Goal: Information Seeking & Learning: Compare options

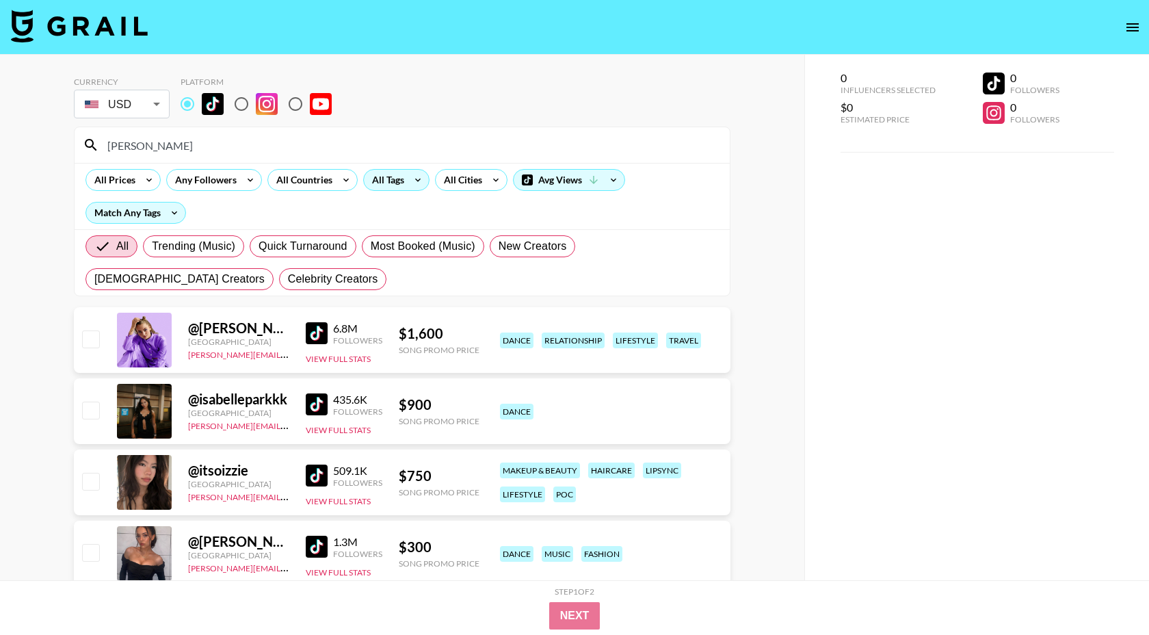
scroll to position [51, 0]
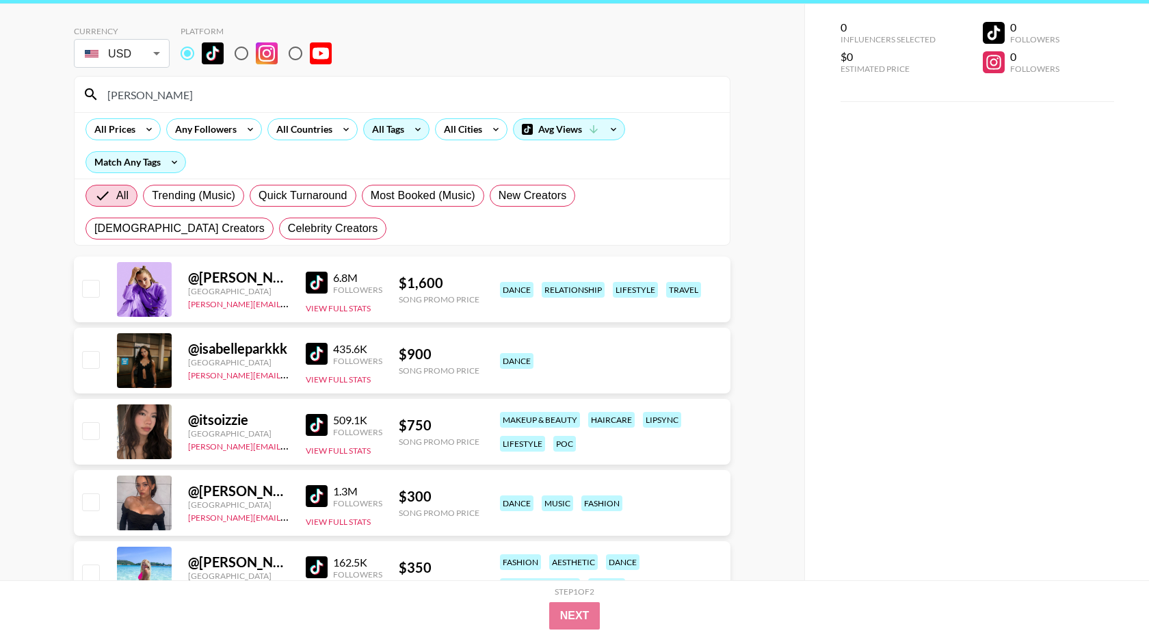
click at [390, 131] on div "All Tags" at bounding box center [385, 129] width 43 height 21
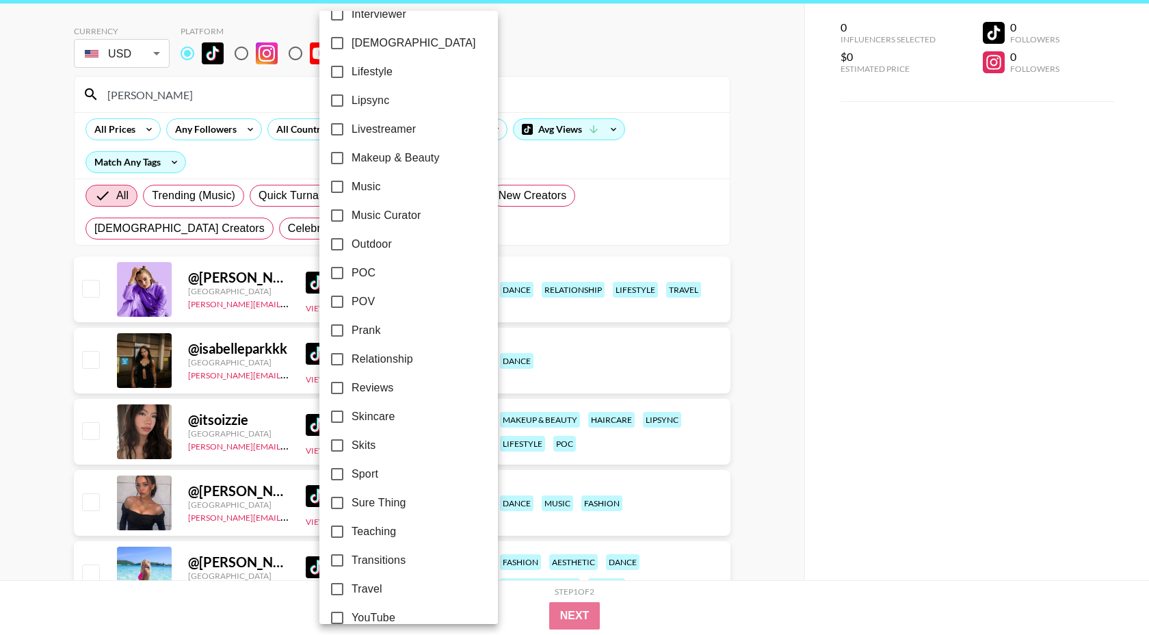
scroll to position [673, 0]
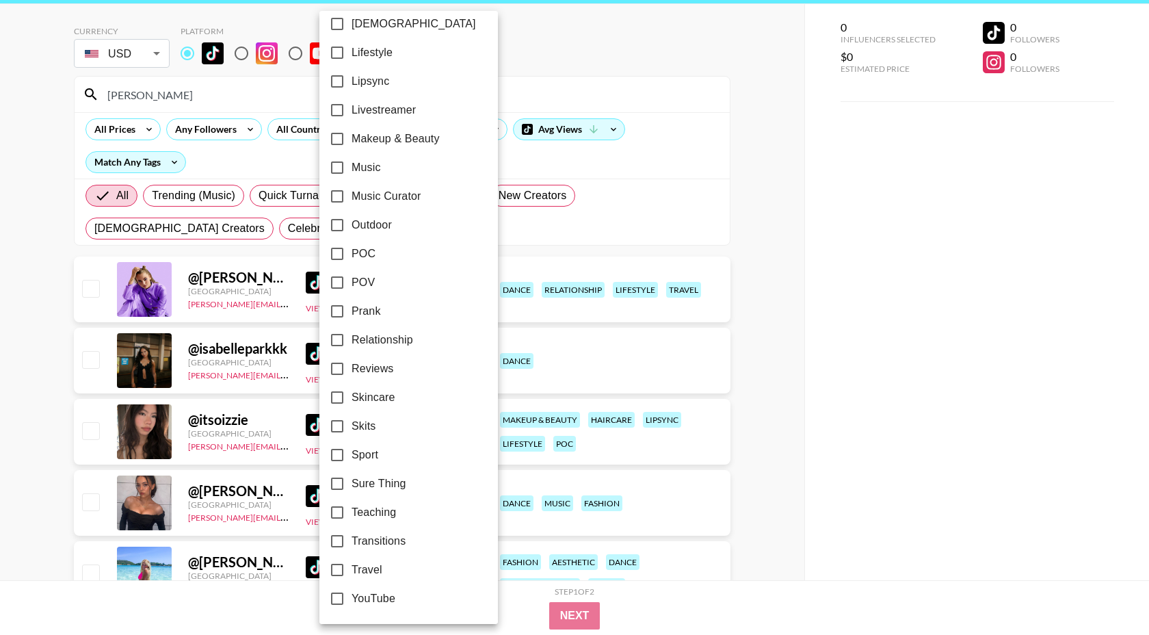
click at [366, 254] on span "POC" at bounding box center [364, 254] width 24 height 16
click at [352, 254] on input "POC" at bounding box center [337, 253] width 29 height 29
checkbox input "true"
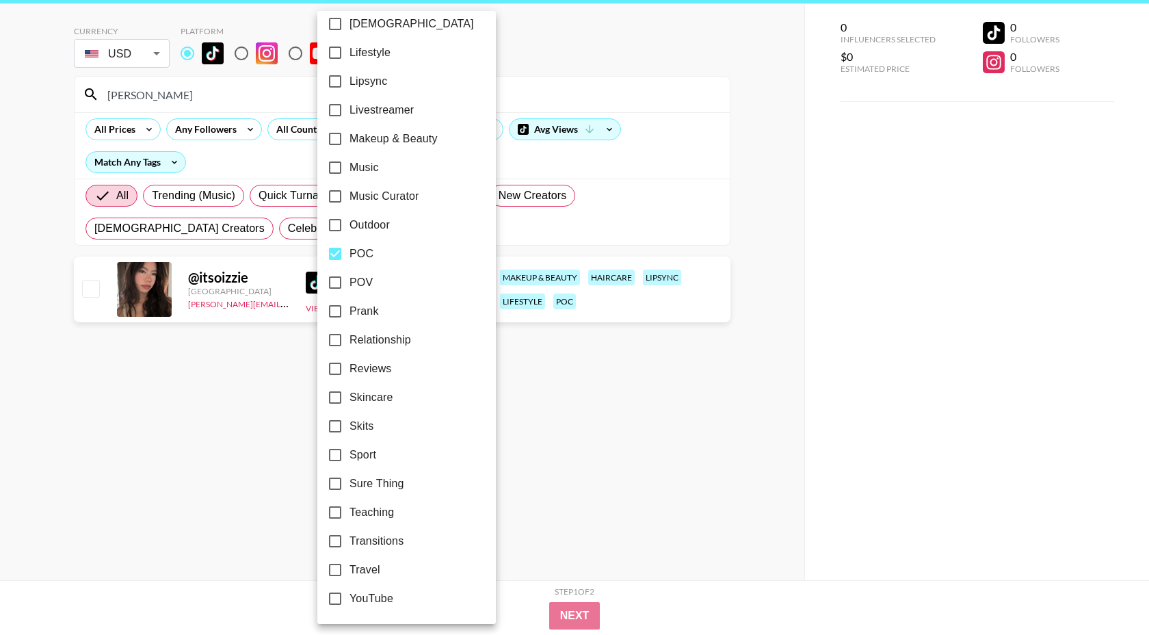
click at [622, 68] on div at bounding box center [574, 317] width 1149 height 635
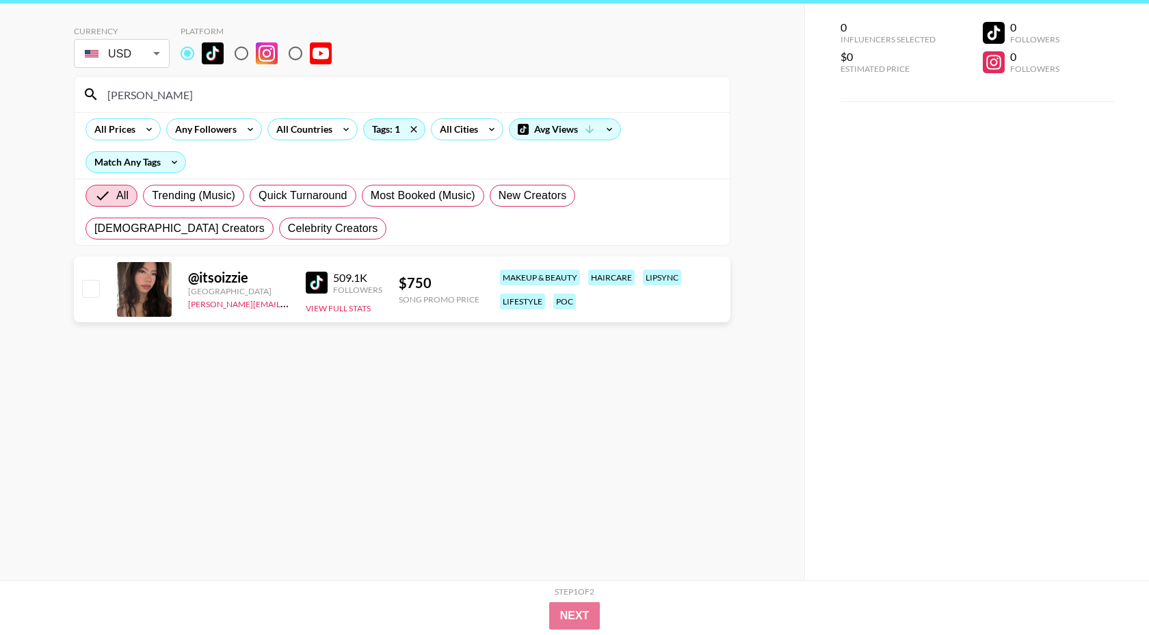
click at [203, 82] on div "[PERSON_NAME]" at bounding box center [402, 95] width 655 height 36
click at [176, 107] on div "[PERSON_NAME]" at bounding box center [402, 95] width 655 height 36
click at [178, 96] on input "[PERSON_NAME]" at bounding box center [410, 94] width 622 height 22
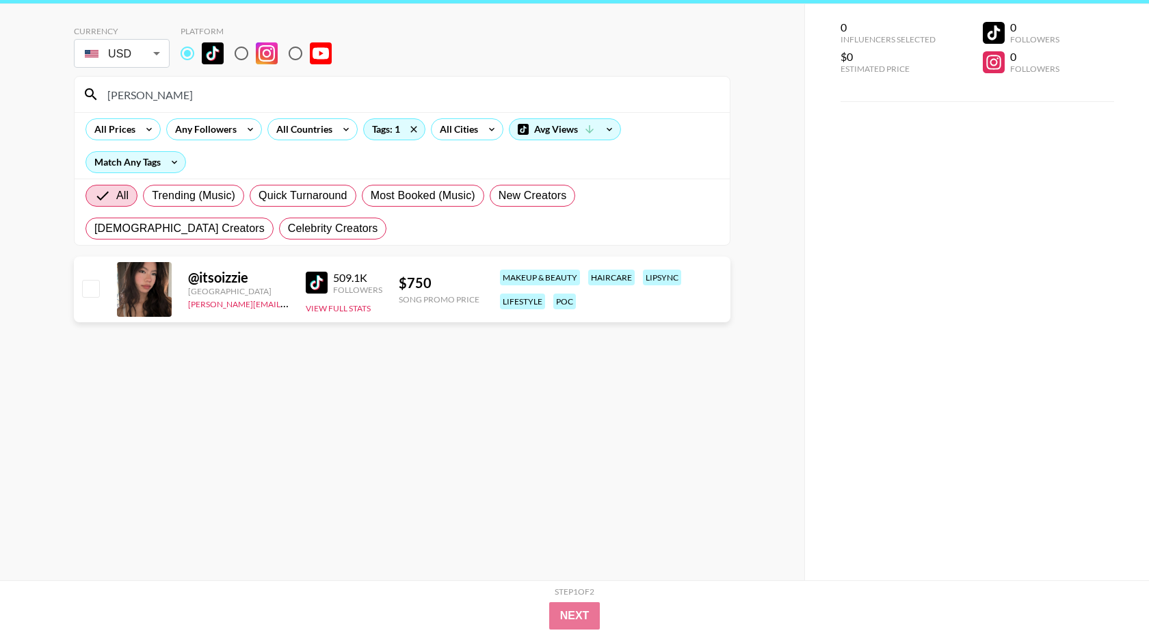
click at [178, 96] on input "[PERSON_NAME]" at bounding box center [410, 94] width 622 height 22
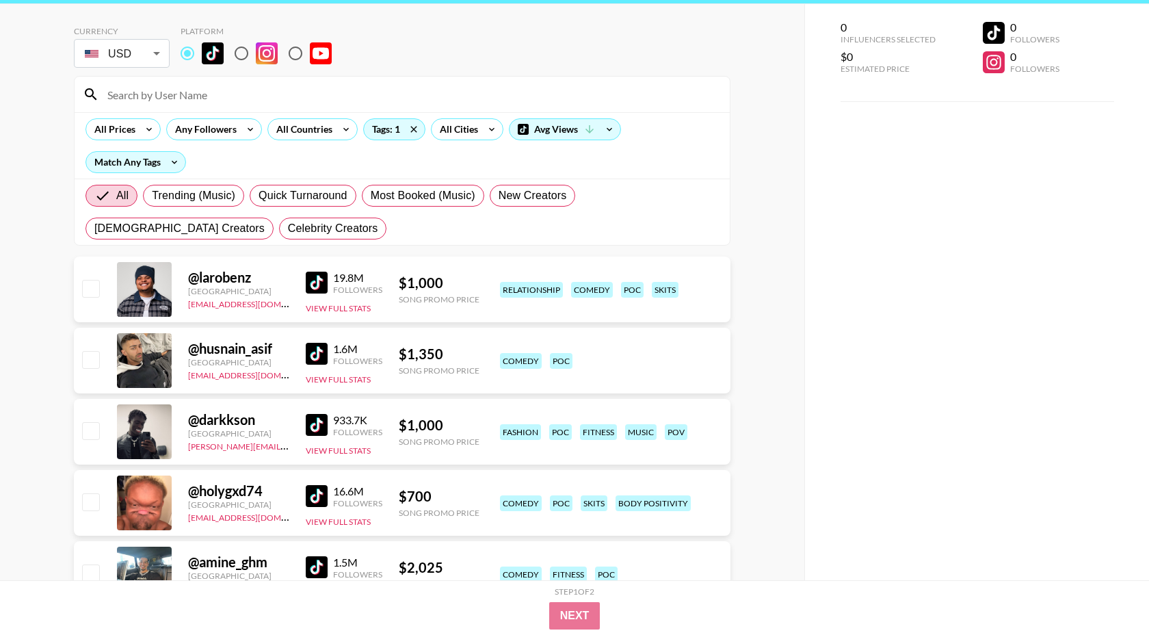
click at [332, 107] on div at bounding box center [402, 95] width 655 height 36
click at [324, 114] on div "All Prices Any Followers All Countries Tags: 1 All Cities Avg Views Match Any T…" at bounding box center [402, 145] width 655 height 66
click at [319, 131] on div "All Countries" at bounding box center [301, 129] width 67 height 21
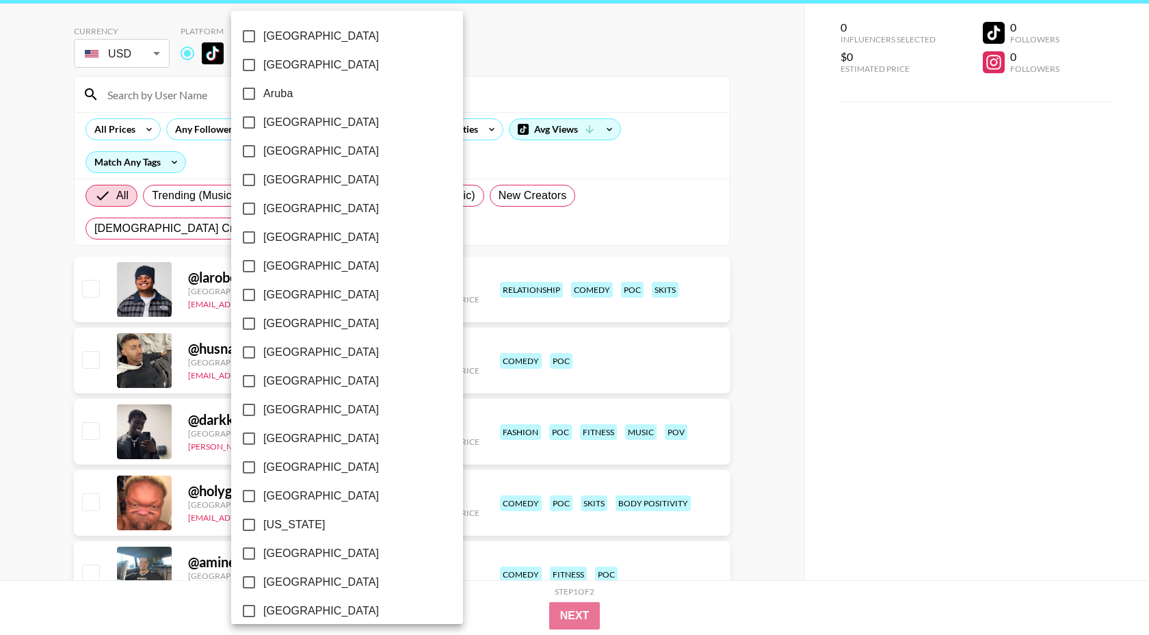
scroll to position [960, 0]
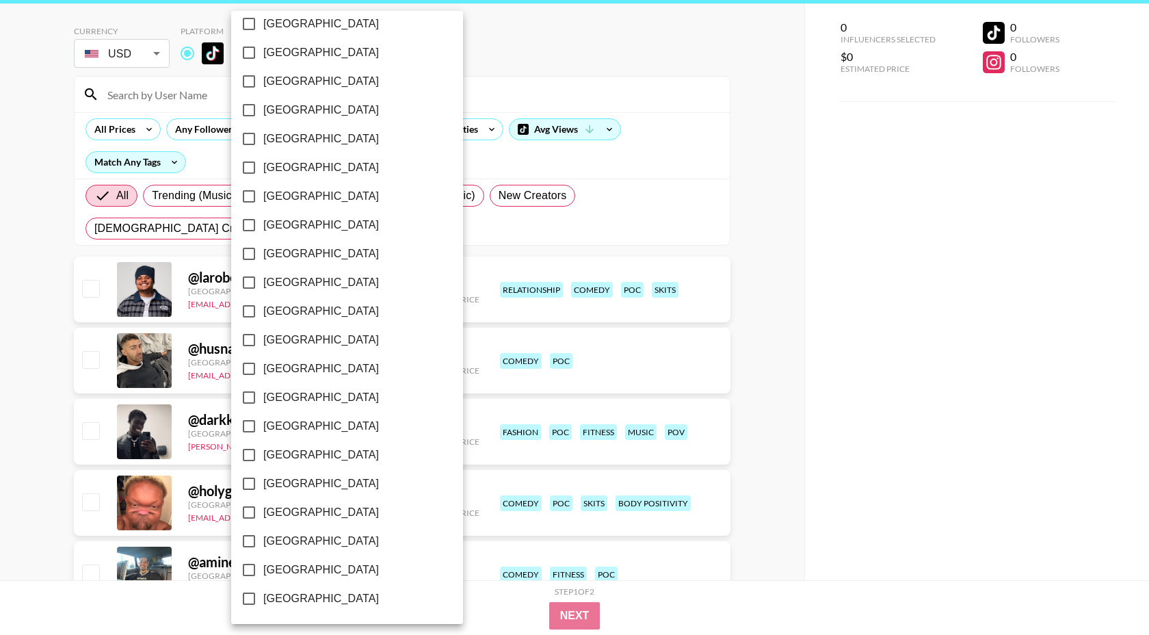
click at [305, 546] on span "[GEOGRAPHIC_DATA]" at bounding box center [321, 541] width 116 height 16
click at [263, 546] on input "[GEOGRAPHIC_DATA]" at bounding box center [249, 541] width 29 height 29
checkbox input "true"
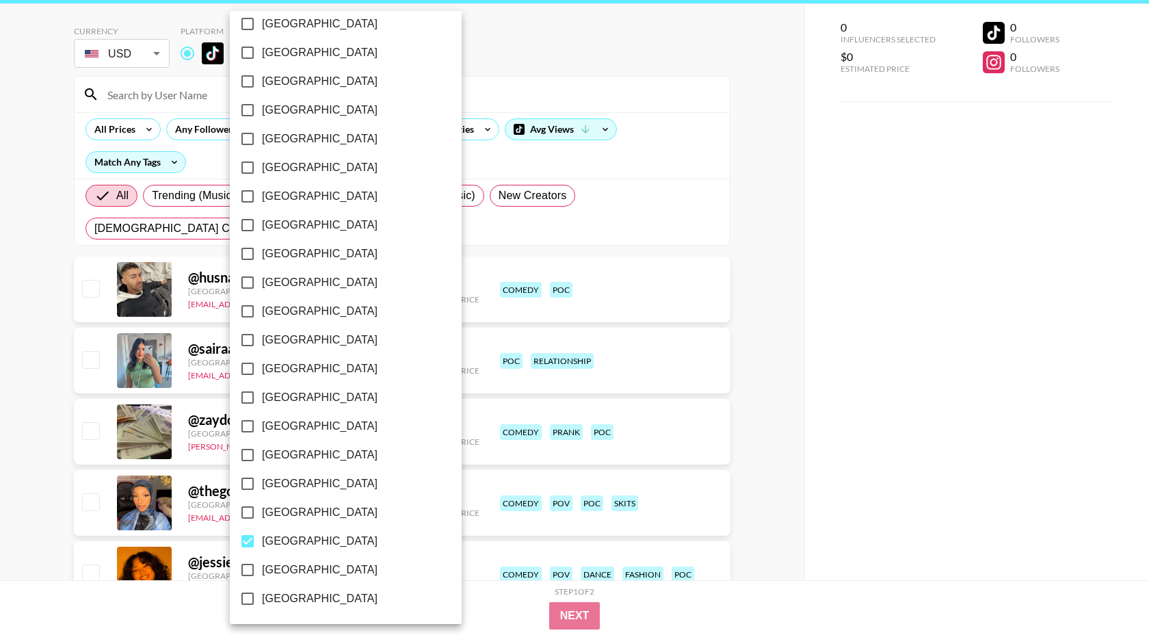
click at [547, 60] on div at bounding box center [574, 317] width 1149 height 635
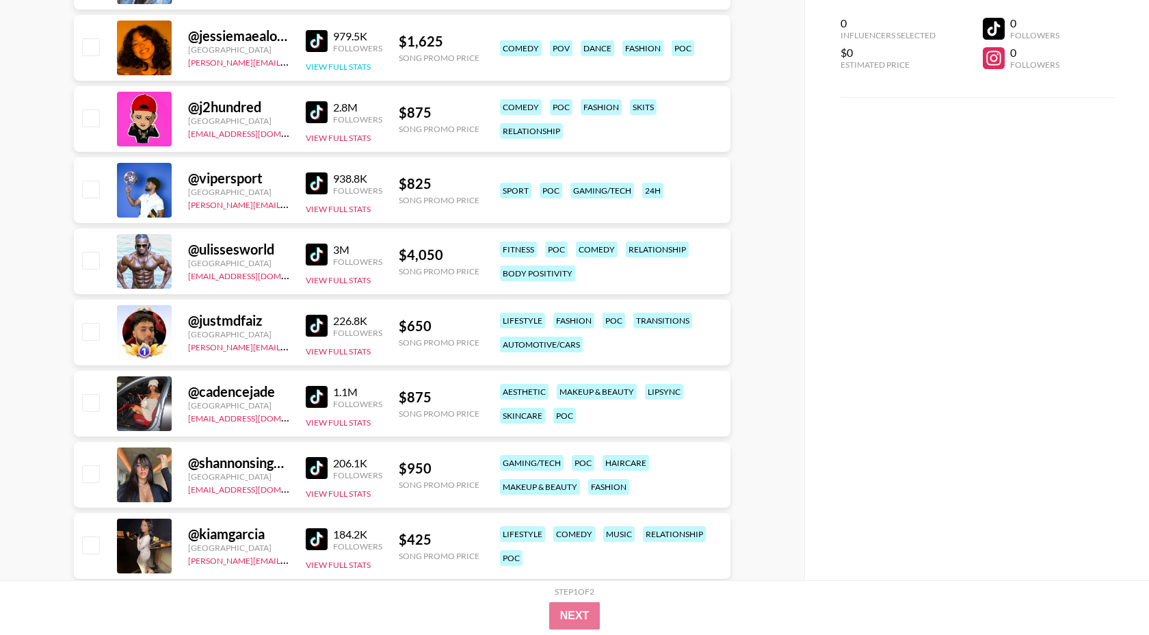
scroll to position [599, 0]
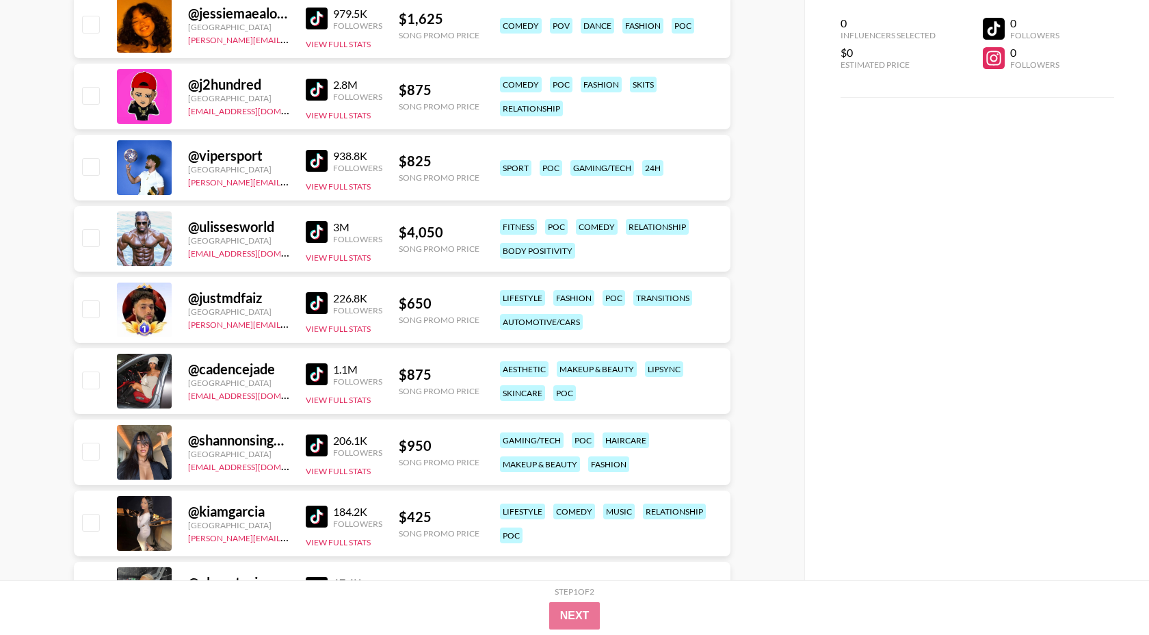
click at [315, 369] on img at bounding box center [317, 374] width 22 height 22
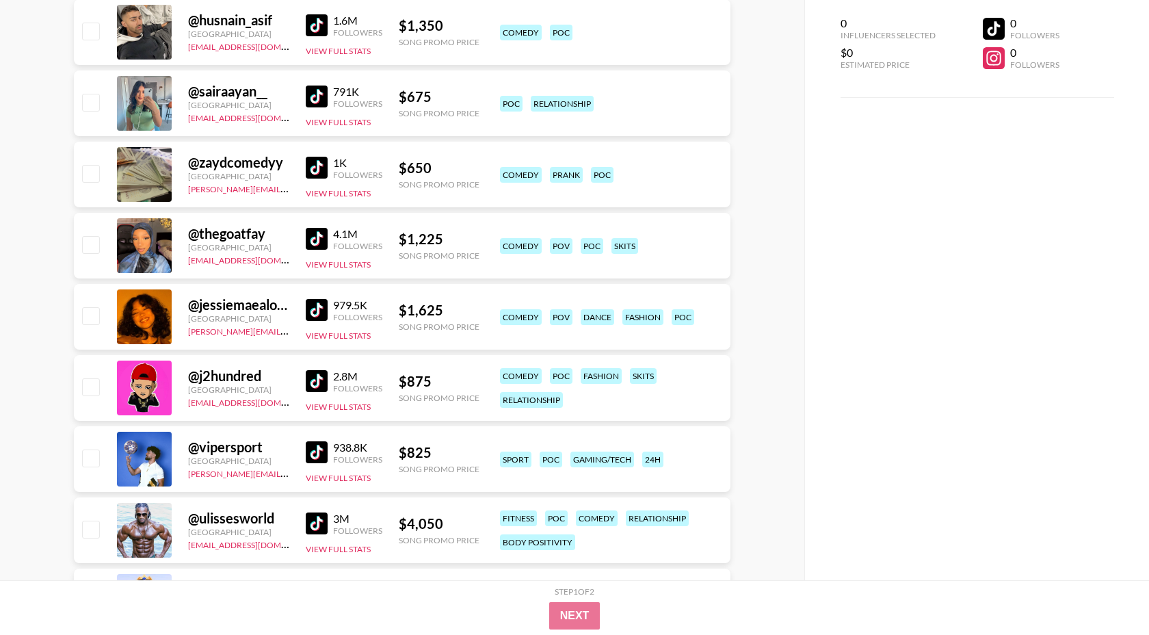
scroll to position [0, 0]
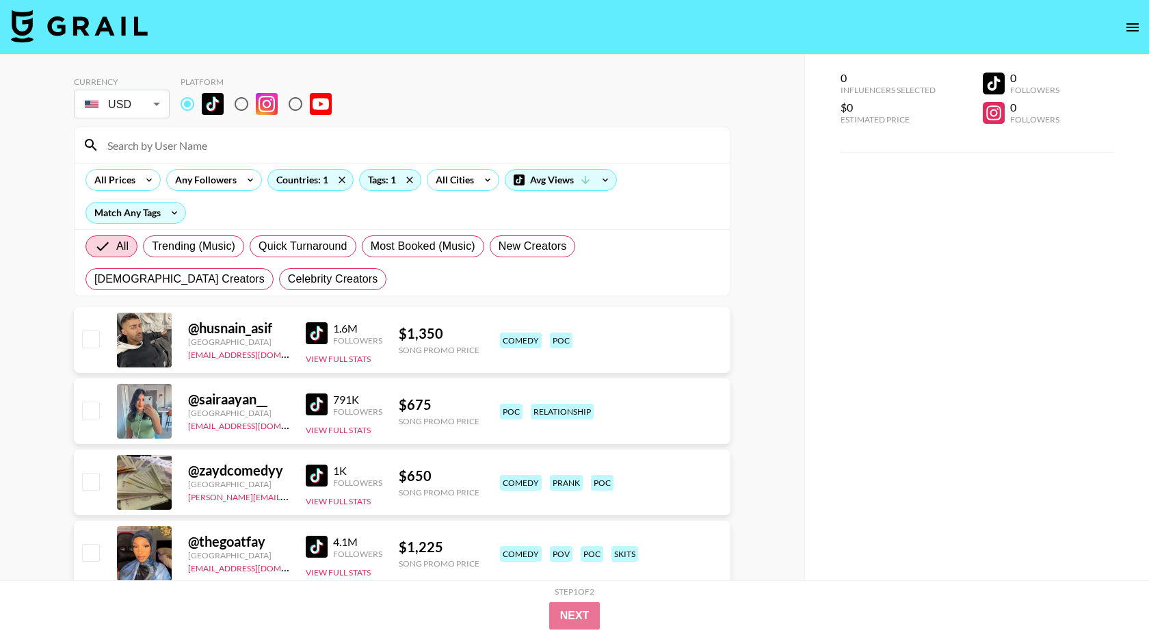
click at [315, 328] on img at bounding box center [317, 333] width 22 height 22
click at [310, 406] on img at bounding box center [317, 404] width 22 height 22
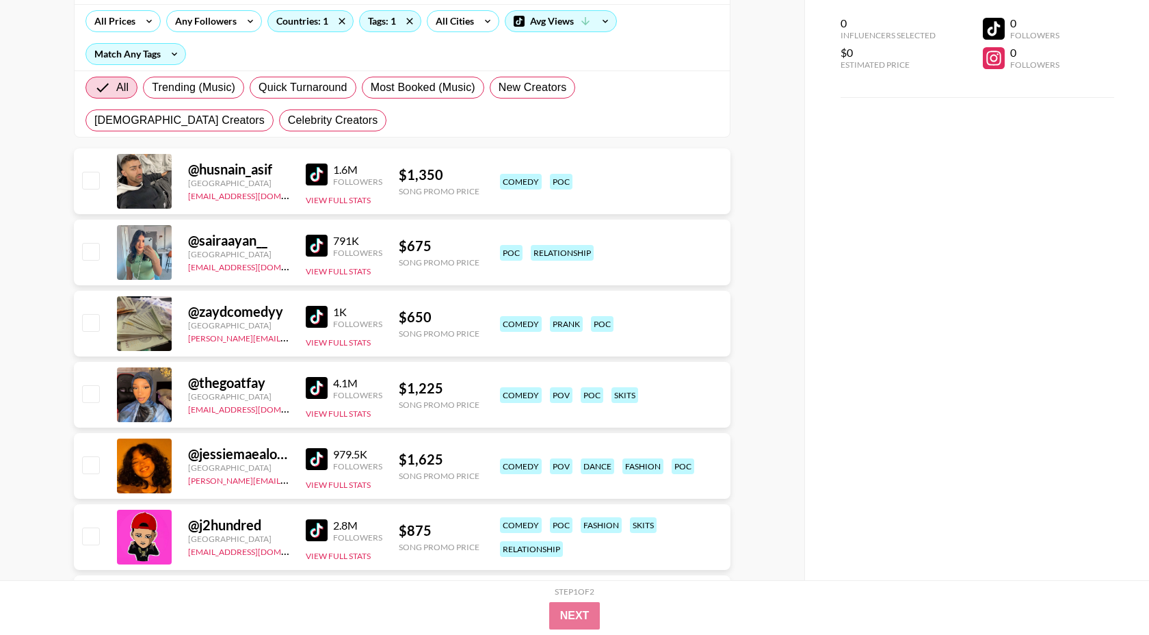
scroll to position [172, 0]
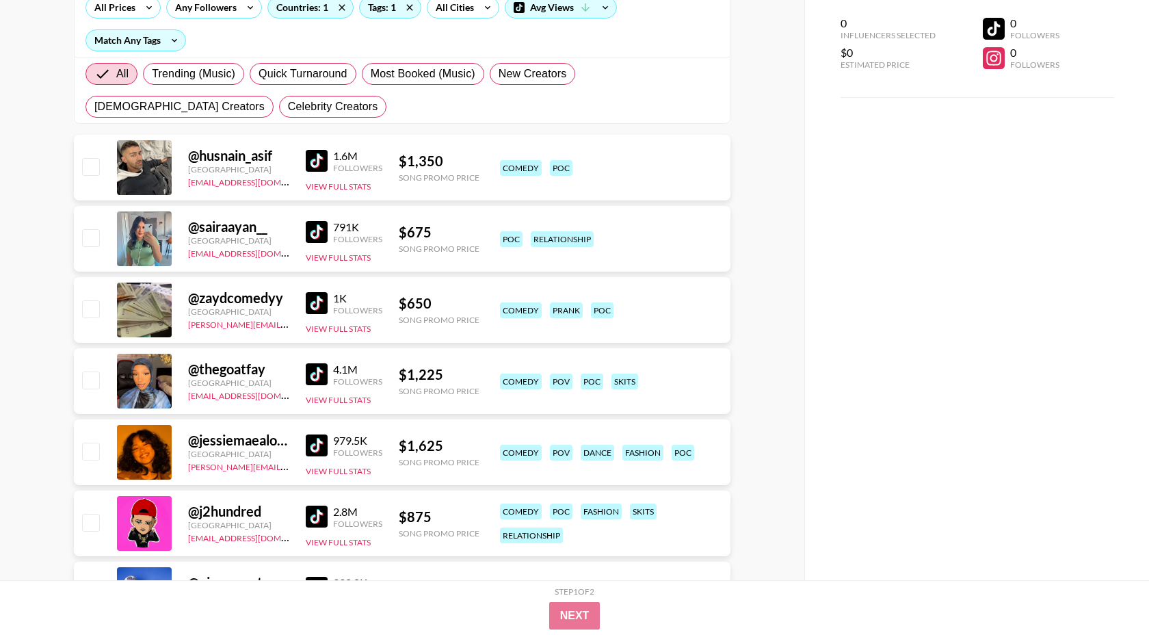
click at [318, 306] on img at bounding box center [317, 303] width 22 height 22
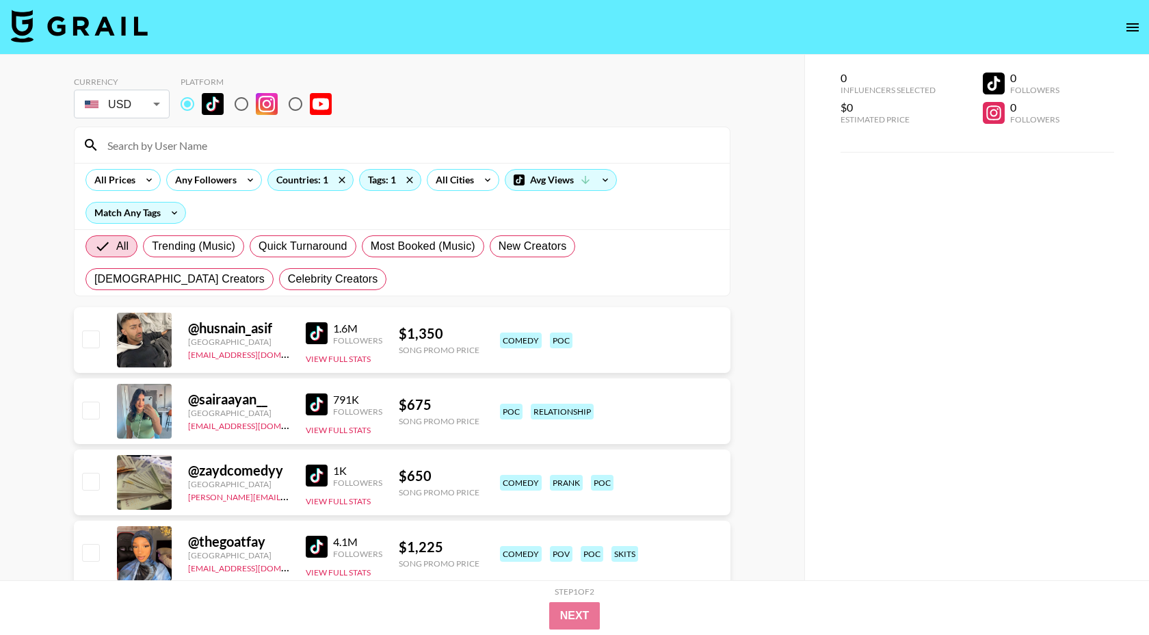
click at [242, 133] on div at bounding box center [402, 145] width 655 height 36
click at [240, 138] on input at bounding box center [410, 145] width 622 height 22
type input "u"
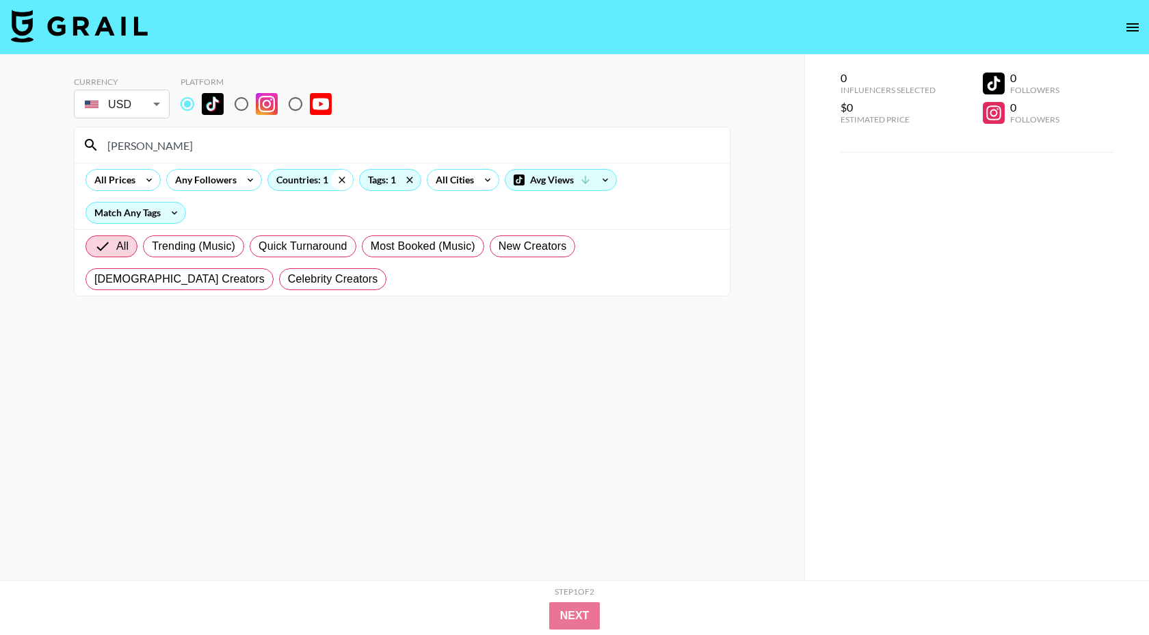
click at [339, 176] on icon at bounding box center [342, 180] width 22 height 21
click at [410, 181] on icon at bounding box center [414, 180] width 22 height 21
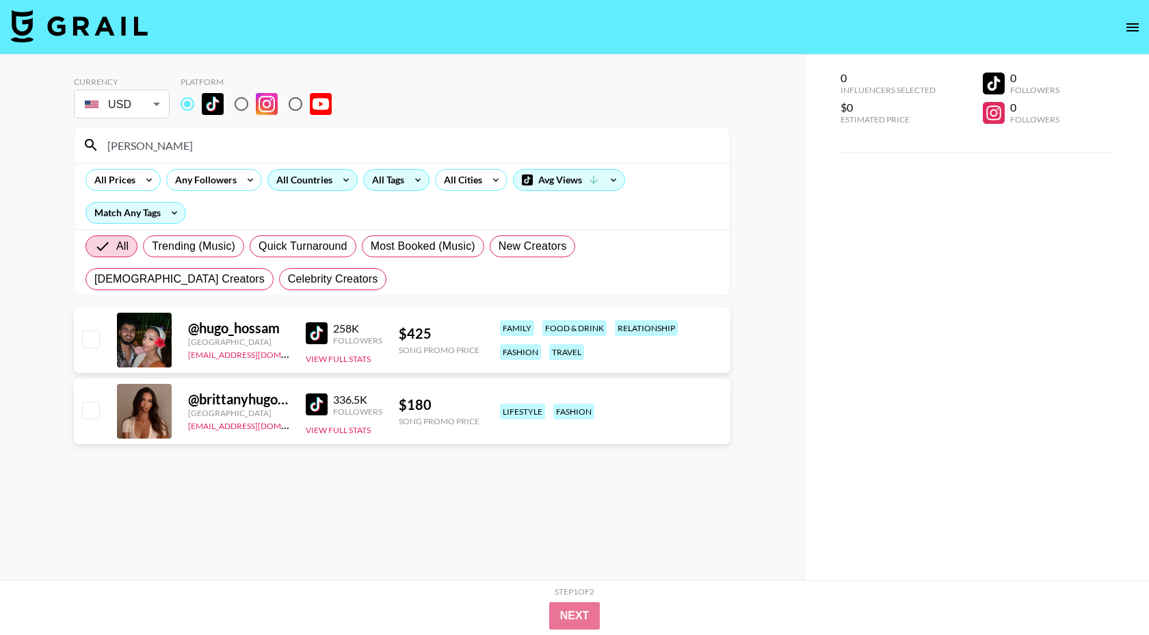
click at [363, 135] on input "[PERSON_NAME]" at bounding box center [410, 145] width 622 height 22
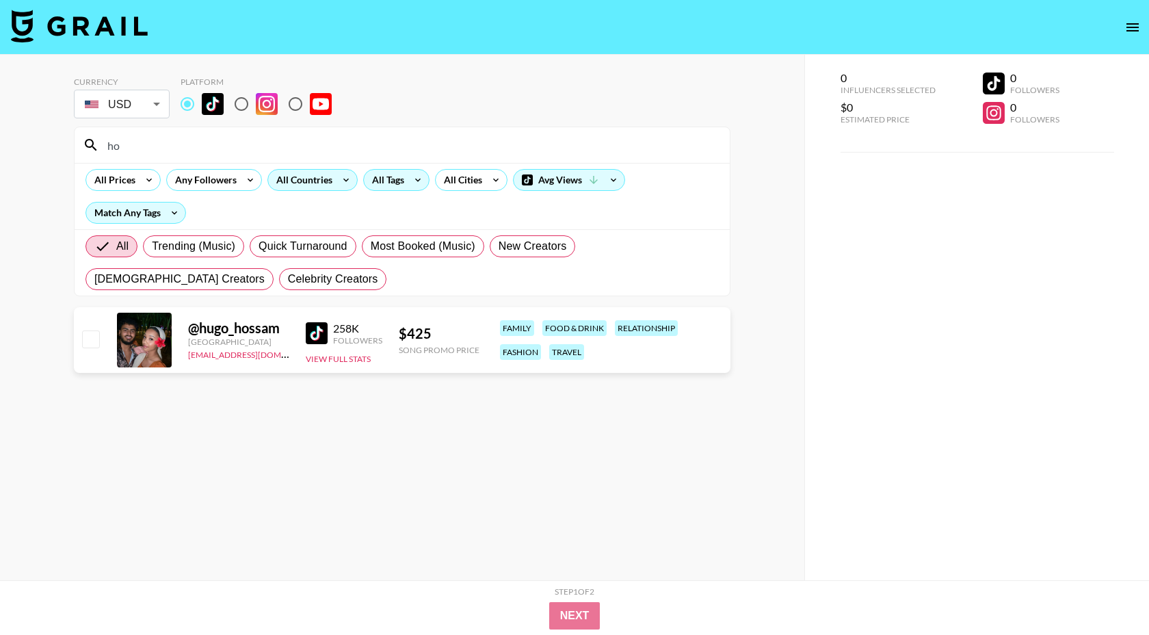
type input "h"
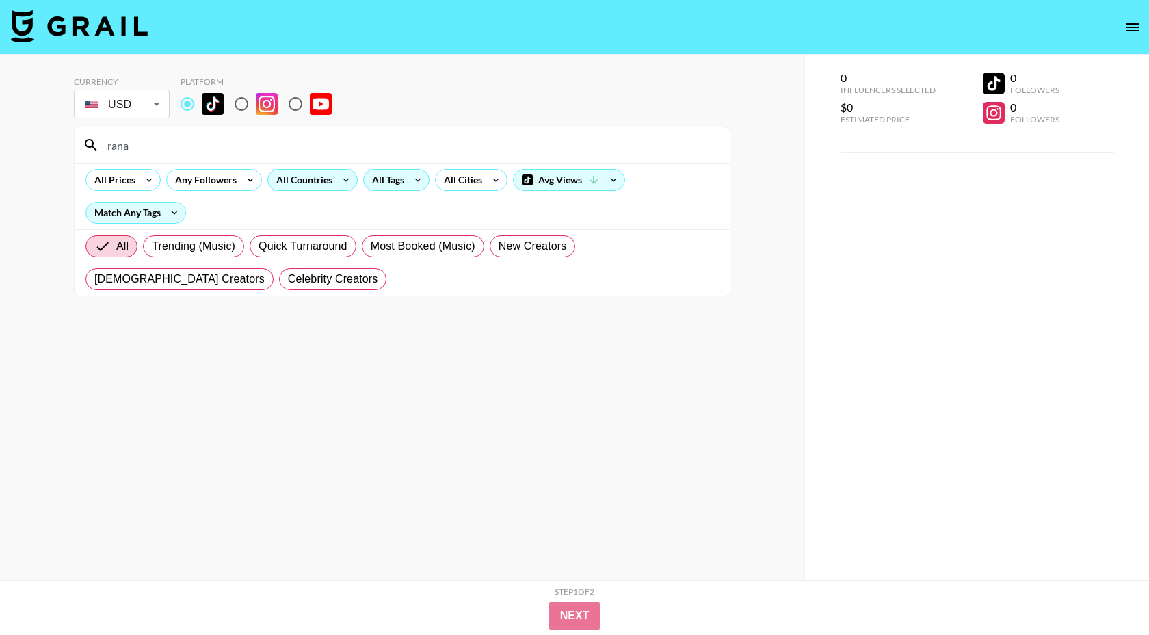
click at [254, 149] on input "rana" at bounding box center [410, 145] width 622 height 22
click at [216, 147] on input "maryx" at bounding box center [410, 145] width 622 height 22
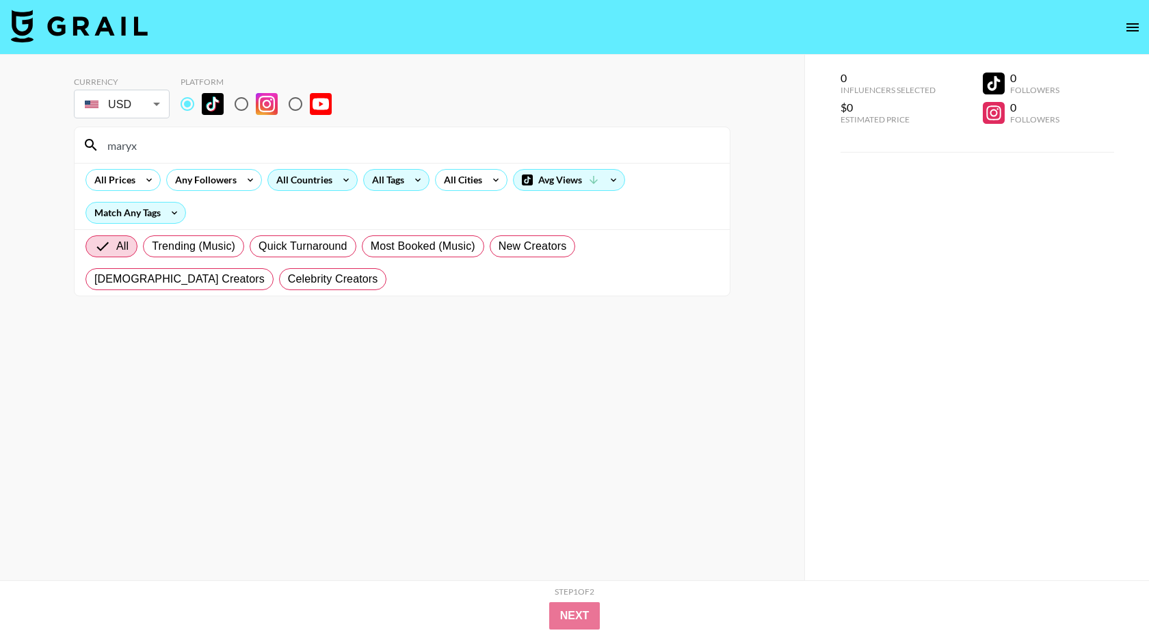
click at [216, 147] on input "maryx" at bounding box center [410, 145] width 622 height 22
click at [106, 144] on input "[PERSON_NAME].wood" at bounding box center [410, 145] width 622 height 22
click at [178, 146] on input "_chloe.wood" at bounding box center [410, 145] width 622 height 22
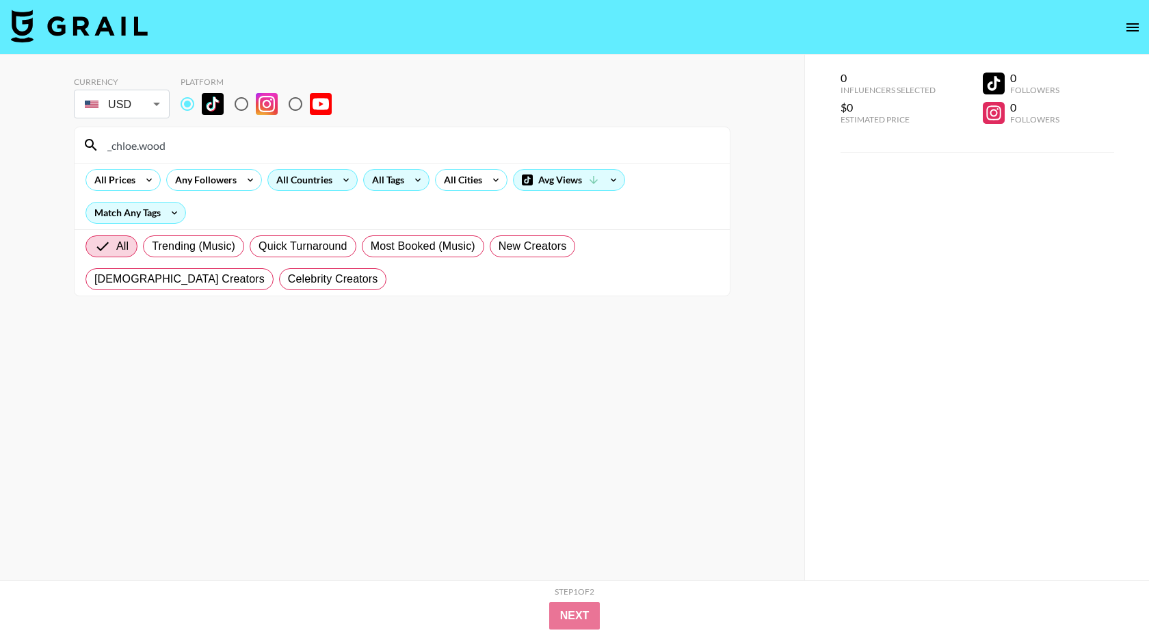
click at [178, 146] on input "_chloe.wood" at bounding box center [410, 145] width 622 height 22
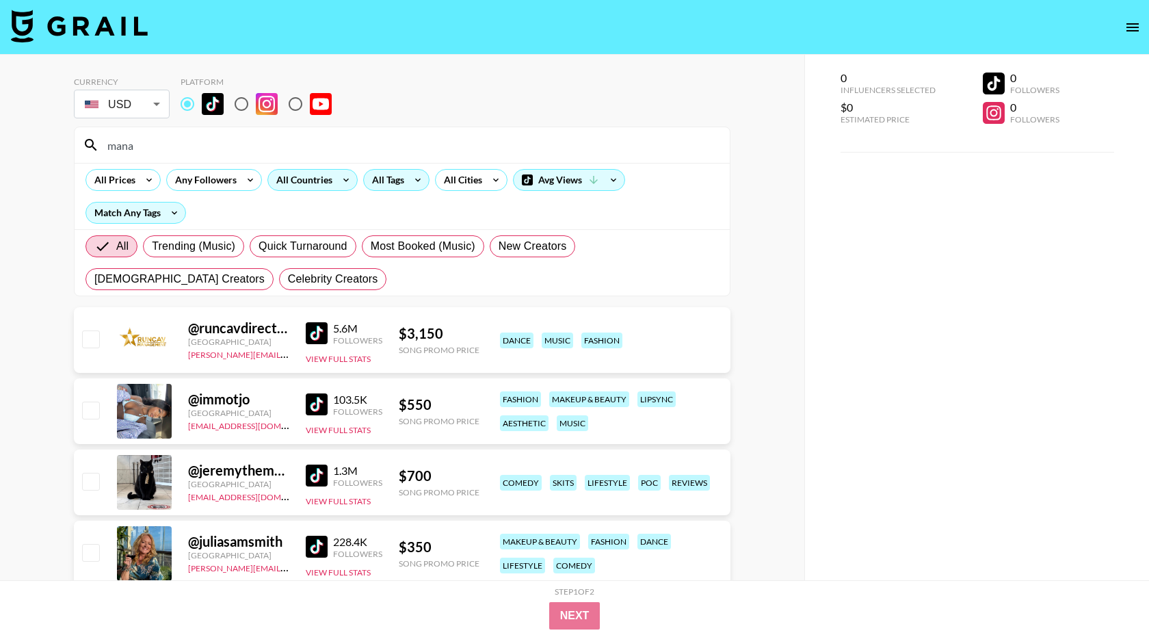
click at [173, 144] on input "mana" at bounding box center [410, 145] width 622 height 22
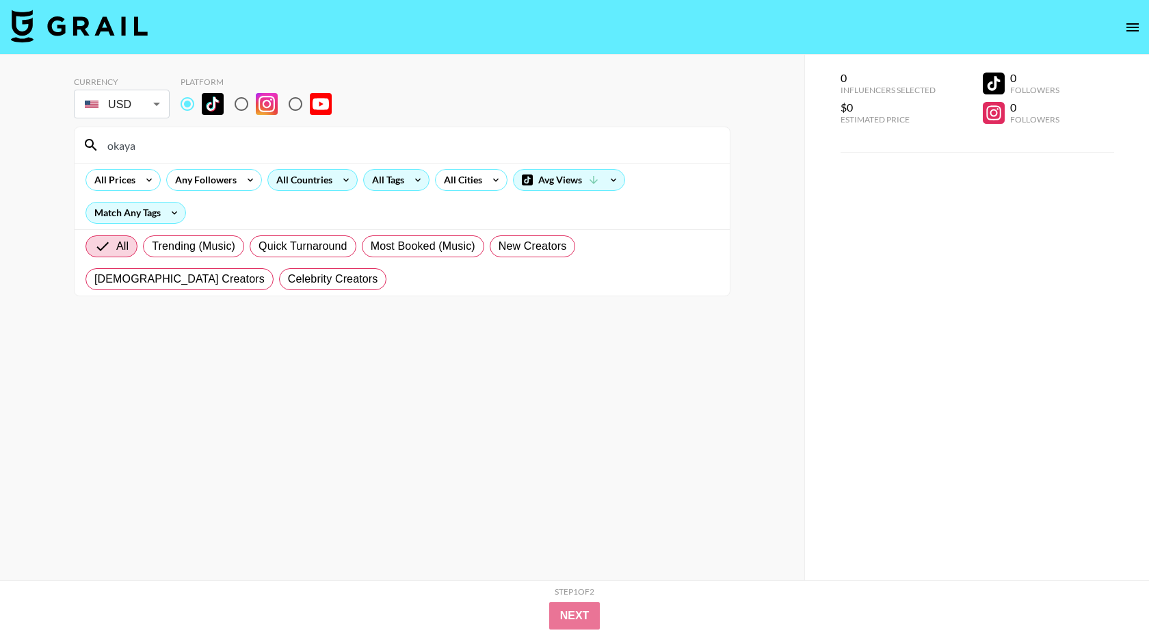
click at [173, 144] on input "okaya" at bounding box center [410, 145] width 622 height 22
click at [173, 144] on input "noblood" at bounding box center [410, 145] width 622 height 22
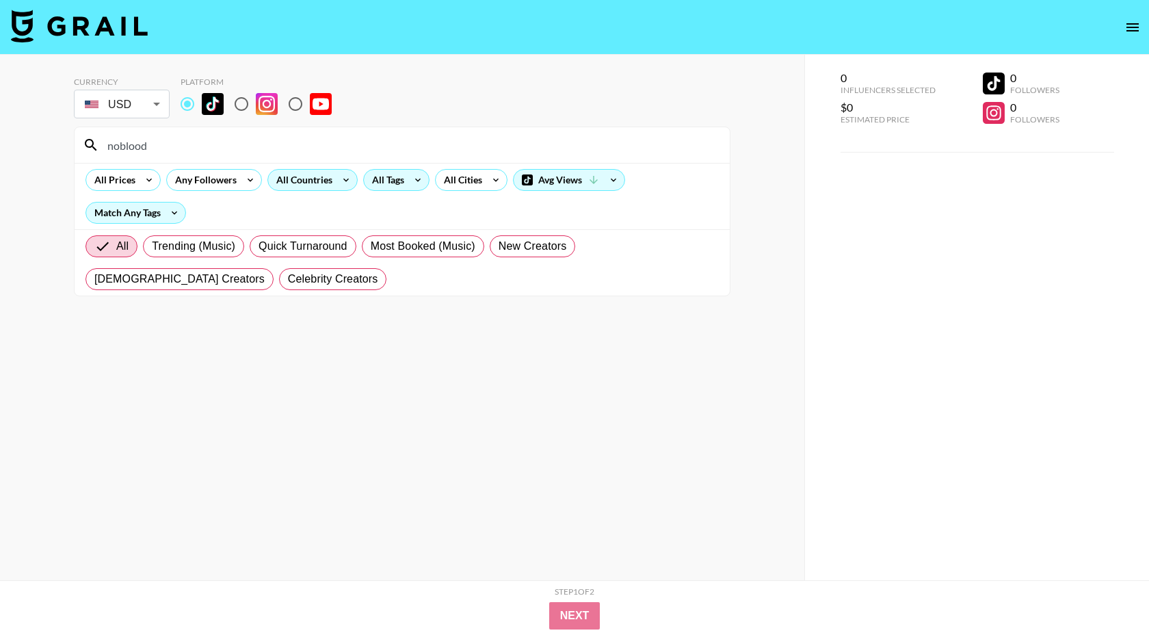
click at [173, 144] on input "noblood" at bounding box center [410, 145] width 622 height 22
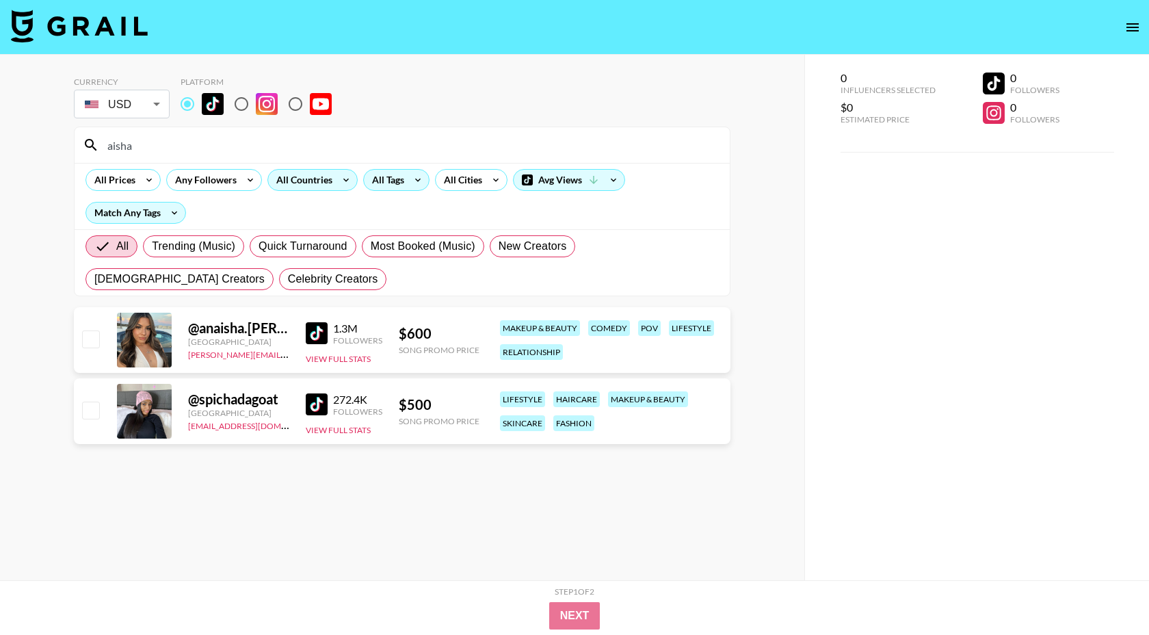
click at [173, 144] on input "aisha" at bounding box center [410, 145] width 622 height 22
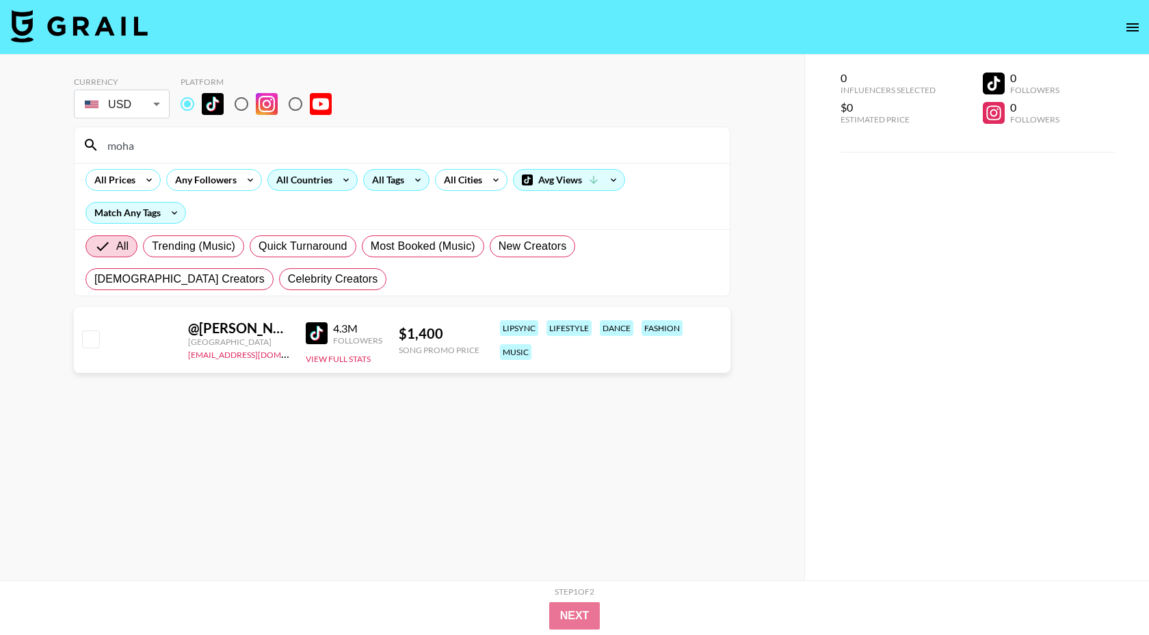
click at [199, 152] on input "moha" at bounding box center [410, 145] width 622 height 22
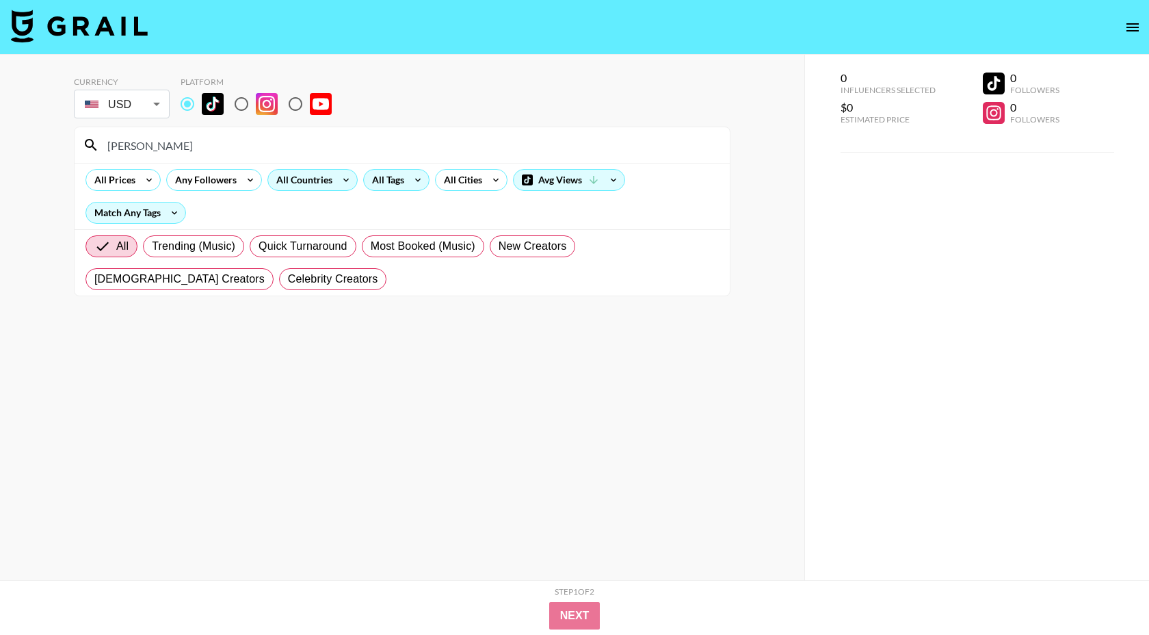
click at [234, 147] on input "[PERSON_NAME]" at bounding box center [410, 145] width 622 height 22
type input "y"
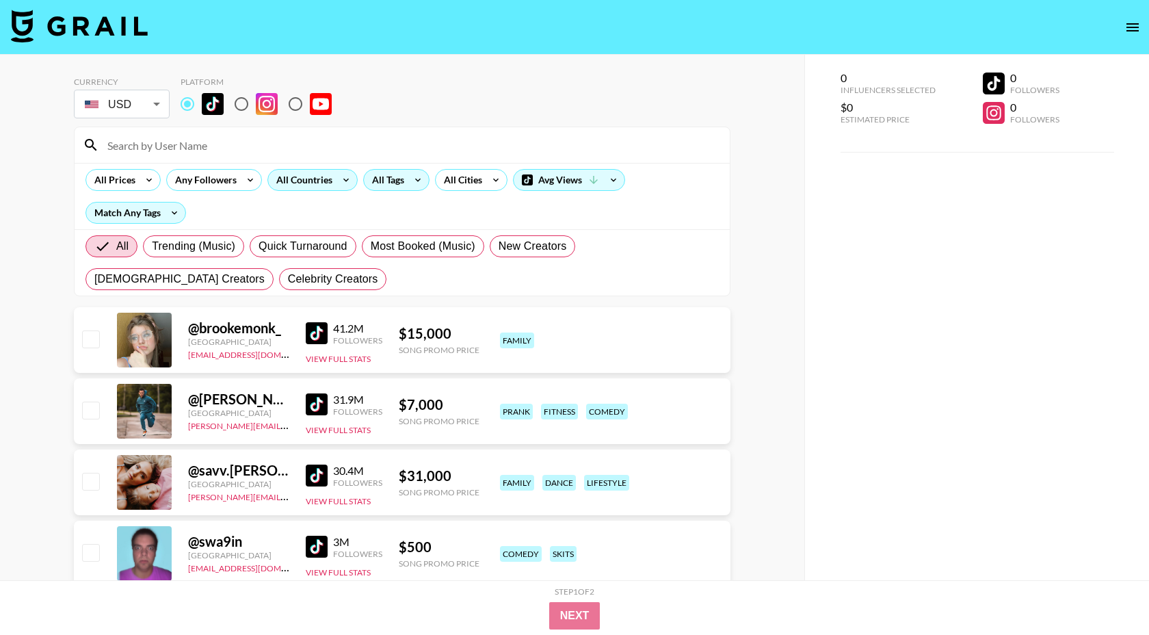
click at [410, 172] on icon at bounding box center [418, 180] width 22 height 21
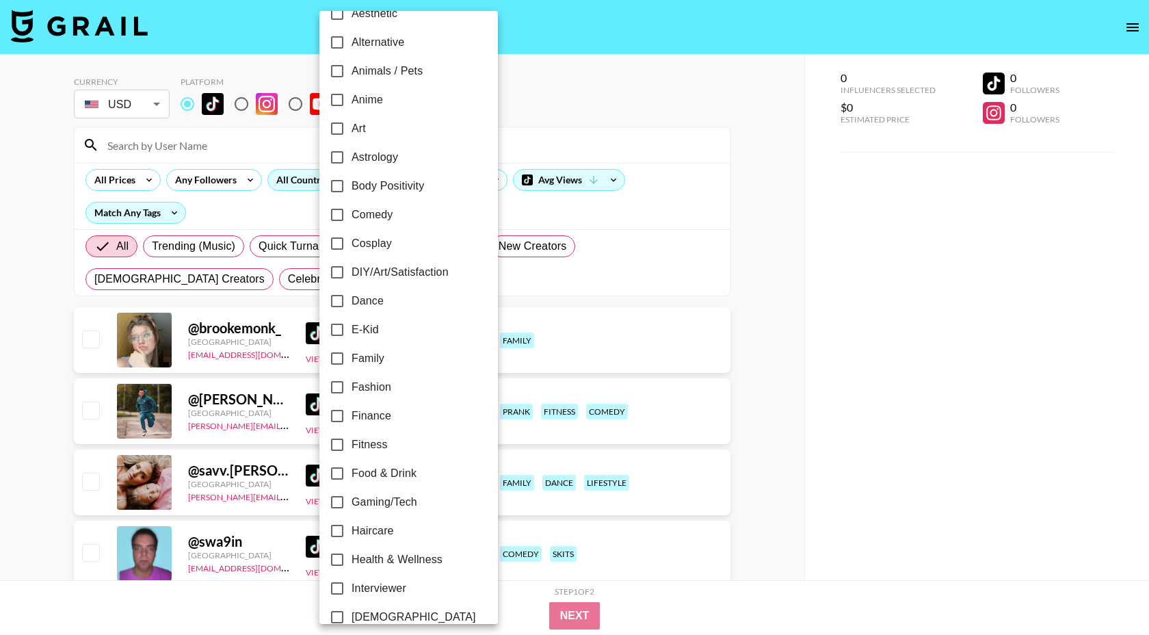
scroll to position [81, 0]
click at [640, 193] on div at bounding box center [574, 317] width 1149 height 635
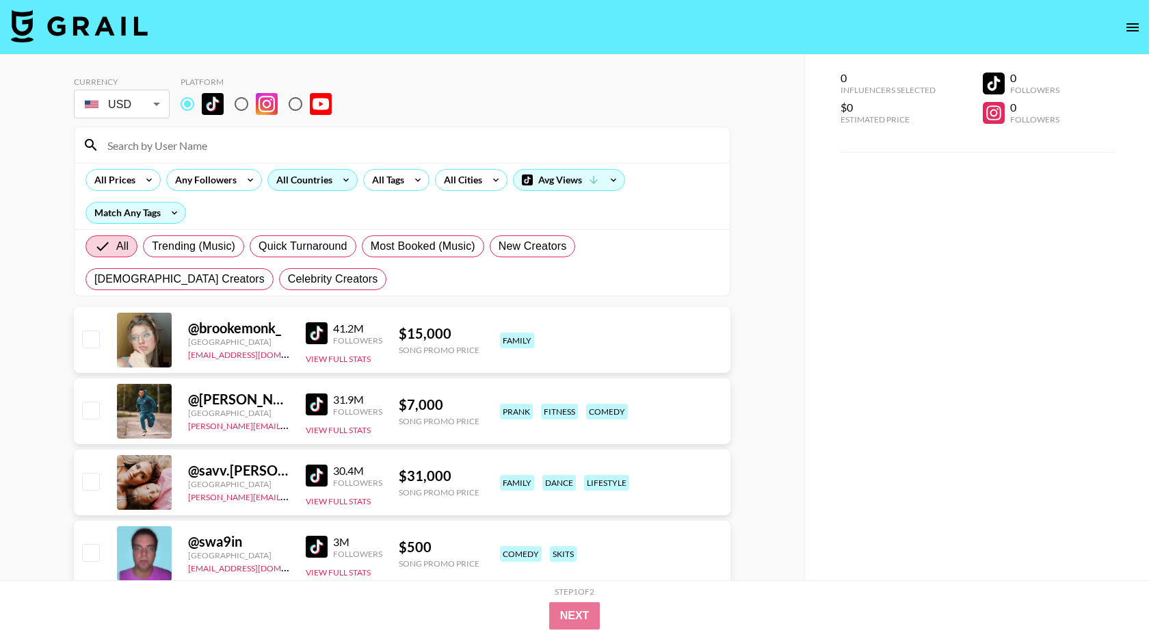
click at [217, 132] on div at bounding box center [402, 145] width 655 height 36
click at [211, 135] on input at bounding box center [410, 145] width 622 height 22
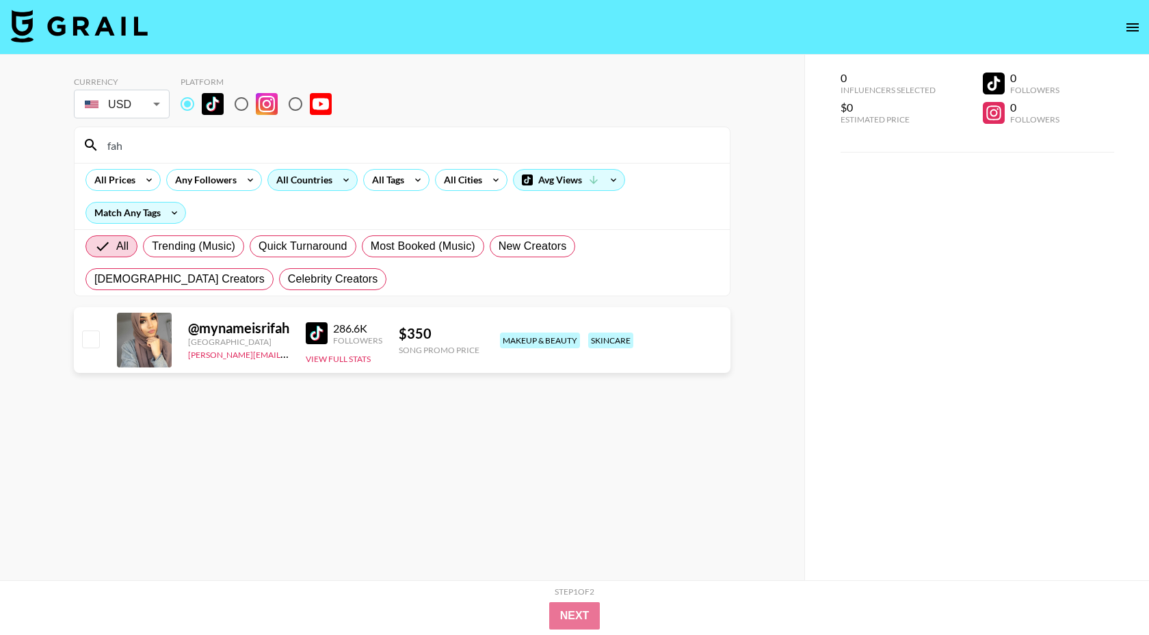
click at [317, 326] on img at bounding box center [317, 333] width 22 height 22
click at [248, 146] on input "fah" at bounding box center [410, 145] width 622 height 22
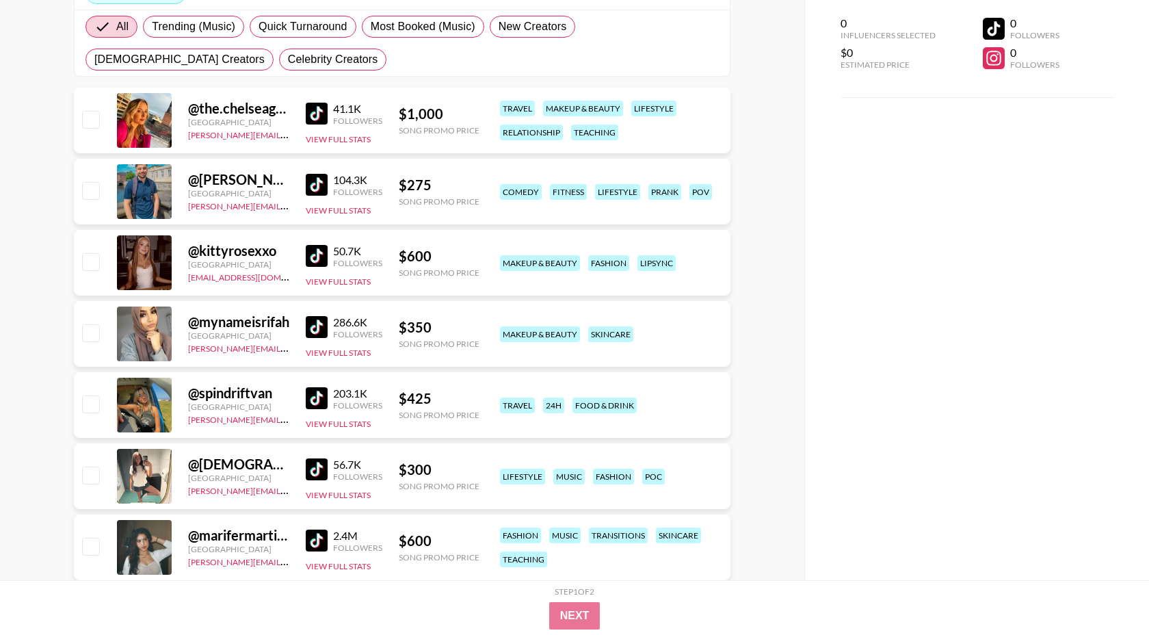
scroll to position [241, 0]
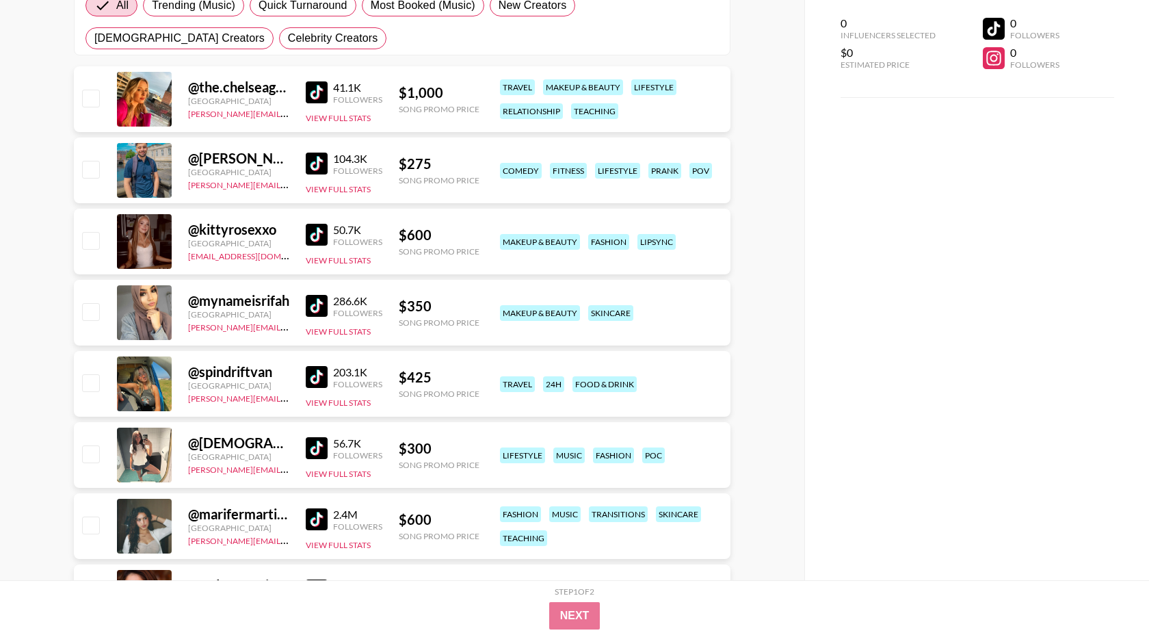
click at [313, 380] on img at bounding box center [317, 377] width 22 height 22
click at [320, 302] on img at bounding box center [317, 306] width 22 height 22
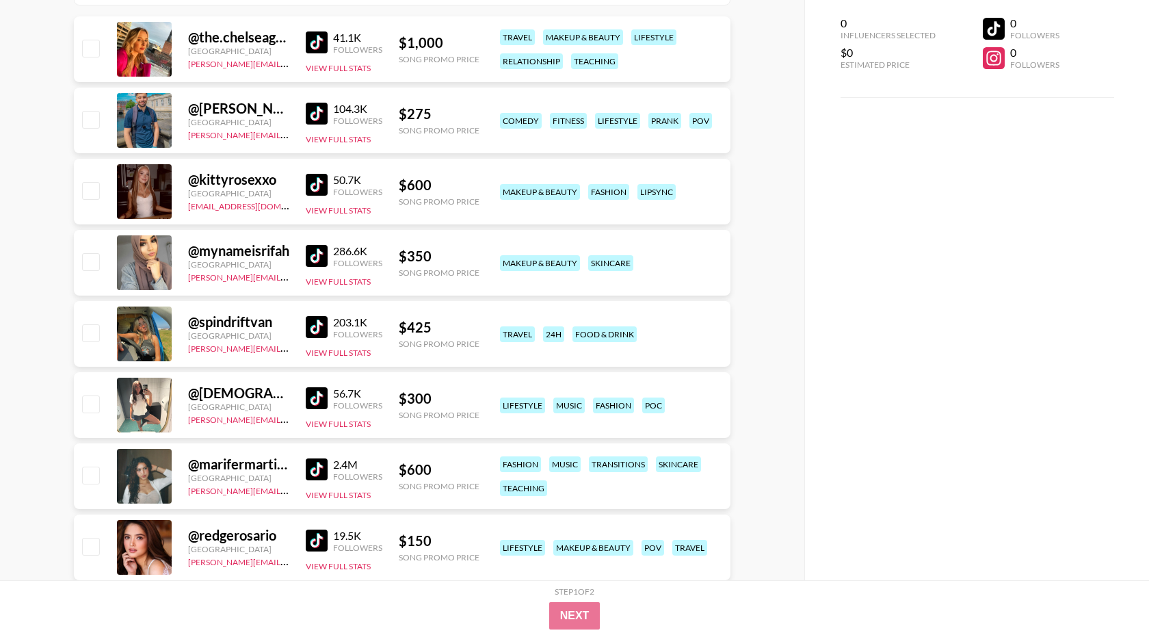
scroll to position [0, 0]
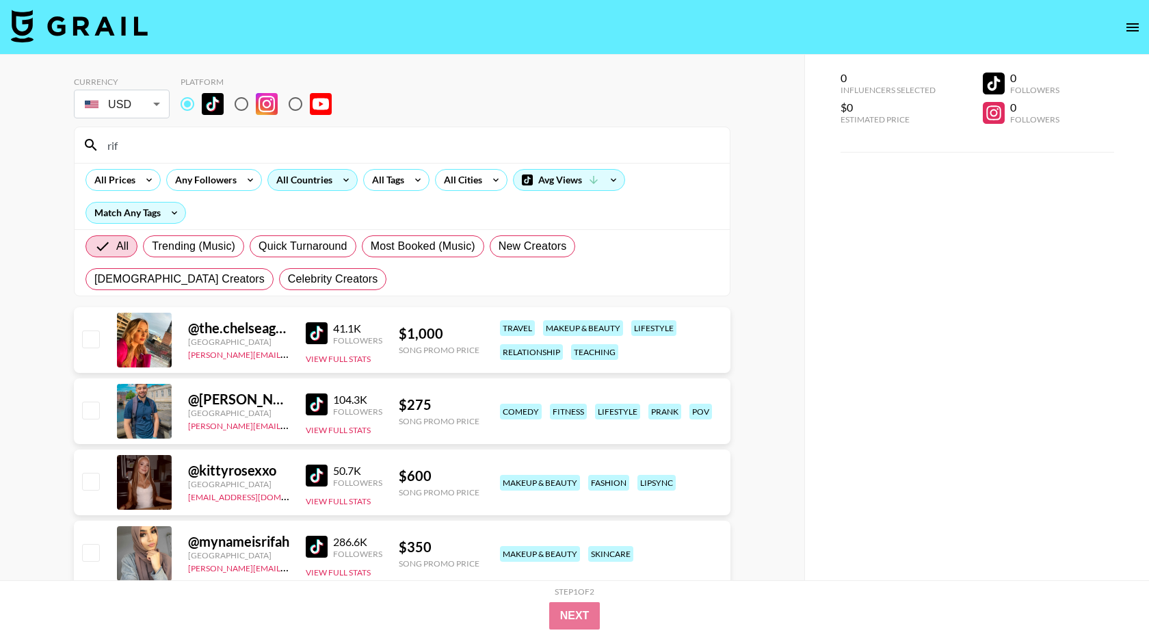
click at [238, 150] on input "rif" at bounding box center [410, 145] width 622 height 22
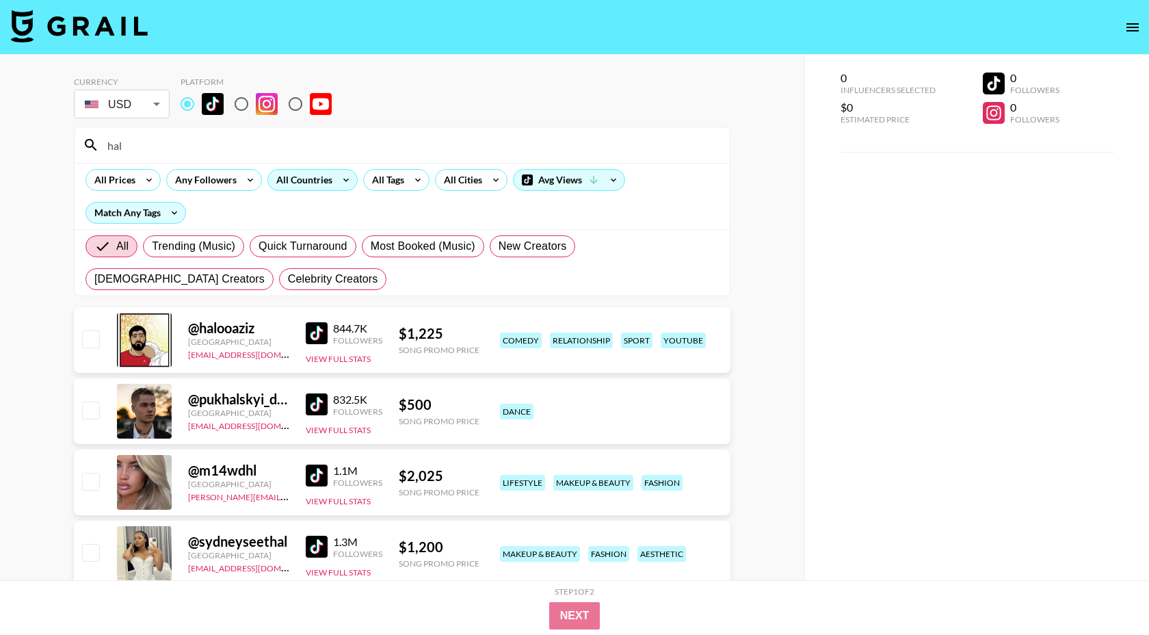
type input "hal"
click at [313, 185] on div "All Countries" at bounding box center [301, 180] width 67 height 21
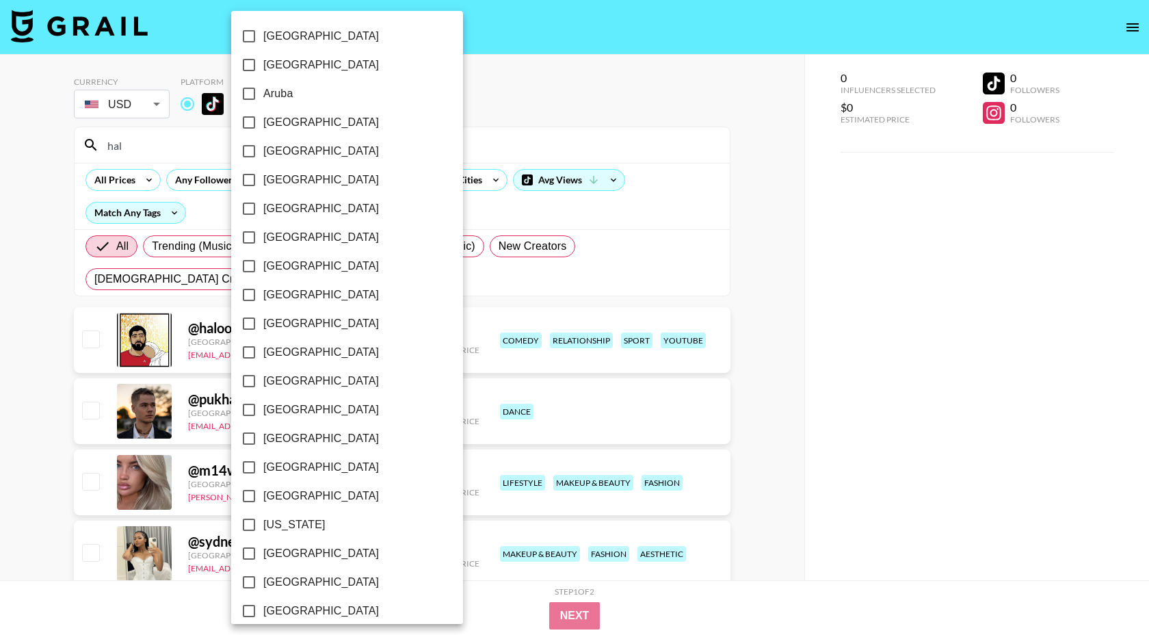
scroll to position [960, 0]
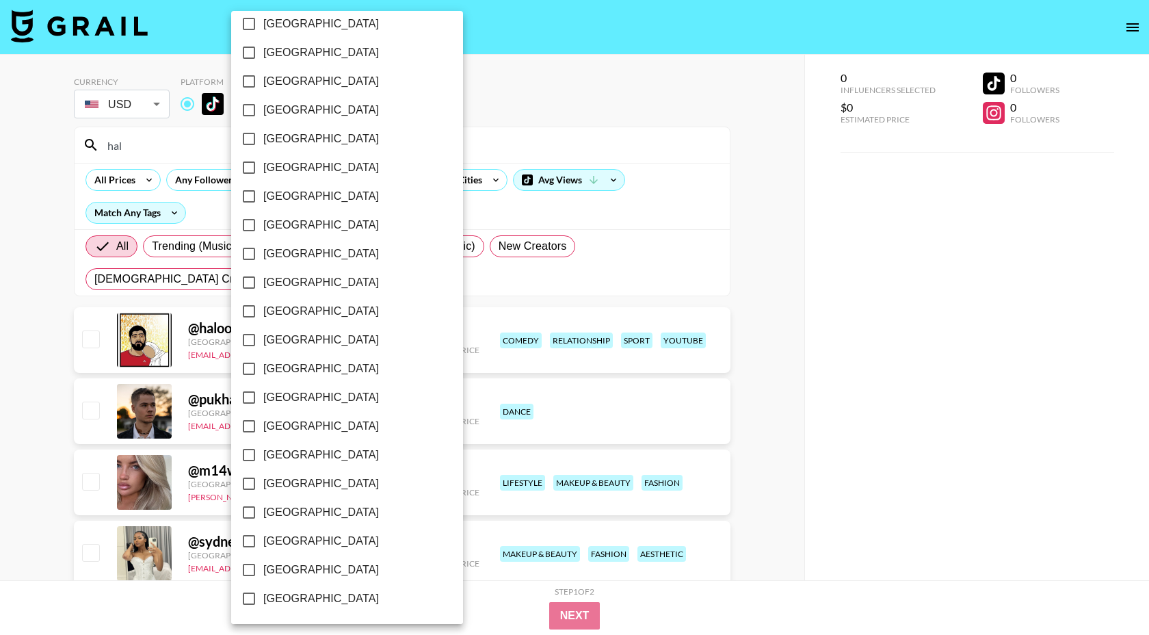
click at [308, 536] on span "[GEOGRAPHIC_DATA]" at bounding box center [321, 541] width 116 height 16
click at [263, 536] on input "[GEOGRAPHIC_DATA]" at bounding box center [249, 541] width 29 height 29
checkbox input "true"
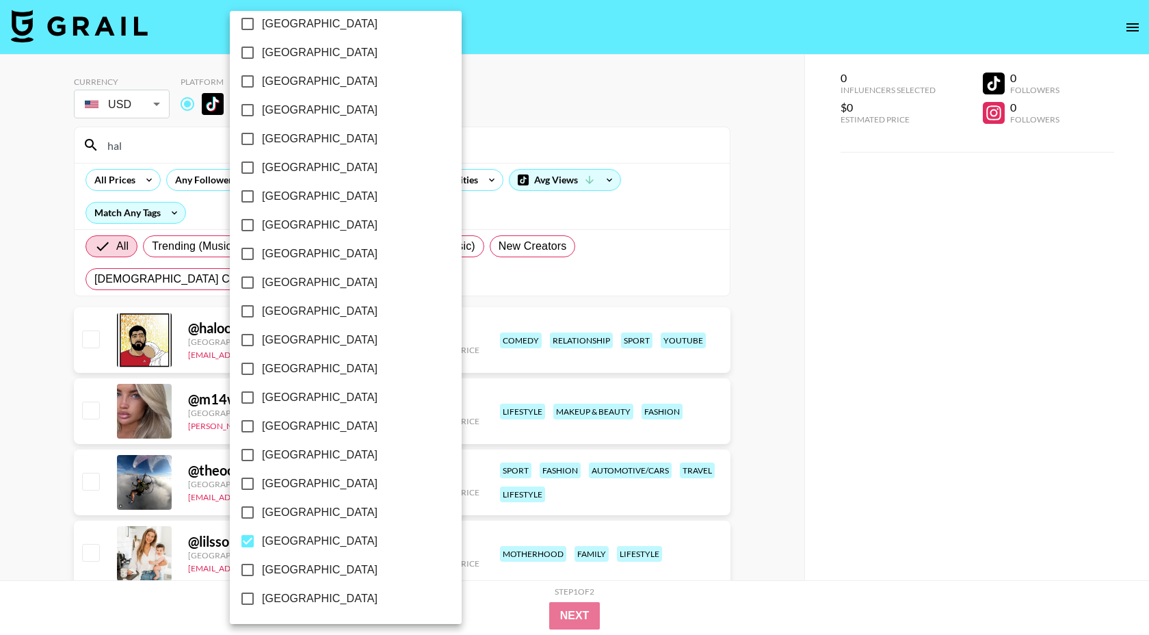
click at [559, 124] on div at bounding box center [574, 317] width 1149 height 635
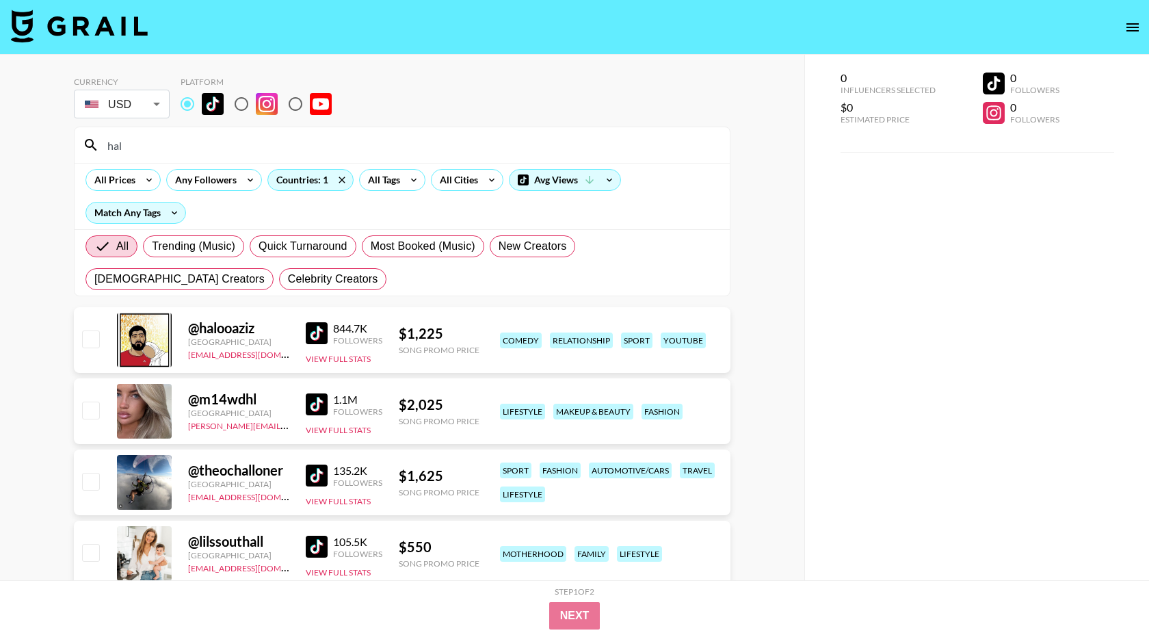
click at [179, 132] on div "hal" at bounding box center [402, 145] width 655 height 36
click at [163, 143] on input "hal" at bounding box center [410, 145] width 622 height 22
type input "h"
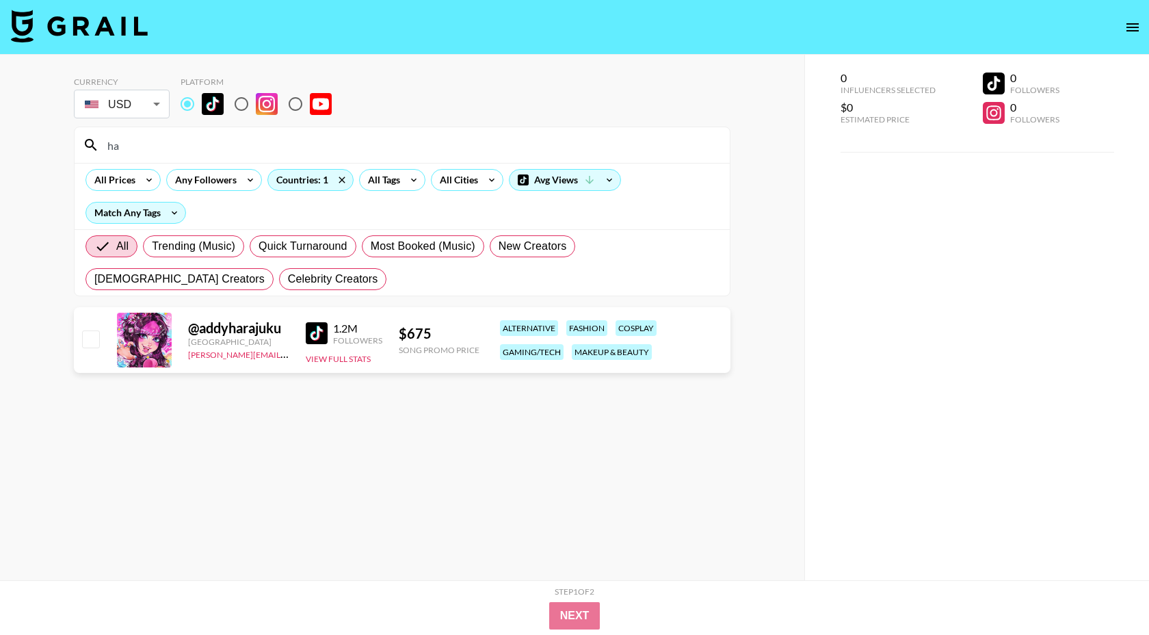
type input "h"
click at [309, 337] on img at bounding box center [317, 333] width 22 height 22
click at [204, 160] on div "hara" at bounding box center [402, 145] width 655 height 36
click at [213, 146] on input "hara" at bounding box center [410, 145] width 622 height 22
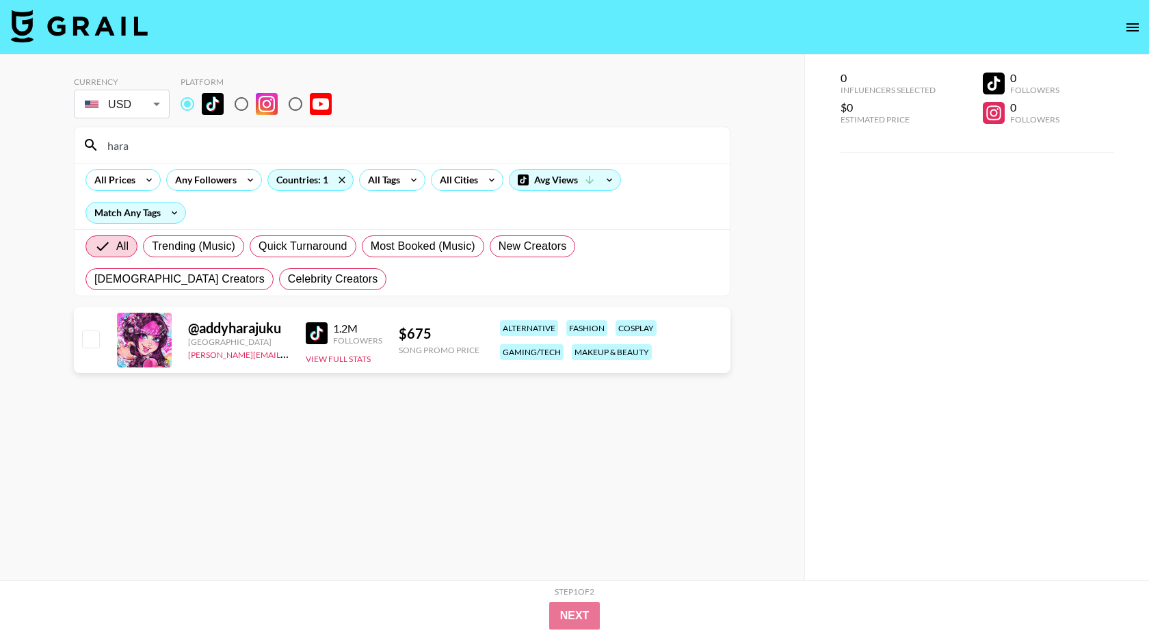
click at [213, 146] on input "hara" at bounding box center [410, 145] width 622 height 22
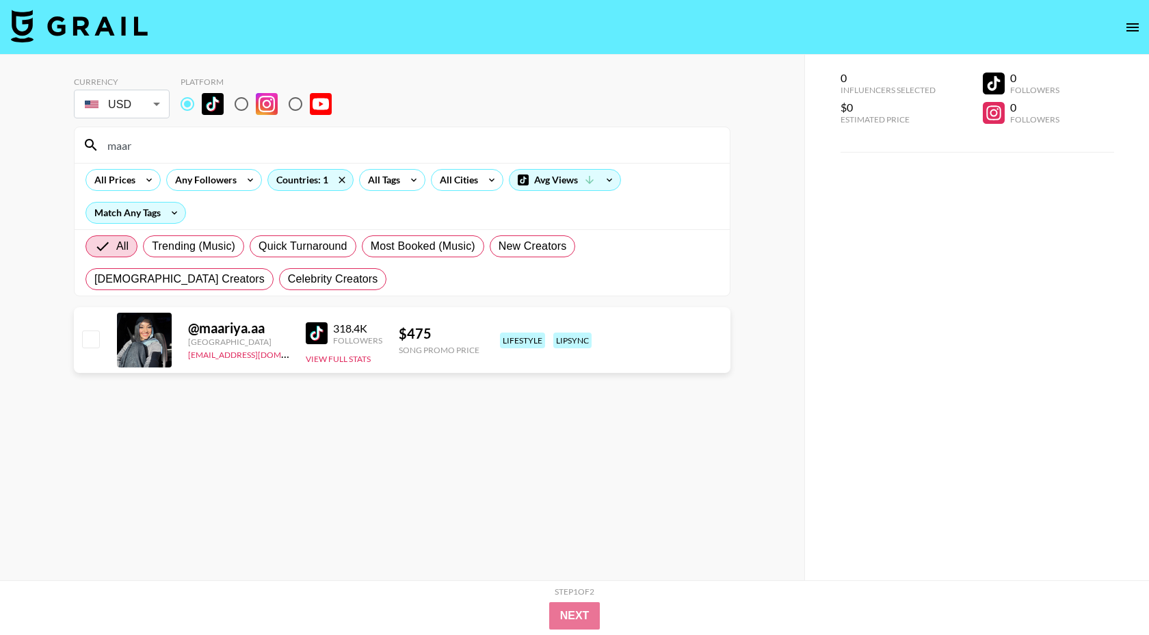
click at [318, 336] on img at bounding box center [317, 333] width 22 height 22
click at [196, 145] on input "maar" at bounding box center [410, 145] width 622 height 22
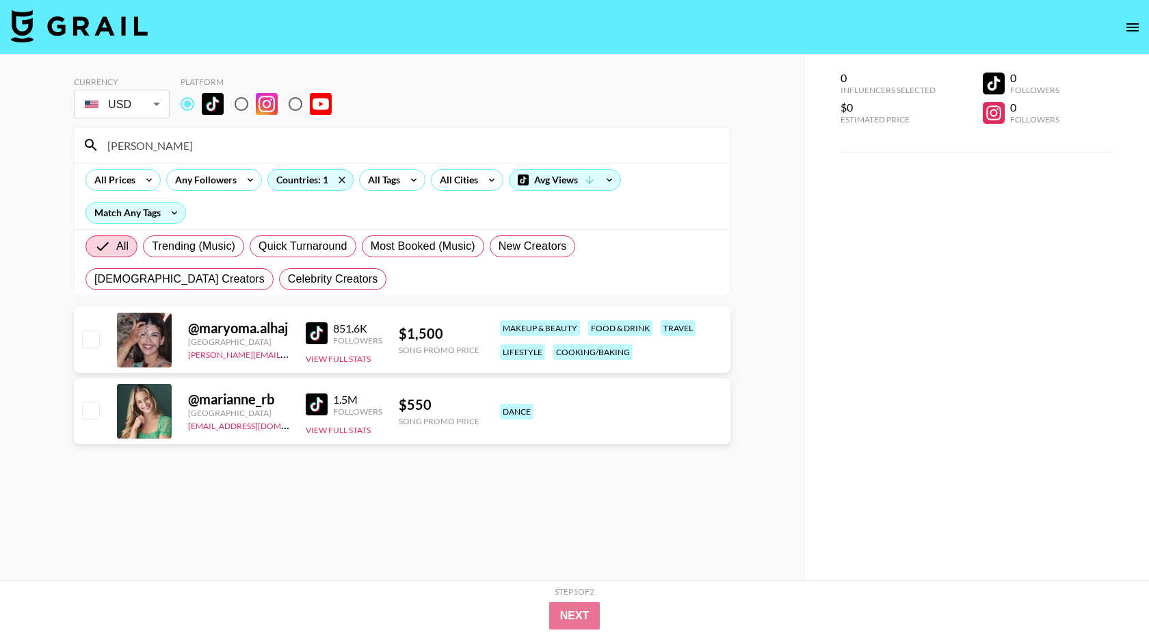
click at [308, 326] on img at bounding box center [317, 333] width 22 height 22
click at [233, 141] on input "[PERSON_NAME]" at bounding box center [410, 145] width 622 height 22
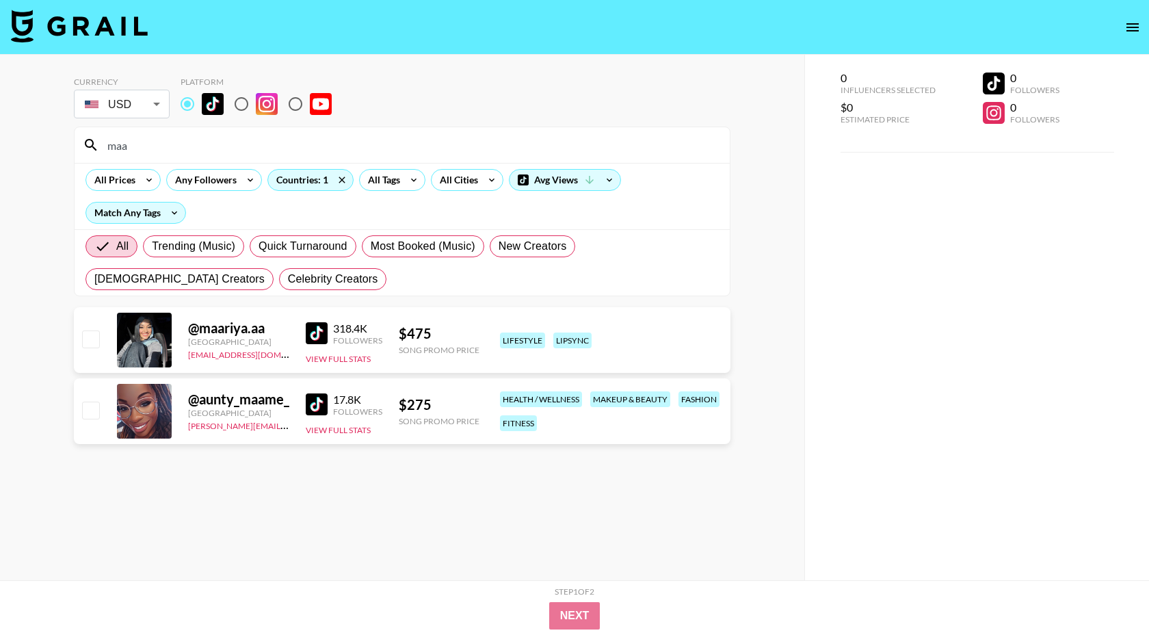
click at [231, 150] on input "maa" at bounding box center [410, 145] width 622 height 22
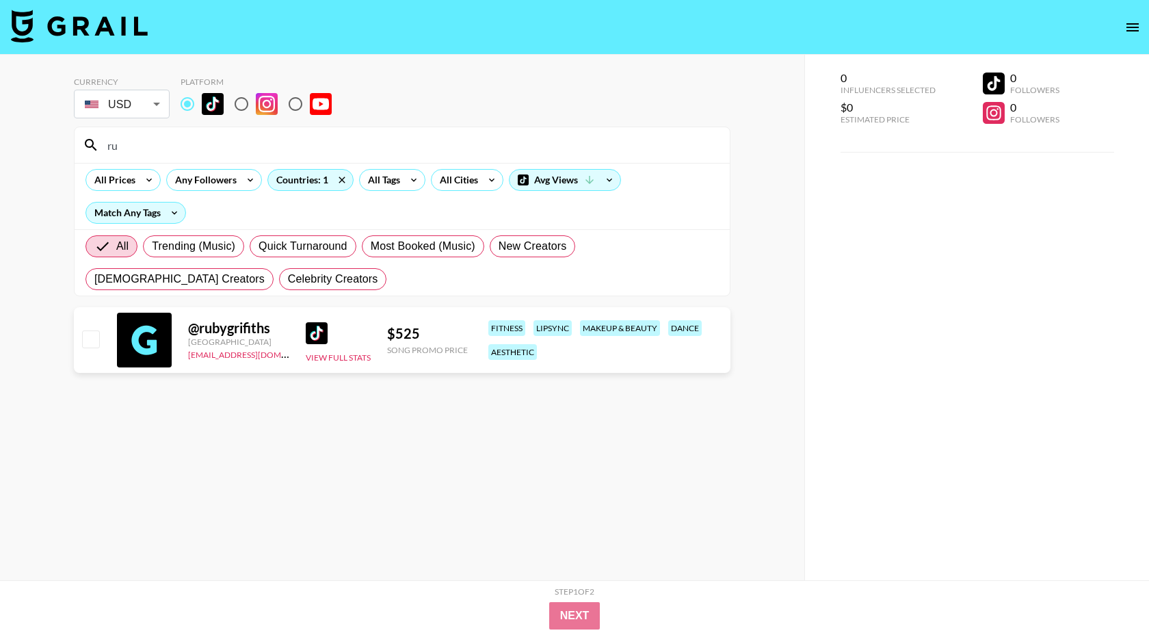
type input "r"
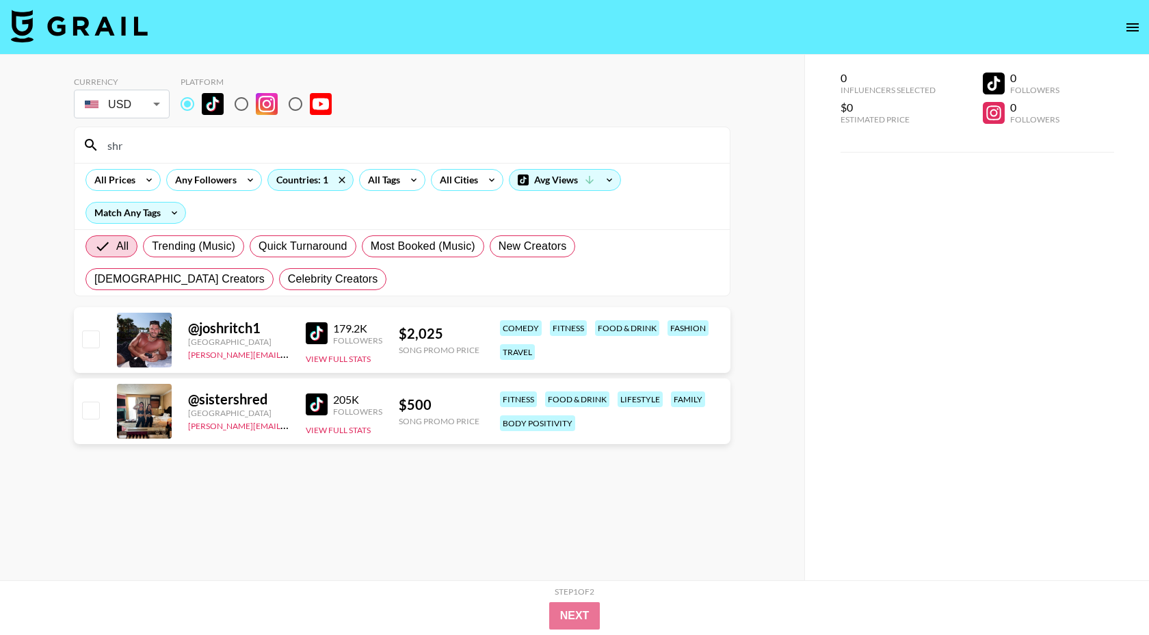
click at [209, 134] on input "shr" at bounding box center [410, 145] width 622 height 22
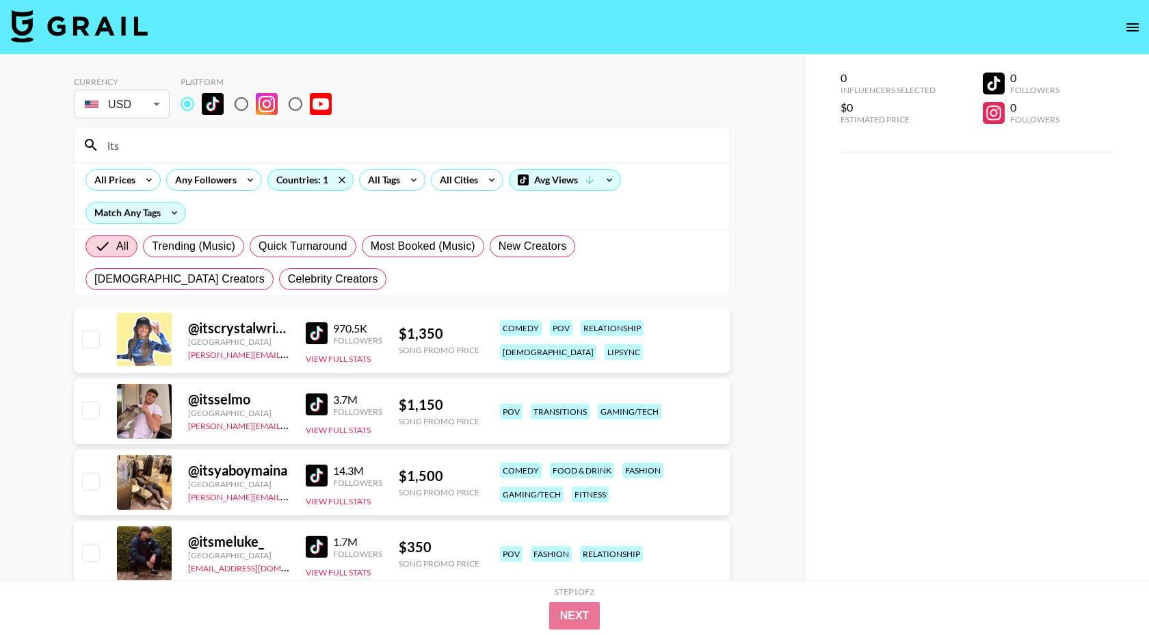
click at [189, 148] on input "its" at bounding box center [410, 145] width 622 height 22
type input "j"
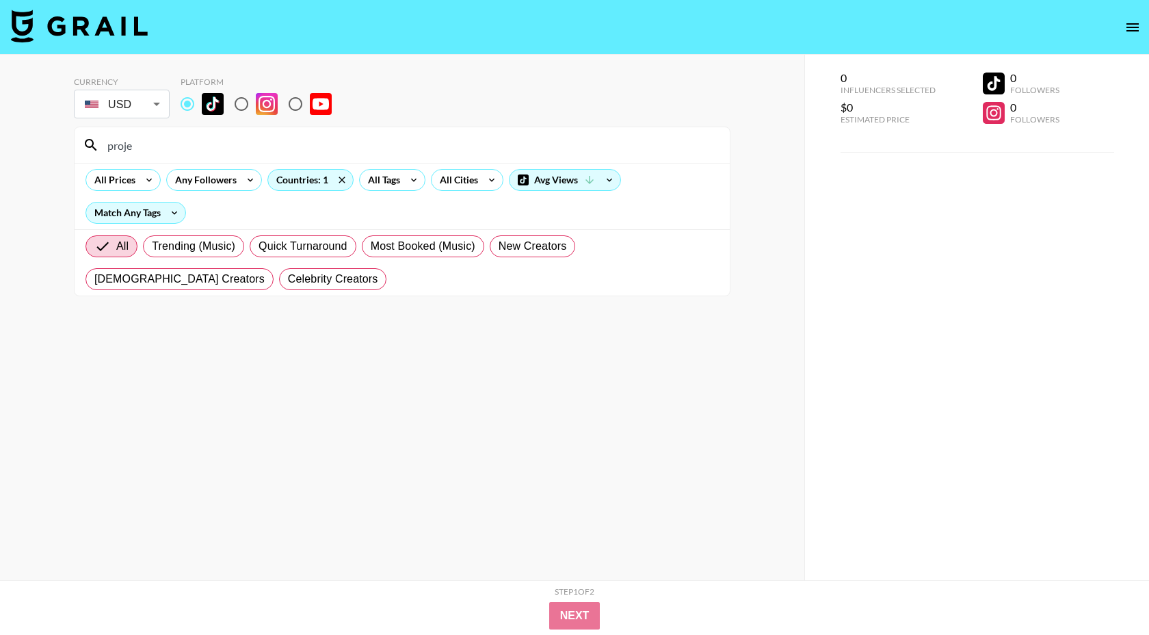
click at [211, 144] on input "proje" at bounding box center [410, 145] width 622 height 22
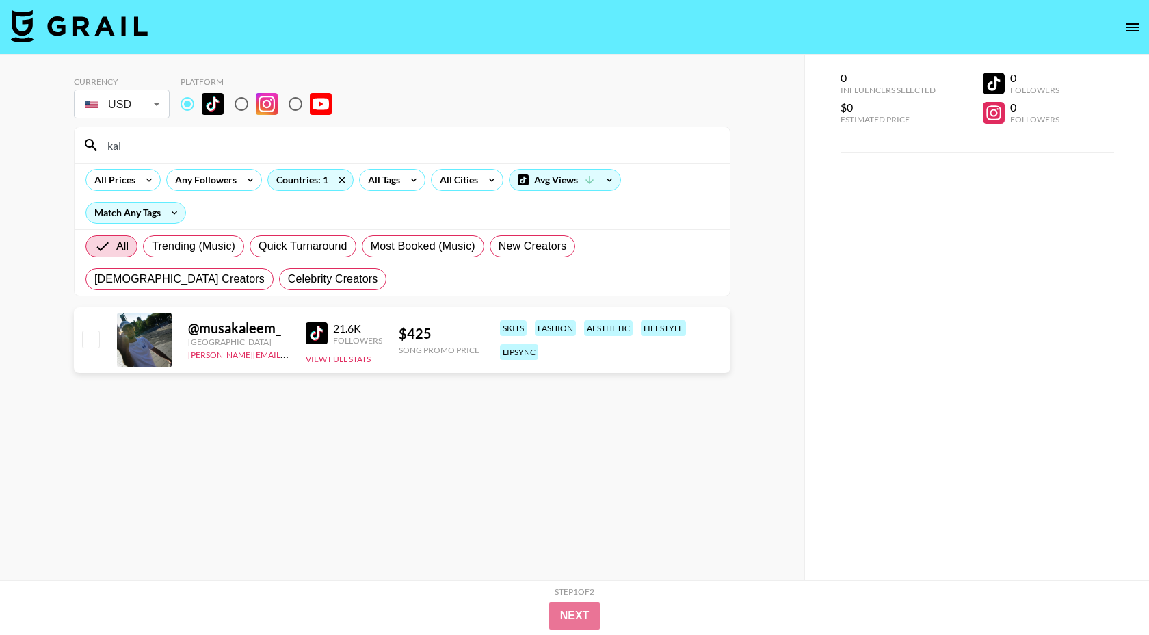
click at [316, 331] on img at bounding box center [317, 333] width 22 height 22
click at [212, 134] on input "kal" at bounding box center [410, 145] width 622 height 22
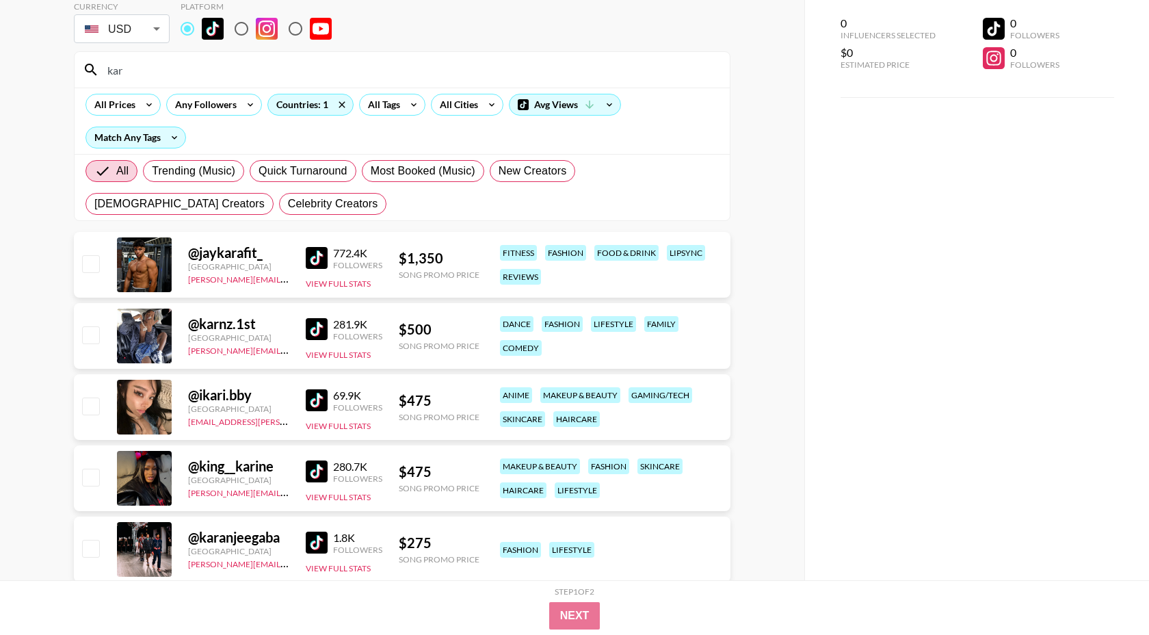
scroll to position [0, 0]
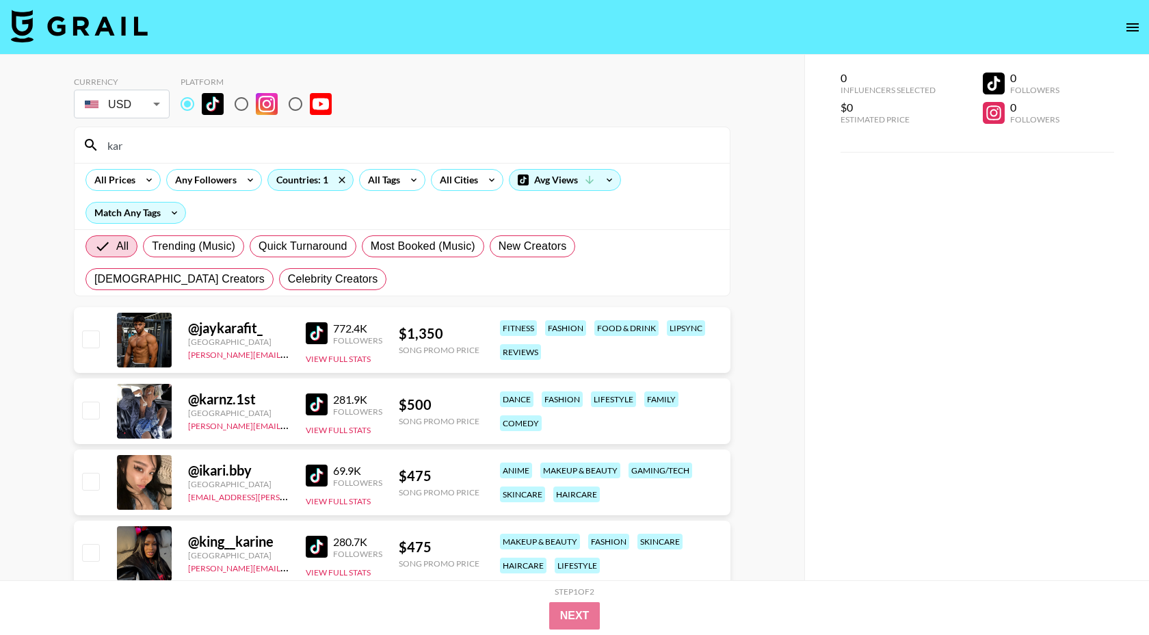
click at [163, 144] on input "kar" at bounding box center [410, 145] width 622 height 22
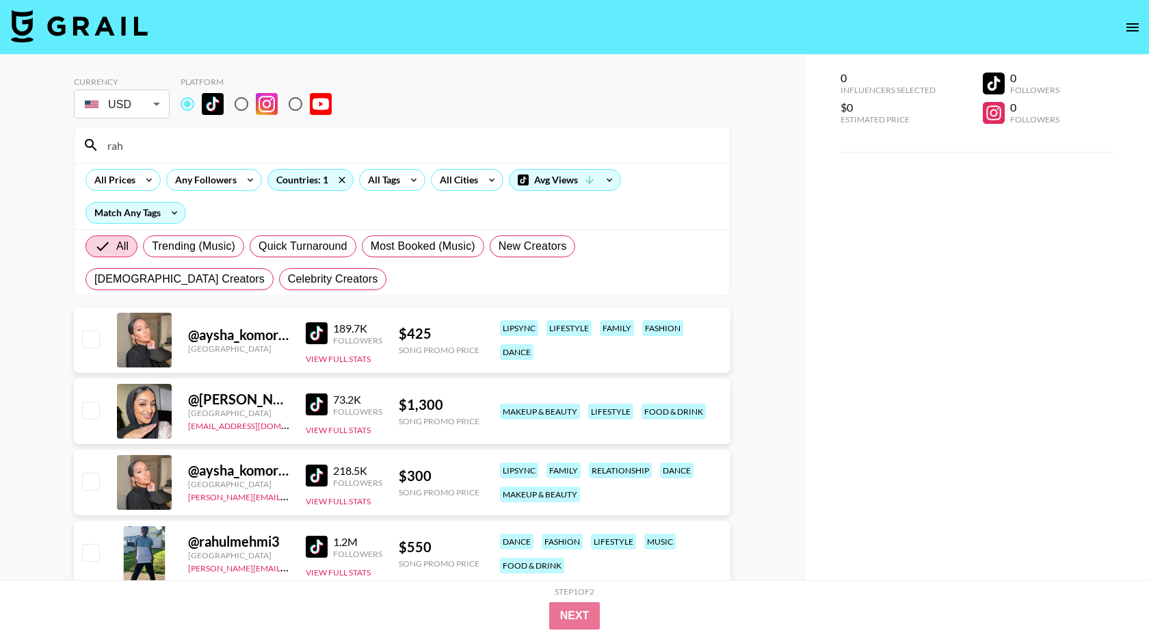
click at [315, 548] on img at bounding box center [317, 547] width 22 height 22
click at [182, 157] on div "rah" at bounding box center [402, 145] width 655 height 36
click at [184, 152] on input "rah" at bounding box center [410, 145] width 622 height 22
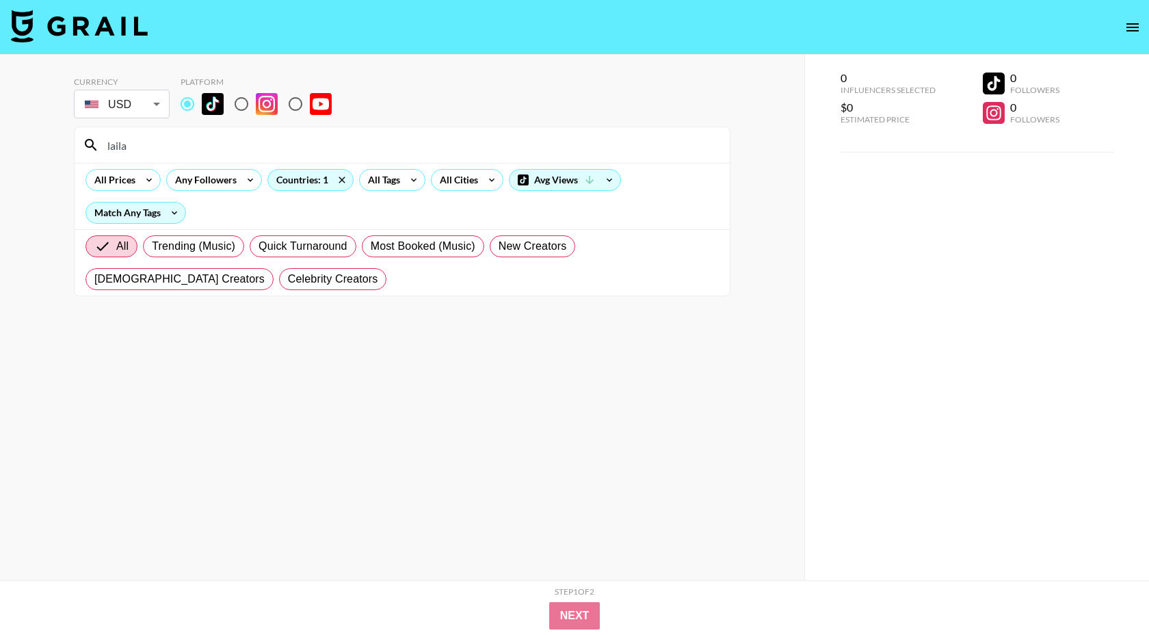
click at [220, 153] on input "laila" at bounding box center [410, 145] width 622 height 22
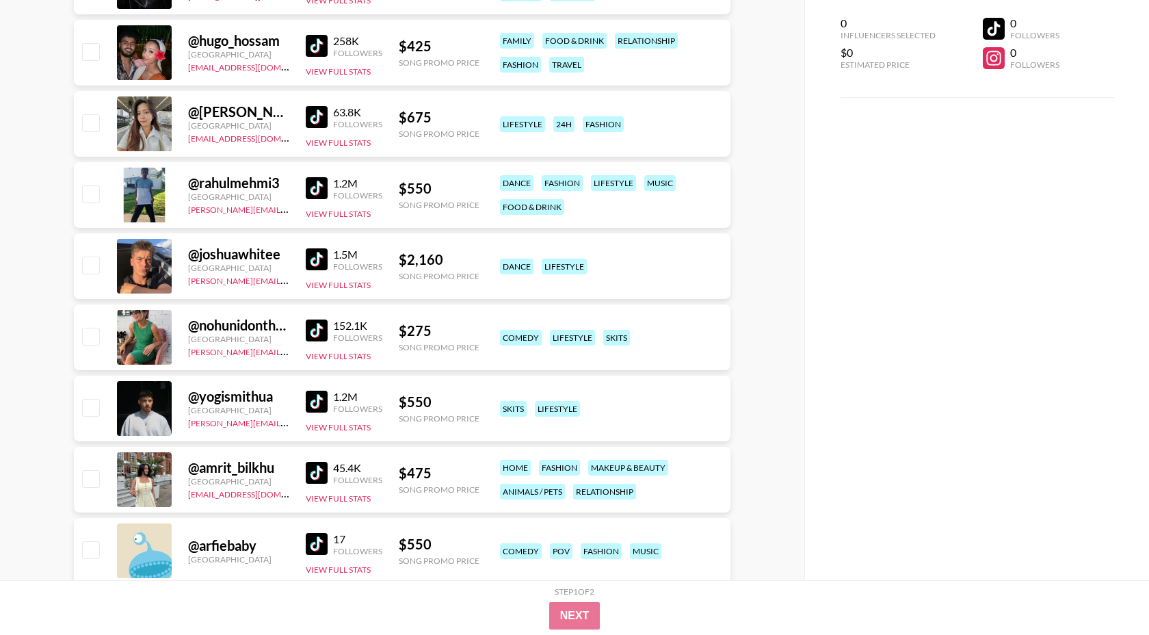
scroll to position [718, 0]
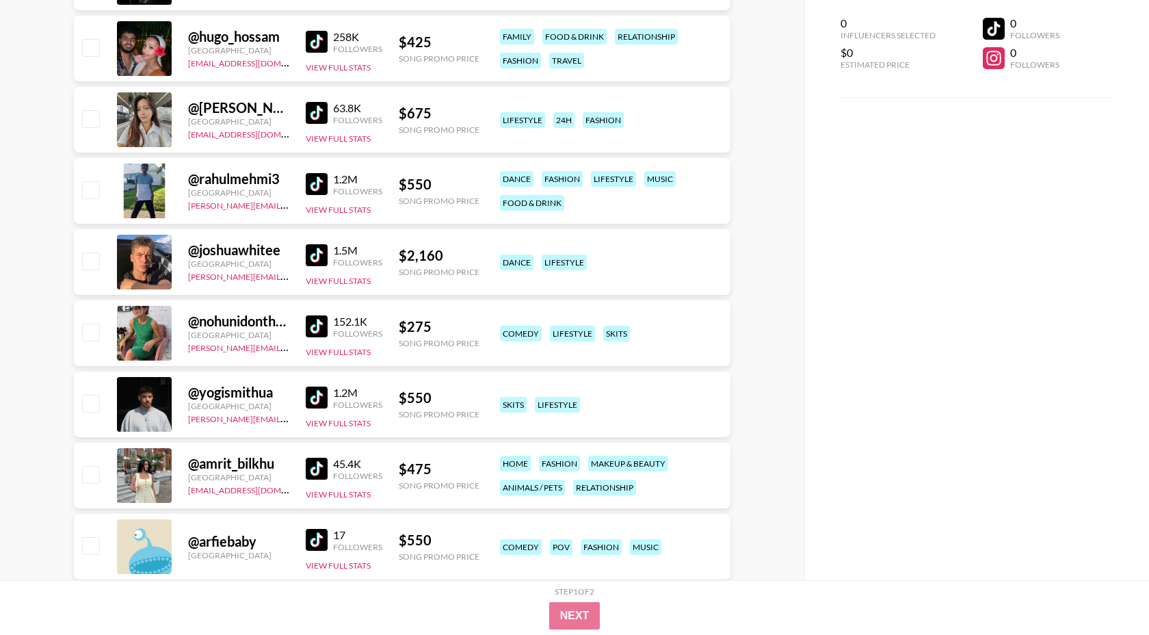
click at [314, 458] on img at bounding box center [317, 469] width 22 height 22
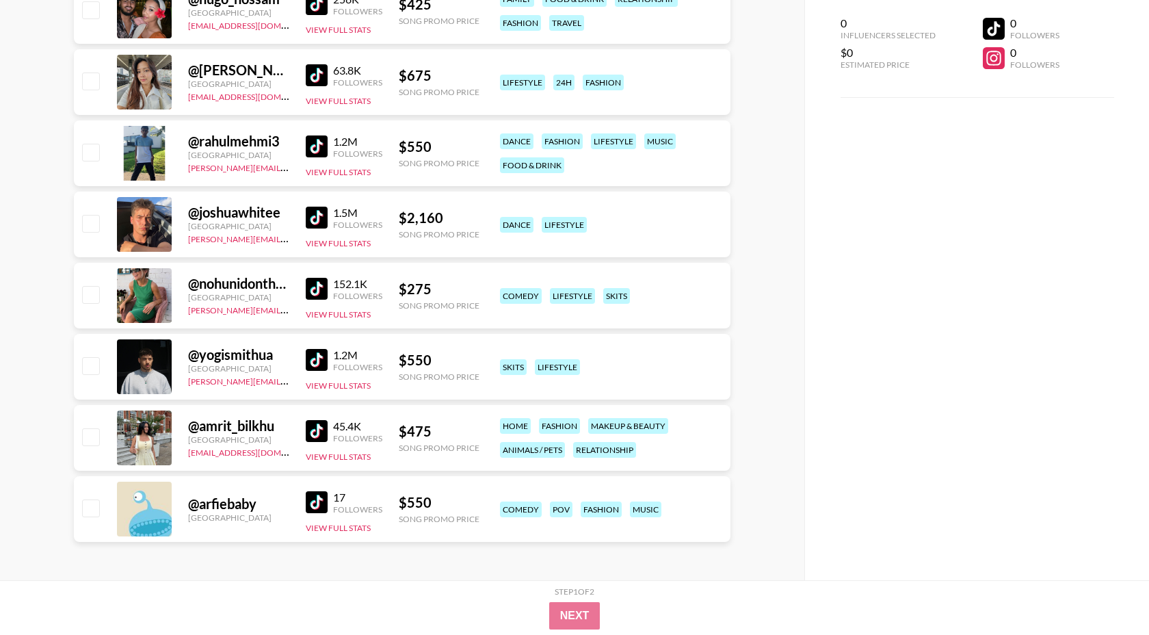
scroll to position [0, 0]
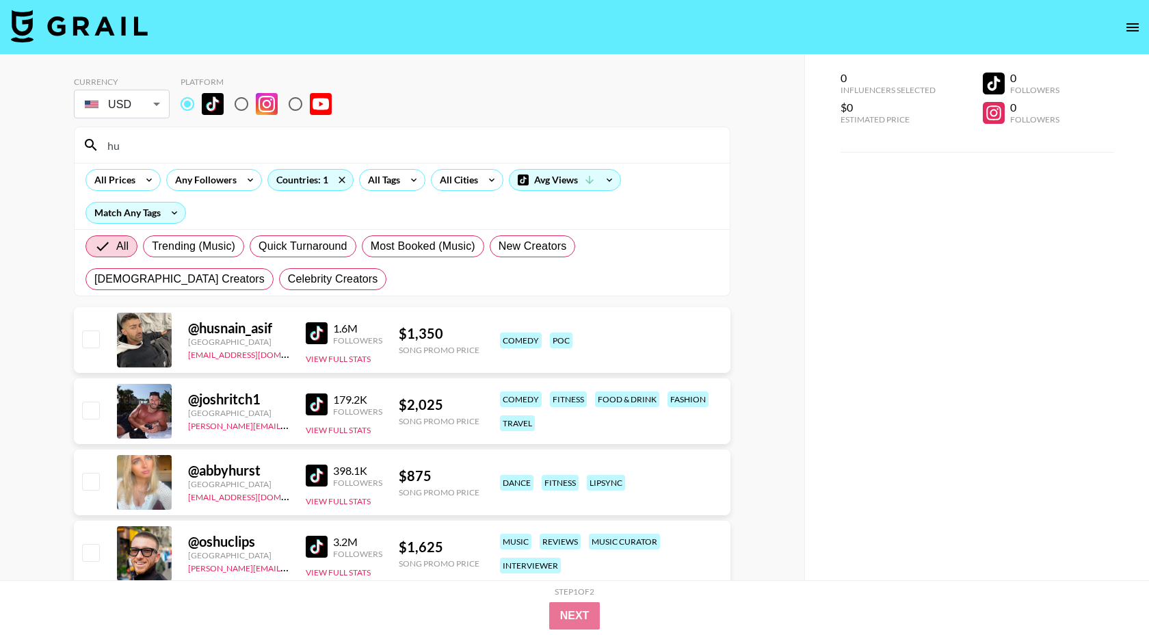
click at [248, 146] on input "hu" at bounding box center [410, 145] width 622 height 22
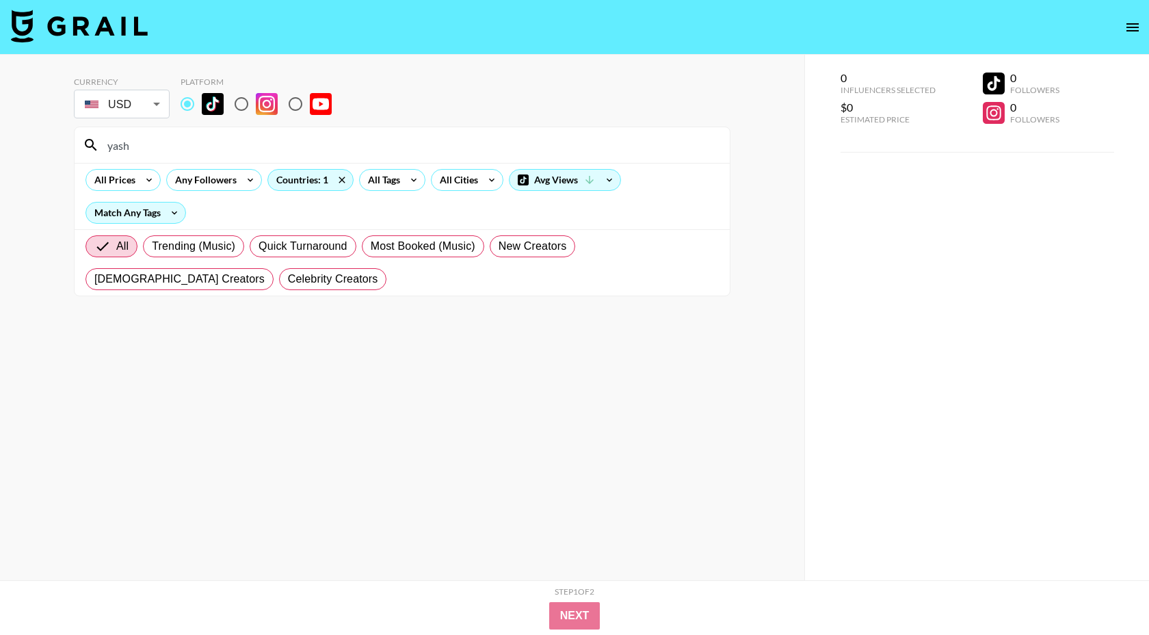
click at [251, 155] on input "yash" at bounding box center [410, 145] width 622 height 22
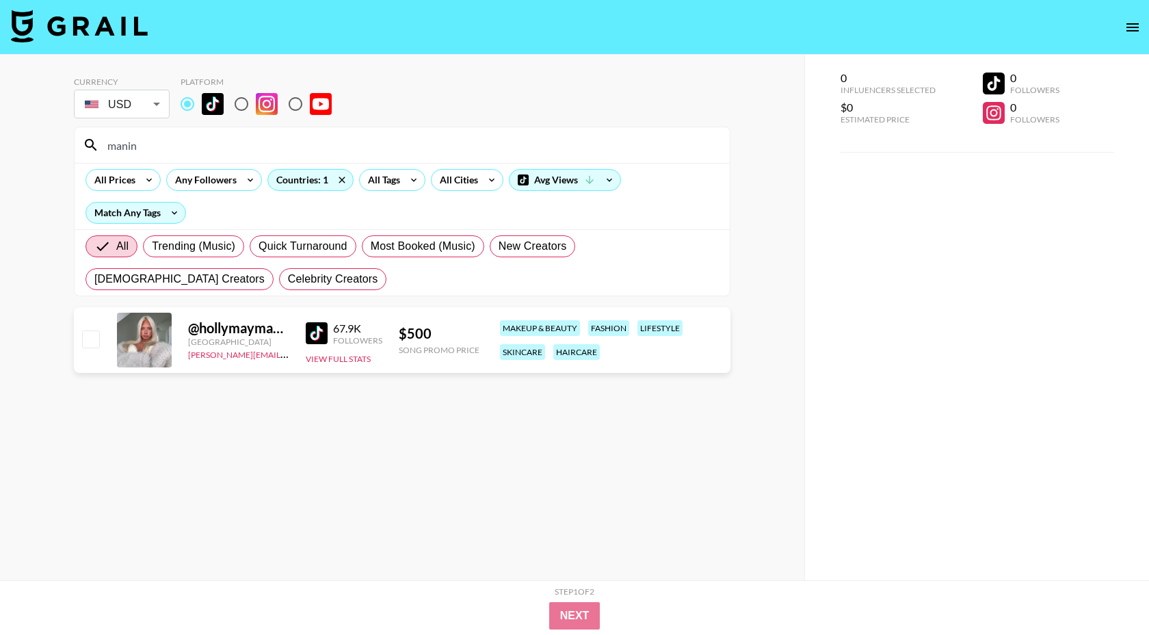
click at [272, 157] on div "manin" at bounding box center [402, 145] width 655 height 36
click at [277, 134] on input "manin" at bounding box center [410, 145] width 622 height 22
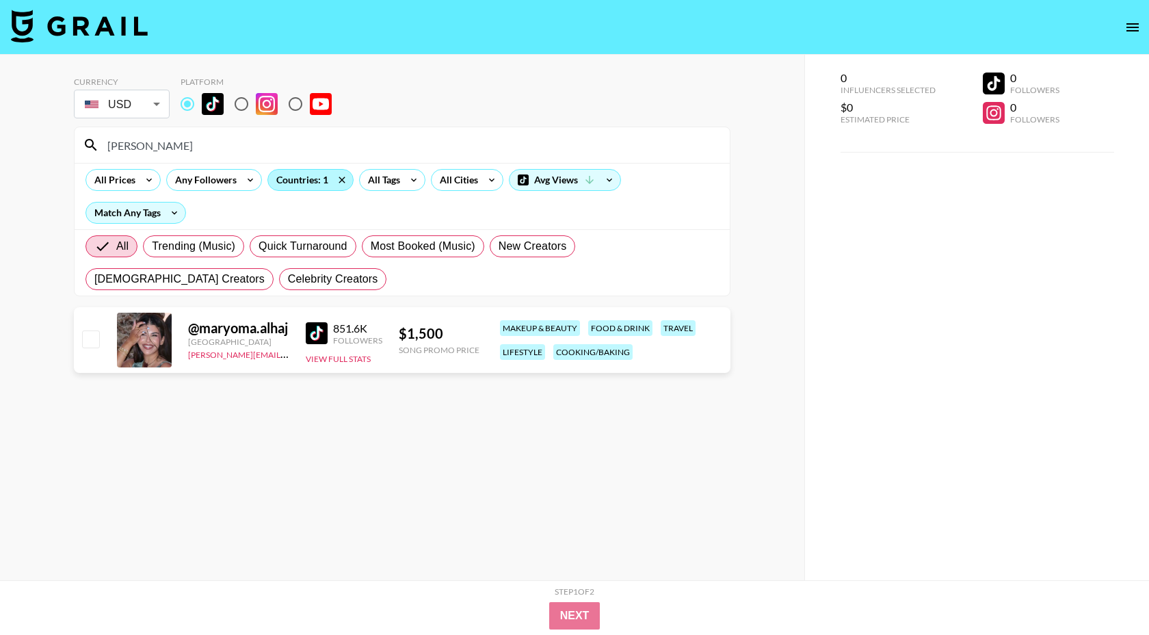
type input "[PERSON_NAME]"
click at [342, 175] on icon at bounding box center [342, 180] width 22 height 21
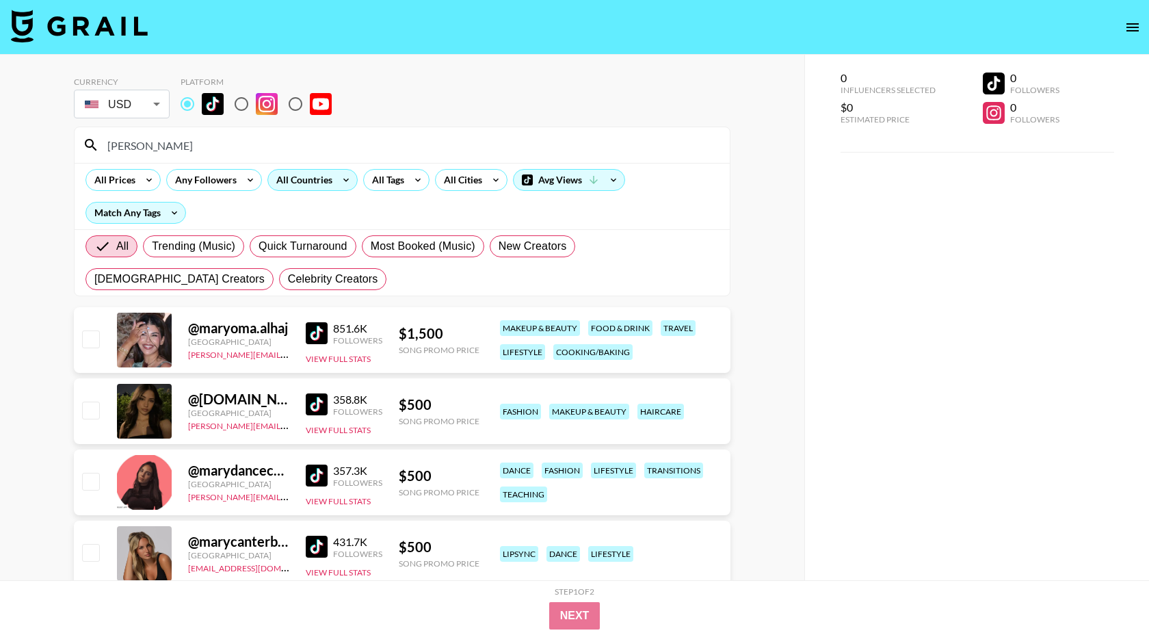
click at [303, 182] on div "All Countries" at bounding box center [301, 180] width 67 height 21
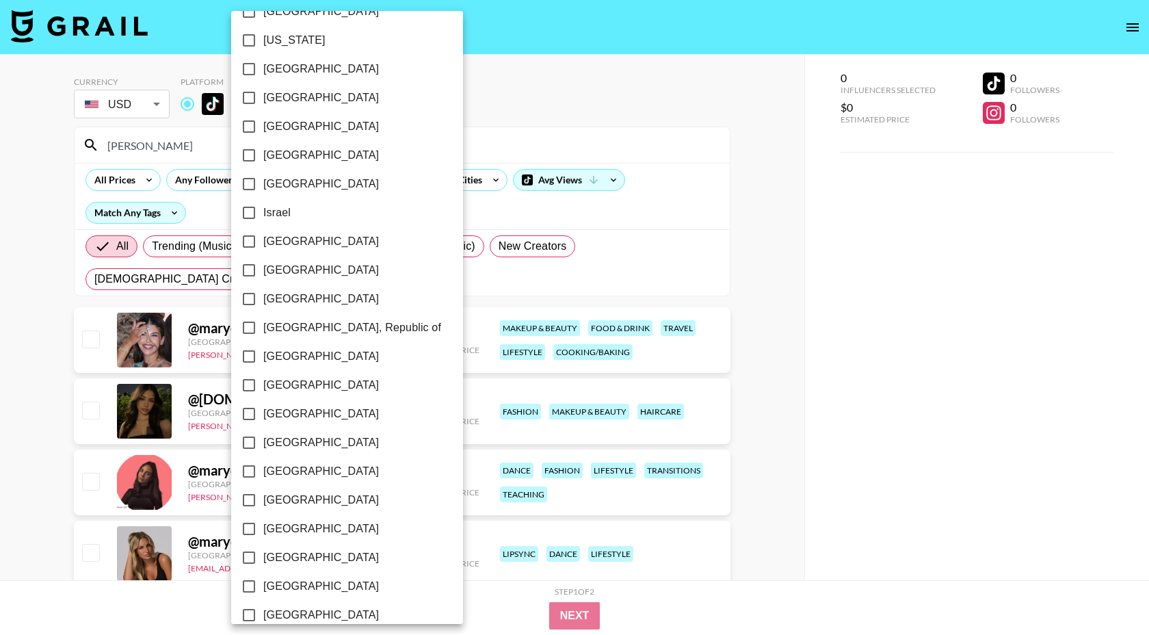
scroll to position [960, 0]
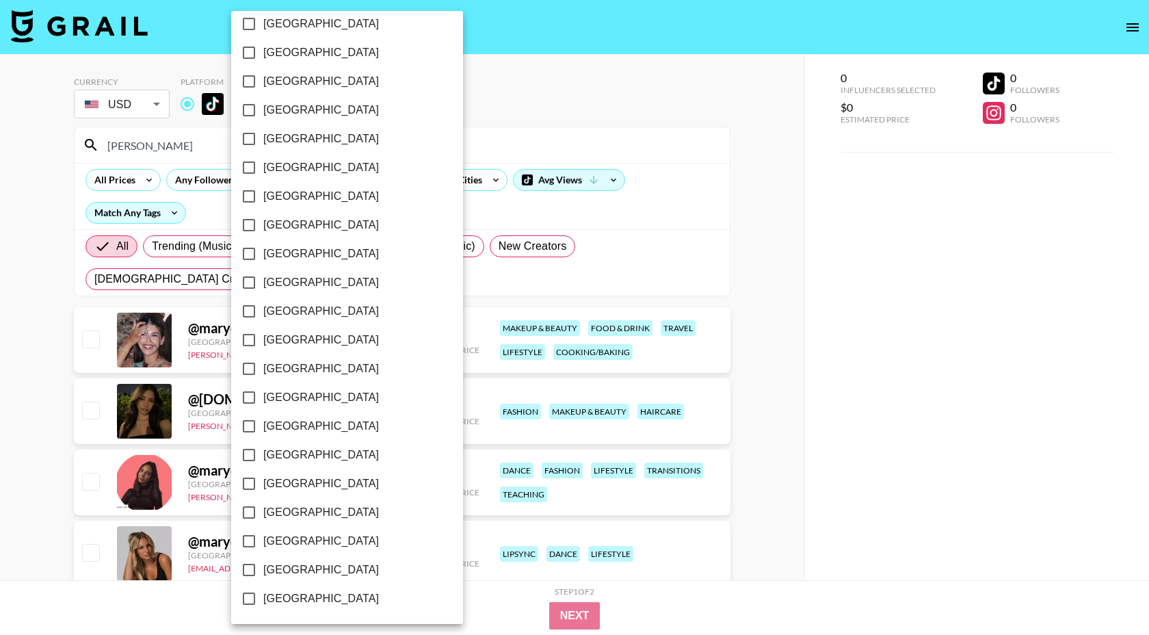
click at [285, 367] on span "[GEOGRAPHIC_DATA]" at bounding box center [321, 368] width 116 height 16
click at [263, 367] on input "[GEOGRAPHIC_DATA]" at bounding box center [249, 368] width 29 height 29
checkbox input "true"
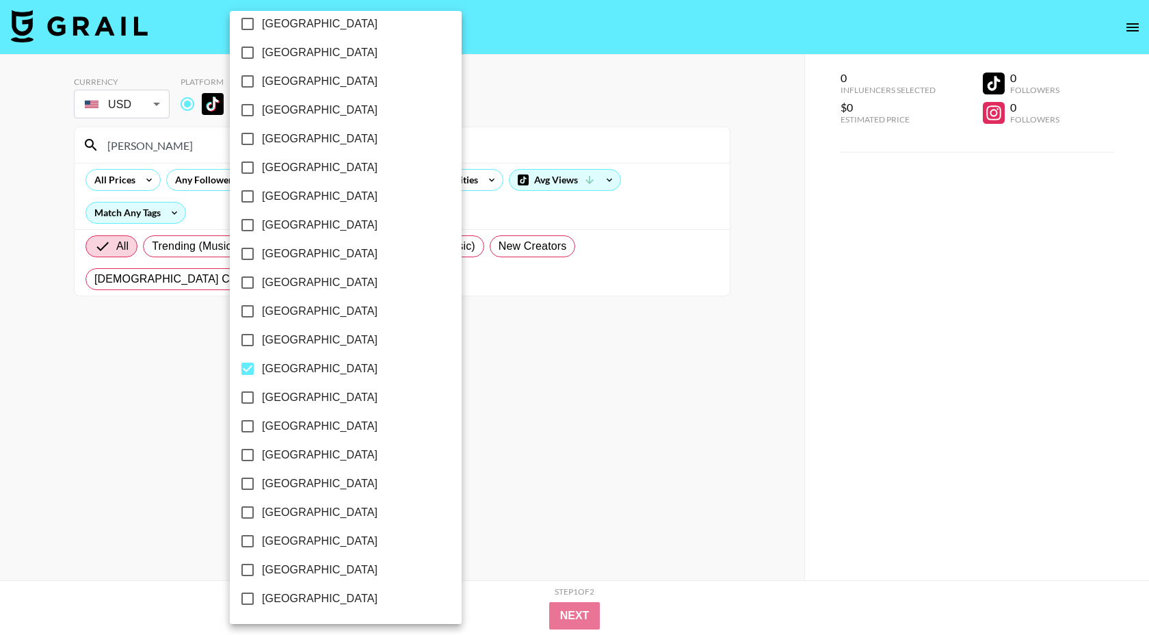
click at [421, 115] on div at bounding box center [574, 317] width 1149 height 635
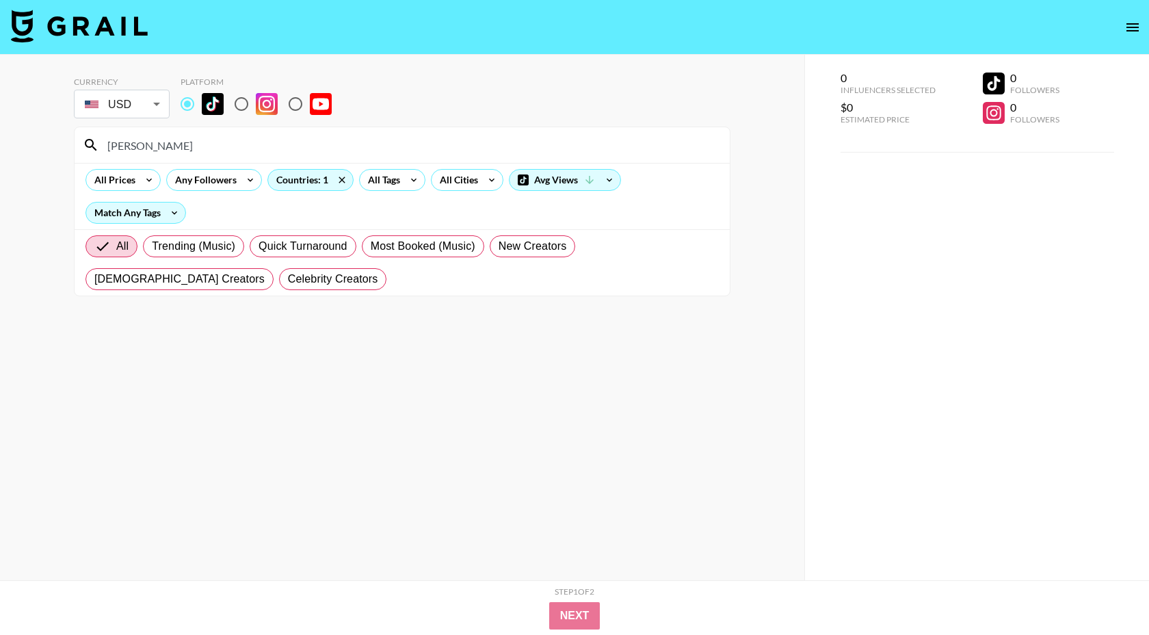
click at [157, 150] on input "[PERSON_NAME]" at bounding box center [410, 145] width 622 height 22
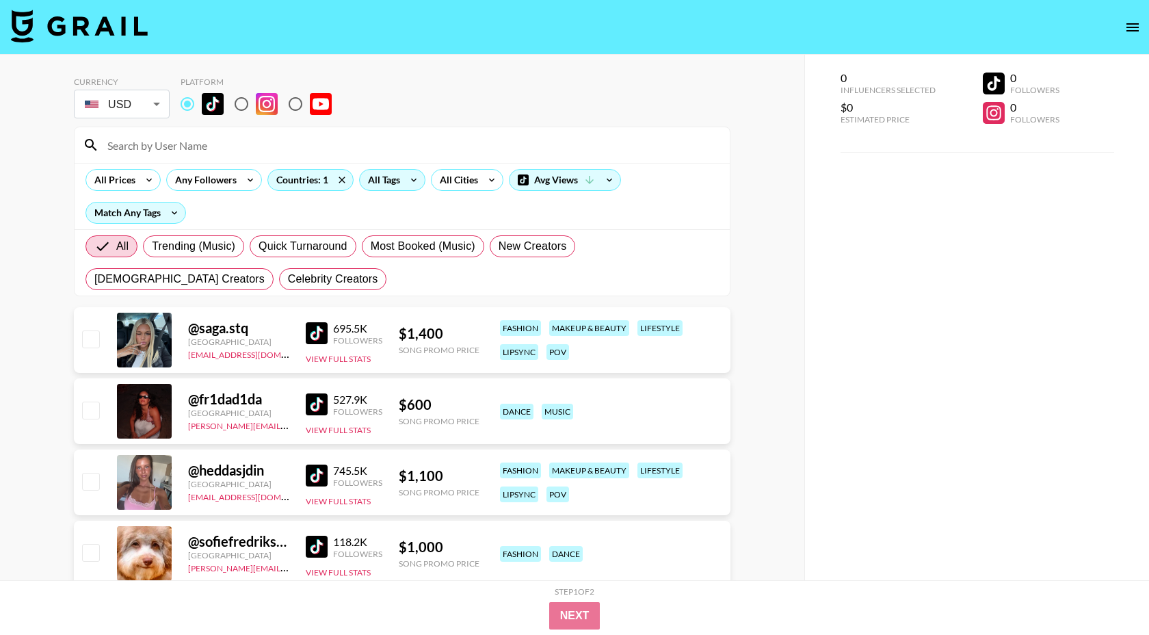
click at [399, 178] on div "All Tags" at bounding box center [381, 180] width 43 height 21
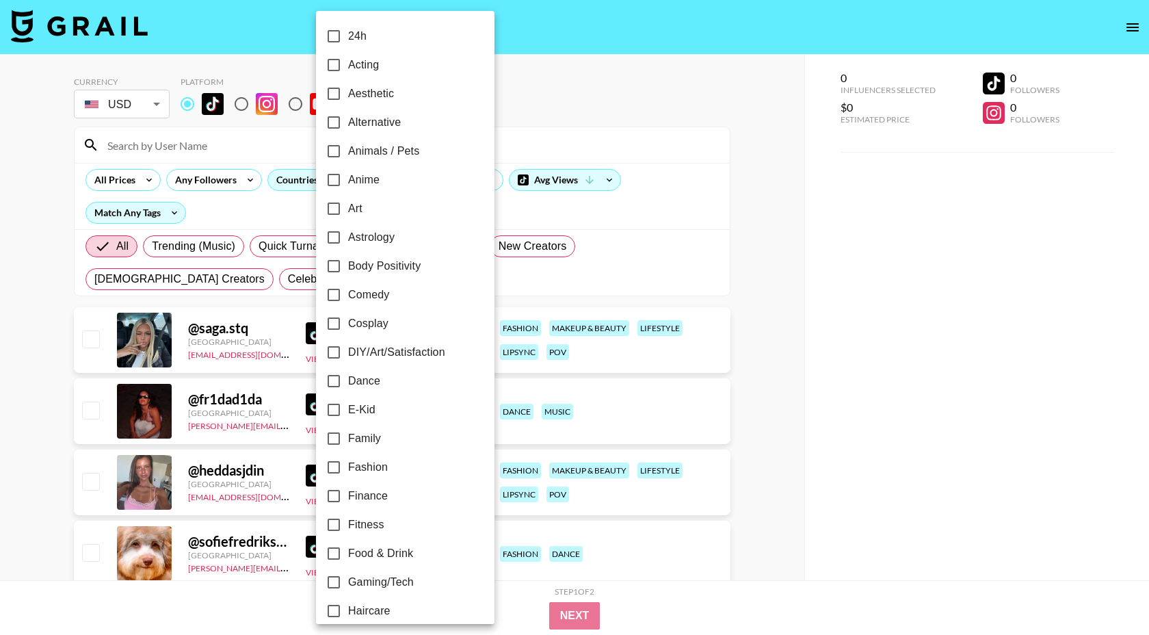
click at [346, 380] on input "Dance" at bounding box center [333, 381] width 29 height 29
checkbox input "true"
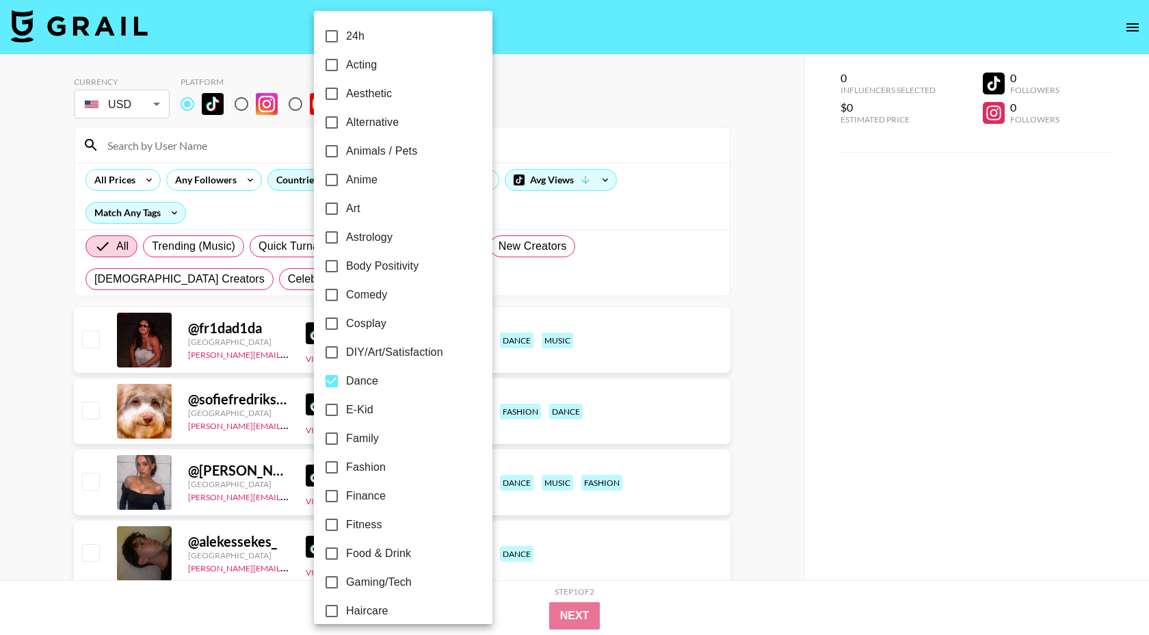
click at [581, 98] on div at bounding box center [574, 317] width 1149 height 635
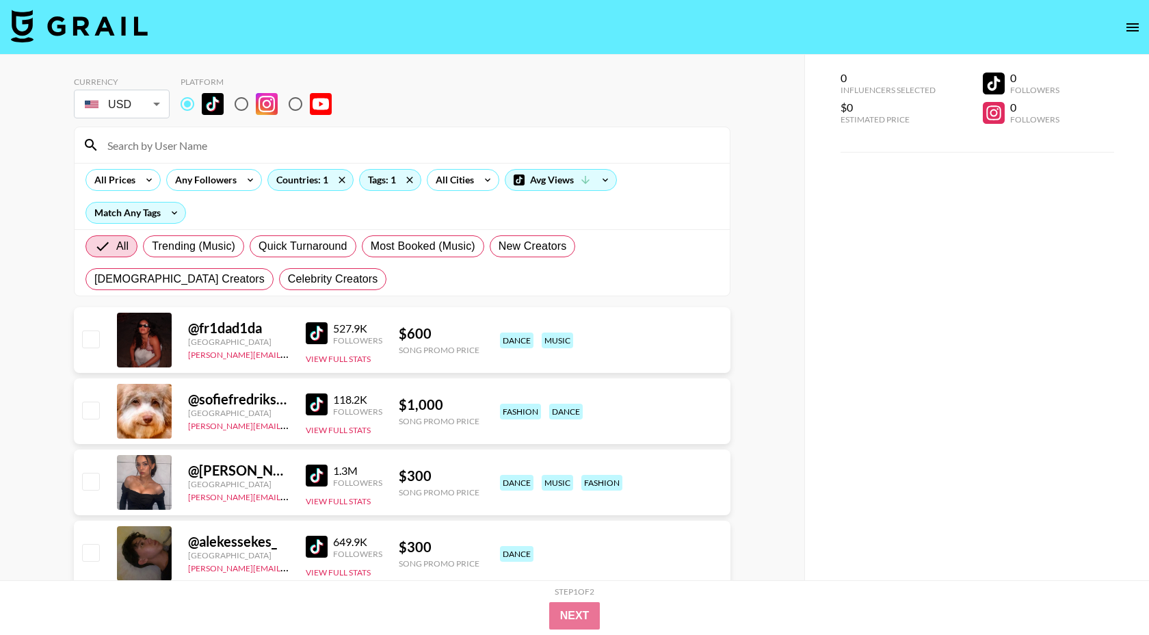
click at [321, 330] on img at bounding box center [317, 333] width 22 height 22
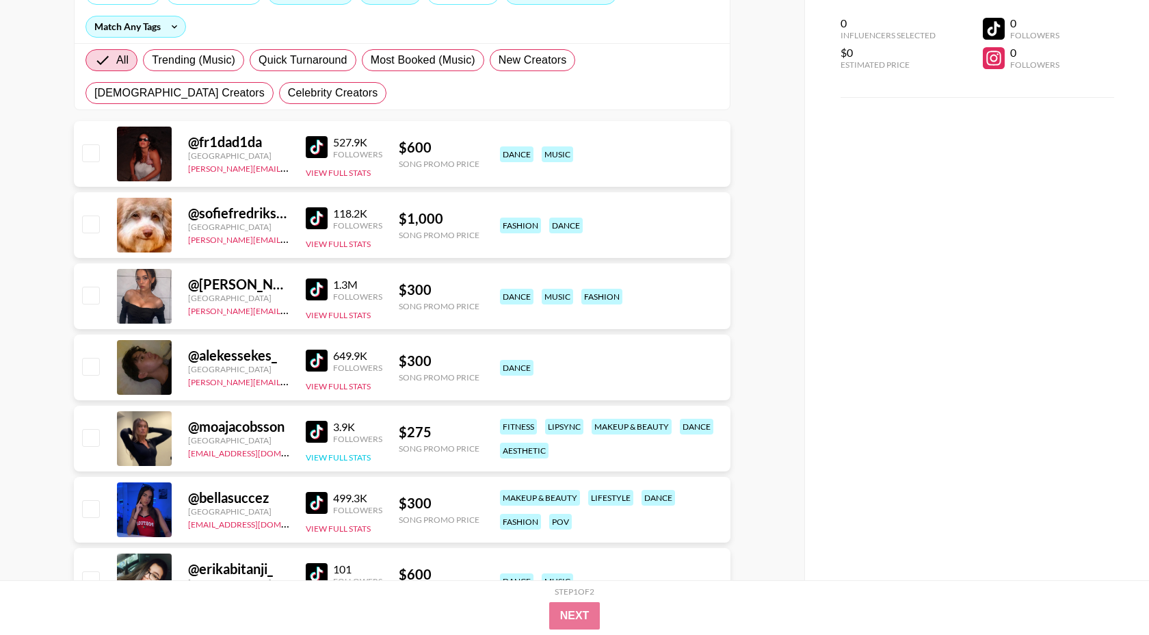
scroll to position [202, 0]
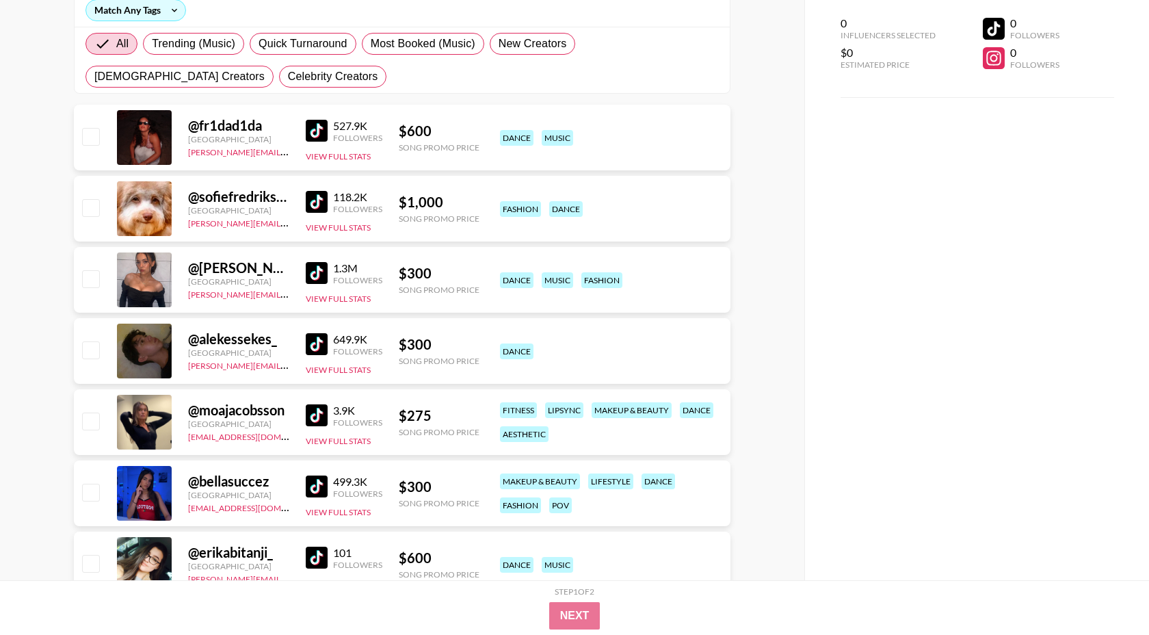
click at [316, 418] on img at bounding box center [317, 415] width 22 height 22
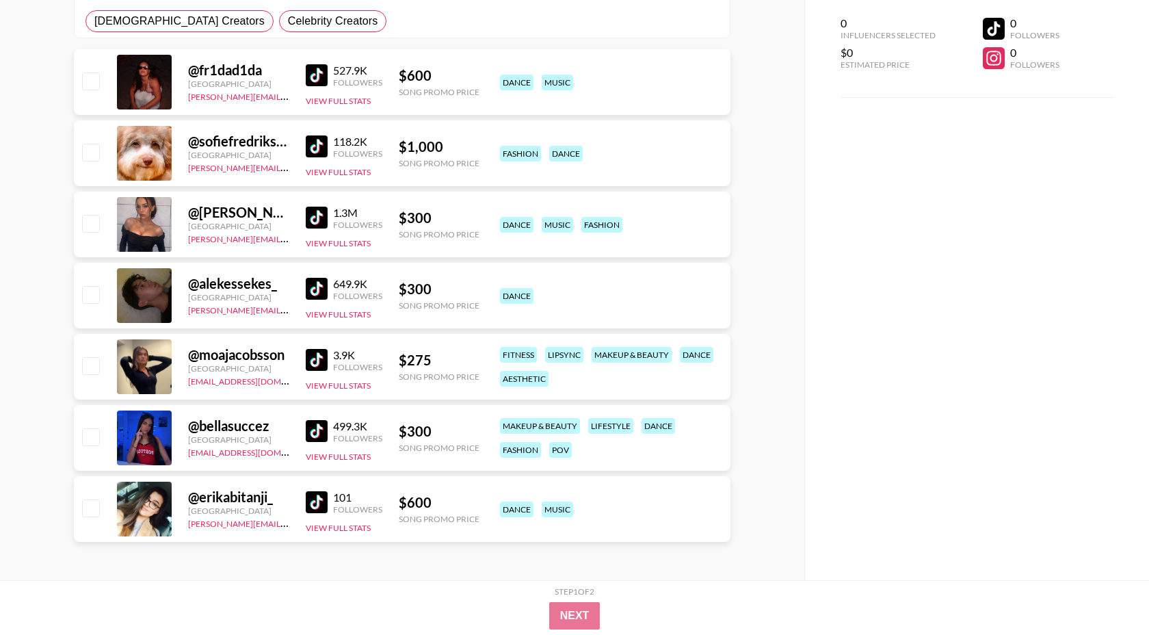
click at [317, 432] on img at bounding box center [317, 431] width 22 height 22
click at [321, 504] on img at bounding box center [317, 502] width 22 height 22
click at [313, 146] on img at bounding box center [317, 146] width 22 height 22
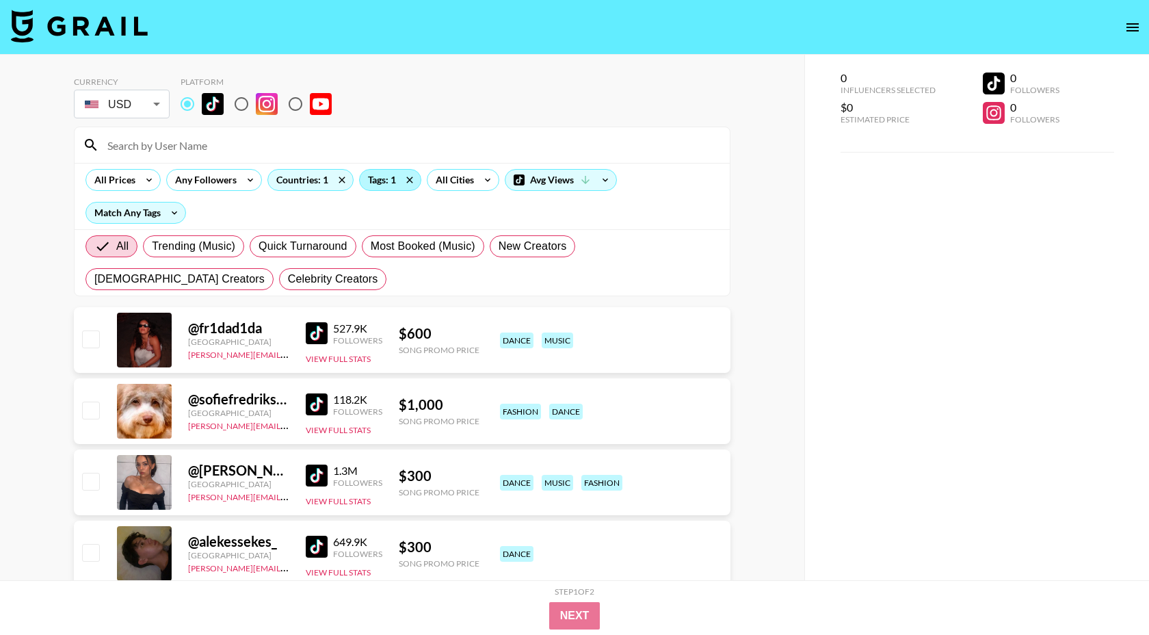
click at [369, 179] on div "Tags: 1" at bounding box center [390, 180] width 61 height 21
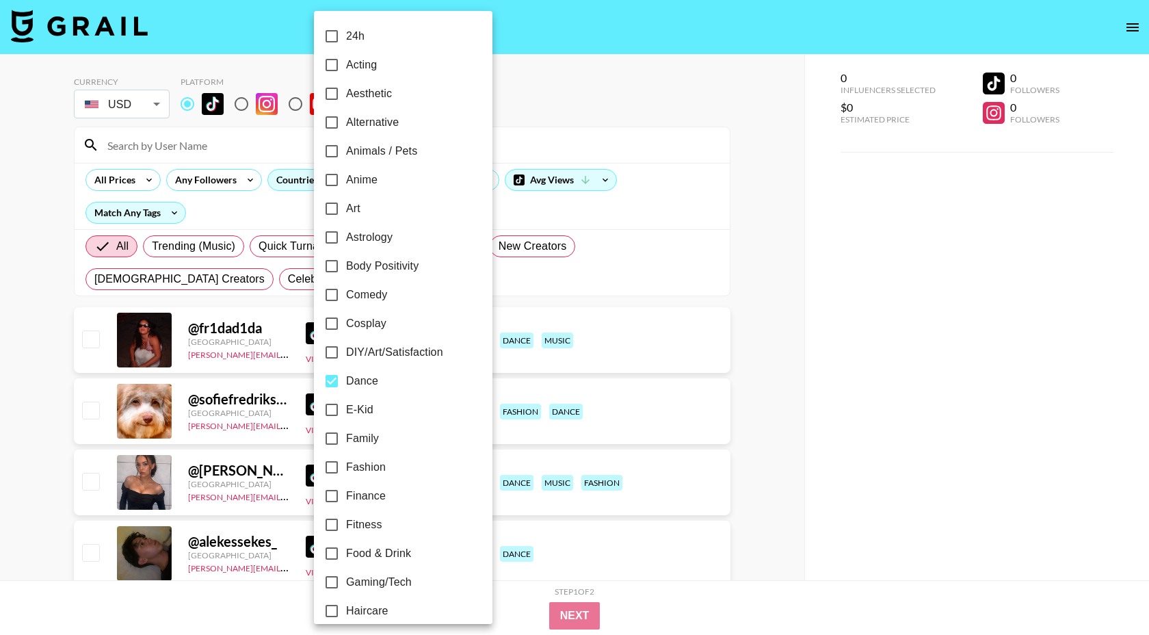
click at [350, 378] on span "Dance" at bounding box center [362, 381] width 32 height 16
click at [346, 378] on input "Dance" at bounding box center [331, 381] width 29 height 29
checkbox input "false"
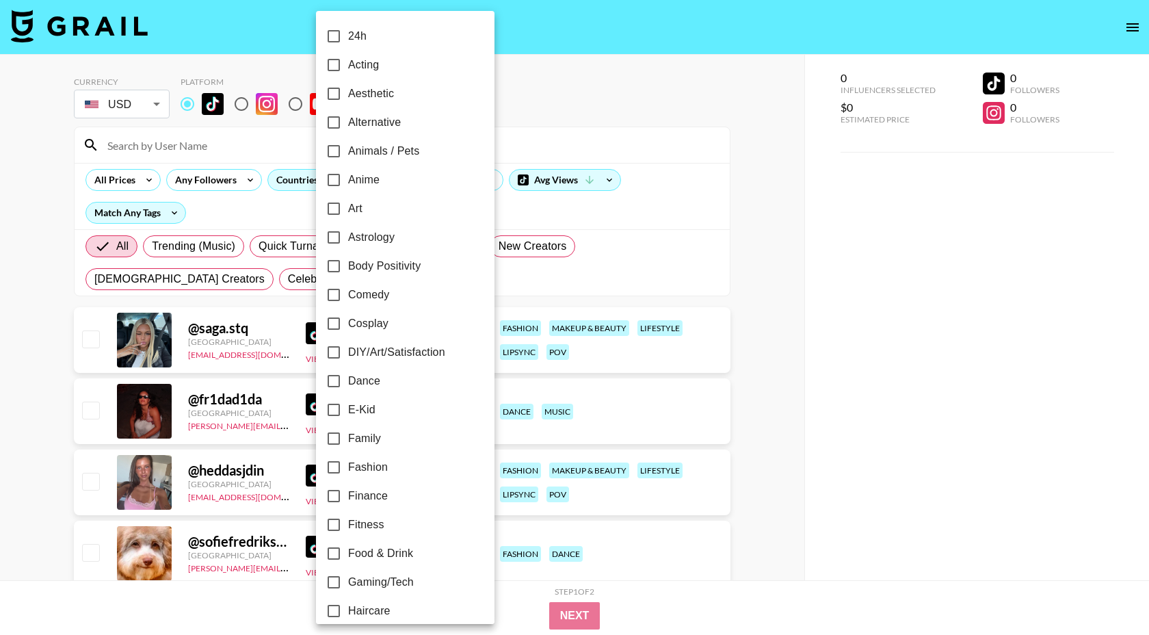
click at [624, 85] on div at bounding box center [574, 317] width 1149 height 635
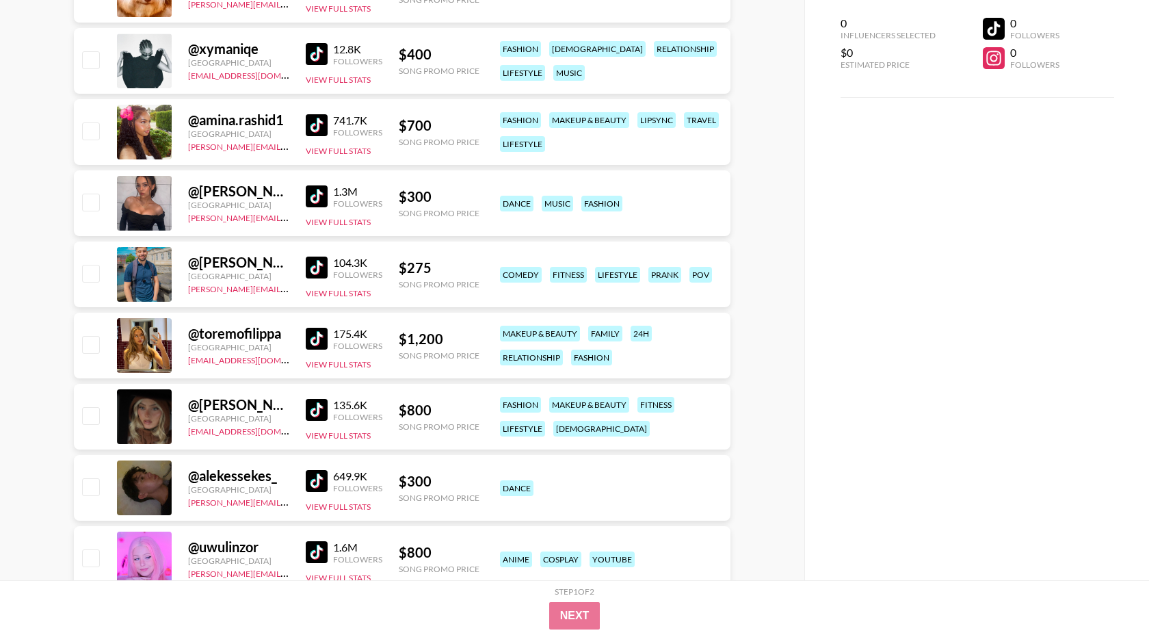
scroll to position [564, 0]
click at [317, 336] on img at bounding box center [317, 338] width 22 height 22
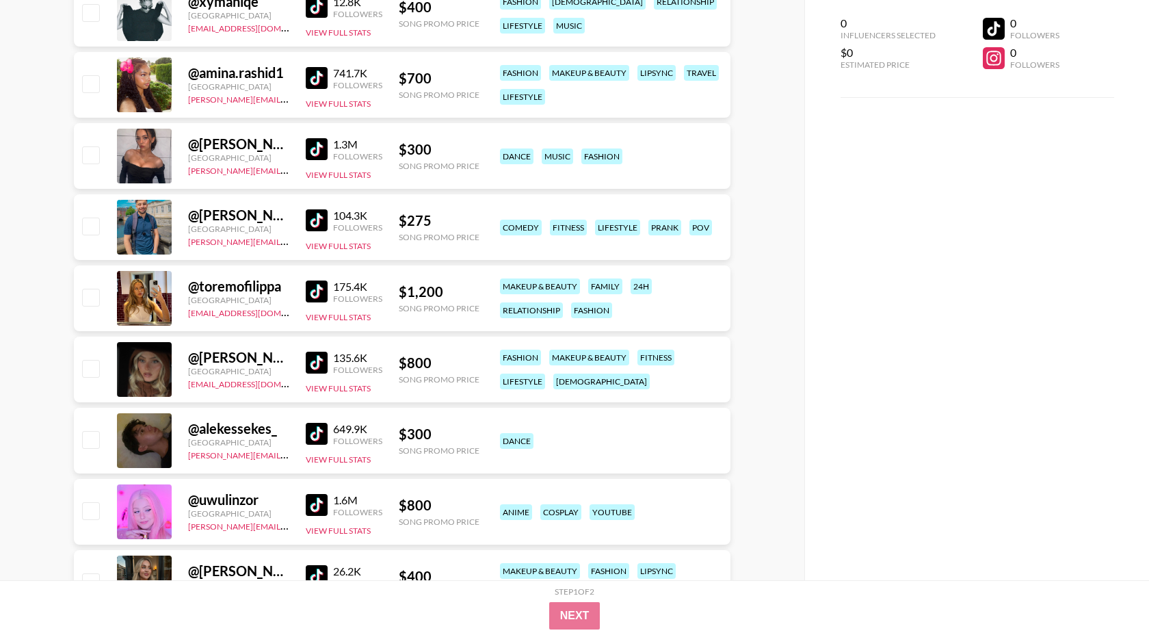
click at [323, 360] on img at bounding box center [317, 363] width 22 height 22
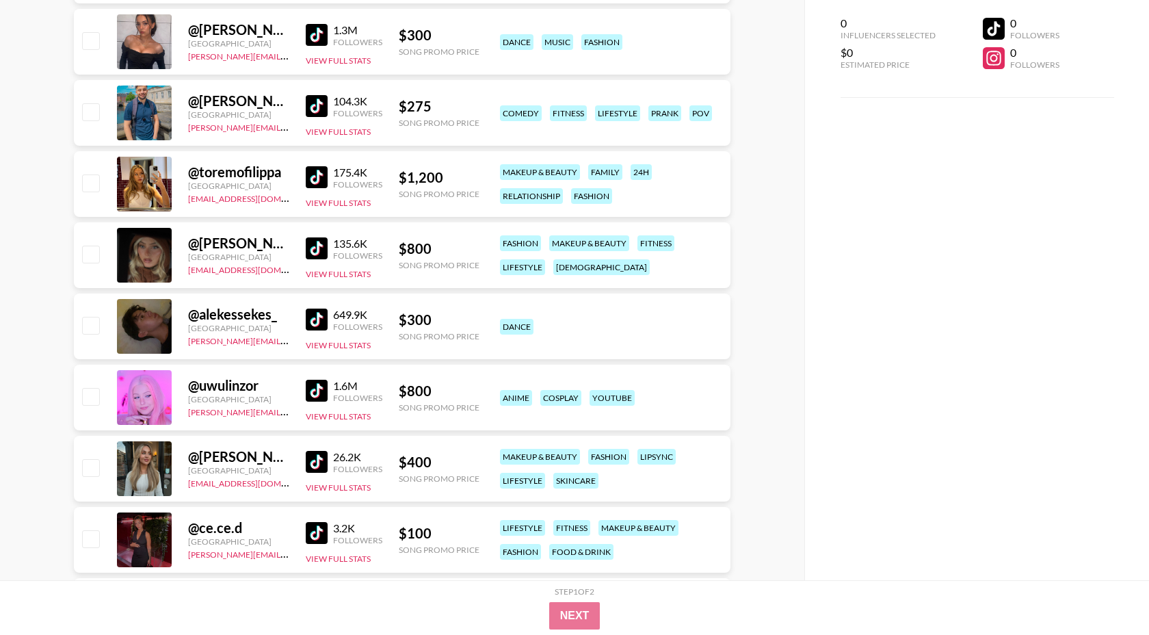
scroll to position [743, 0]
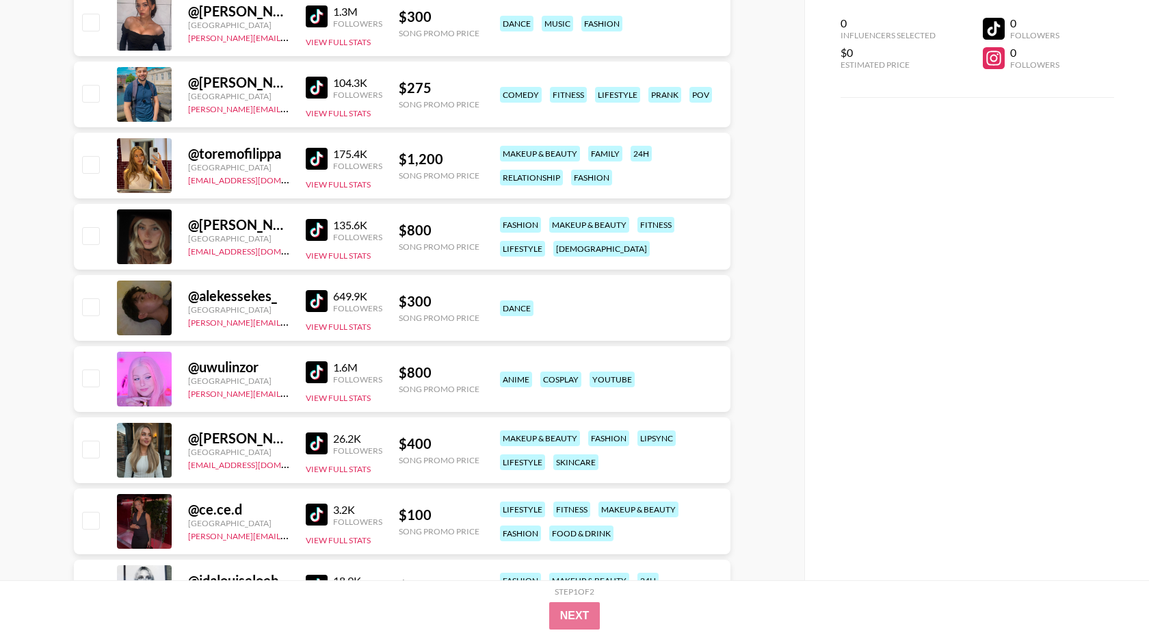
click at [319, 440] on img at bounding box center [317, 443] width 22 height 22
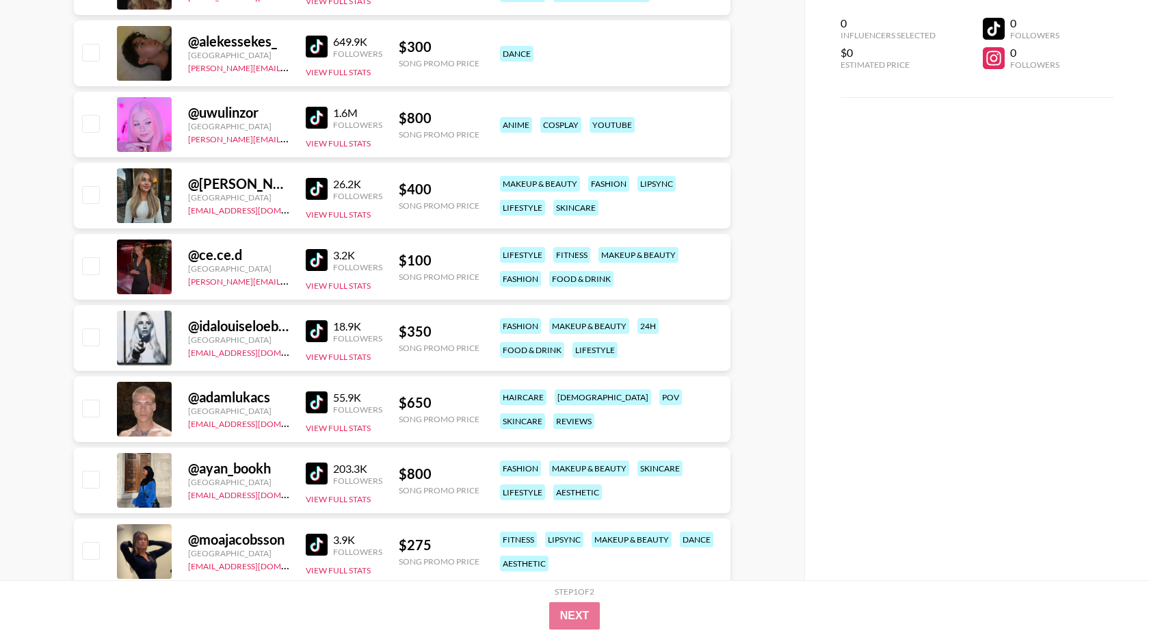
scroll to position [999, 0]
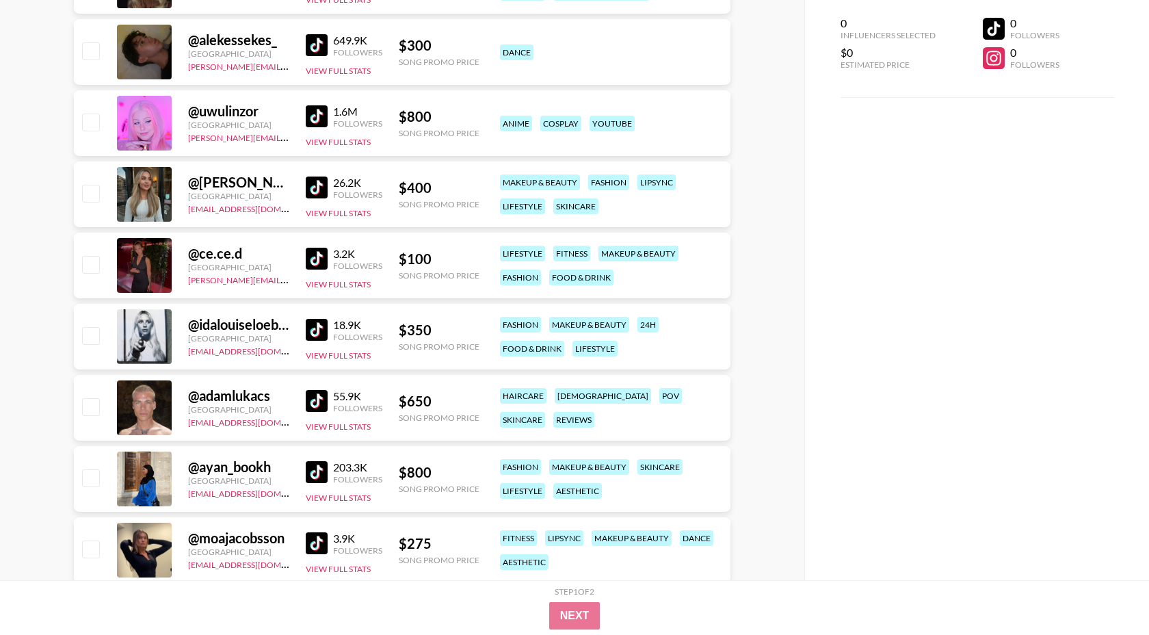
click at [318, 472] on img at bounding box center [317, 472] width 22 height 22
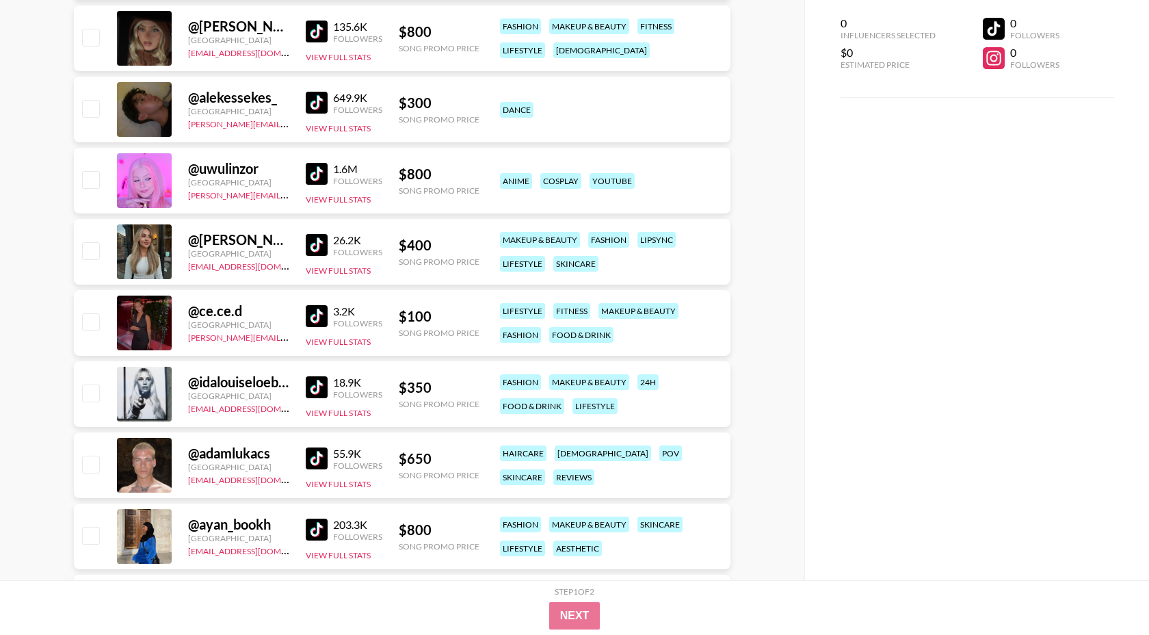
scroll to position [0, 0]
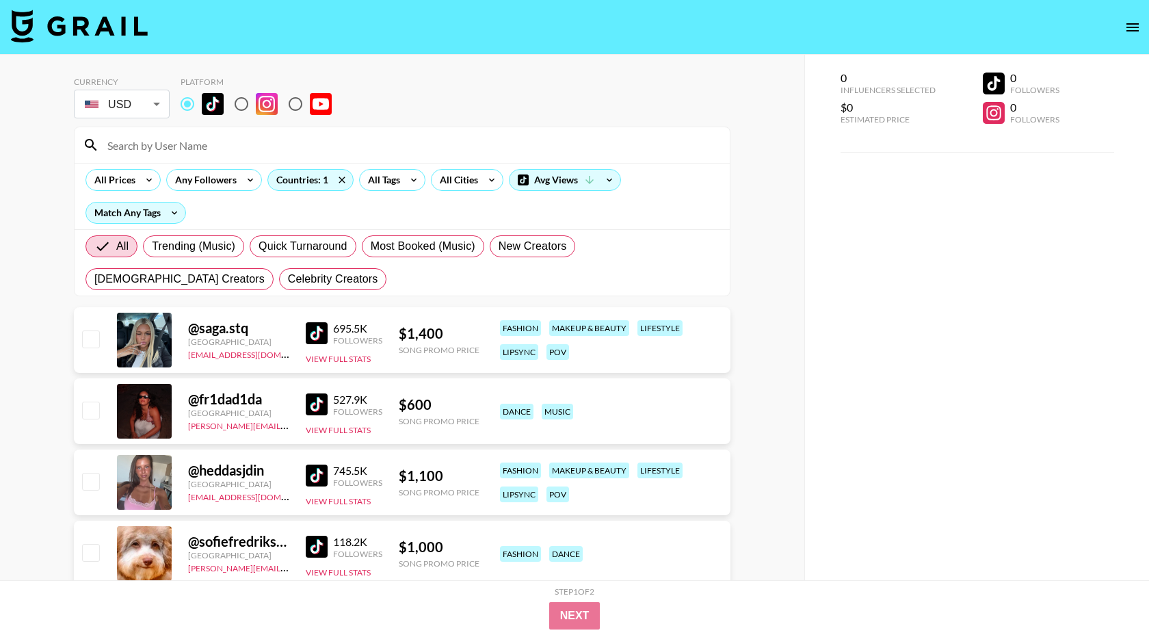
click at [235, 137] on input at bounding box center [410, 145] width 622 height 22
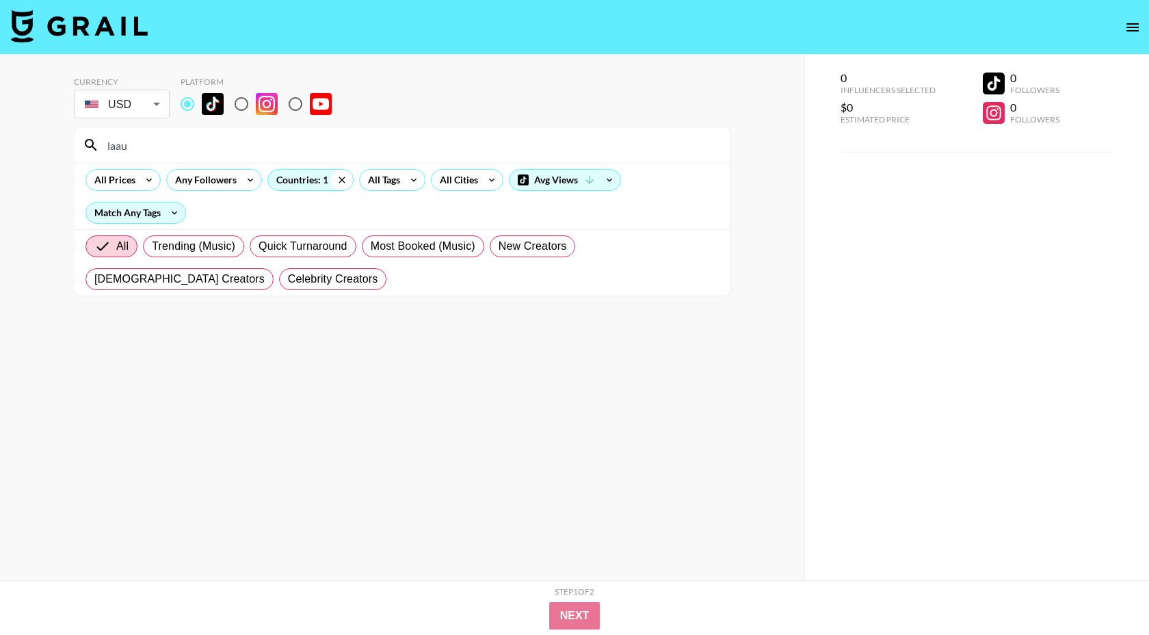
click at [334, 179] on icon at bounding box center [342, 180] width 22 height 21
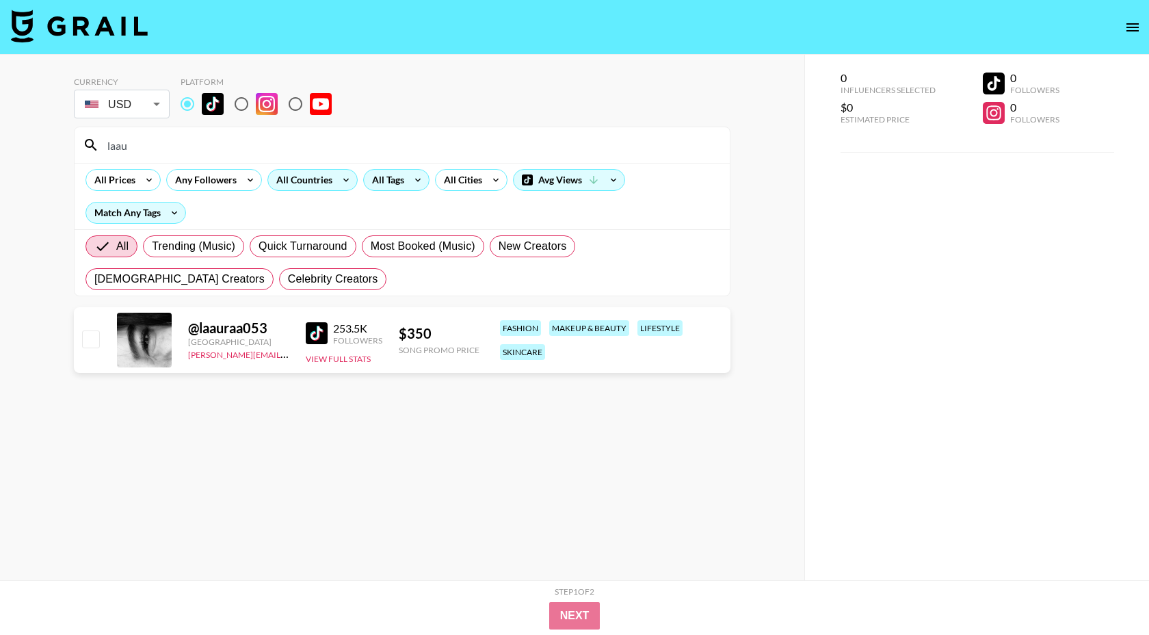
click at [371, 183] on div "All Tags" at bounding box center [385, 180] width 43 height 21
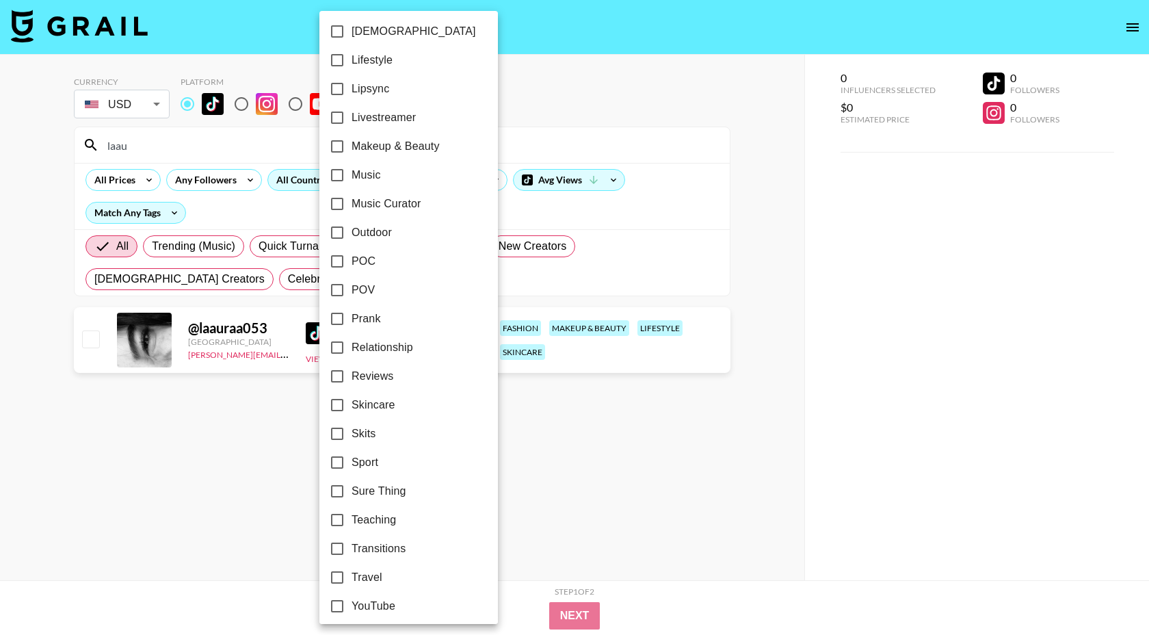
scroll to position [673, 0]
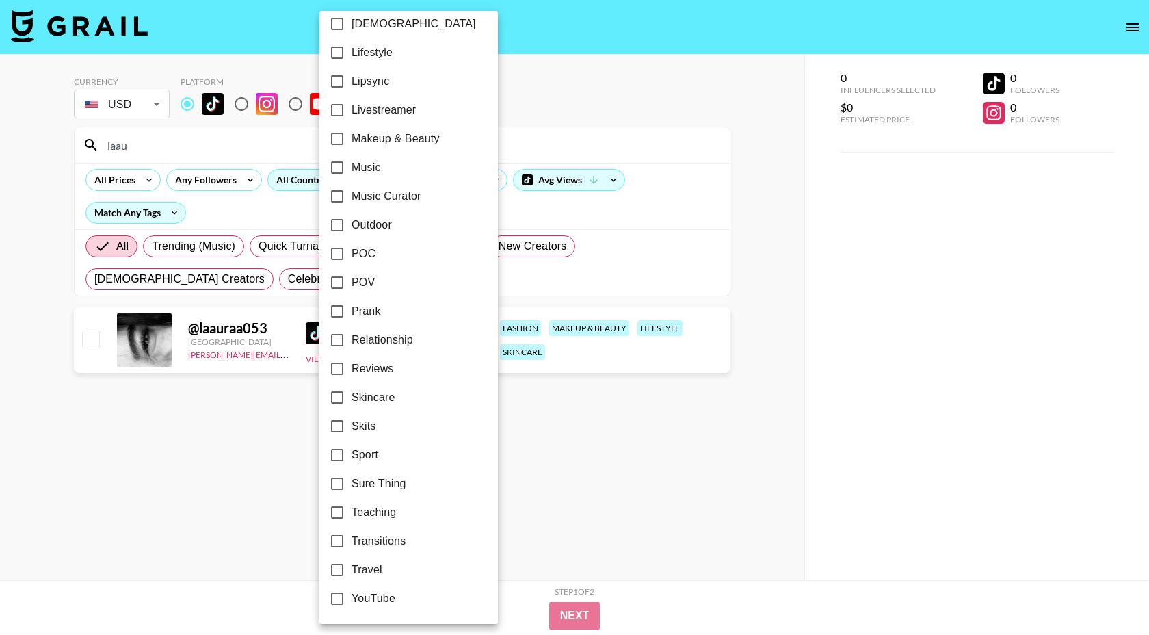
click at [687, 68] on div at bounding box center [574, 317] width 1149 height 635
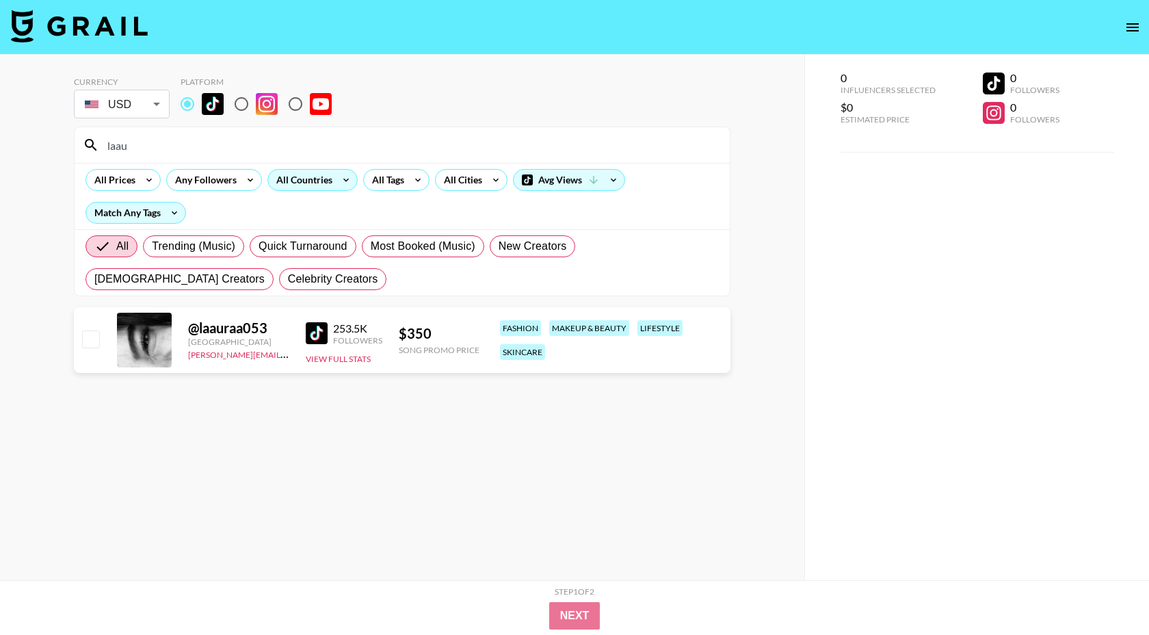
click at [349, 147] on input "laau" at bounding box center [410, 145] width 622 height 22
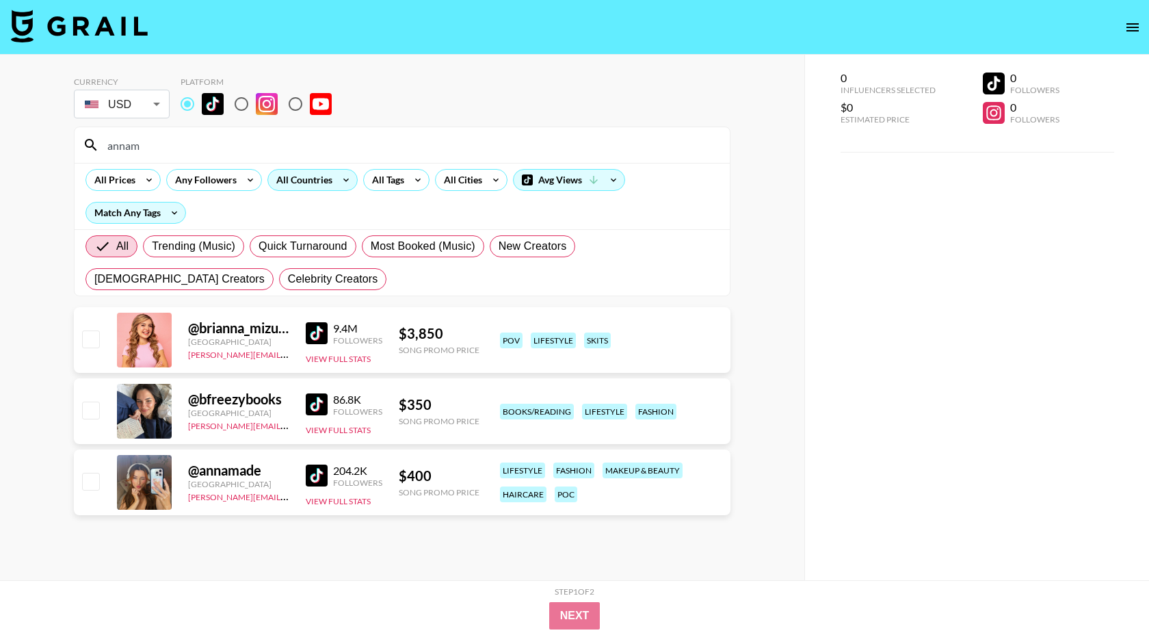
click at [275, 144] on input "annam" at bounding box center [410, 145] width 622 height 22
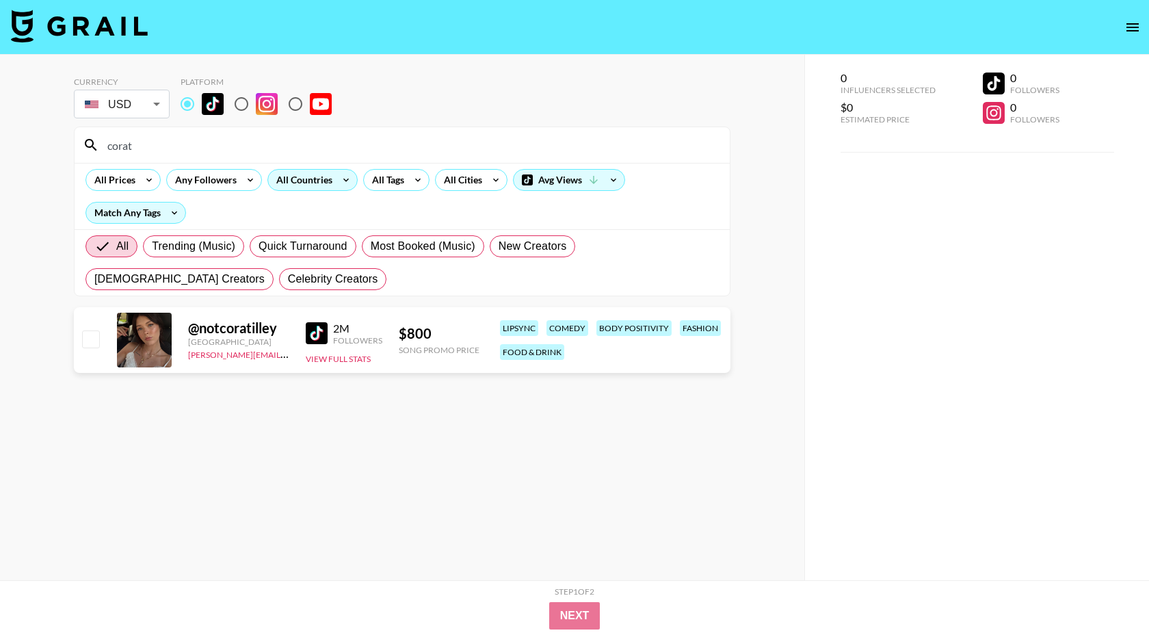
click at [319, 330] on img at bounding box center [317, 333] width 22 height 22
click at [280, 142] on input "corat" at bounding box center [410, 145] width 622 height 22
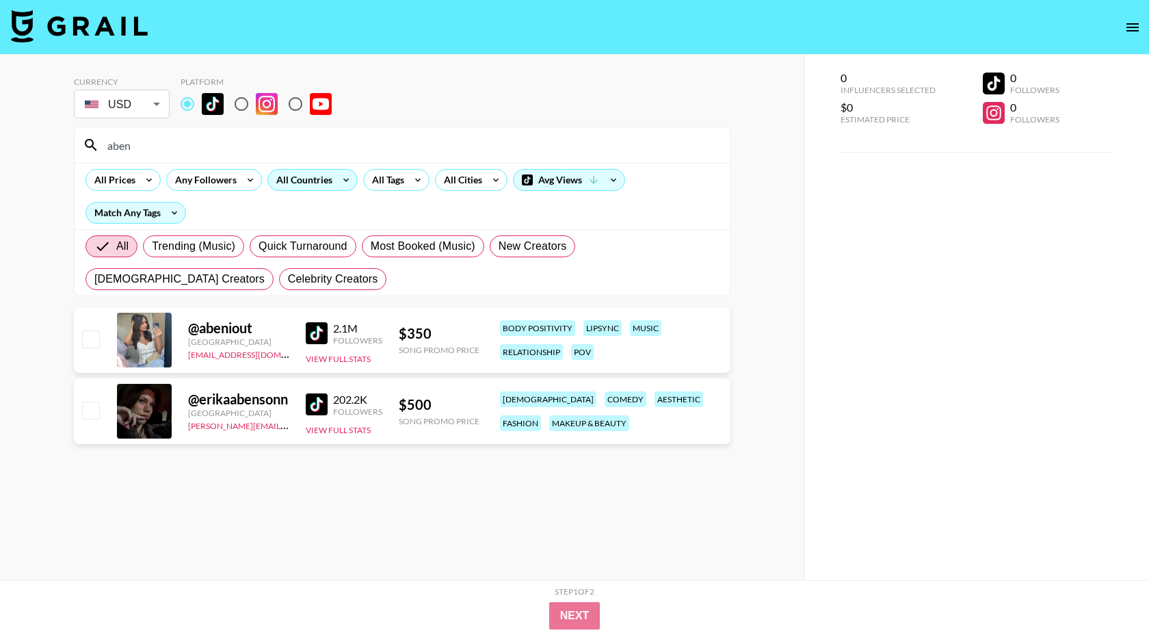
type input "aben"
click at [315, 178] on div "All Countries" at bounding box center [301, 180] width 67 height 21
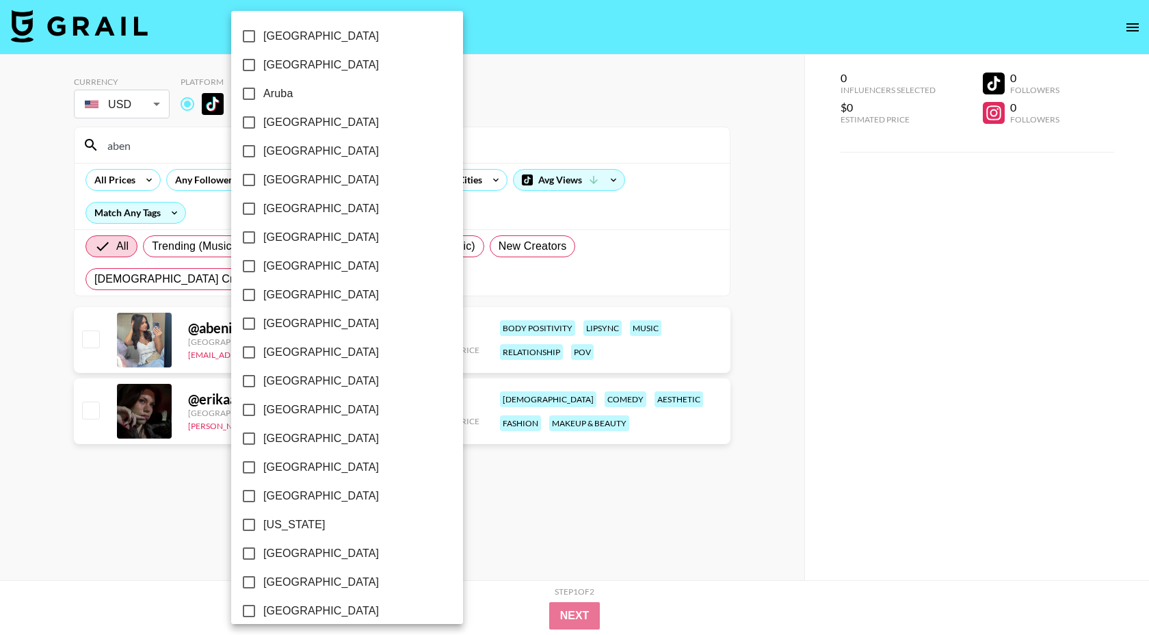
click at [341, 152] on label "[GEOGRAPHIC_DATA]" at bounding box center [338, 151] width 207 height 29
click at [263, 152] on input "[GEOGRAPHIC_DATA]" at bounding box center [249, 151] width 29 height 29
checkbox input "true"
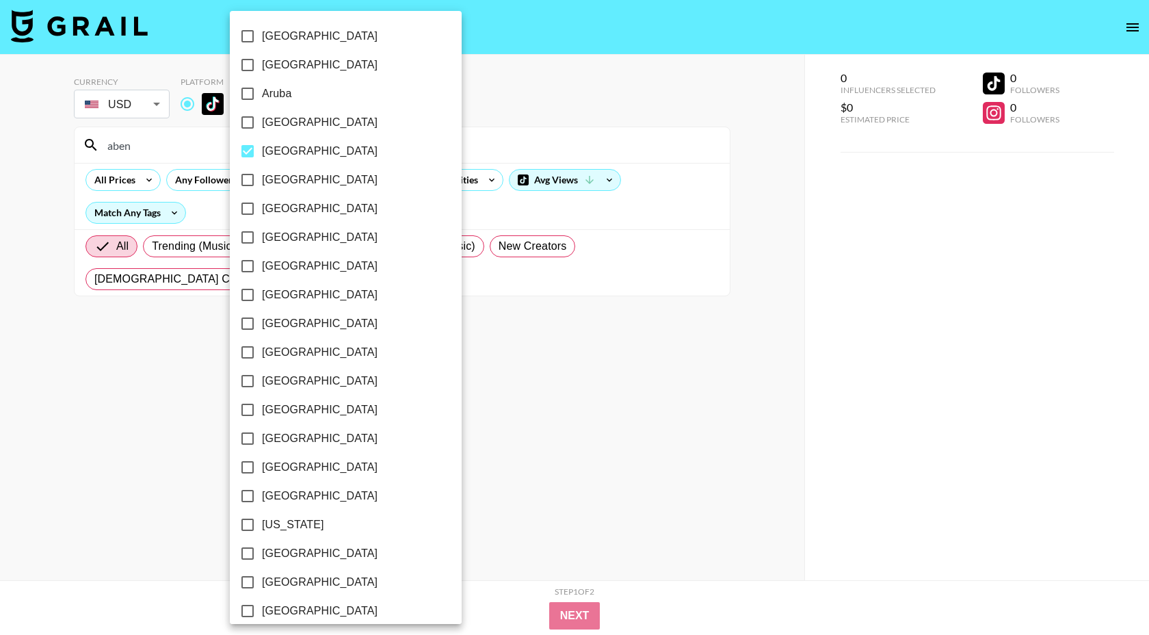
click at [442, 136] on div at bounding box center [574, 317] width 1149 height 635
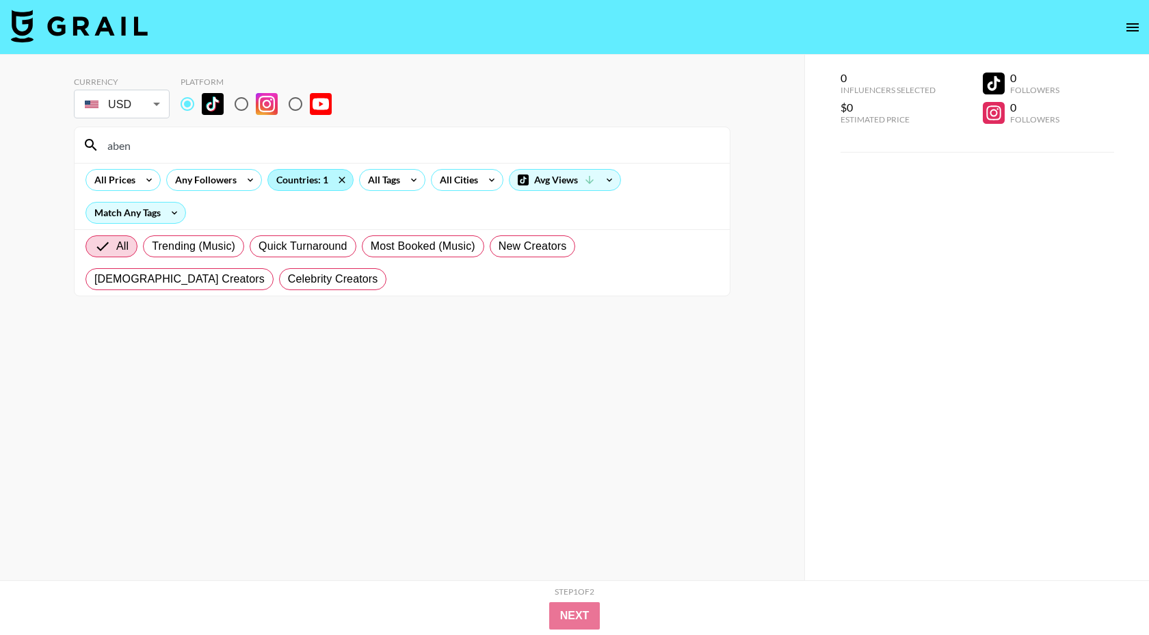
click at [316, 183] on div "Countries: 1" at bounding box center [310, 180] width 85 height 21
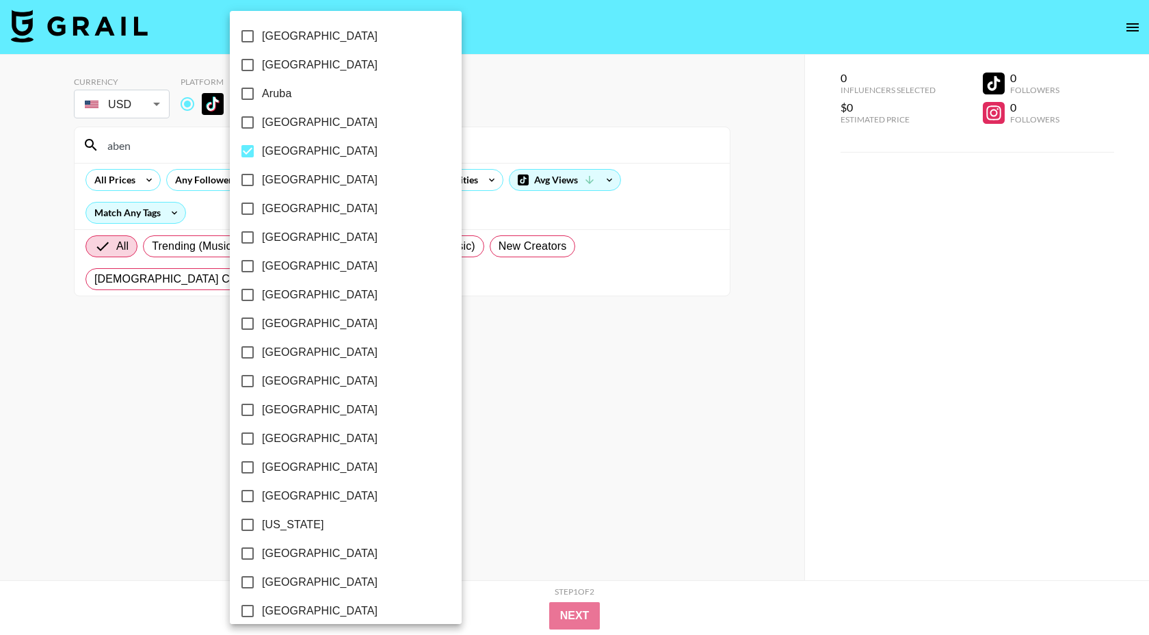
click at [429, 142] on div at bounding box center [574, 317] width 1149 height 635
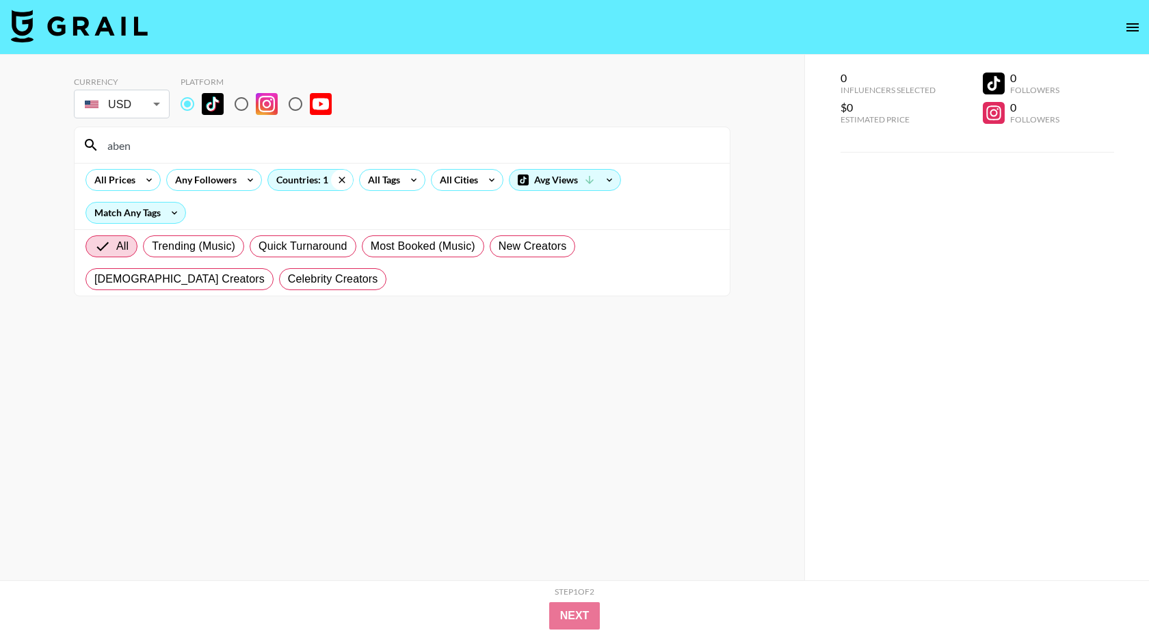
click at [344, 181] on icon at bounding box center [342, 180] width 22 height 21
click at [332, 148] on input "aben" at bounding box center [410, 145] width 622 height 22
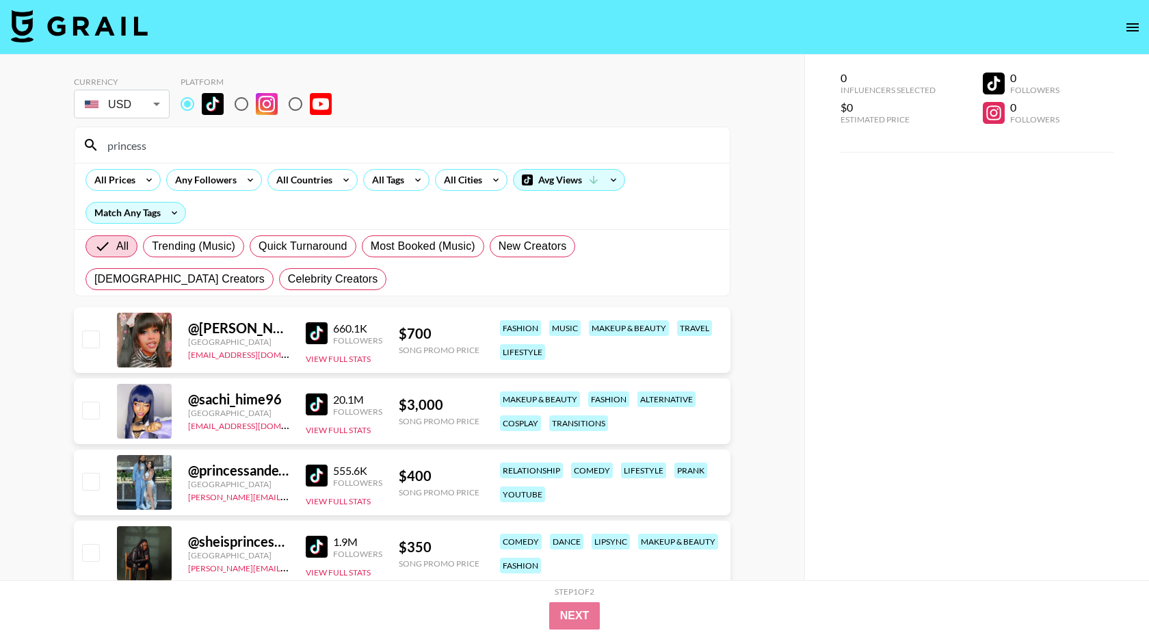
click at [217, 140] on input "princess" at bounding box center [410, 145] width 622 height 22
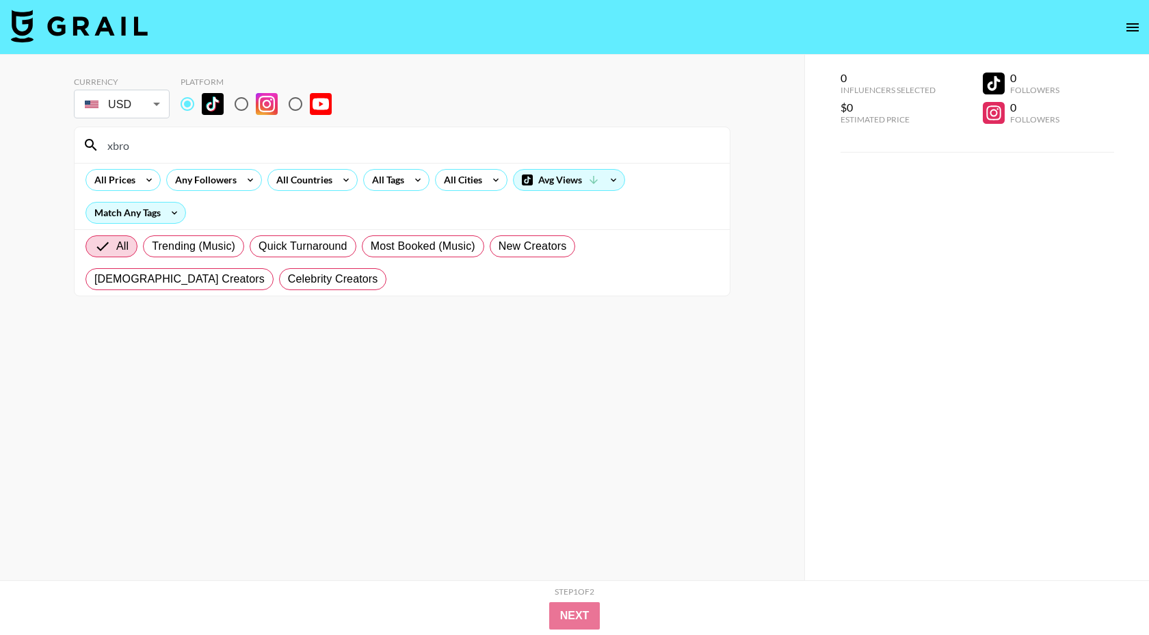
click at [411, 155] on input "xbro" at bounding box center [410, 145] width 622 height 22
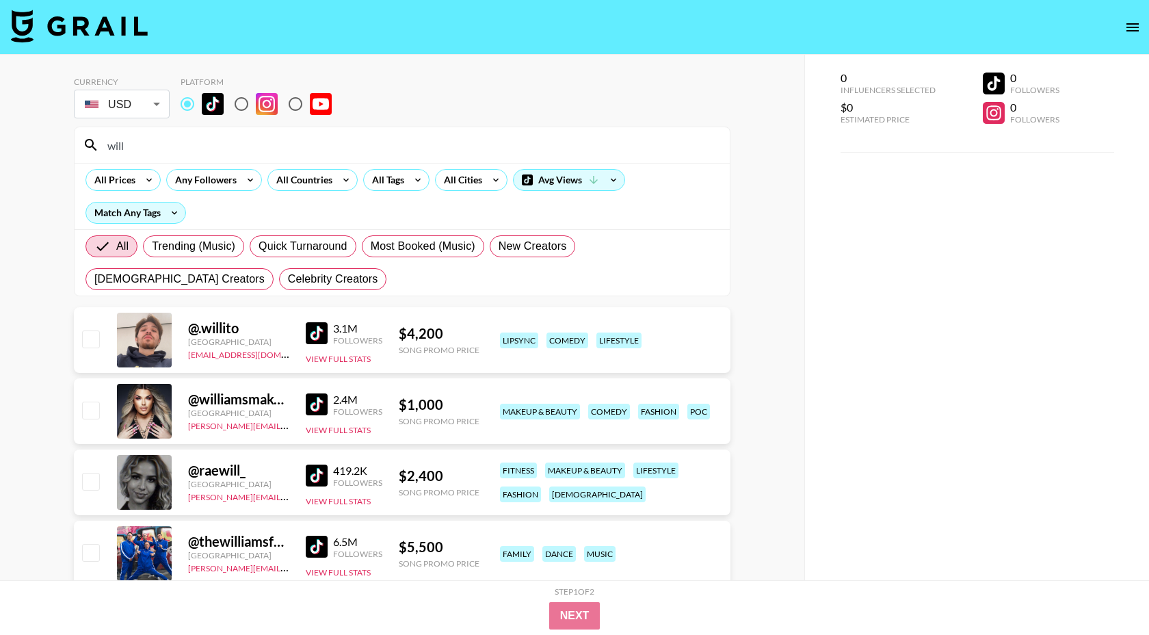
click at [306, 150] on input "will" at bounding box center [410, 145] width 622 height 22
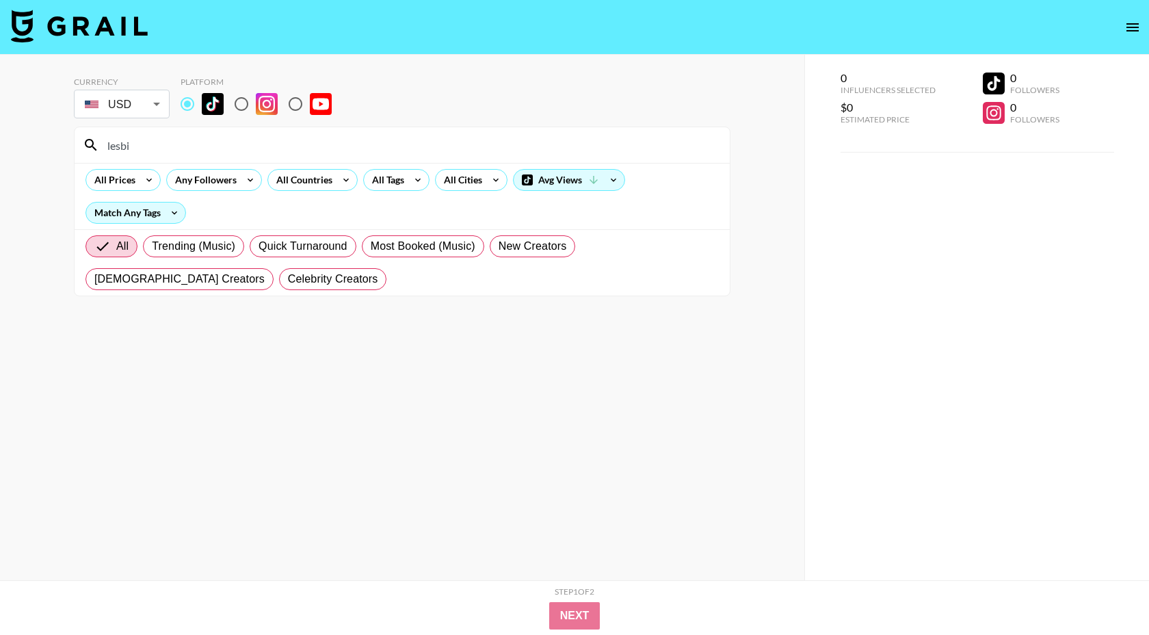
click at [383, 124] on section "Currency USD USD ​ Platform lesbi All Prices Any Followers All Countries All Ta…" at bounding box center [402, 181] width 657 height 230
click at [352, 148] on input "lesbi" at bounding box center [410, 145] width 622 height 22
type input "m"
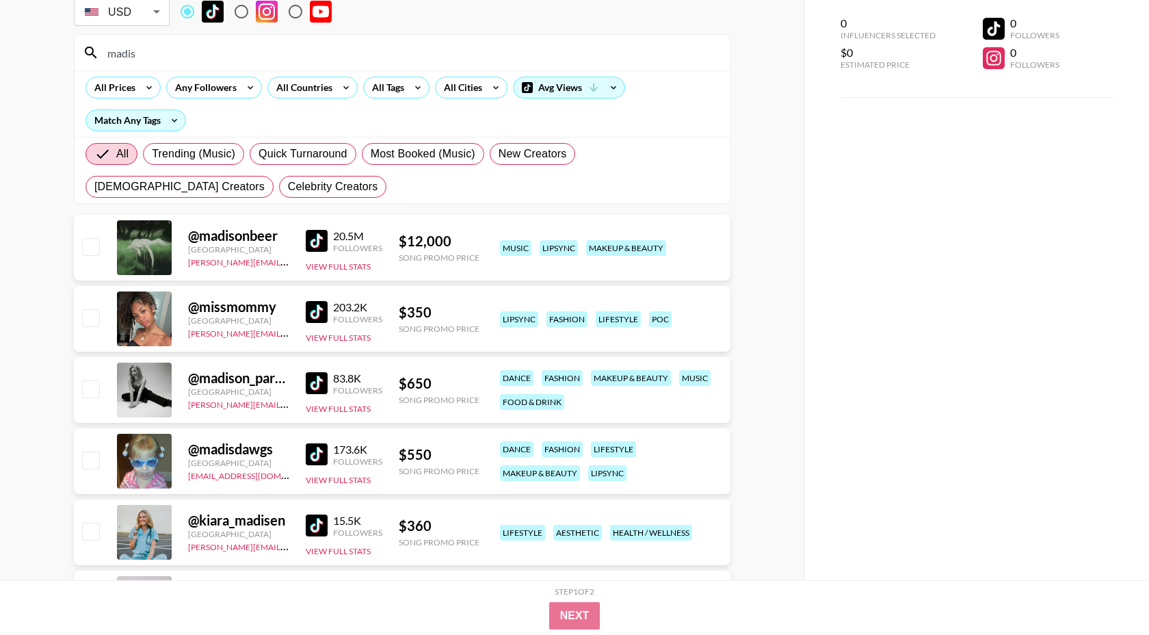
scroll to position [119, 0]
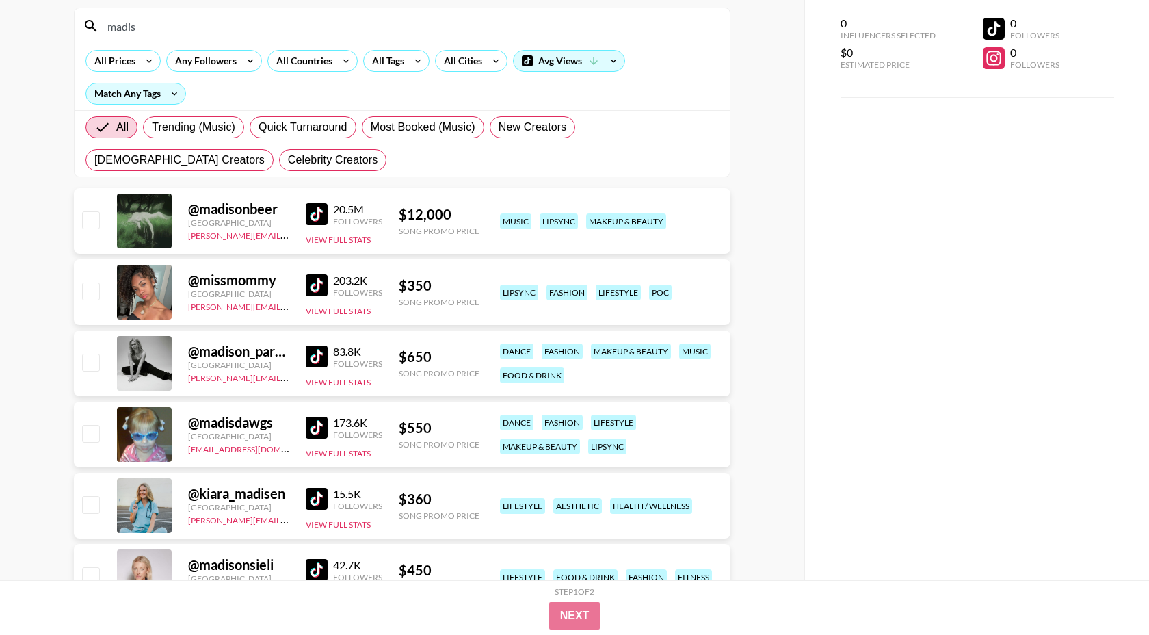
click at [318, 424] on img at bounding box center [317, 428] width 22 height 22
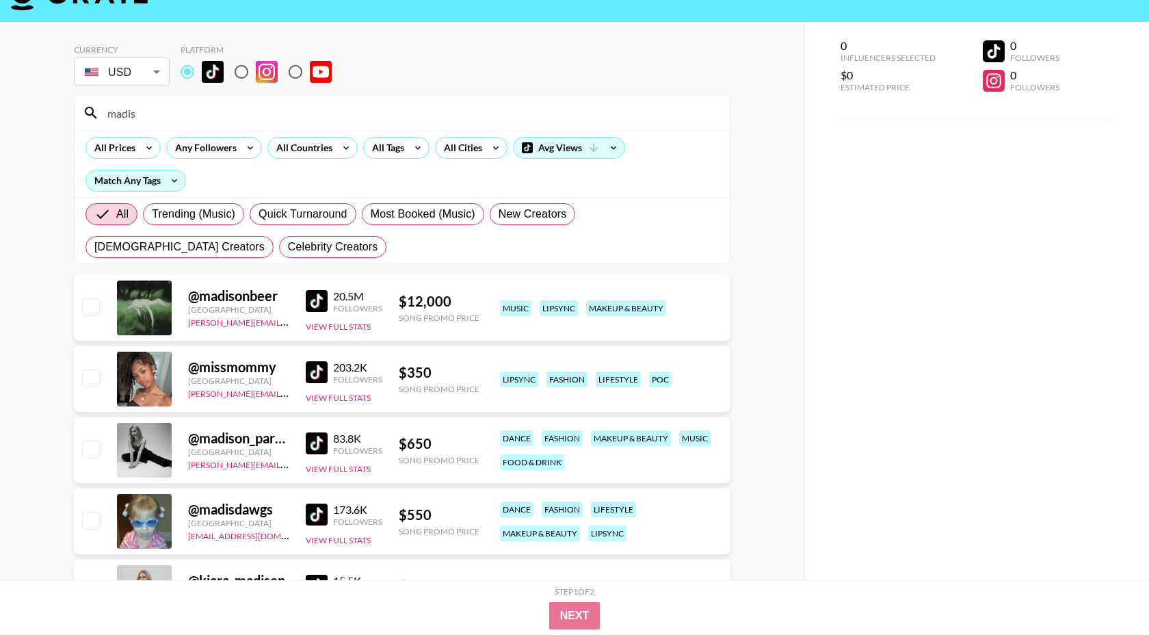
scroll to position [0, 0]
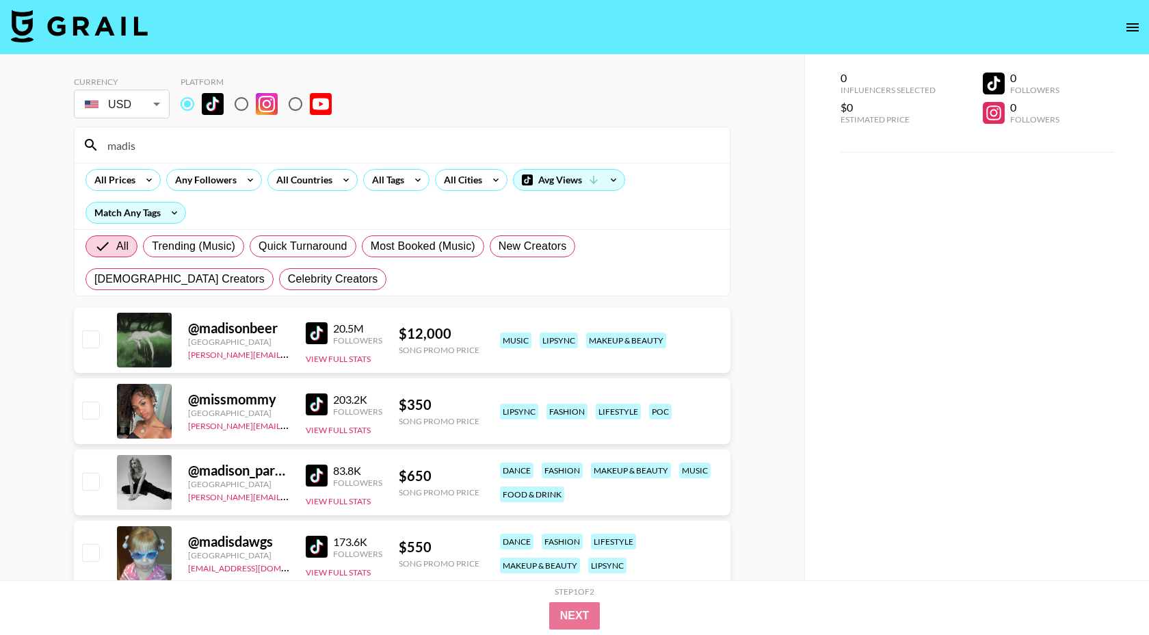
click at [173, 147] on input "madis" at bounding box center [410, 145] width 622 height 22
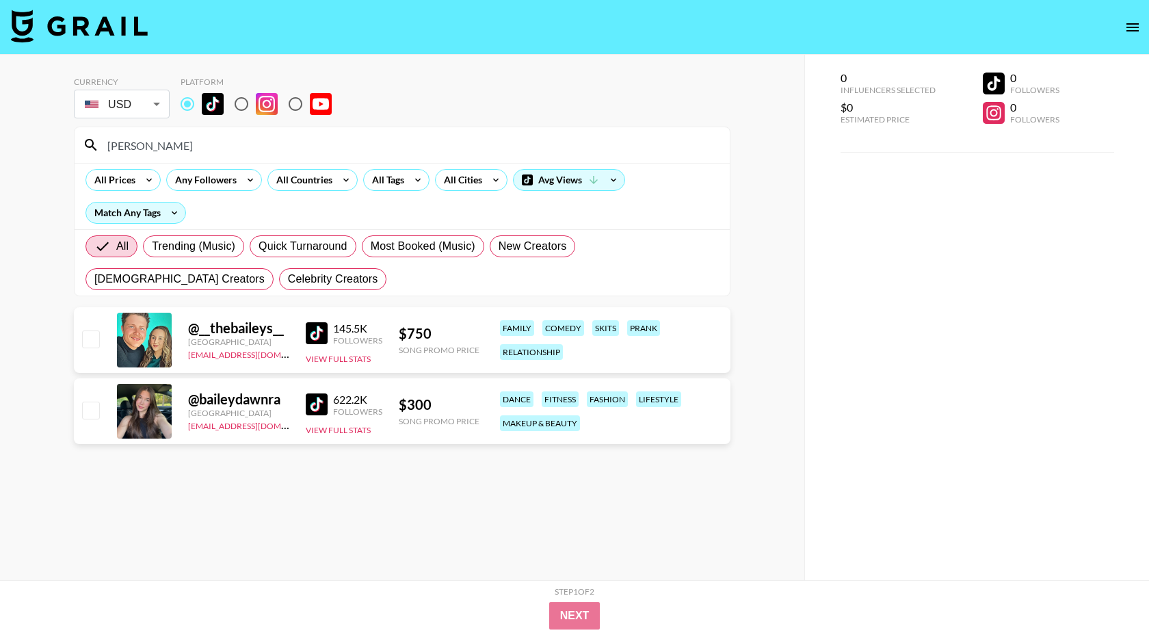
click at [232, 146] on input "[PERSON_NAME]" at bounding box center [410, 145] width 622 height 22
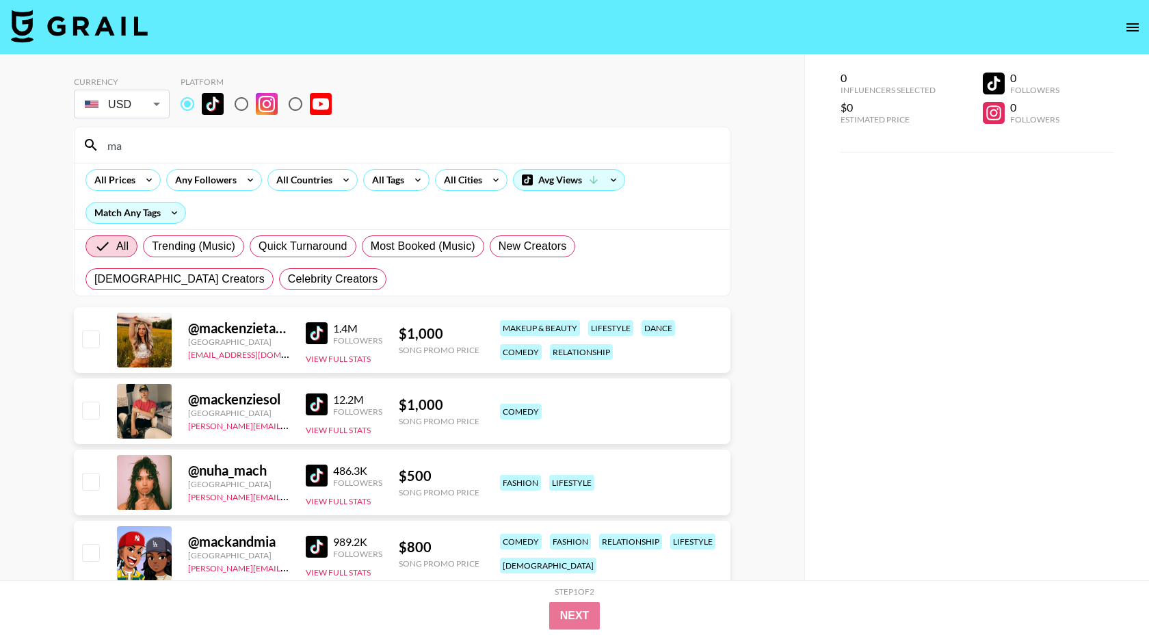
type input "m"
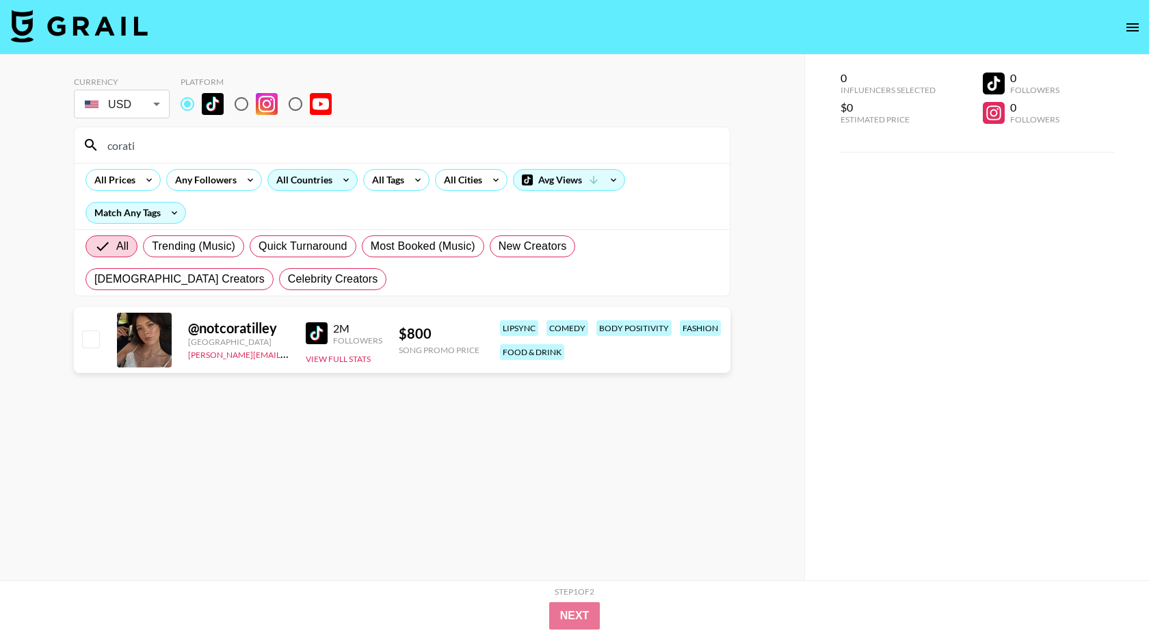
type input "corati"
click at [312, 186] on div "All Countries" at bounding box center [301, 180] width 67 height 21
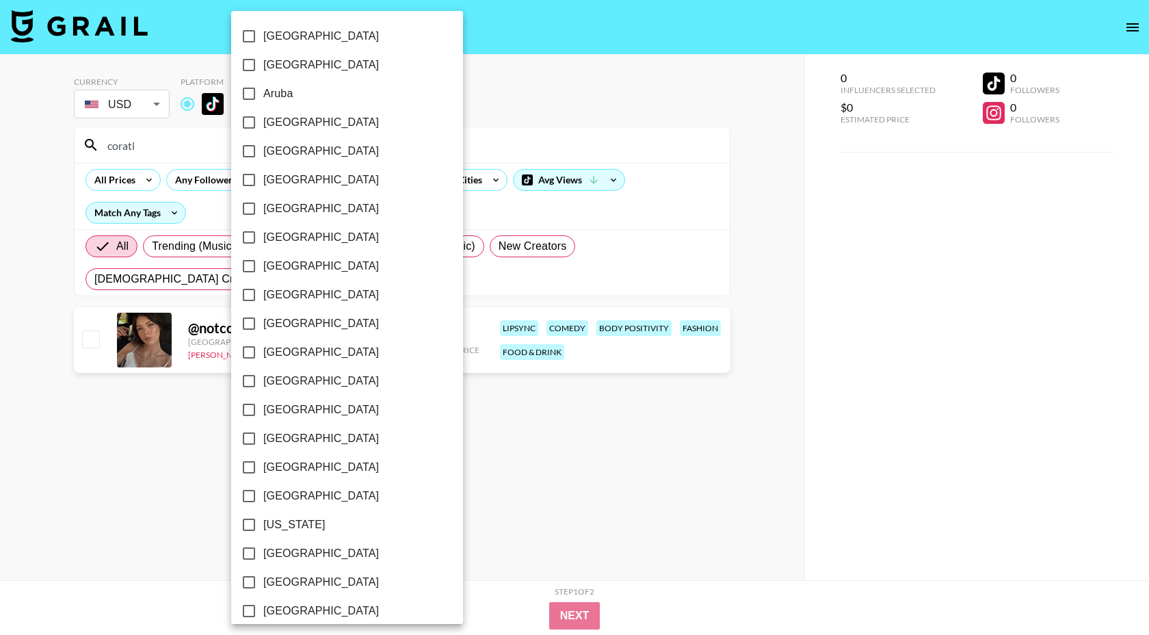
click at [411, 183] on div at bounding box center [574, 317] width 1149 height 635
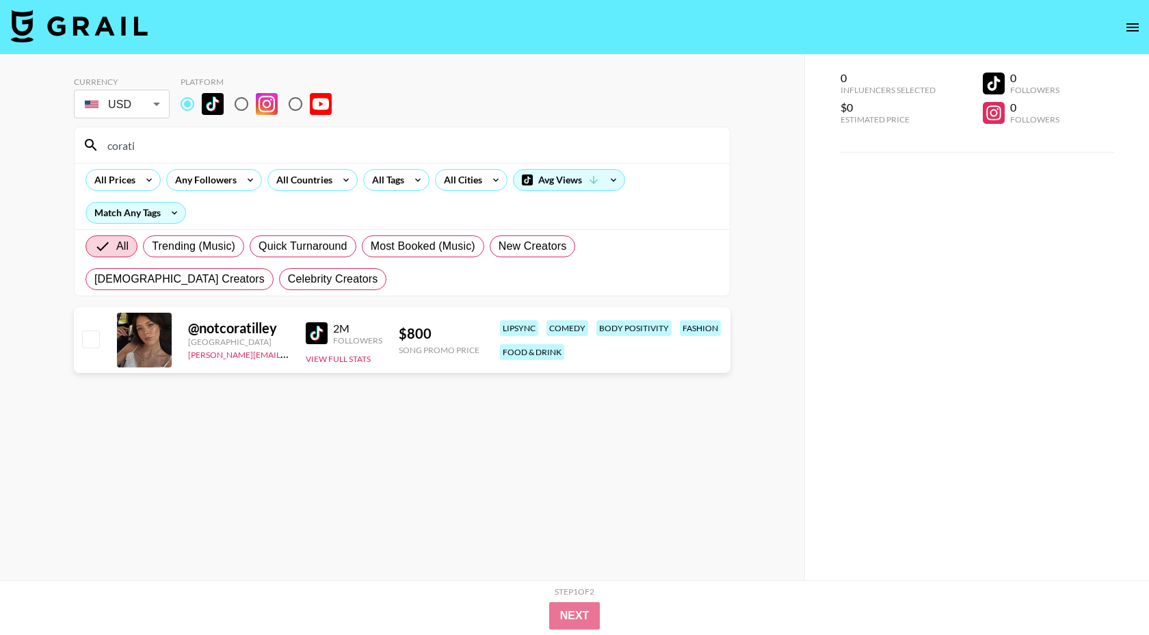
click at [401, 182] on div "[GEOGRAPHIC_DATA] [GEOGRAPHIC_DATA] [GEOGRAPHIC_DATA] [GEOGRAPHIC_DATA] [GEOGRA…" at bounding box center [574, 317] width 1149 height 635
click at [401, 182] on div "All Tags" at bounding box center [385, 180] width 43 height 21
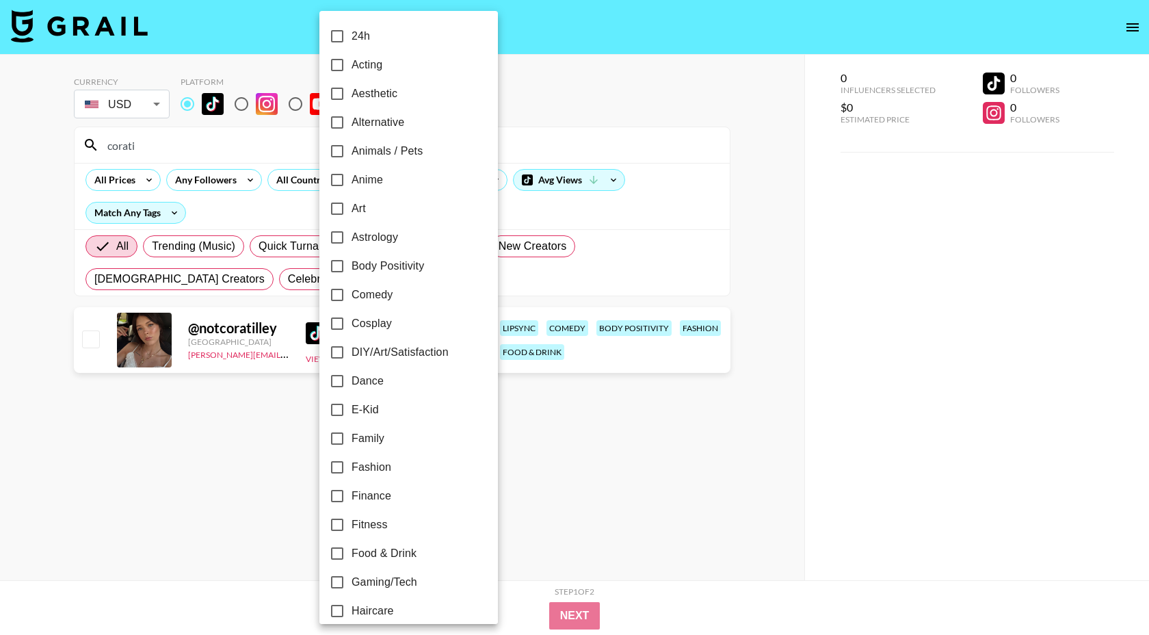
click at [393, 273] on span "Body Positivity" at bounding box center [388, 266] width 72 height 16
click at [352, 273] on input "Body Positivity" at bounding box center [337, 266] width 29 height 29
checkbox input "true"
click at [675, 152] on div at bounding box center [574, 317] width 1149 height 635
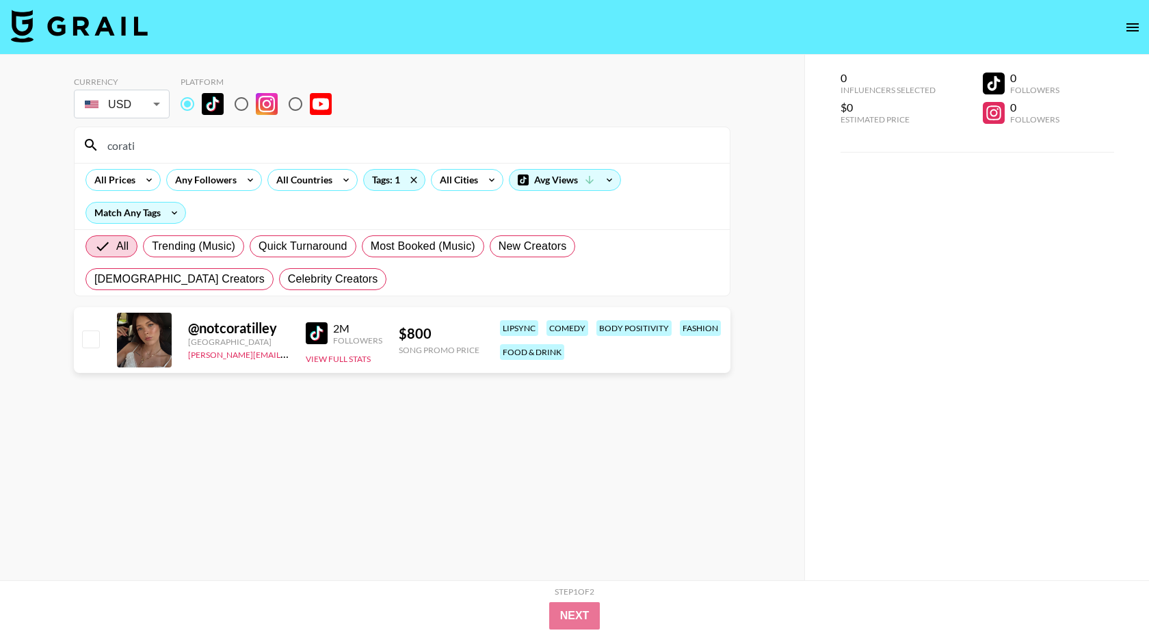
click at [158, 142] on input "corati" at bounding box center [410, 145] width 622 height 22
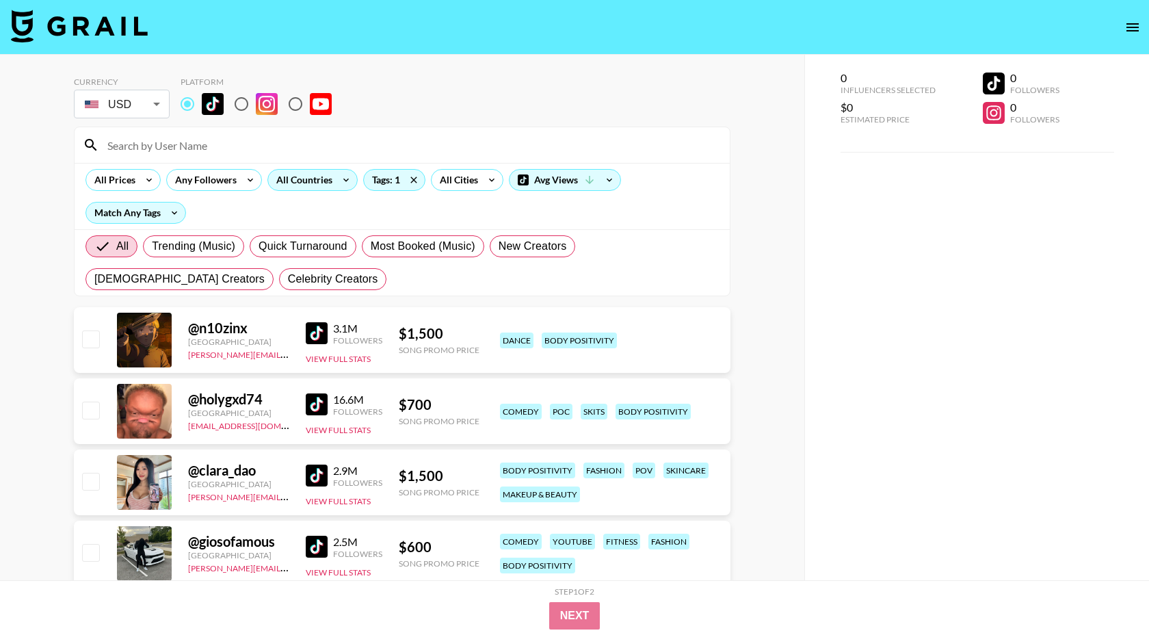
click at [347, 178] on icon at bounding box center [346, 180] width 22 height 21
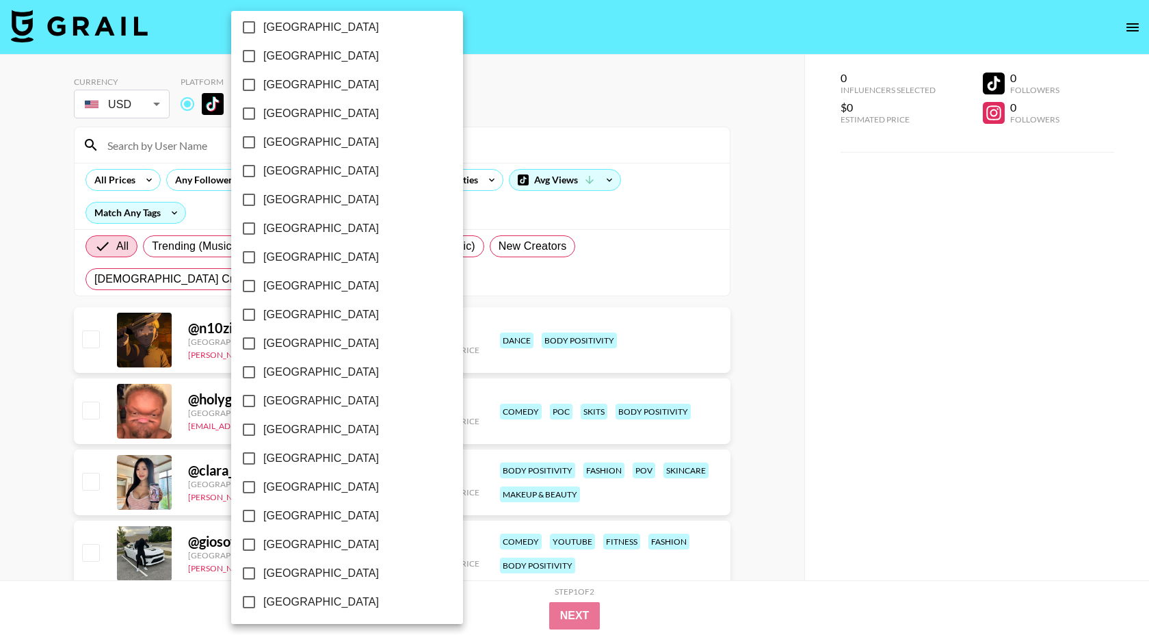
scroll to position [960, 0]
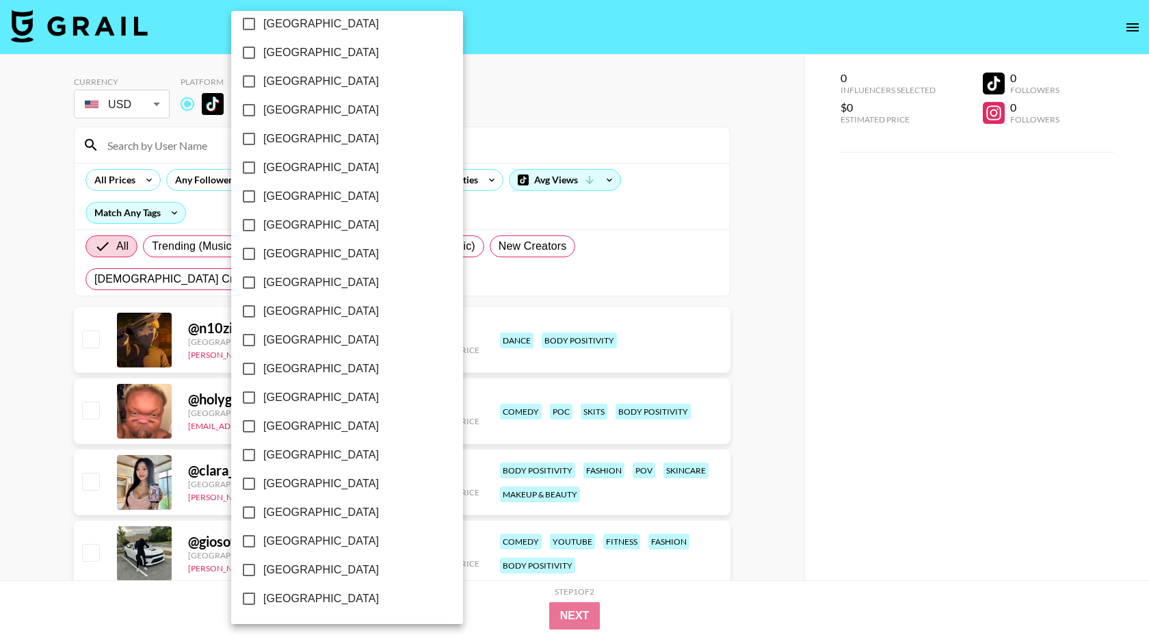
click at [312, 527] on label "[GEOGRAPHIC_DATA]" at bounding box center [338, 541] width 207 height 29
click at [263, 527] on input "[GEOGRAPHIC_DATA]" at bounding box center [249, 541] width 29 height 29
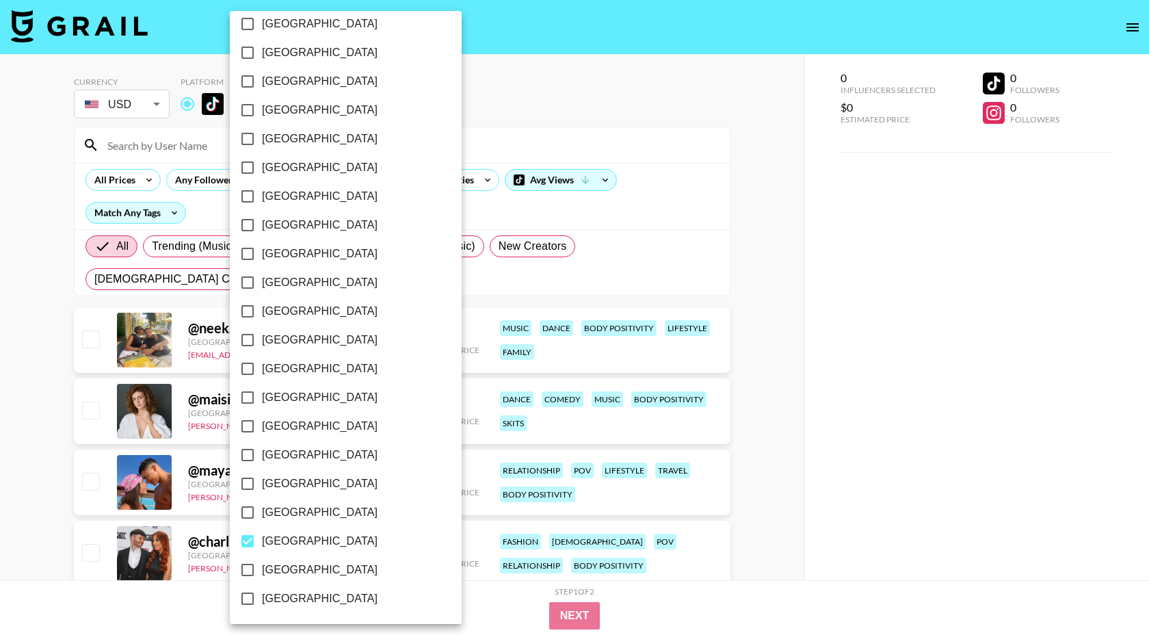
click at [307, 544] on span "[GEOGRAPHIC_DATA]" at bounding box center [320, 541] width 116 height 16
click at [262, 544] on input "[GEOGRAPHIC_DATA]" at bounding box center [247, 541] width 29 height 29
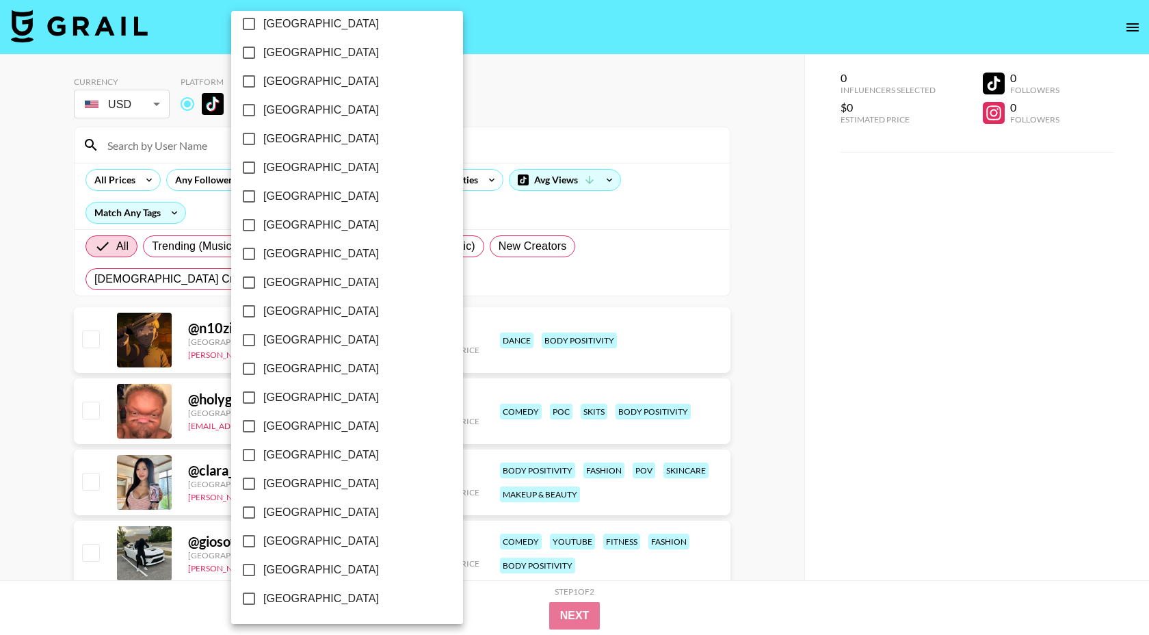
click at [307, 544] on span "[GEOGRAPHIC_DATA]" at bounding box center [321, 541] width 116 height 16
click at [263, 544] on input "[GEOGRAPHIC_DATA]" at bounding box center [249, 541] width 29 height 29
checkbox input "true"
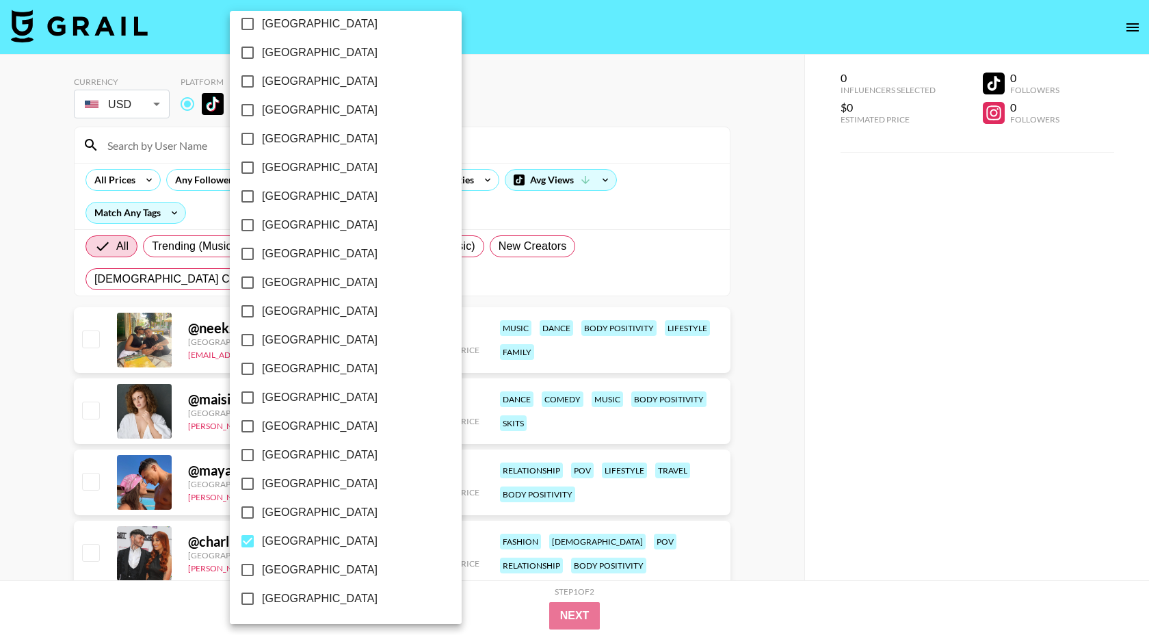
click at [301, 571] on span "[GEOGRAPHIC_DATA]" at bounding box center [320, 569] width 116 height 16
click at [262, 571] on input "[GEOGRAPHIC_DATA]" at bounding box center [247, 569] width 29 height 29
checkbox input "true"
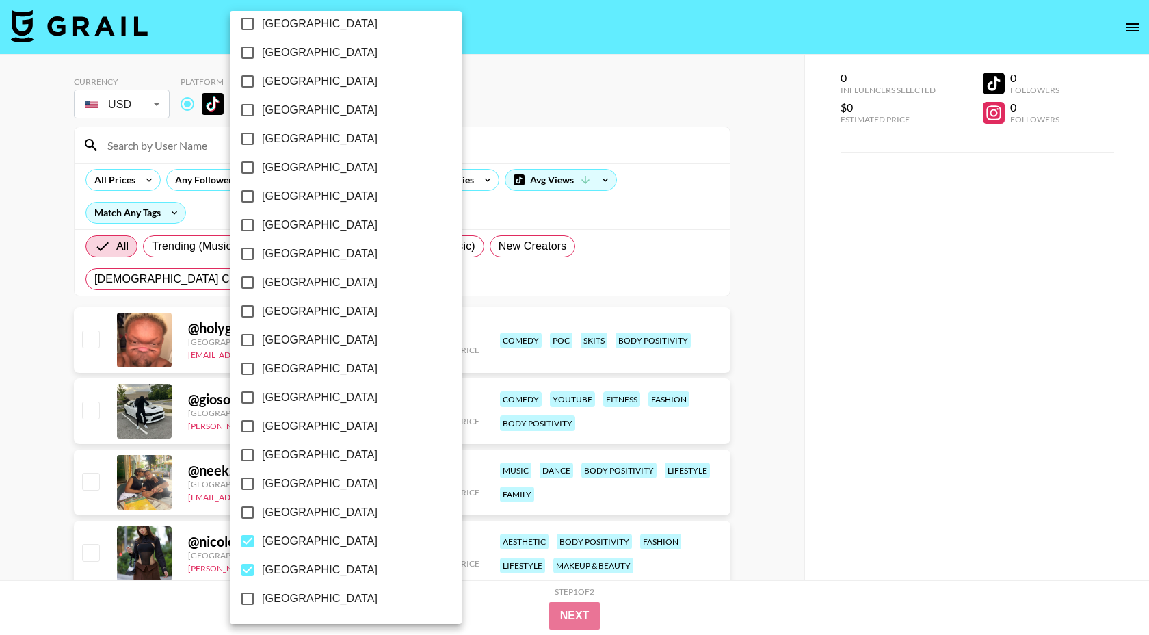
click at [609, 118] on div at bounding box center [574, 317] width 1149 height 635
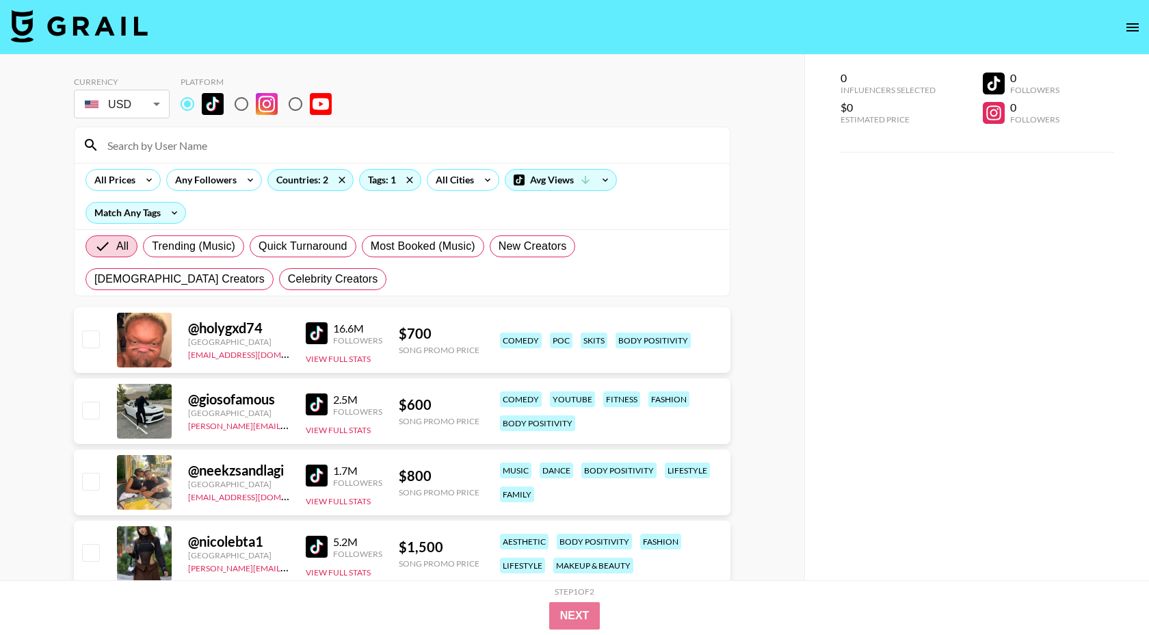
click at [317, 330] on img at bounding box center [317, 333] width 22 height 22
click at [319, 406] on img at bounding box center [317, 404] width 22 height 22
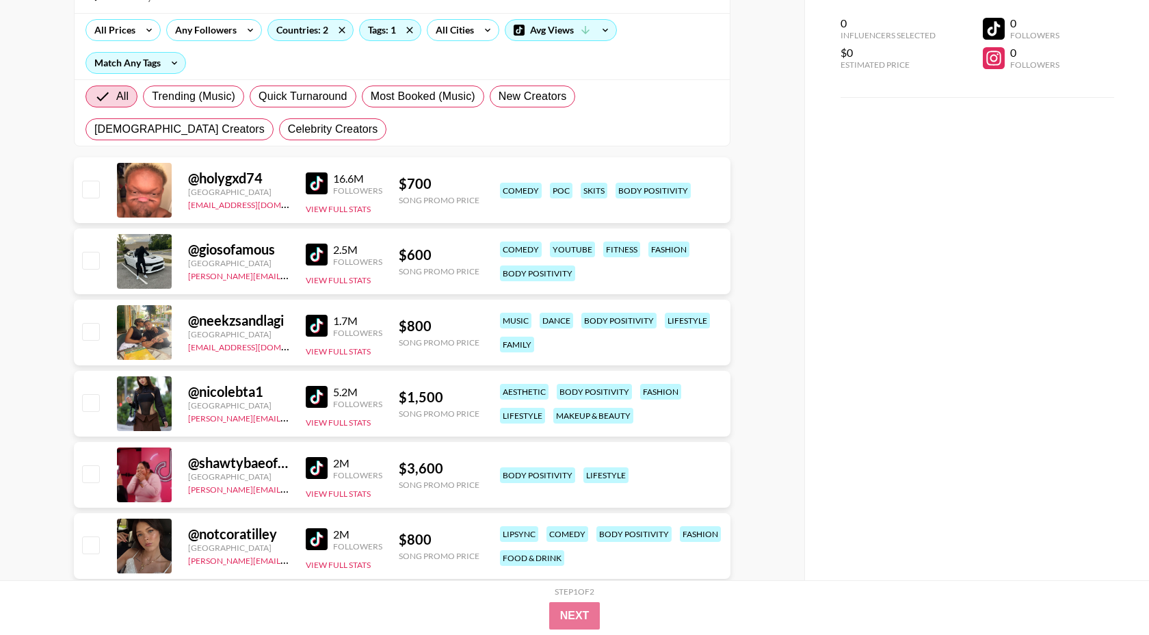
scroll to position [168, 0]
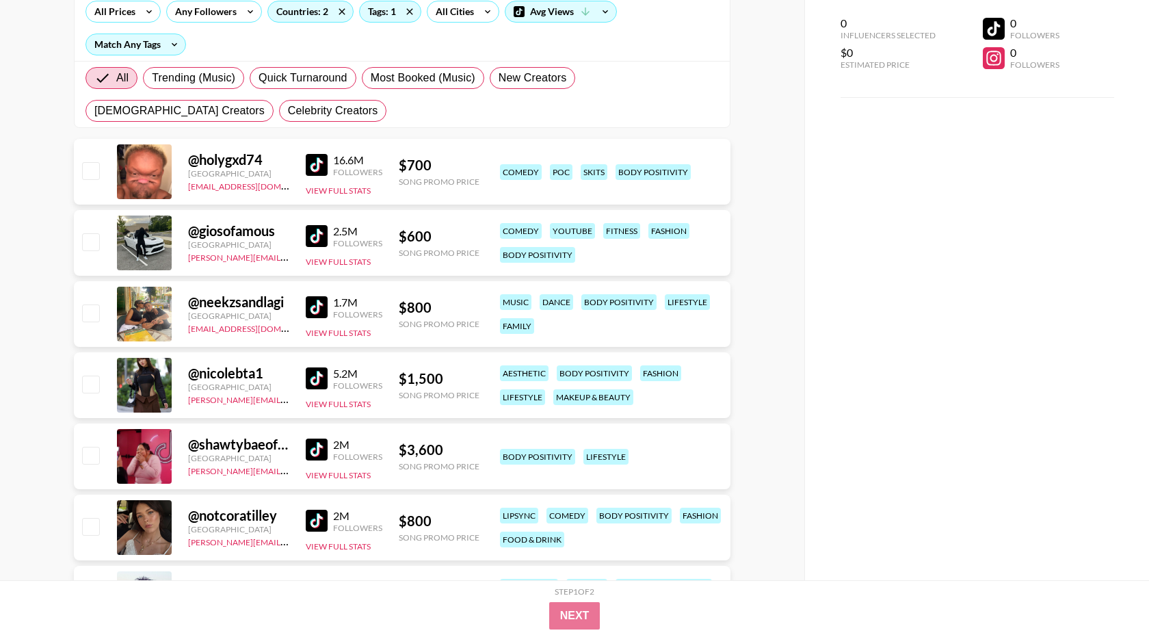
click at [321, 380] on img at bounding box center [317, 378] width 22 height 22
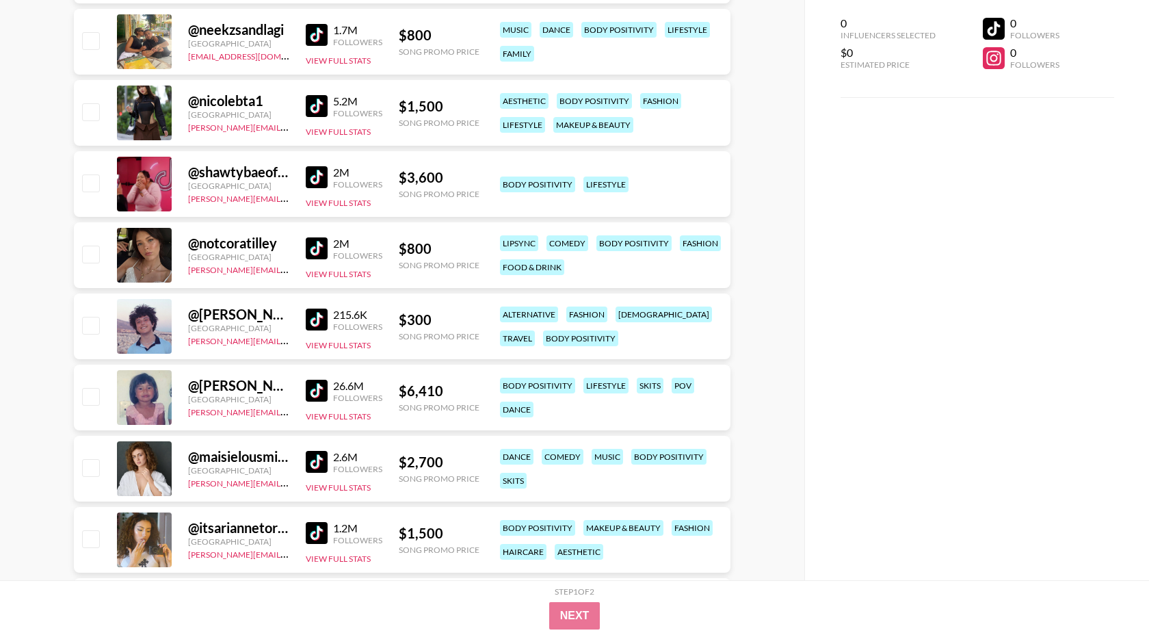
scroll to position [441, 0]
click at [323, 388] on img at bounding box center [317, 390] width 22 height 22
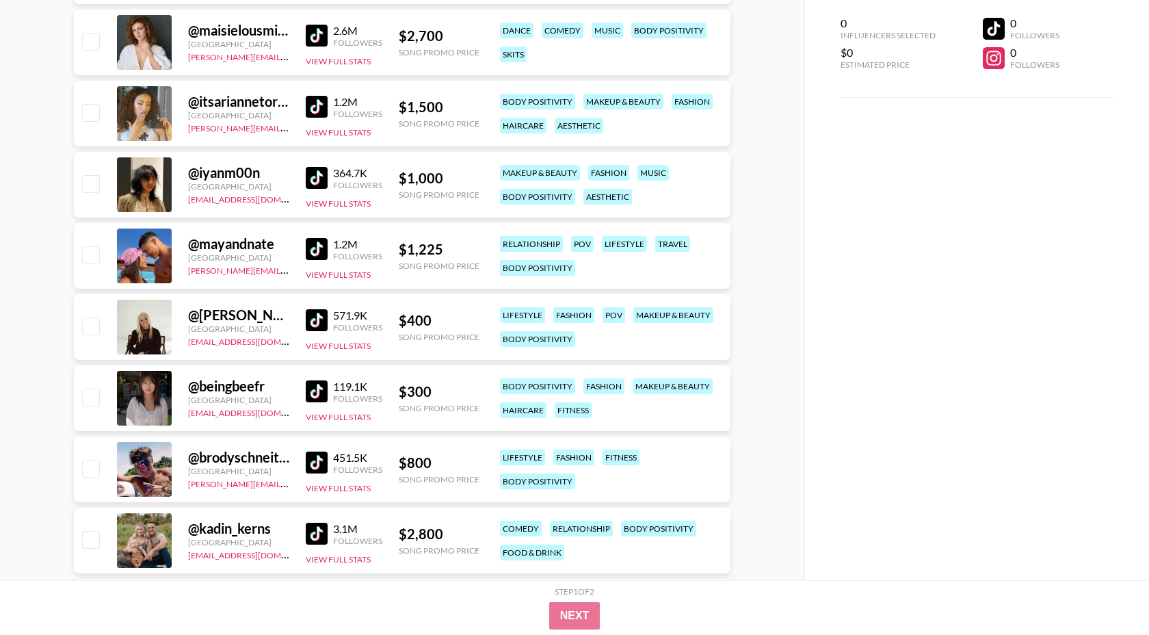
scroll to position [867, 0]
click at [322, 393] on img at bounding box center [317, 391] width 22 height 22
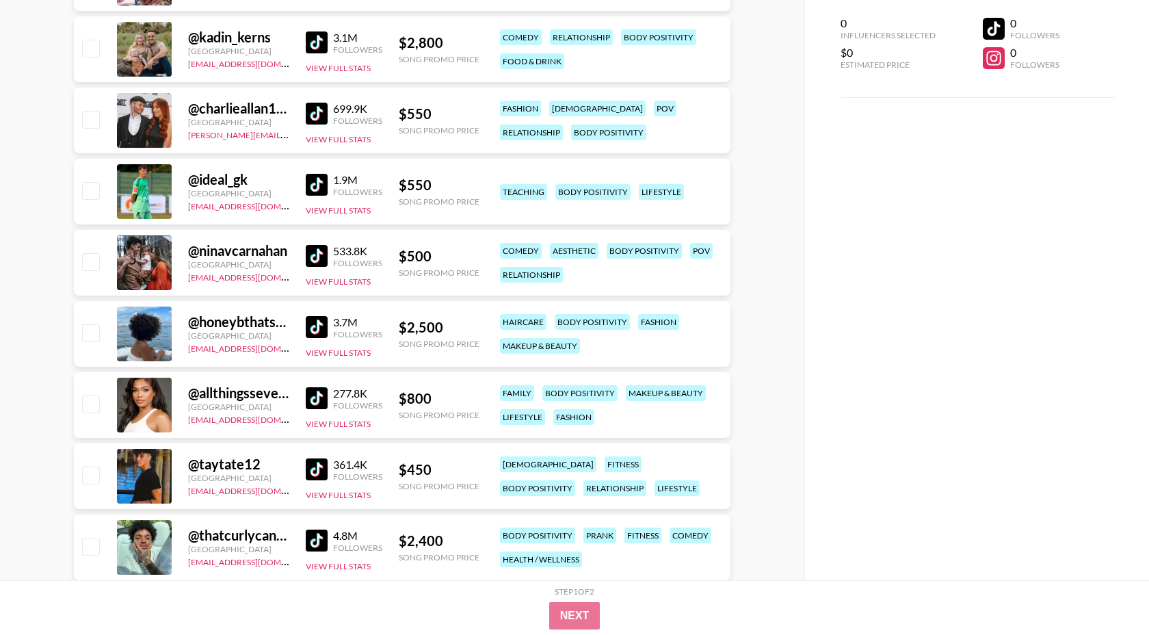
scroll to position [1371, 0]
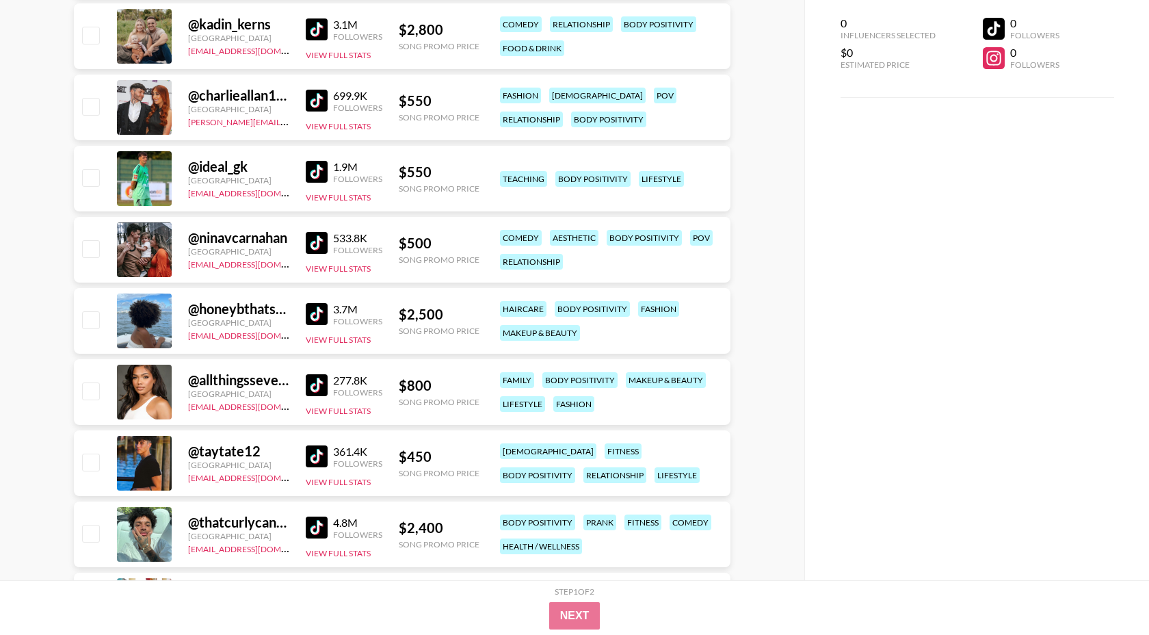
click at [320, 386] on img at bounding box center [317, 385] width 22 height 22
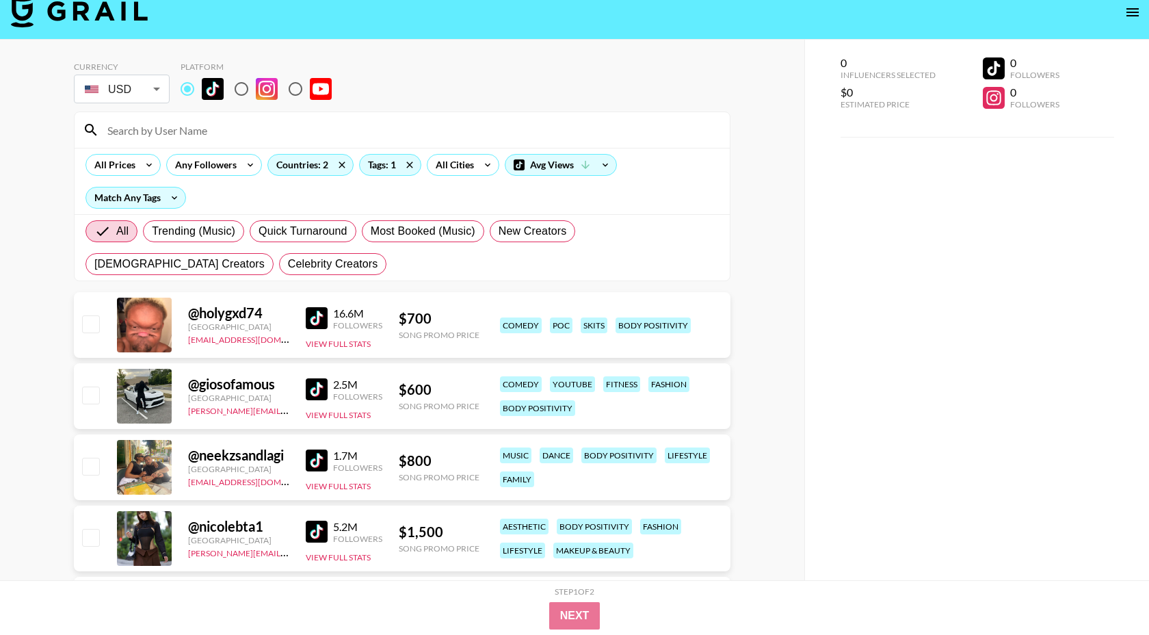
scroll to position [0, 0]
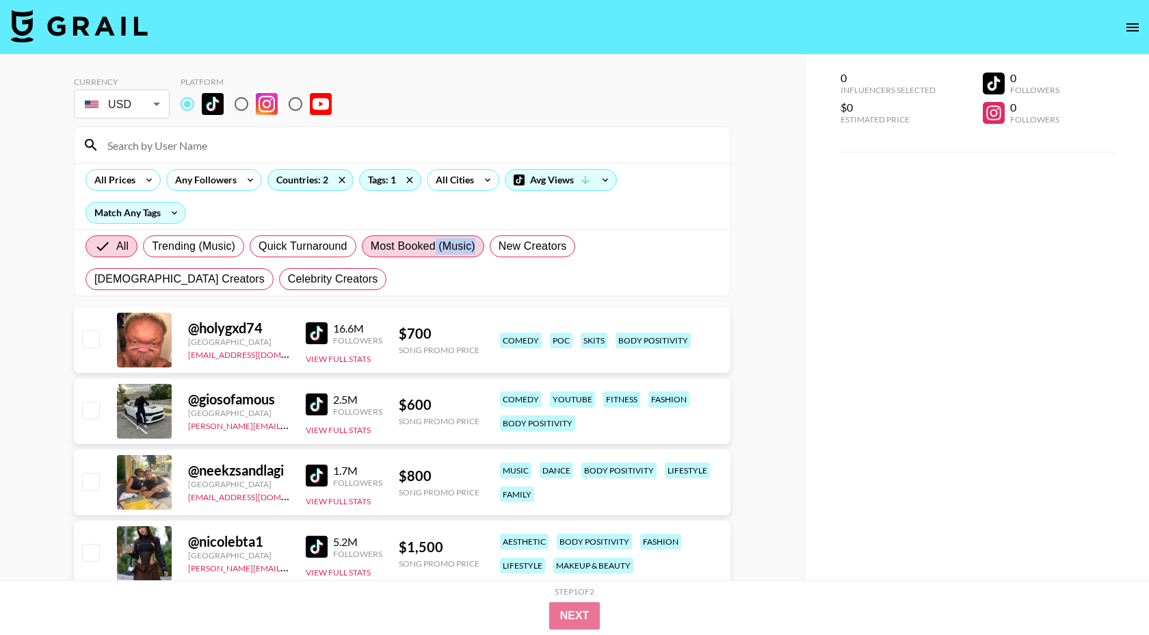
click at [436, 254] on label "Most Booked (Music)" at bounding box center [423, 246] width 122 height 22
click at [424, 238] on span "Most Booked (Music)" at bounding box center [423, 246] width 105 height 16
click at [371, 246] on input "Most Booked (Music)" at bounding box center [371, 246] width 0 height 0
radio input "true"
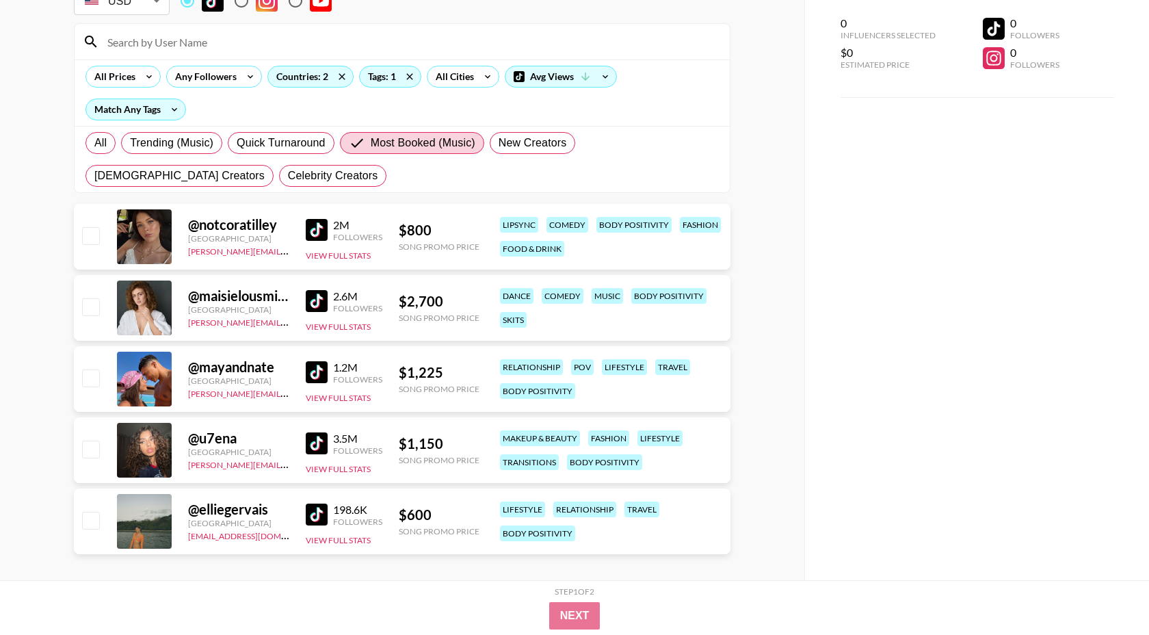
scroll to position [116, 0]
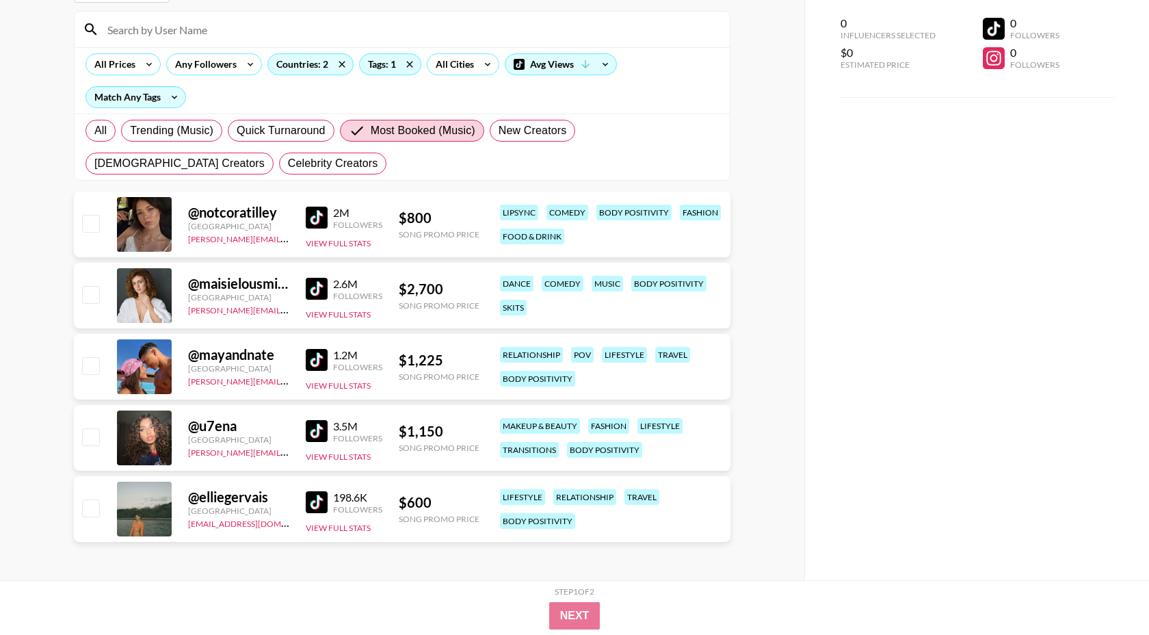
click at [324, 431] on img at bounding box center [317, 431] width 22 height 22
click at [315, 501] on img at bounding box center [317, 502] width 22 height 22
click at [369, 70] on div "Tags: 1" at bounding box center [390, 64] width 61 height 21
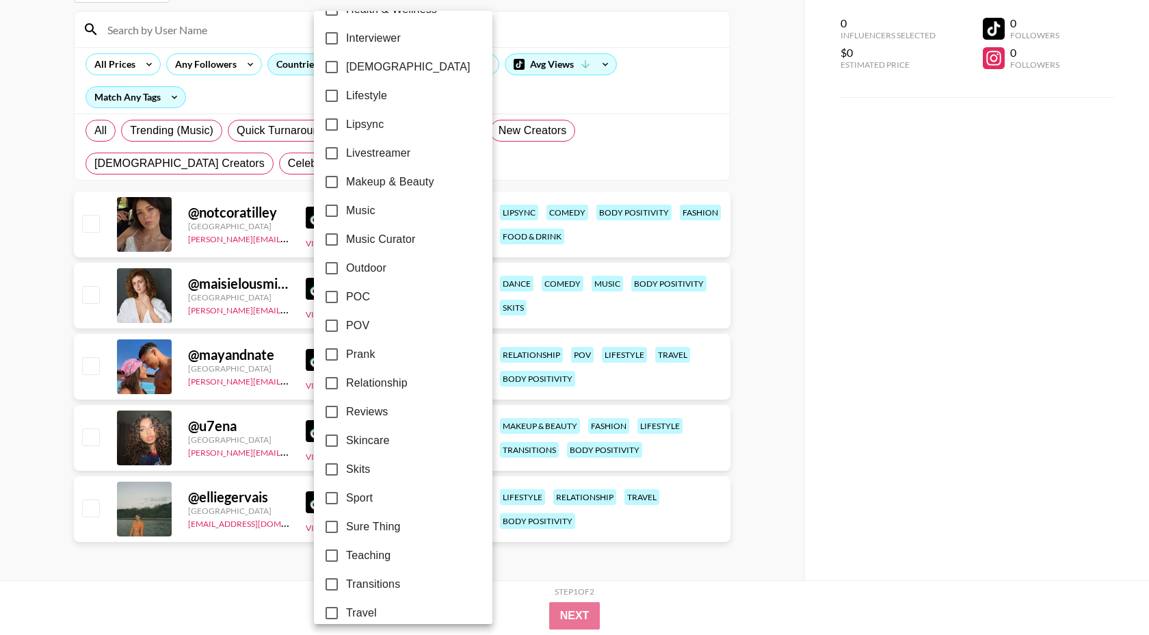
scroll to position [627, 0]
click at [361, 335] on span "POV" at bounding box center [357, 328] width 23 height 16
click at [346, 335] on input "POV" at bounding box center [331, 328] width 29 height 29
checkbox input "true"
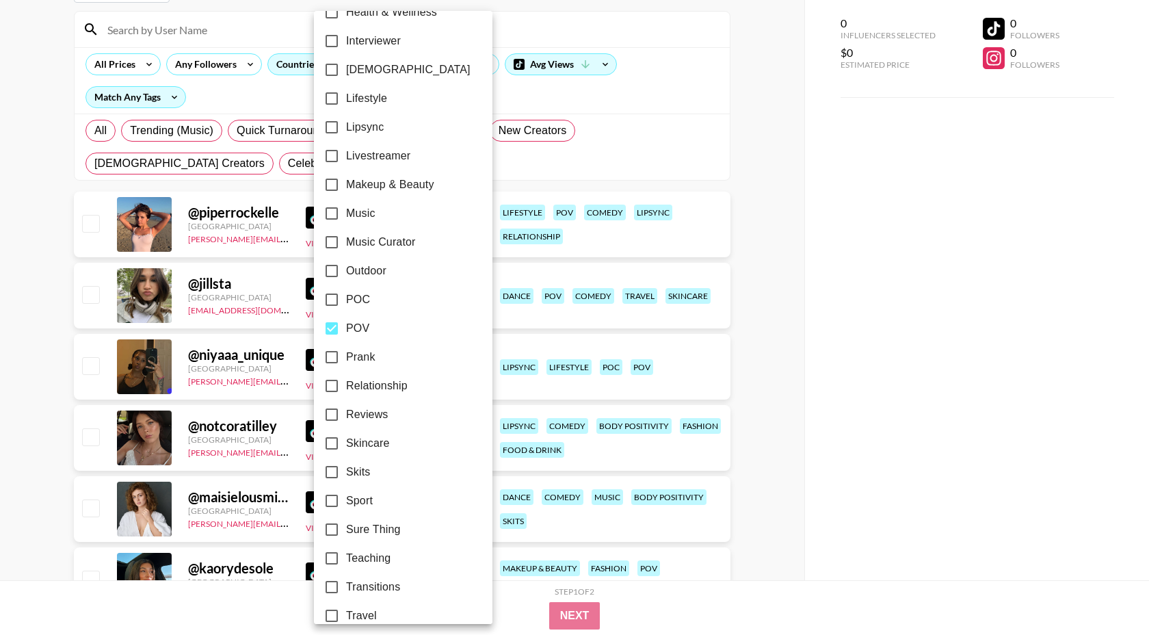
click at [275, 106] on div at bounding box center [574, 317] width 1149 height 635
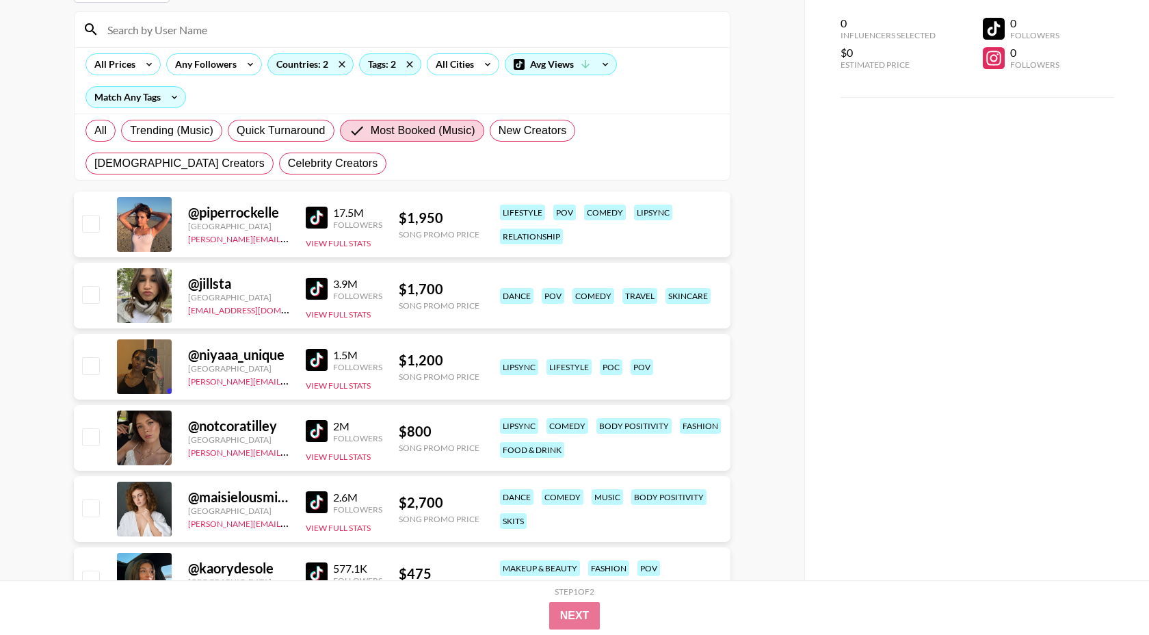
click at [323, 288] on img at bounding box center [317, 289] width 22 height 22
click at [318, 359] on img at bounding box center [317, 360] width 22 height 22
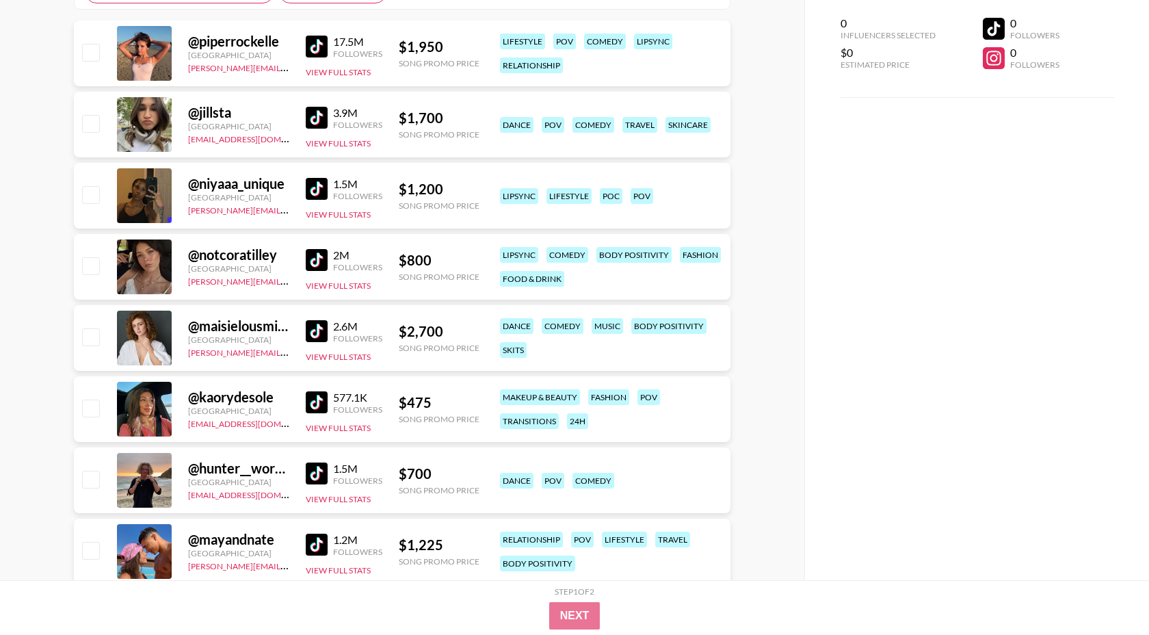
scroll to position [291, 0]
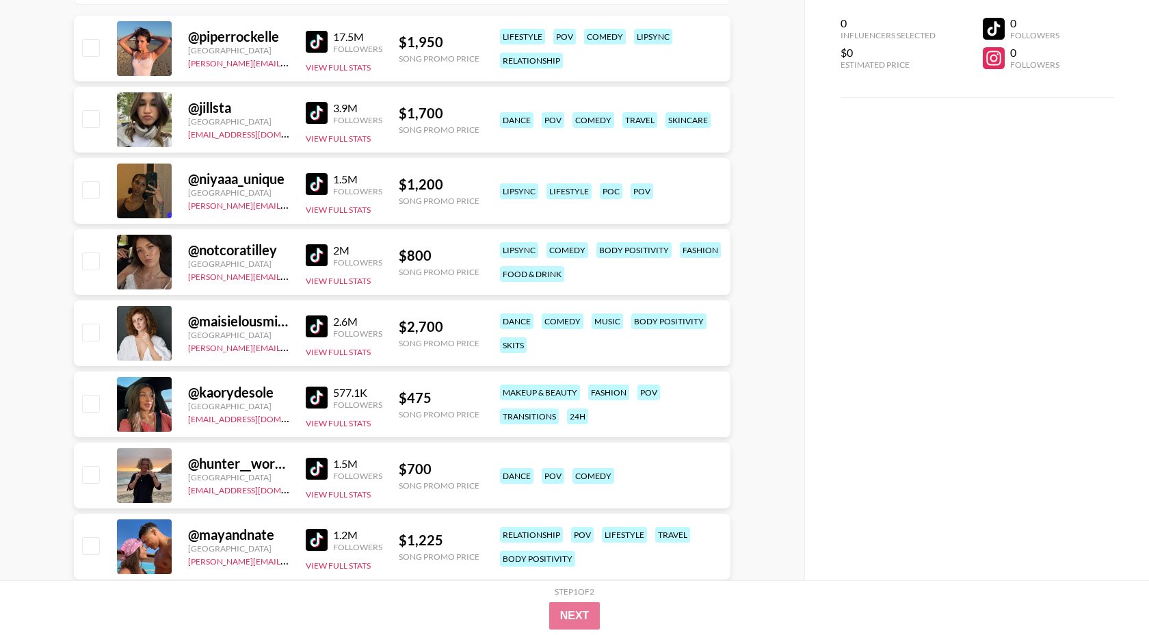
click at [308, 326] on img at bounding box center [317, 326] width 22 height 22
click at [323, 399] on img at bounding box center [317, 397] width 22 height 22
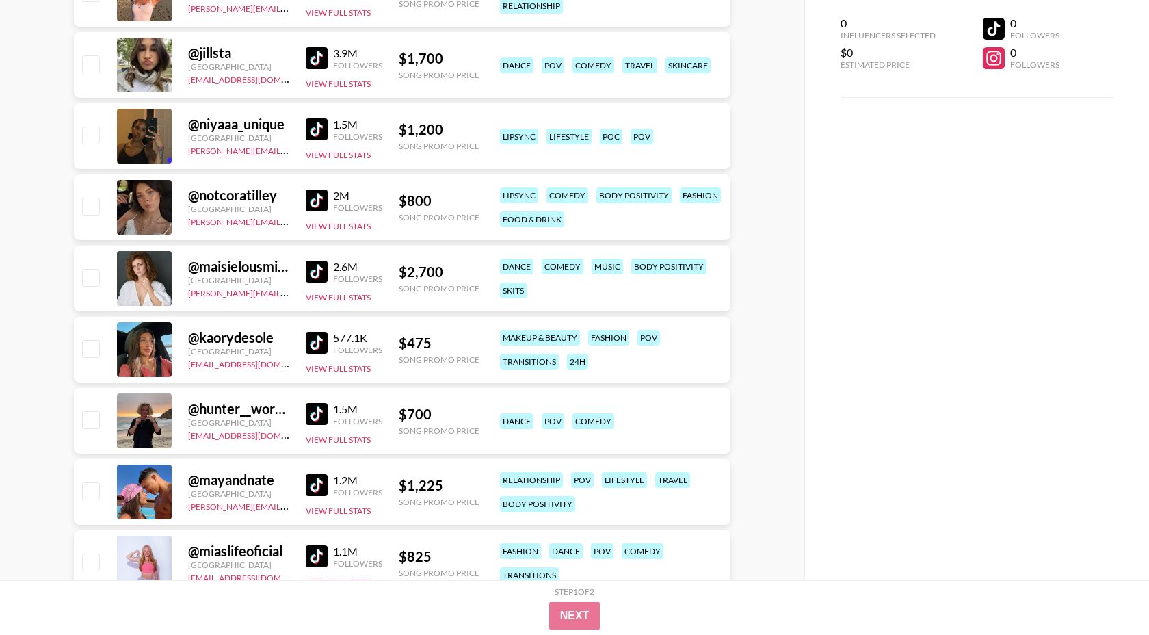
scroll to position [357, 0]
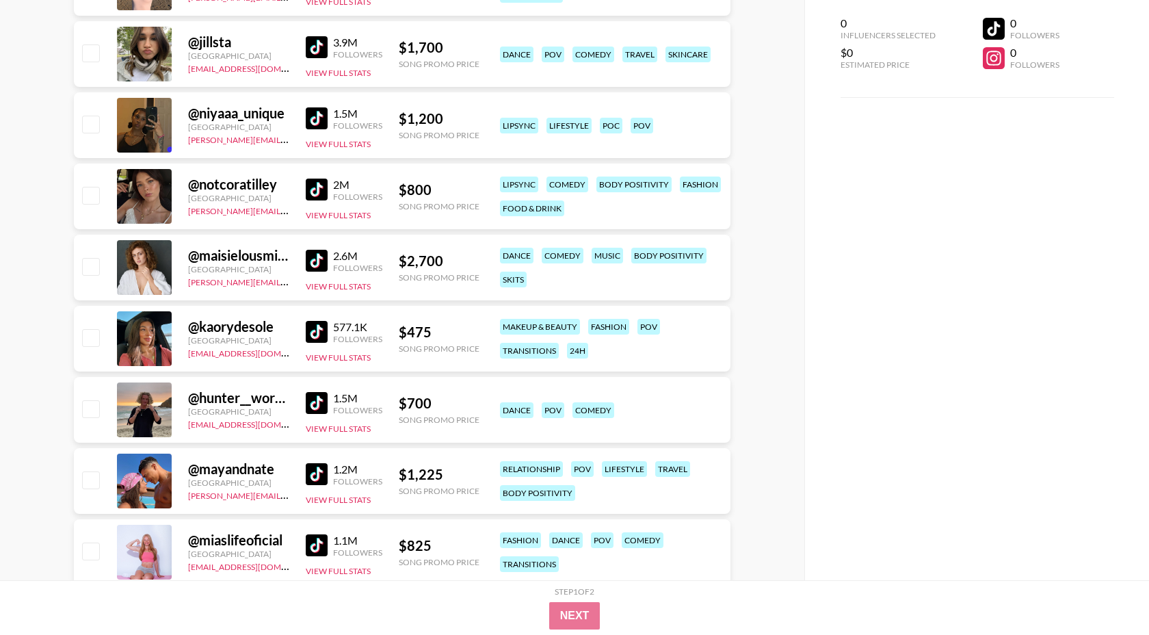
click at [319, 409] on img at bounding box center [317, 403] width 22 height 22
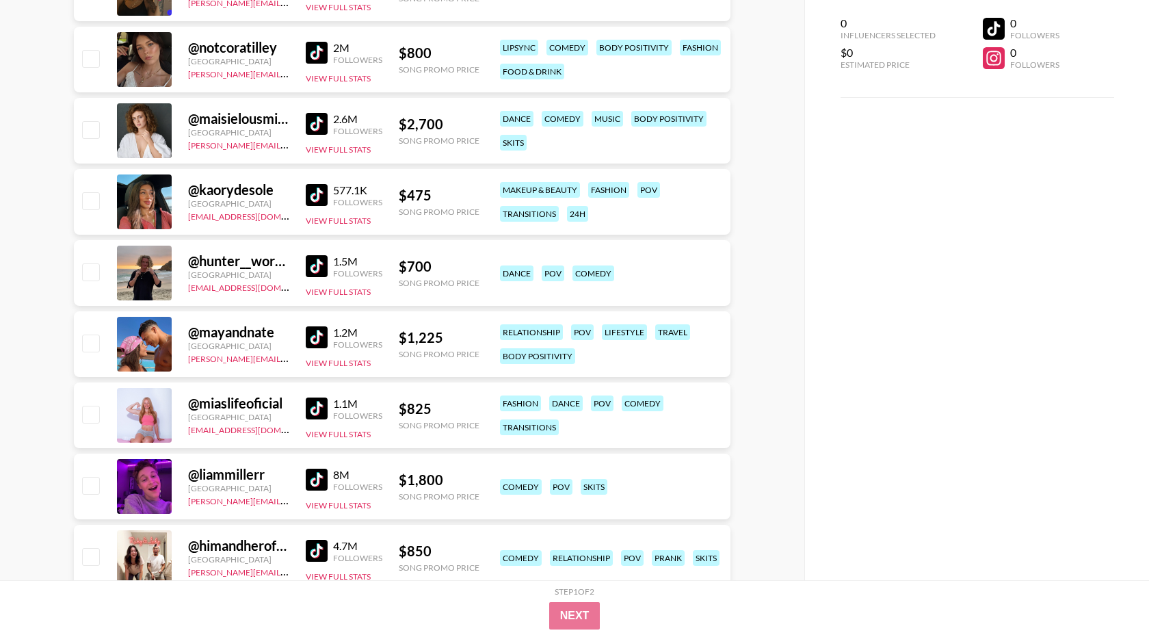
scroll to position [585, 0]
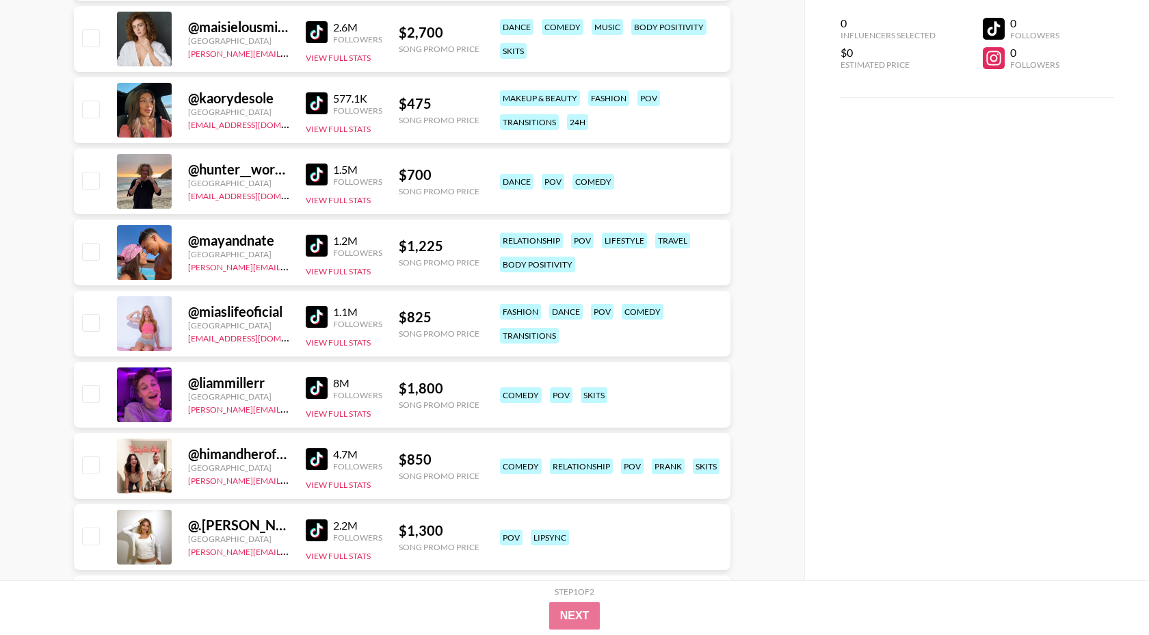
click at [321, 378] on img at bounding box center [317, 388] width 22 height 22
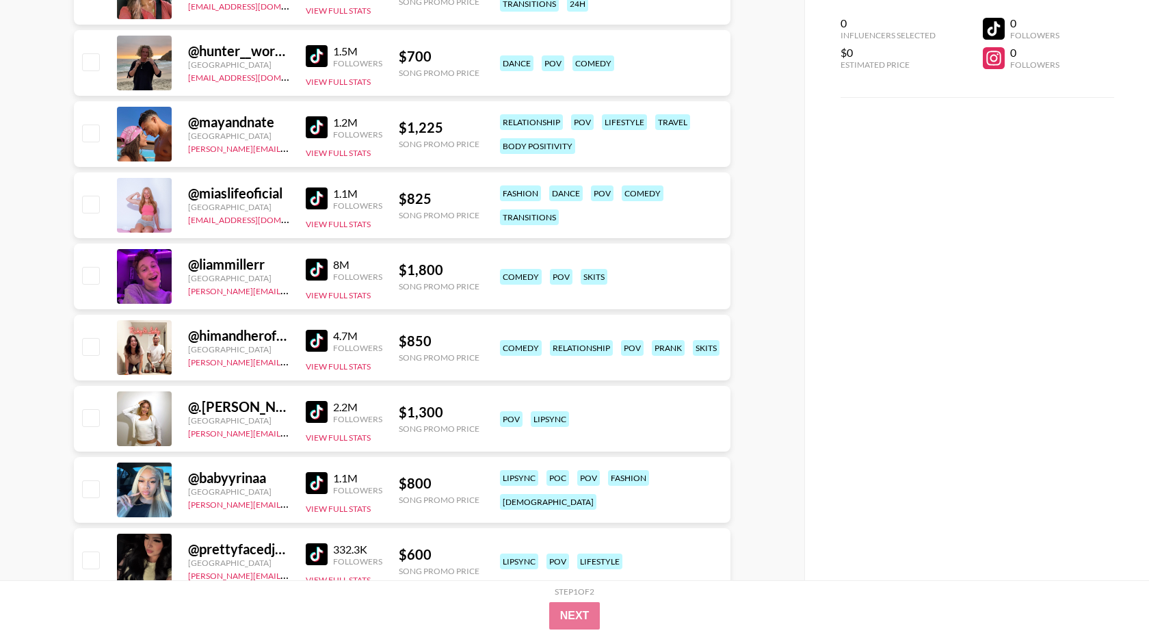
scroll to position [741, 0]
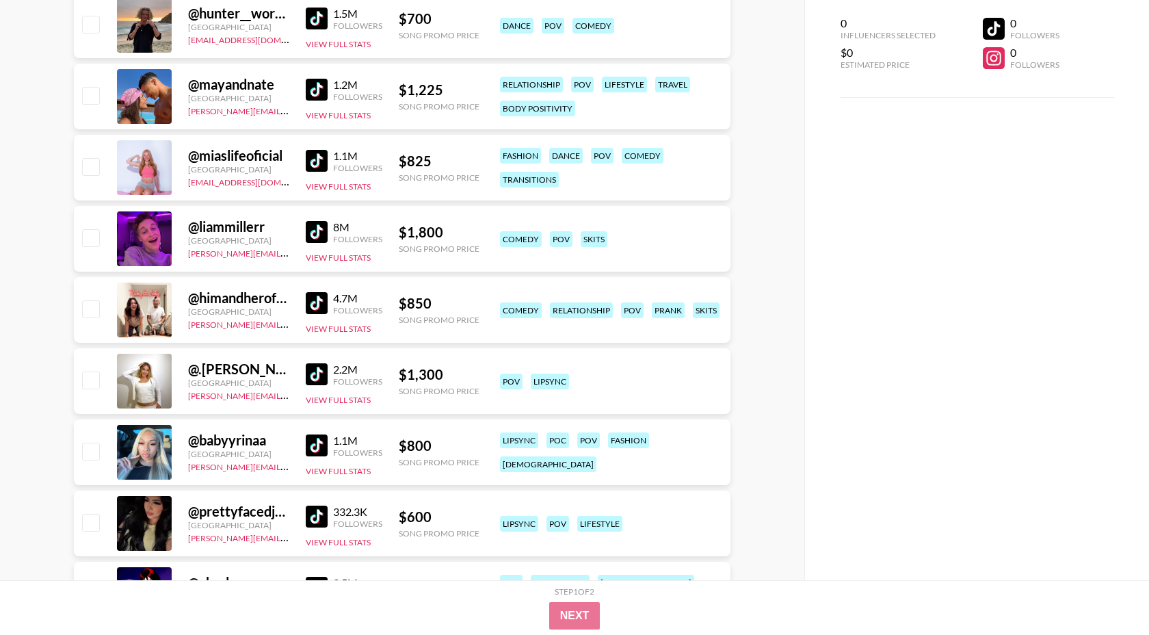
click at [315, 375] on img at bounding box center [317, 374] width 22 height 22
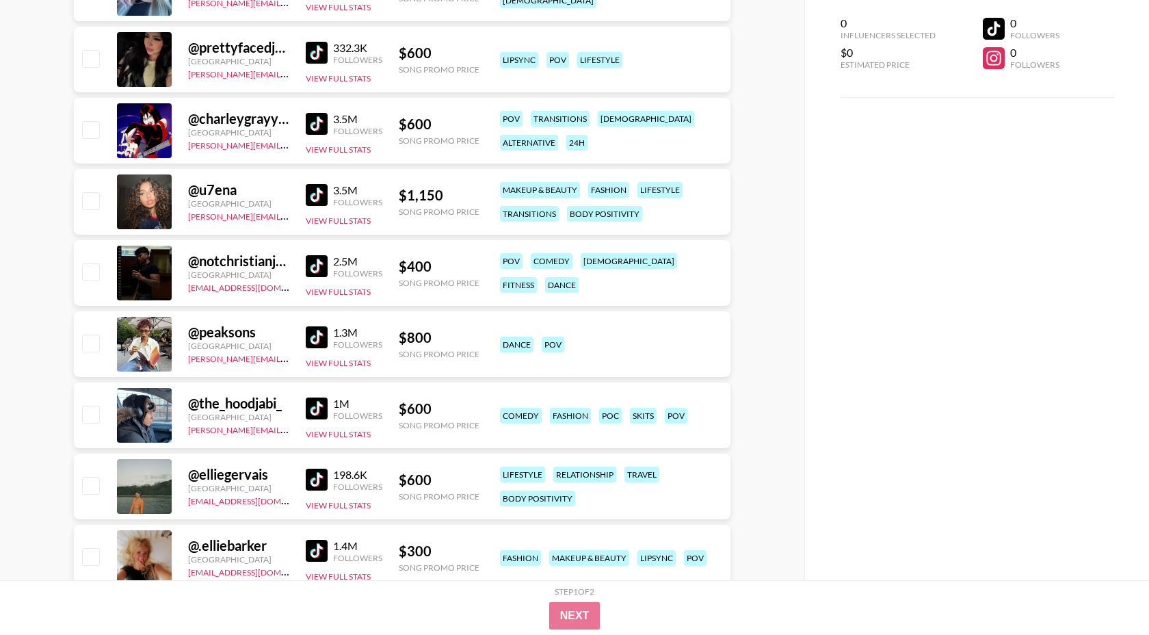
scroll to position [1467, 0]
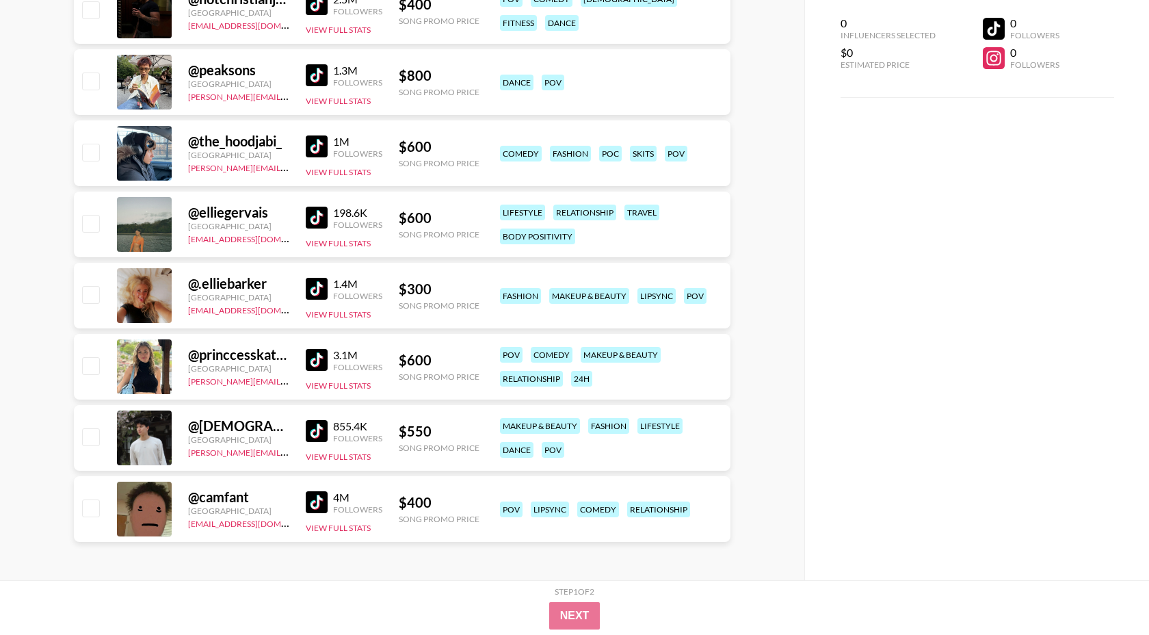
click at [319, 289] on img at bounding box center [317, 289] width 22 height 22
click at [315, 209] on img at bounding box center [317, 218] width 22 height 22
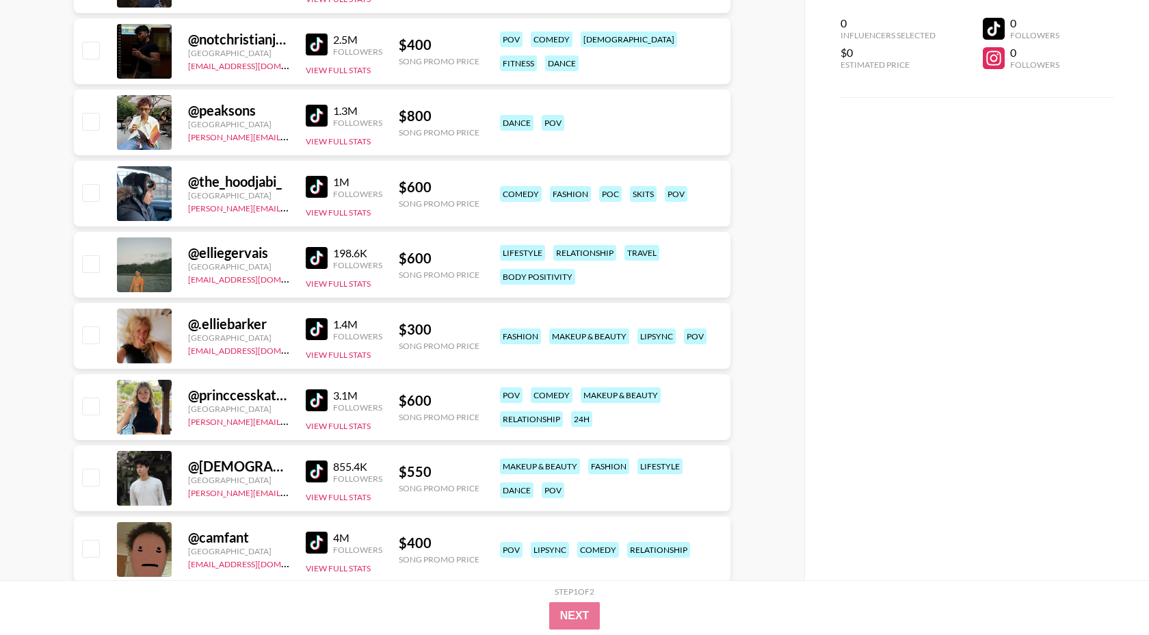
scroll to position [1416, 0]
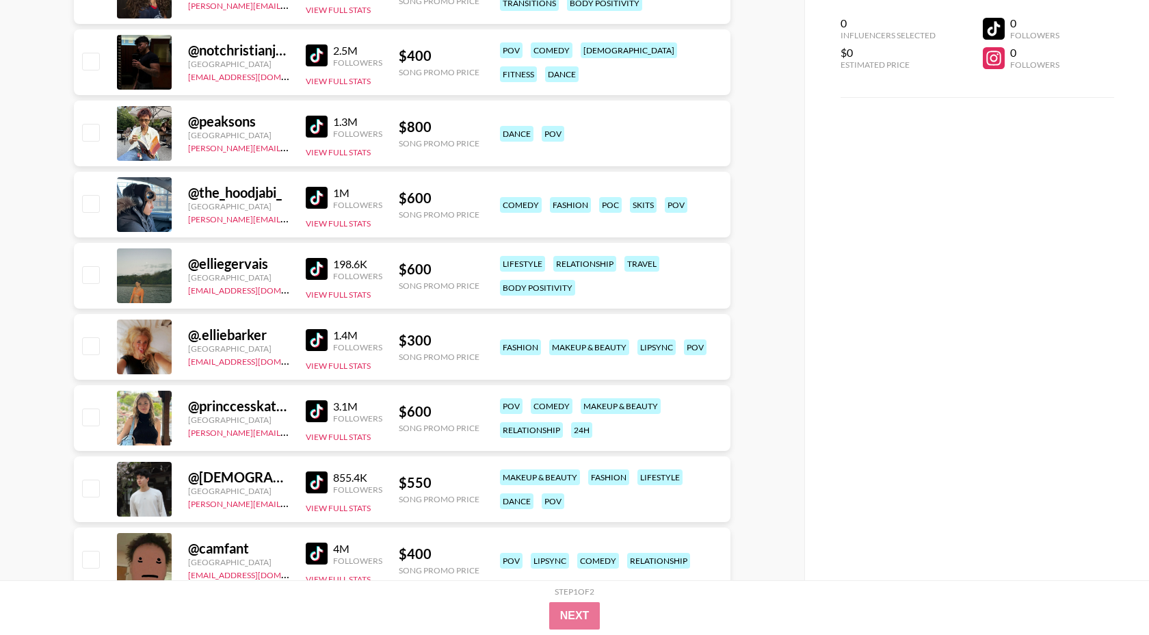
click at [316, 129] on img at bounding box center [317, 127] width 22 height 22
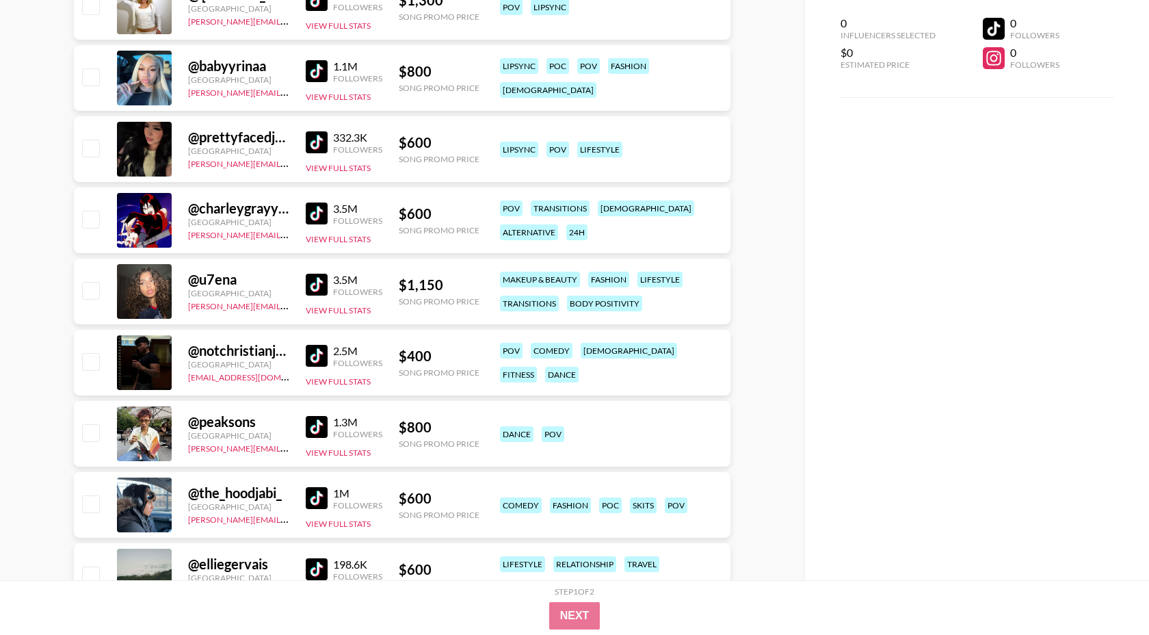
scroll to position [1114, 0]
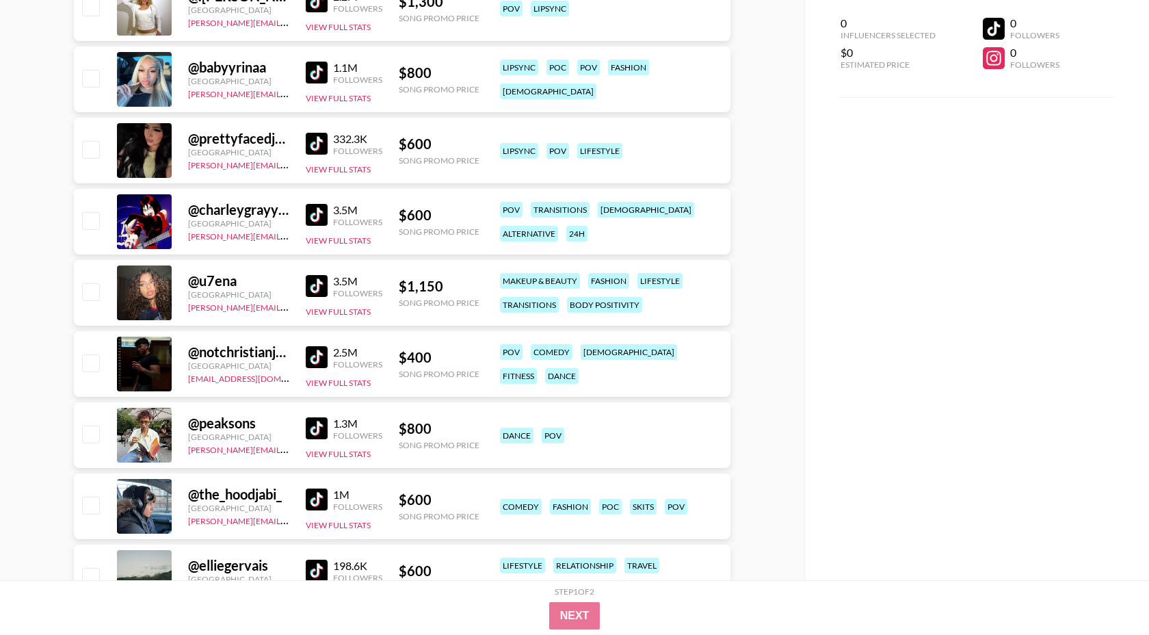
click at [323, 148] on img at bounding box center [317, 144] width 22 height 22
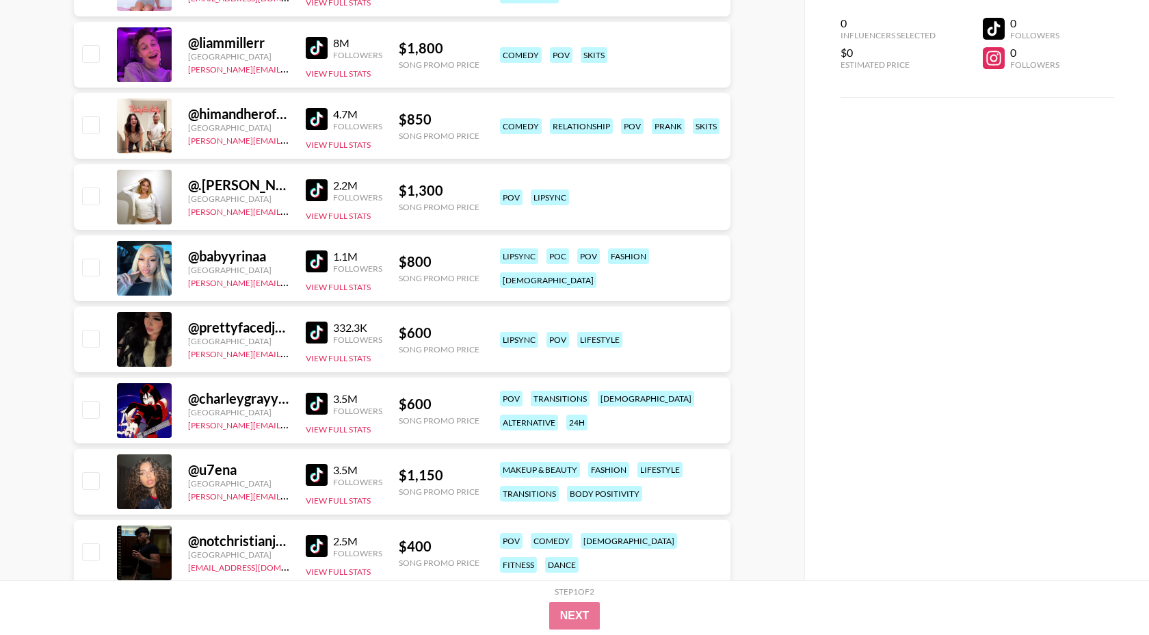
scroll to position [923, 0]
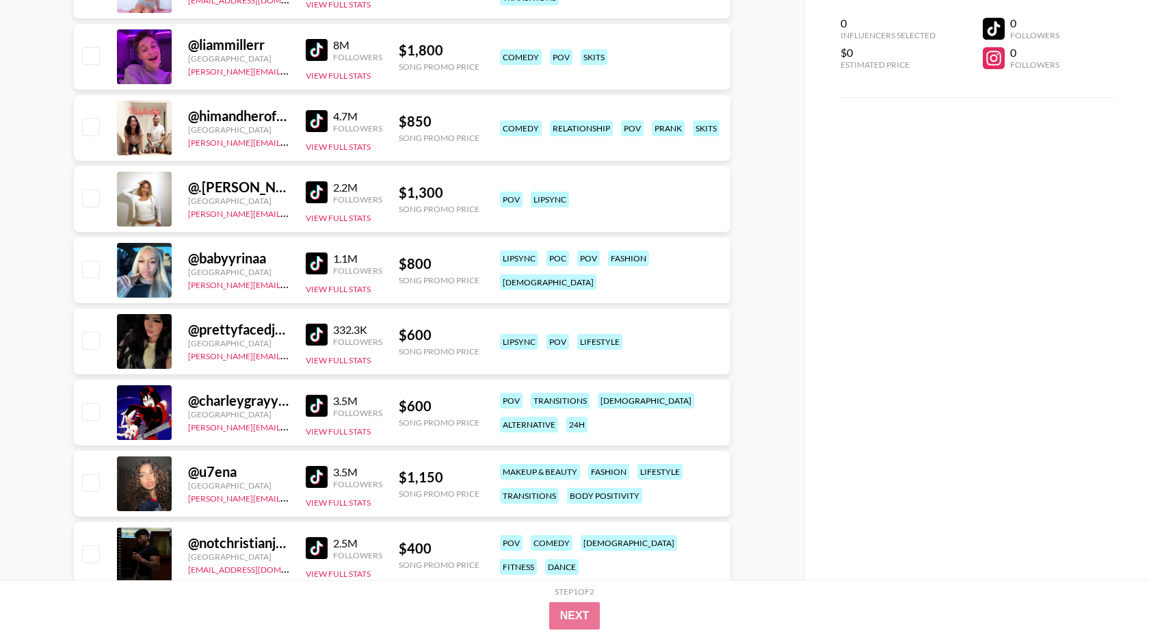
click at [318, 119] on img at bounding box center [317, 121] width 22 height 22
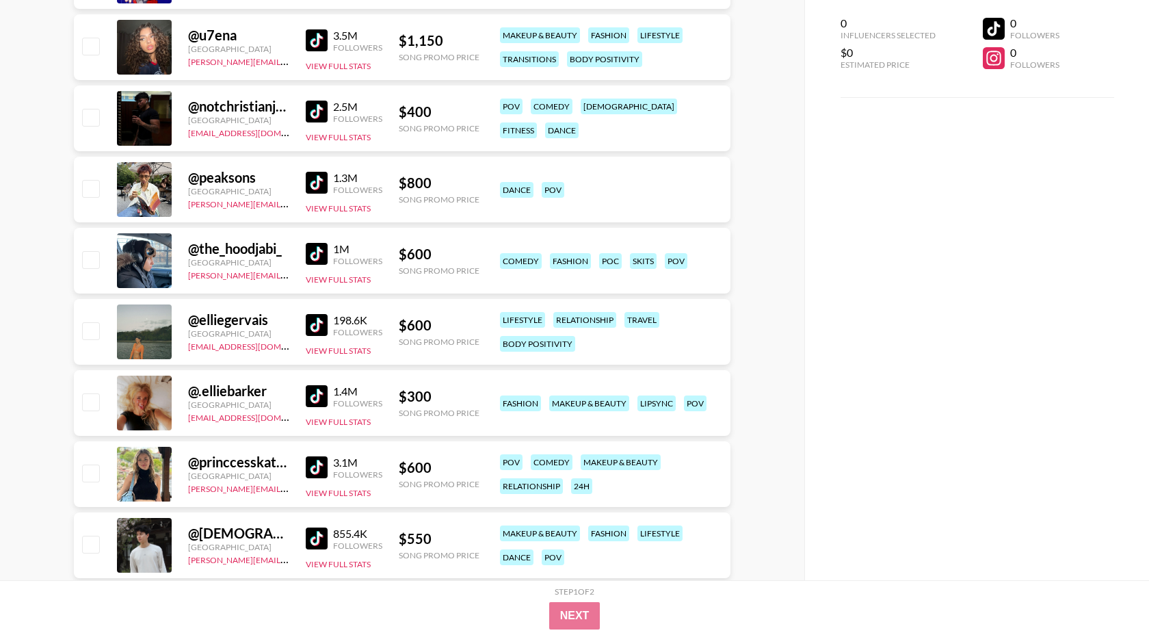
scroll to position [1467, 0]
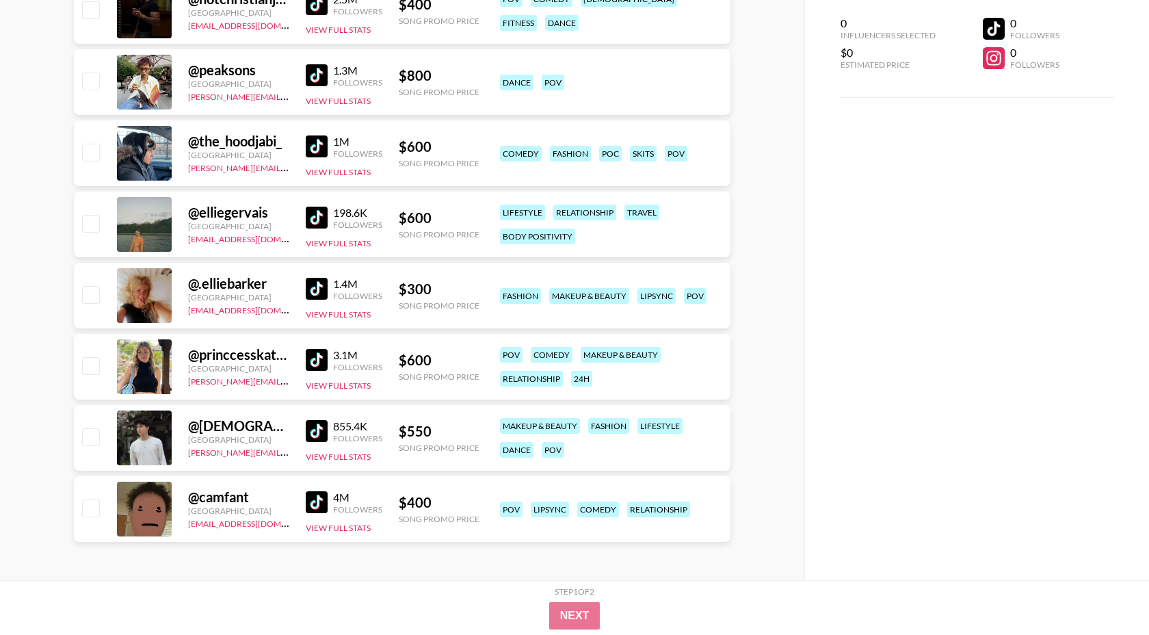
click at [314, 427] on img at bounding box center [317, 431] width 22 height 22
click at [313, 497] on img at bounding box center [317, 502] width 22 height 22
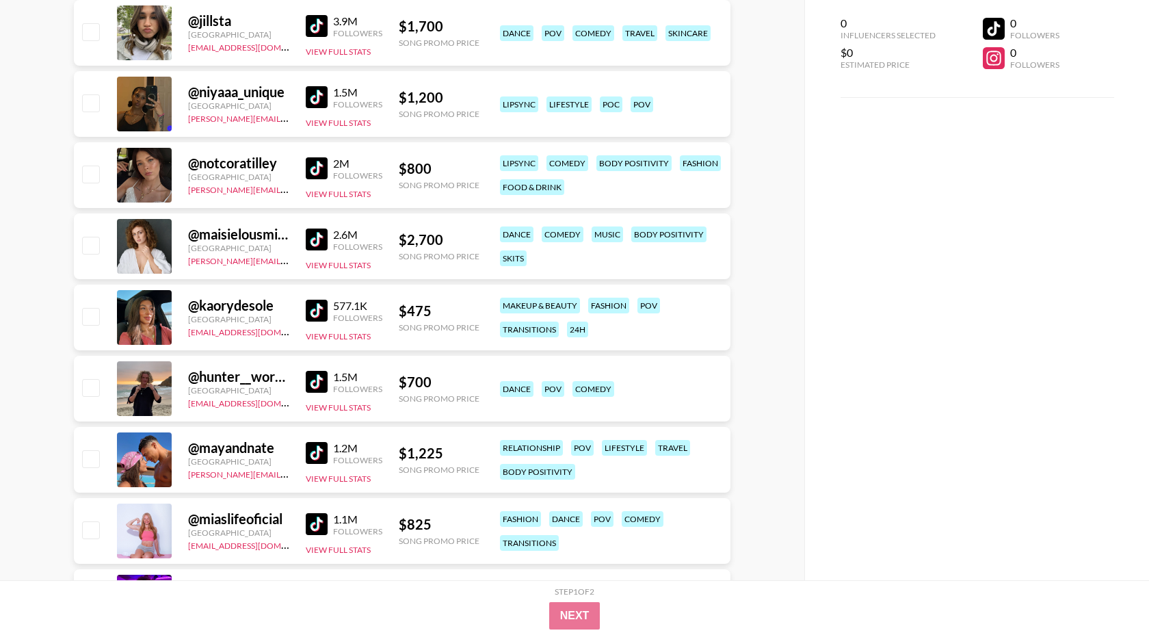
scroll to position [0, 0]
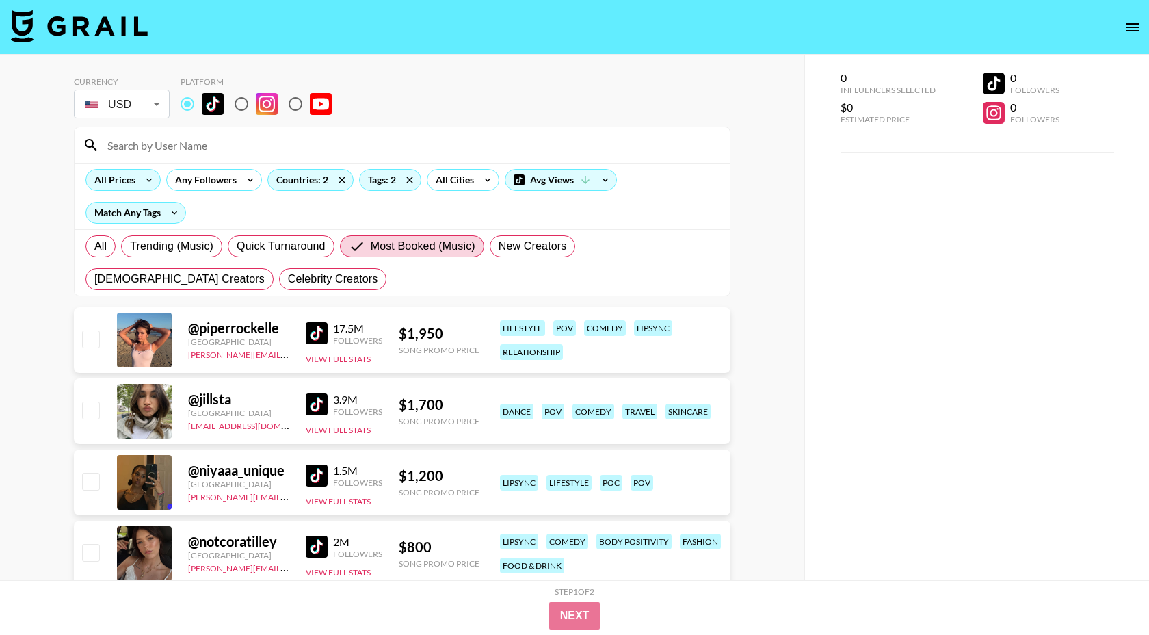
click at [139, 182] on icon at bounding box center [149, 180] width 22 height 21
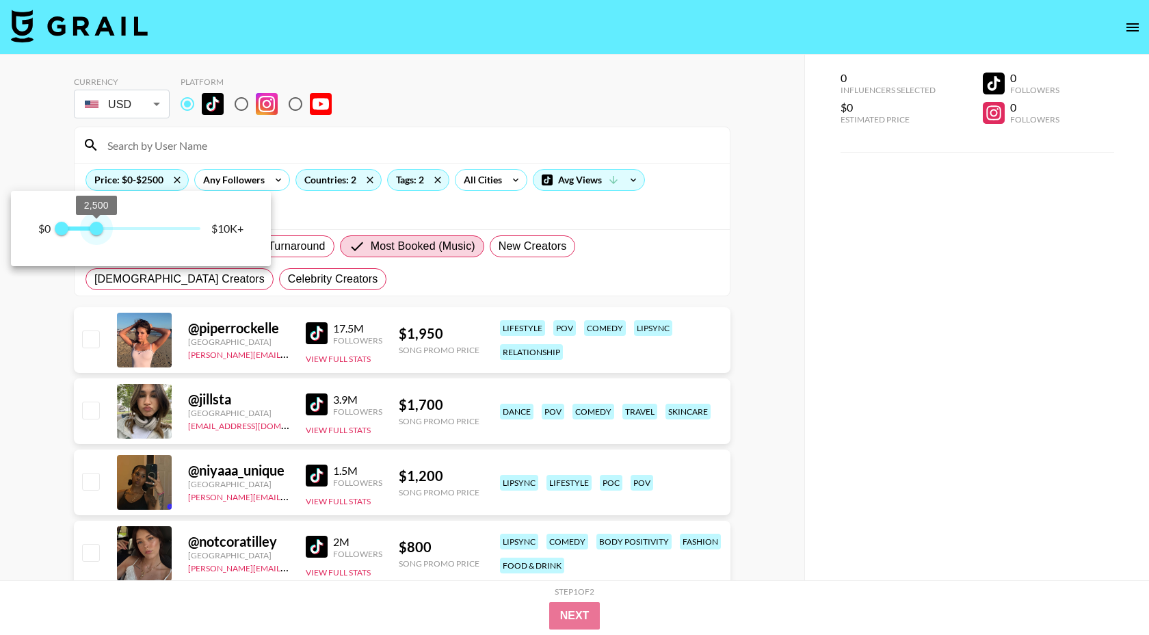
type input "1500"
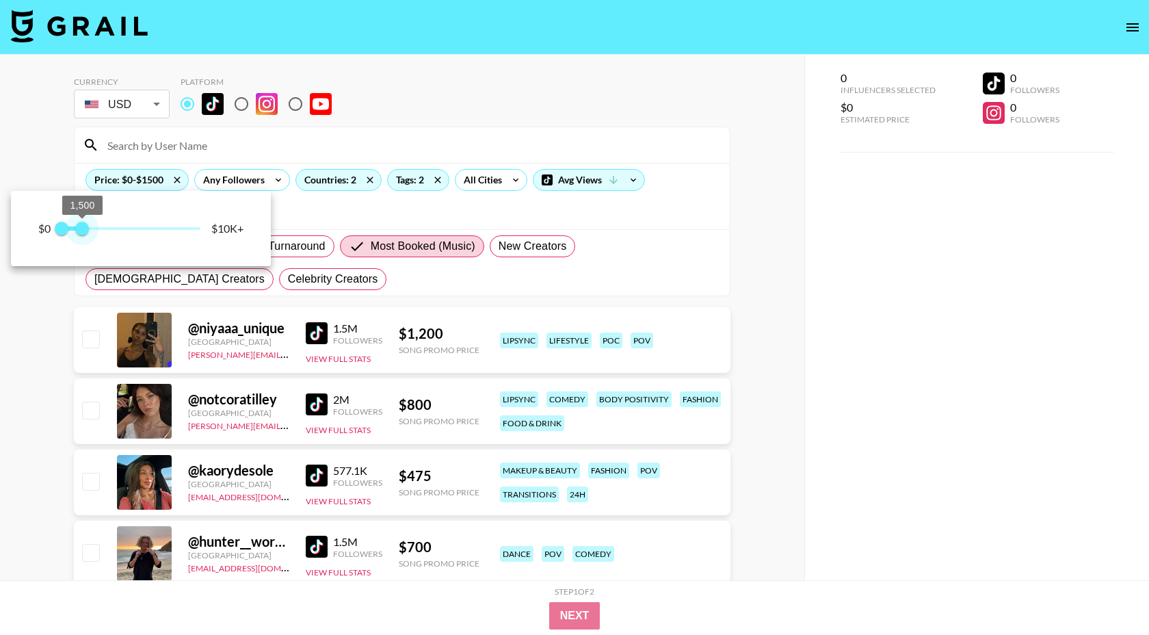
drag, startPoint x: 199, startPoint y: 233, endPoint x: 84, endPoint y: 228, distance: 115.0
click at [84, 228] on span "1,500" at bounding box center [82, 229] width 14 height 14
click at [347, 282] on div at bounding box center [574, 317] width 1149 height 635
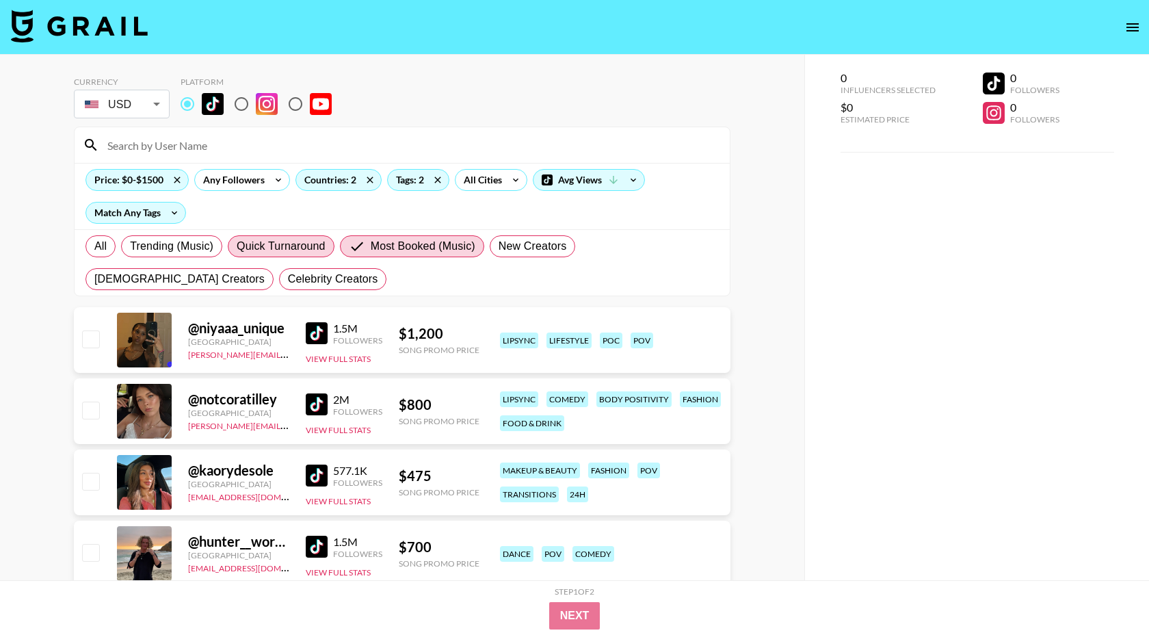
click at [289, 253] on span "Quick Turnaround" at bounding box center [281, 246] width 89 height 16
click at [237, 246] on input "Quick Turnaround" at bounding box center [237, 246] width 0 height 0
radio input "true"
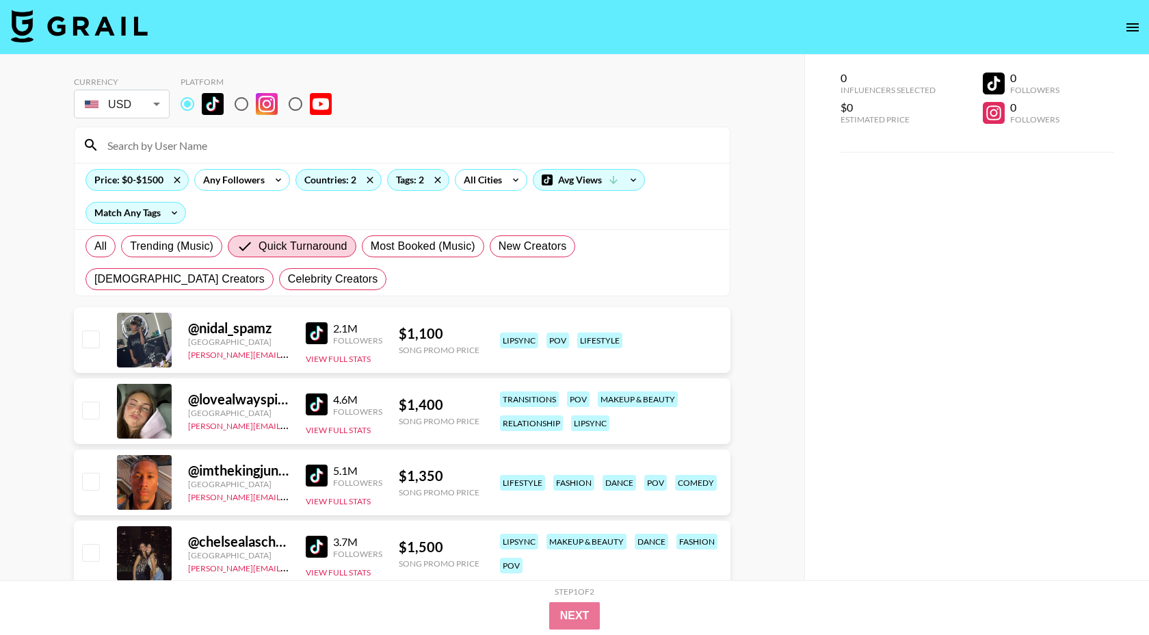
click at [309, 334] on img at bounding box center [317, 333] width 22 height 22
click at [316, 400] on img at bounding box center [317, 404] width 22 height 22
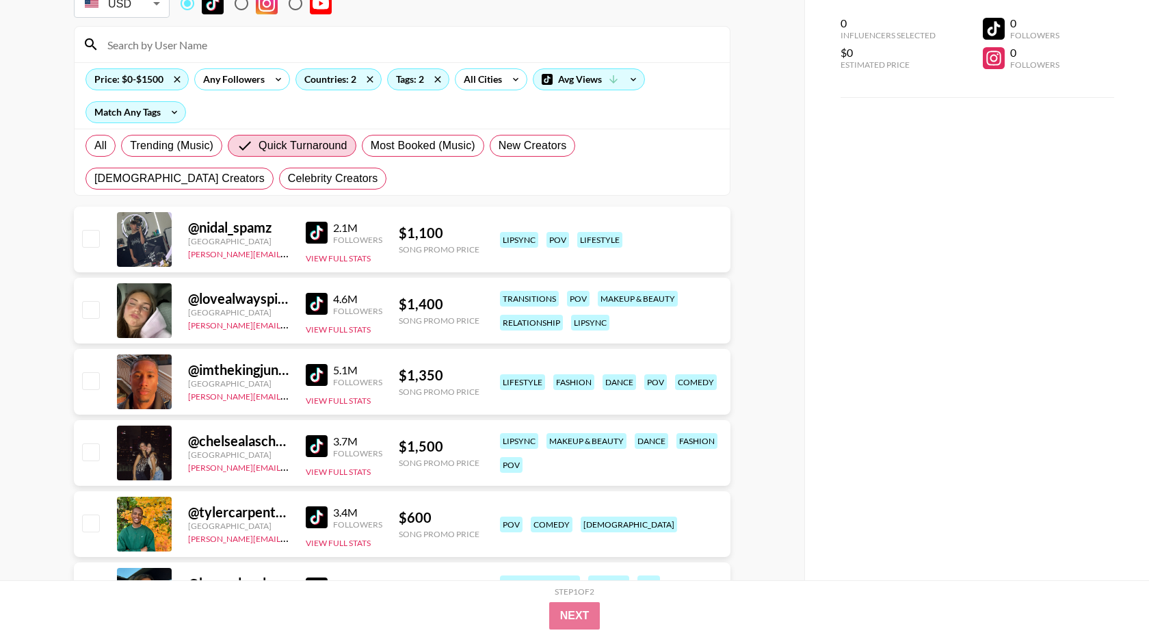
click at [320, 439] on img at bounding box center [317, 446] width 22 height 22
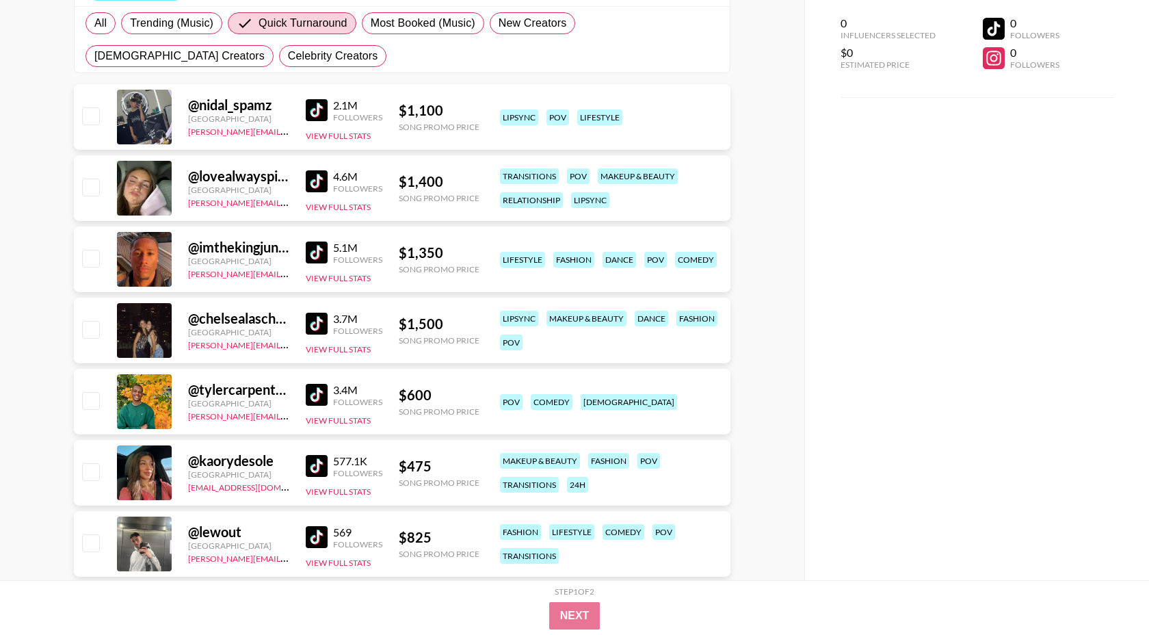
scroll to position [246, 0]
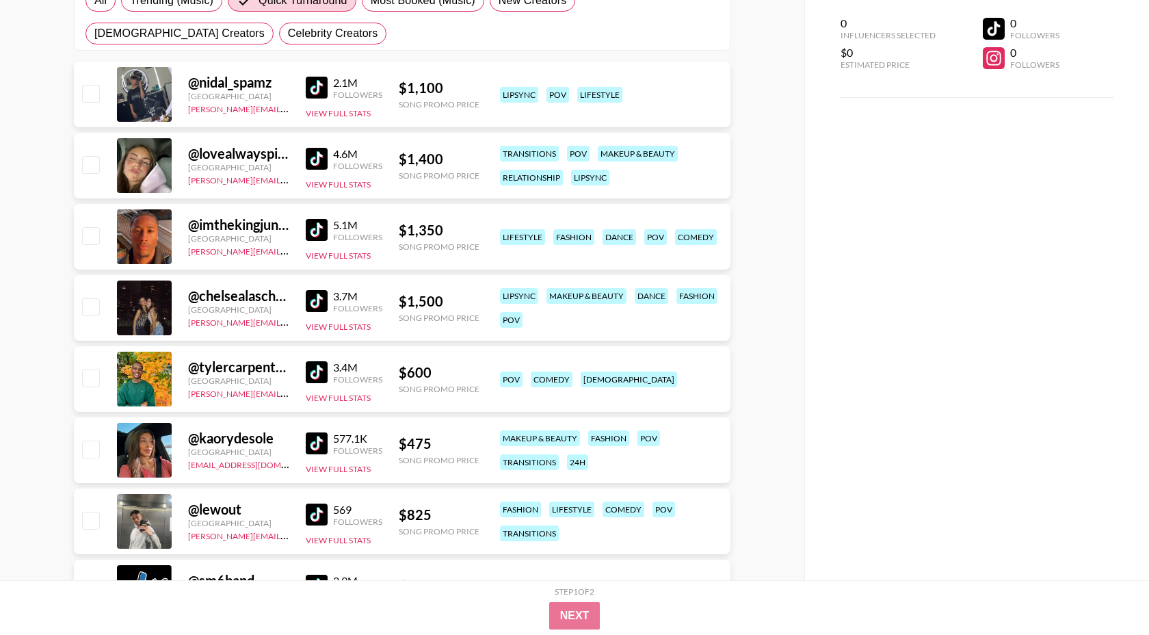
click at [328, 372] on link at bounding box center [319, 372] width 27 height 22
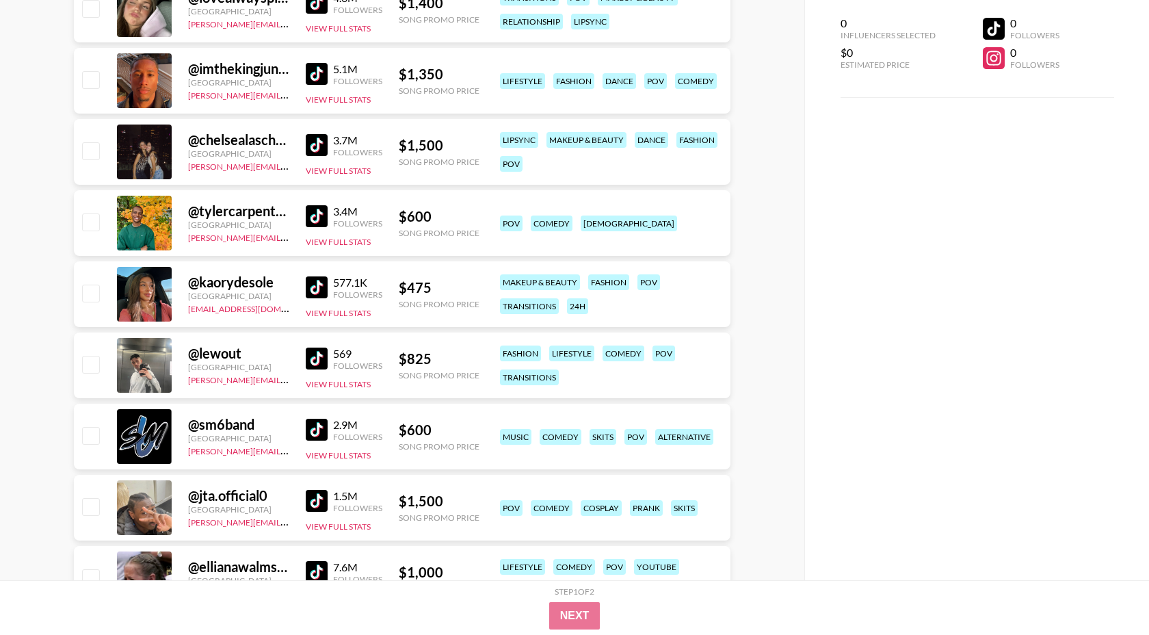
scroll to position [430, 0]
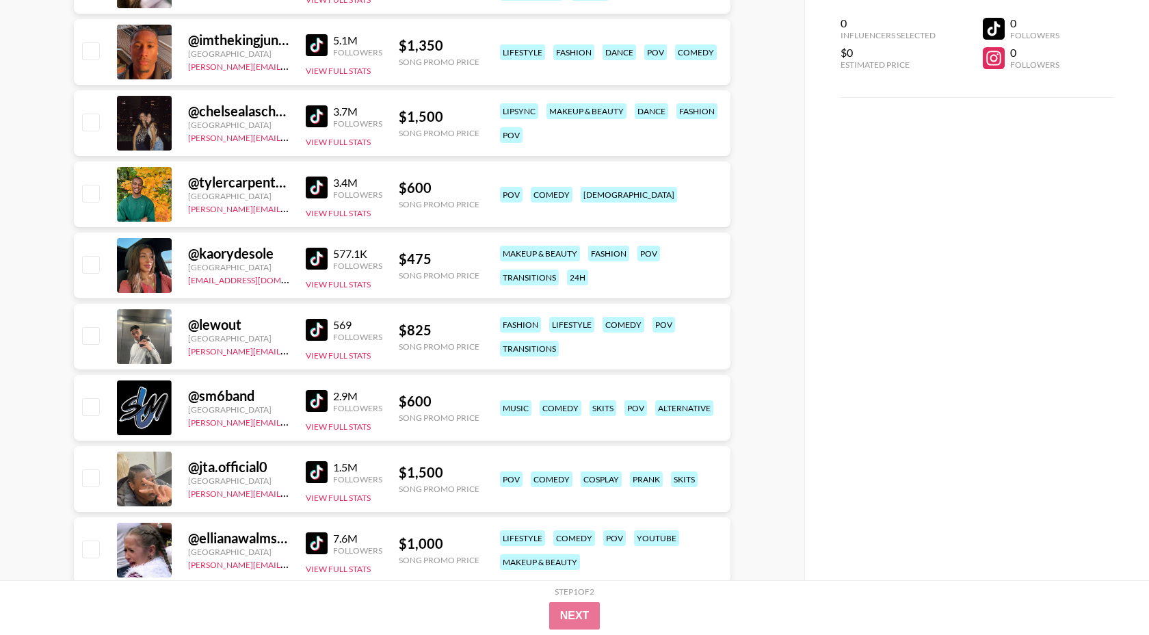
click at [313, 398] on img at bounding box center [317, 401] width 22 height 22
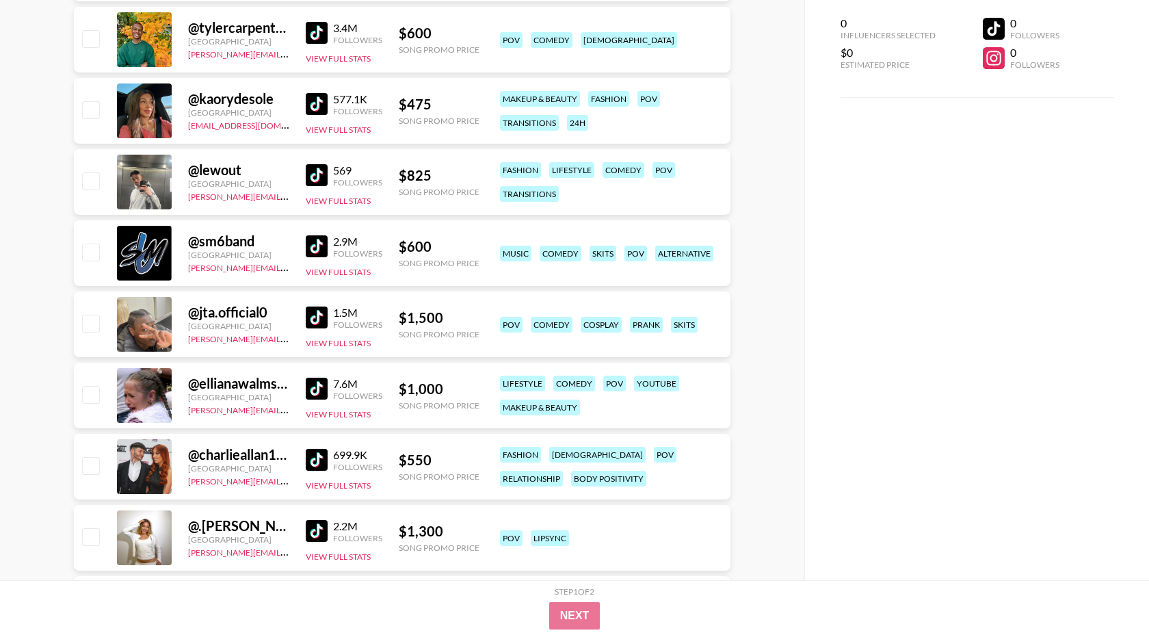
scroll to position [584, 0]
click at [315, 391] on img at bounding box center [317, 389] width 22 height 22
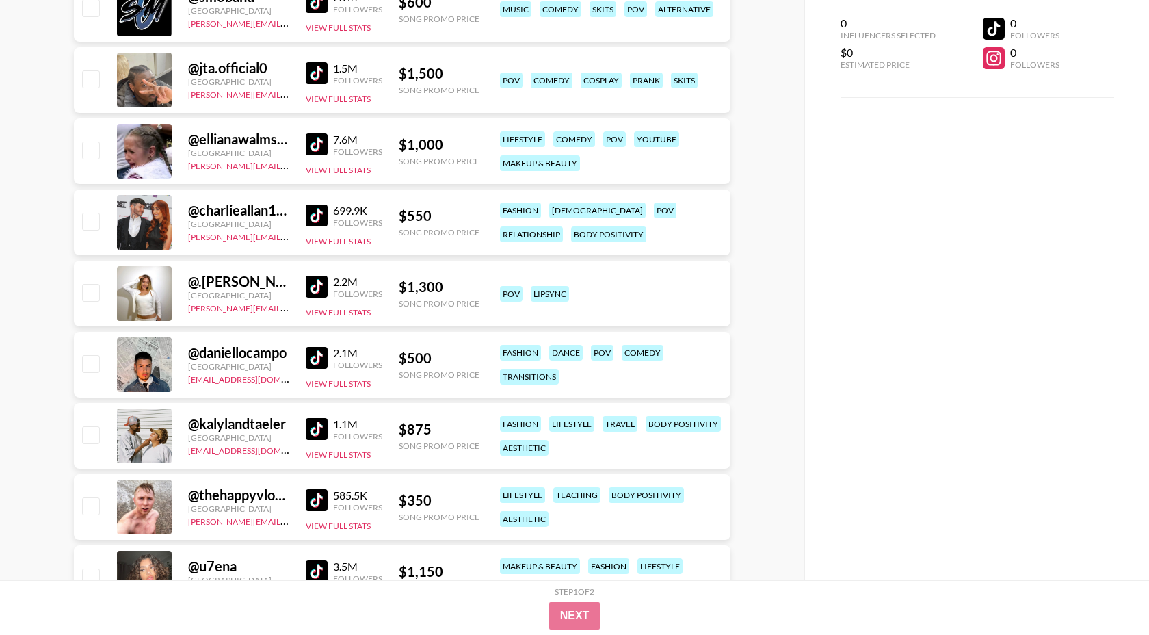
scroll to position [830, 0]
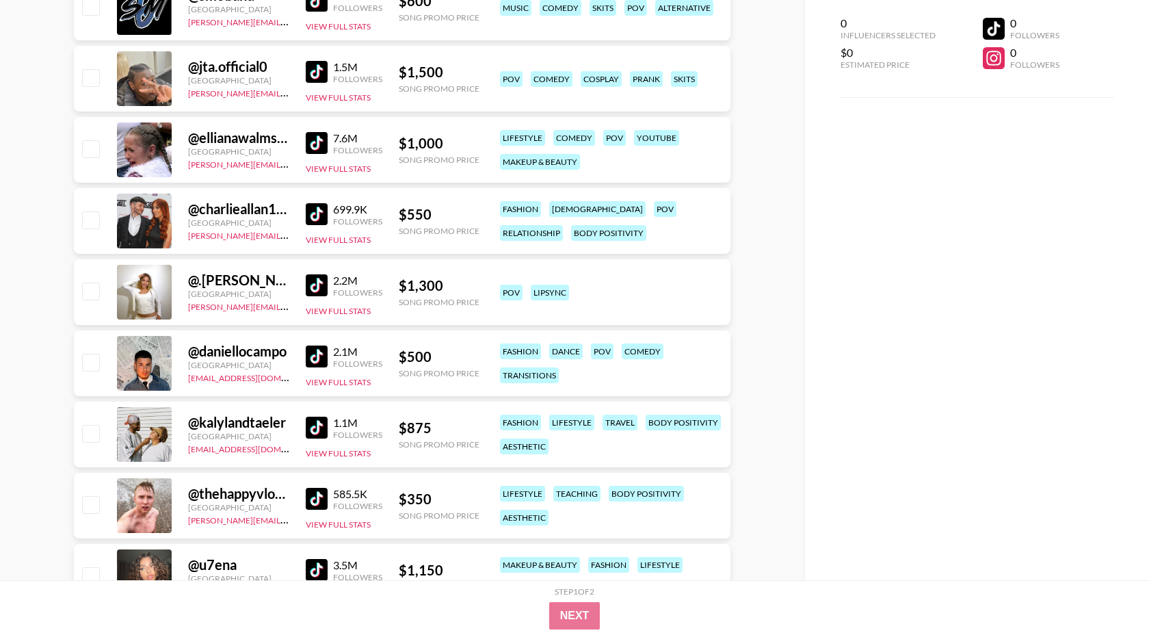
click at [313, 354] on img at bounding box center [317, 356] width 22 height 22
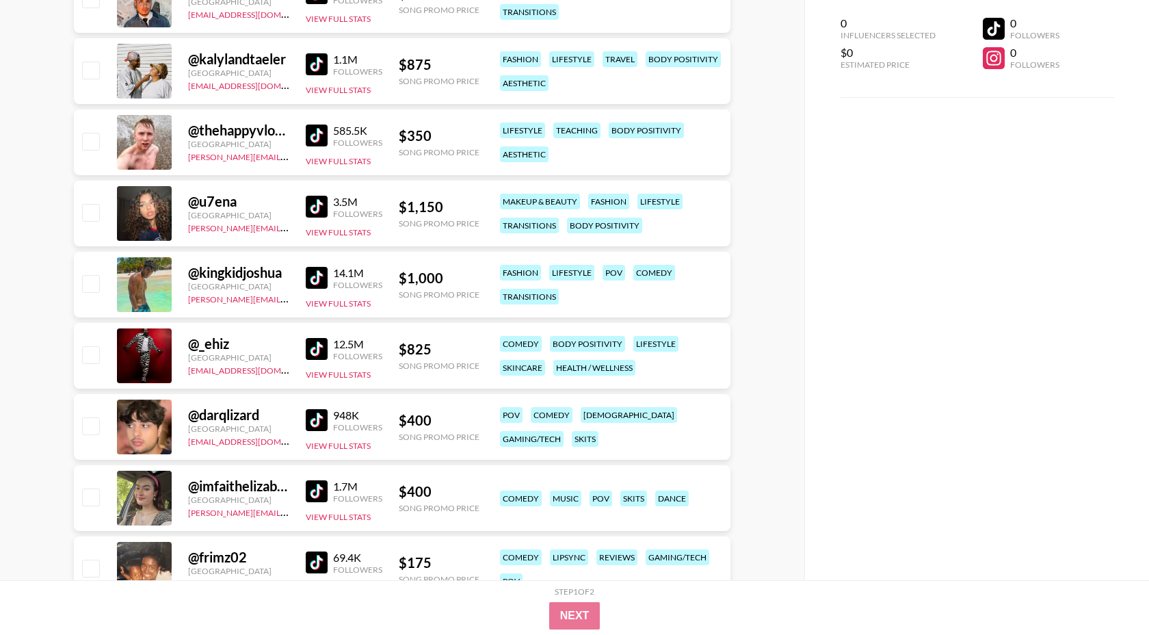
scroll to position [1198, 0]
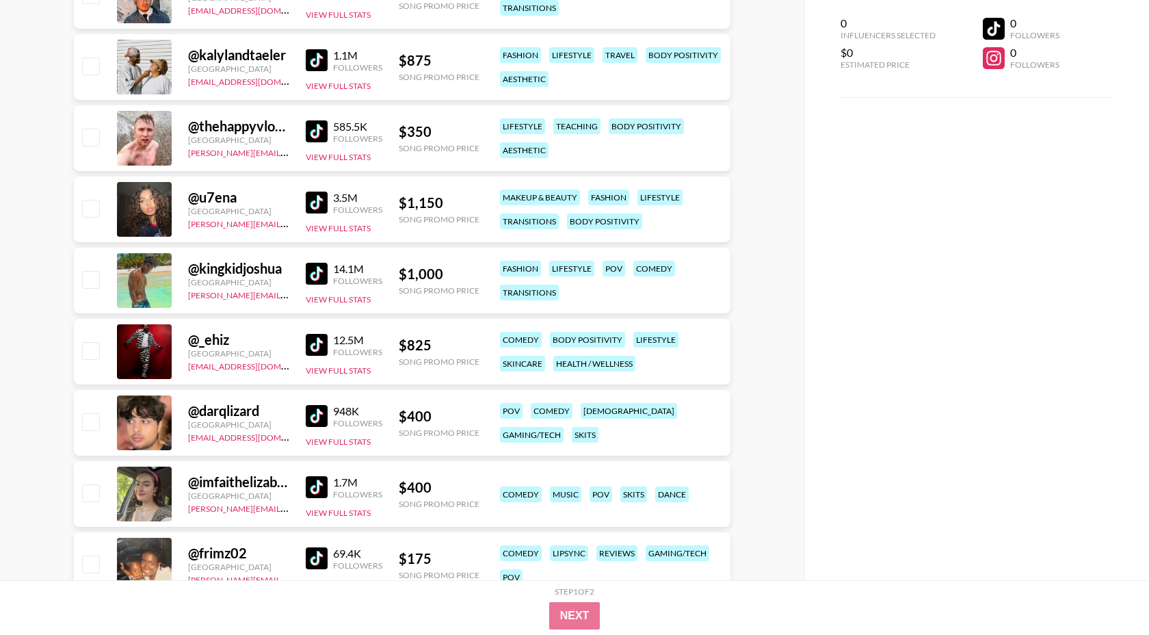
click at [315, 406] on img at bounding box center [317, 416] width 22 height 22
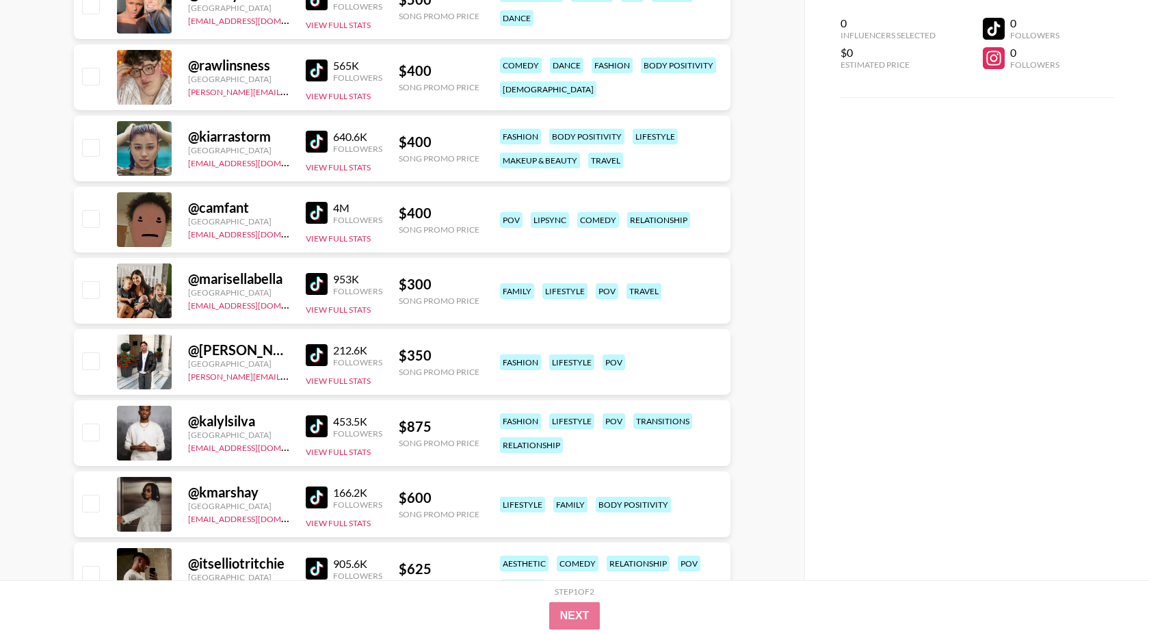
scroll to position [2230, 0]
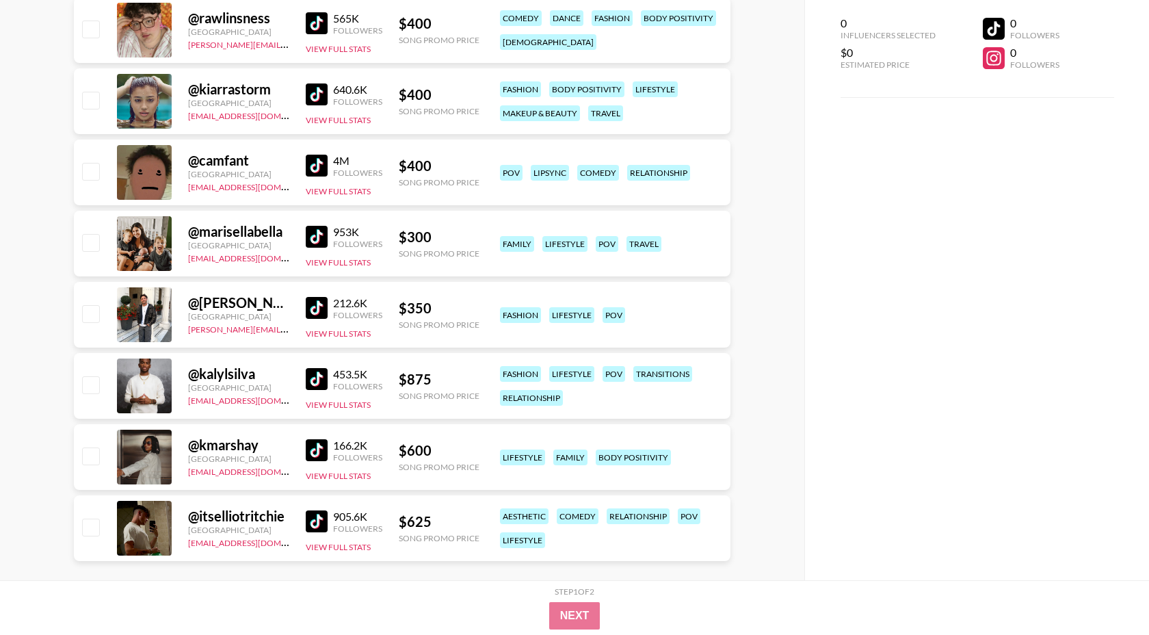
click at [317, 301] on img at bounding box center [317, 308] width 22 height 22
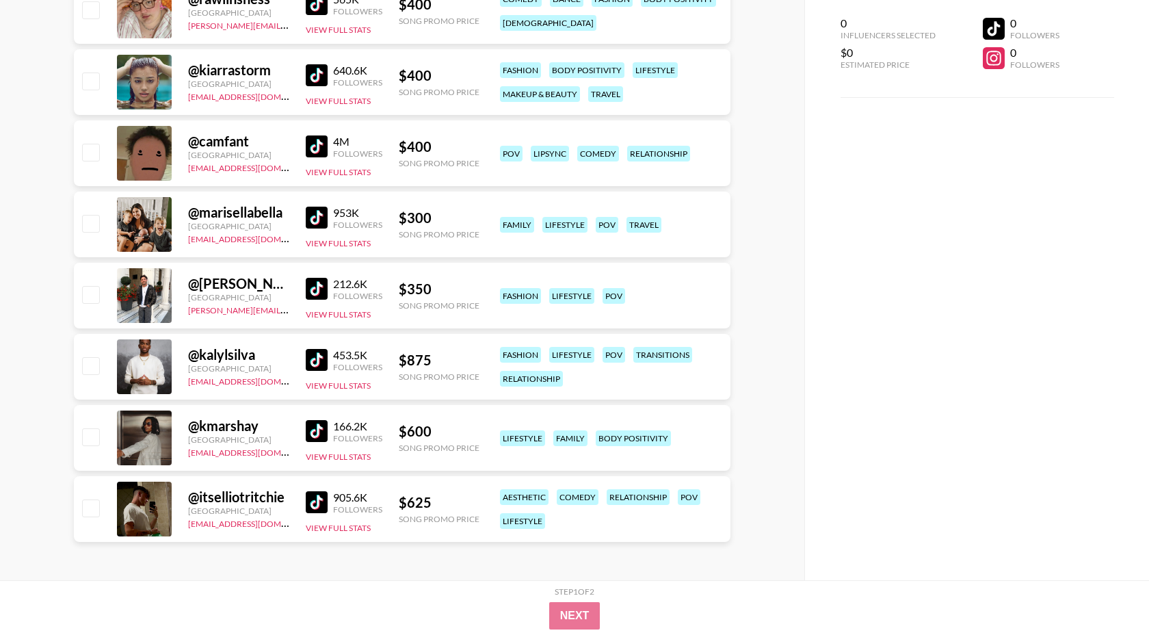
click at [315, 497] on img at bounding box center [317, 502] width 22 height 22
click at [308, 285] on img at bounding box center [317, 289] width 22 height 22
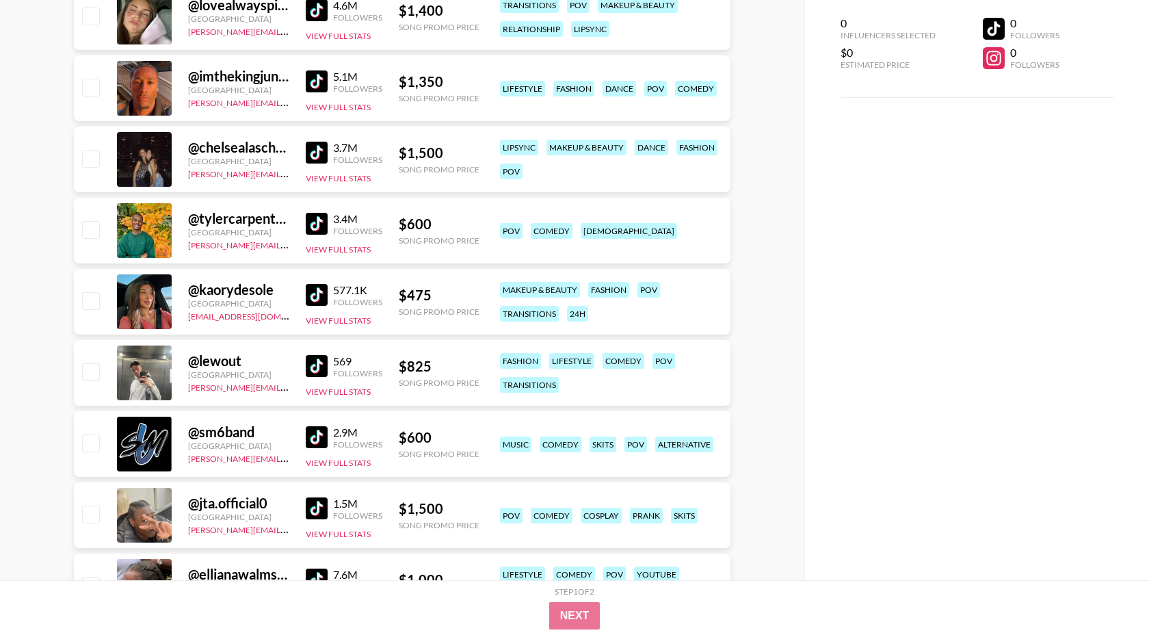
scroll to position [0, 0]
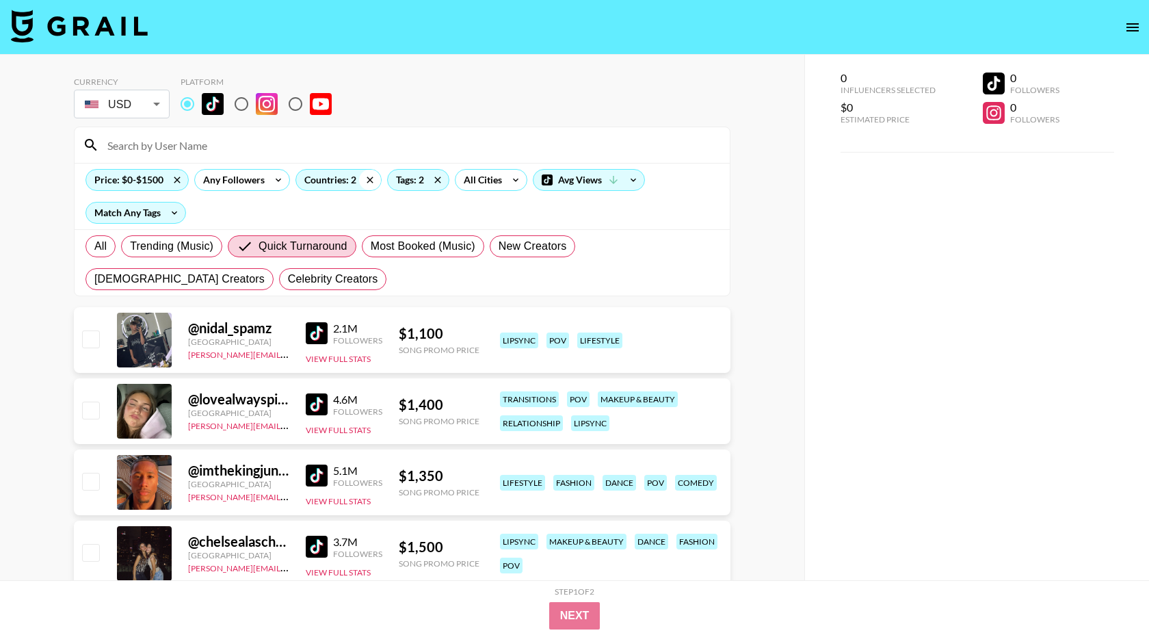
click at [366, 176] on icon at bounding box center [370, 180] width 22 height 21
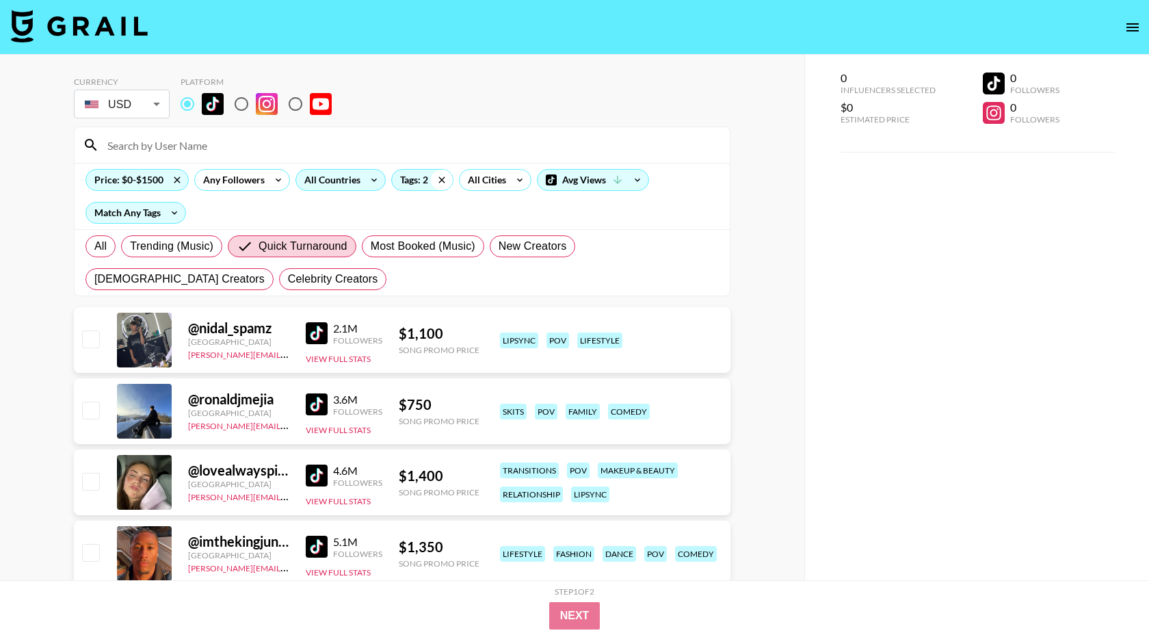
click at [439, 180] on icon at bounding box center [442, 180] width 22 height 21
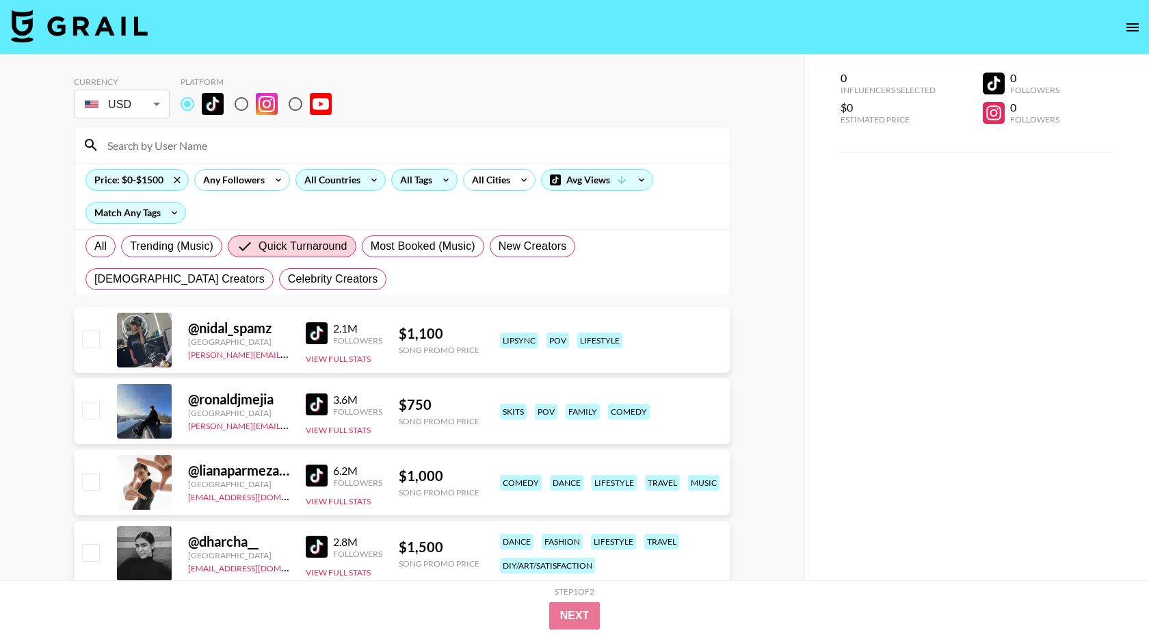
click at [183, 156] on div at bounding box center [402, 145] width 655 height 36
click at [183, 145] on input at bounding box center [410, 145] width 622 height 22
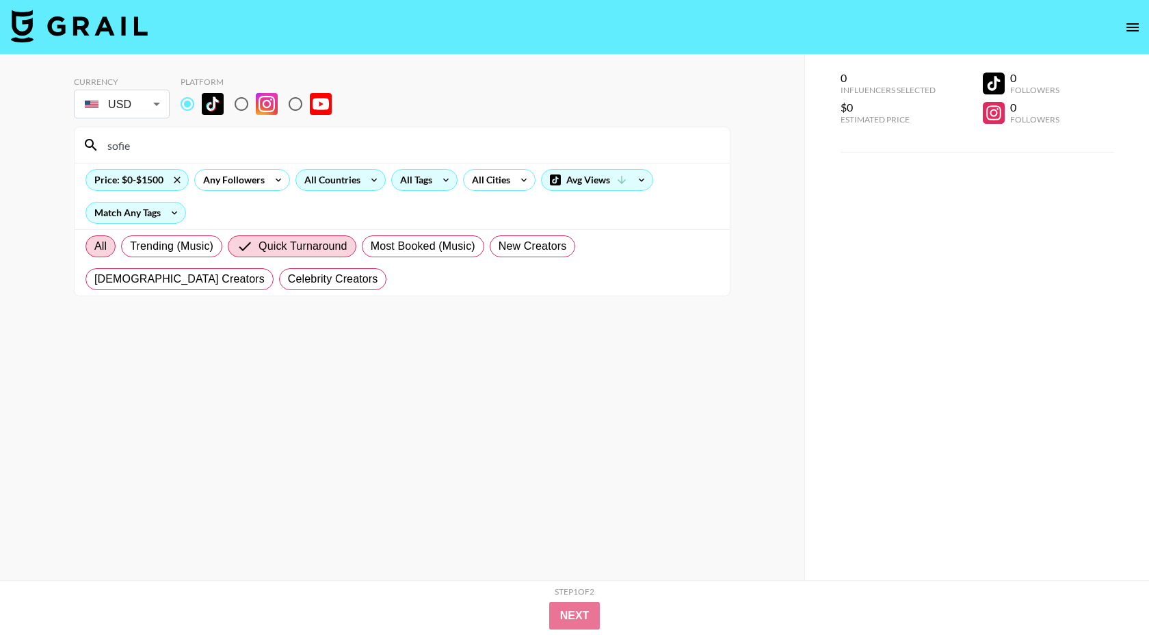
type input "sofie"
click at [106, 245] on span "All" at bounding box center [100, 246] width 12 height 16
click at [94, 246] on input "All" at bounding box center [94, 246] width 0 height 0
radio input "true"
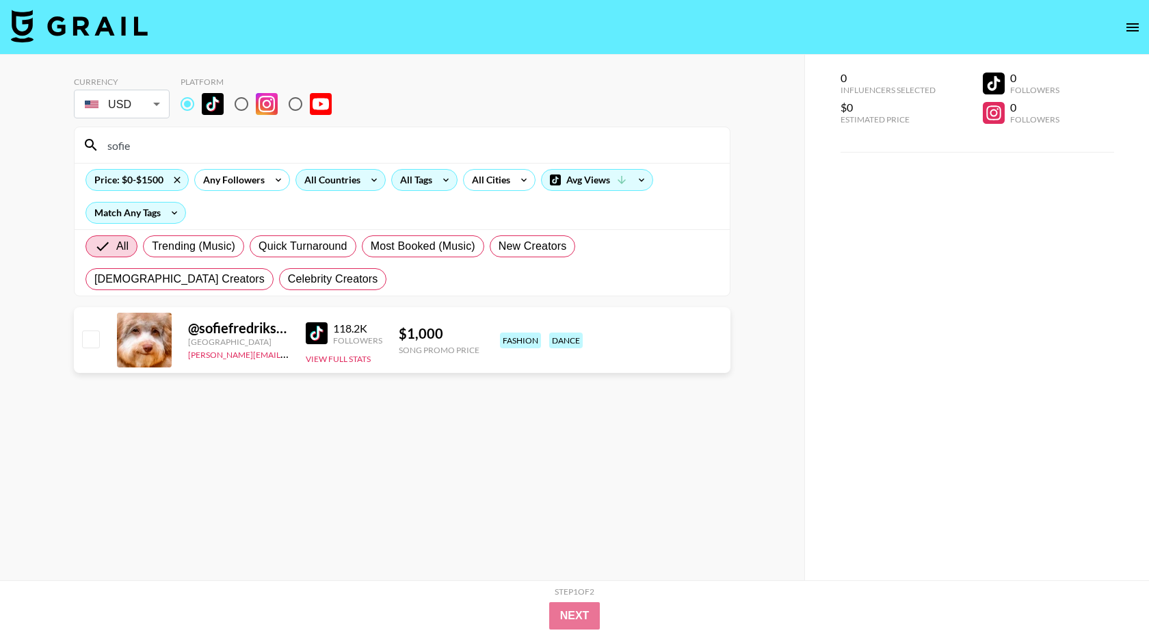
click at [313, 341] on img at bounding box center [317, 333] width 22 height 22
click at [148, 184] on div "Price: $0-$1500" at bounding box center [137, 180] width 102 height 21
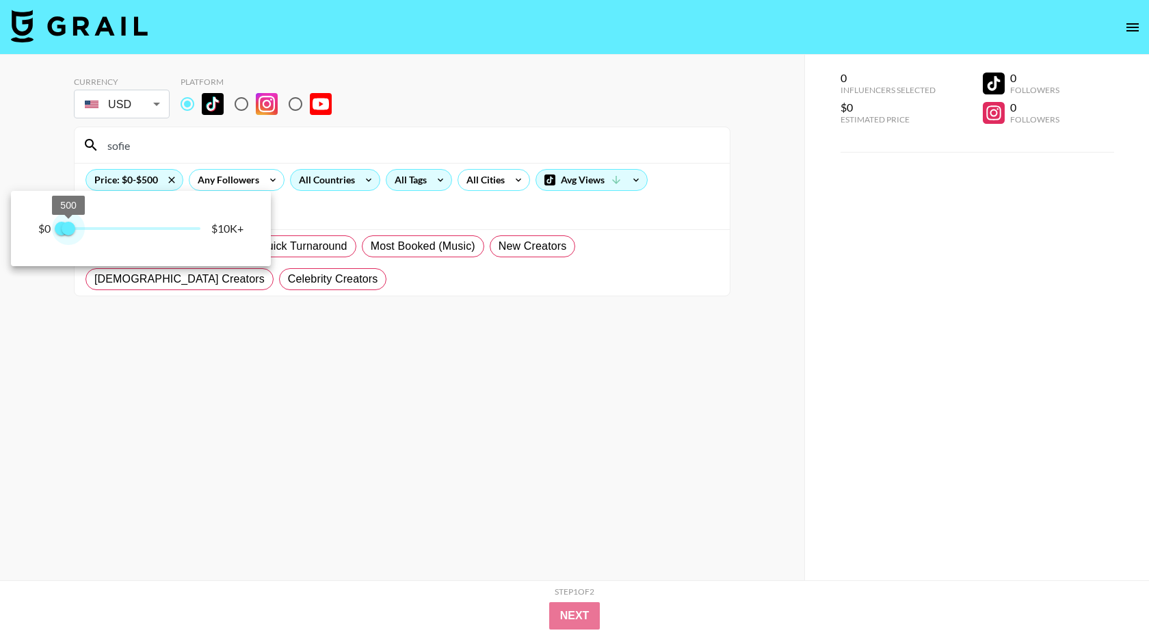
type input "750"
drag, startPoint x: 83, startPoint y: 230, endPoint x: 72, endPoint y: 228, distance: 11.8
click at [72, 228] on span "750" at bounding box center [72, 229] width 14 height 14
click at [163, 142] on div at bounding box center [574, 317] width 1149 height 635
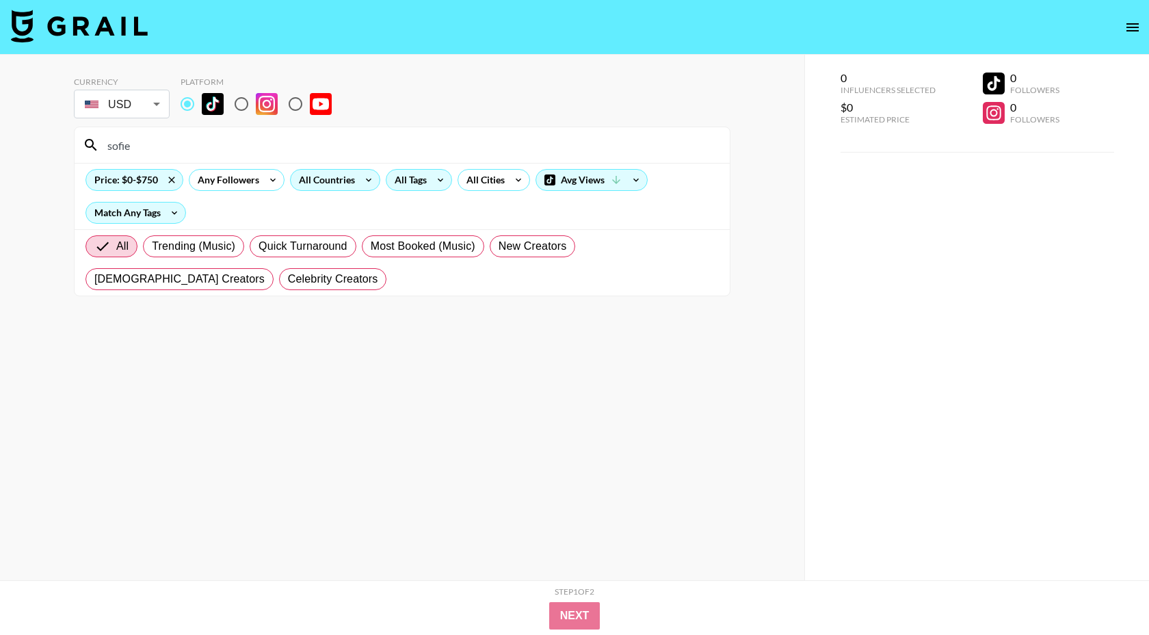
click at [163, 142] on input "sofie" at bounding box center [410, 145] width 622 height 22
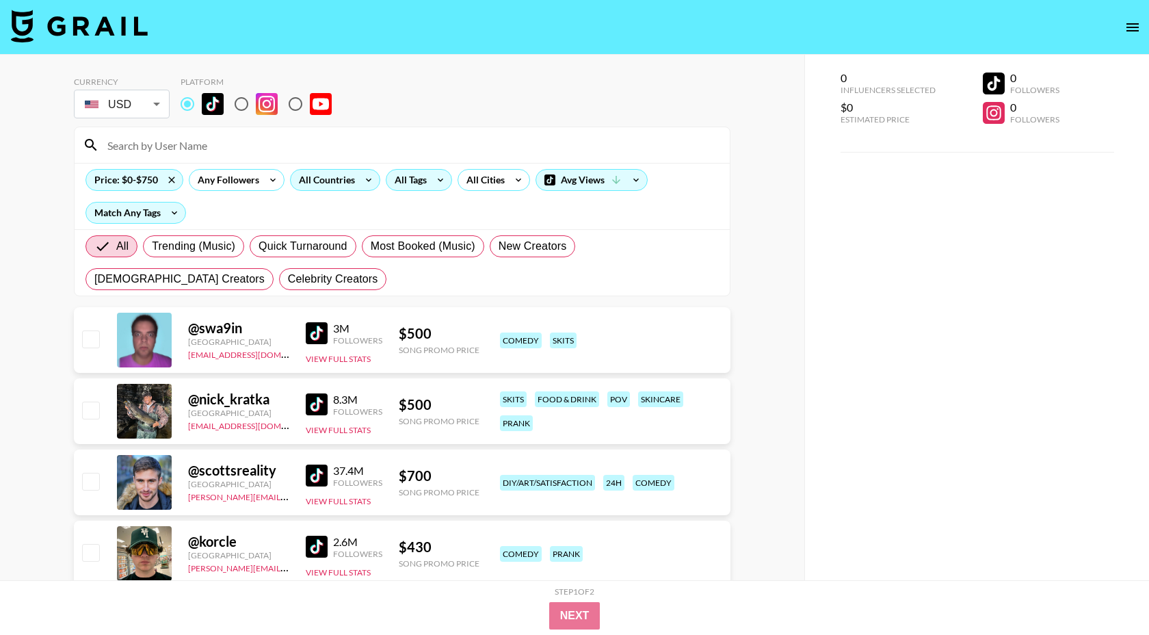
click at [342, 183] on div "All Countries" at bounding box center [324, 180] width 67 height 21
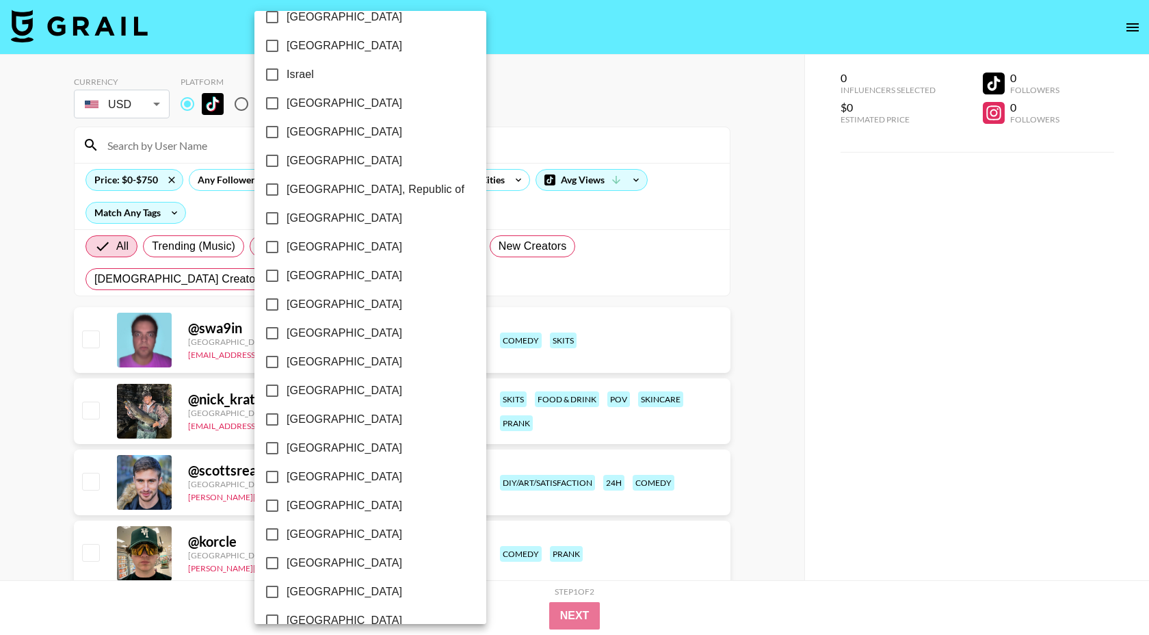
scroll to position [960, 0]
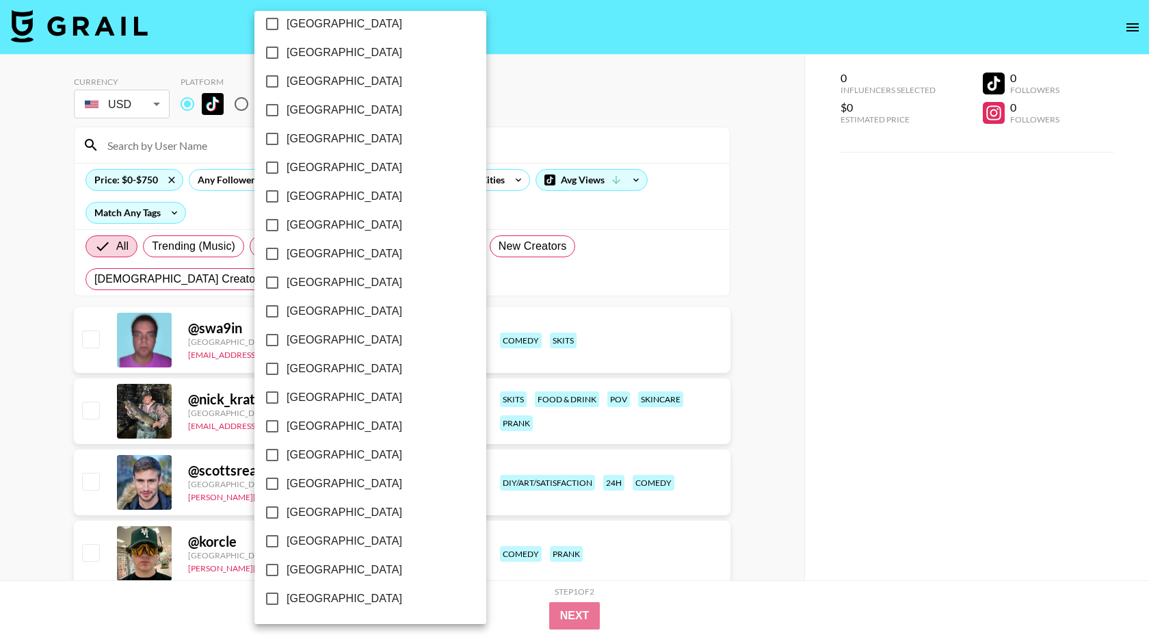
click at [336, 545] on span "[GEOGRAPHIC_DATA]" at bounding box center [345, 541] width 116 height 16
click at [287, 545] on input "[GEOGRAPHIC_DATA]" at bounding box center [272, 541] width 29 height 29
checkbox input "true"
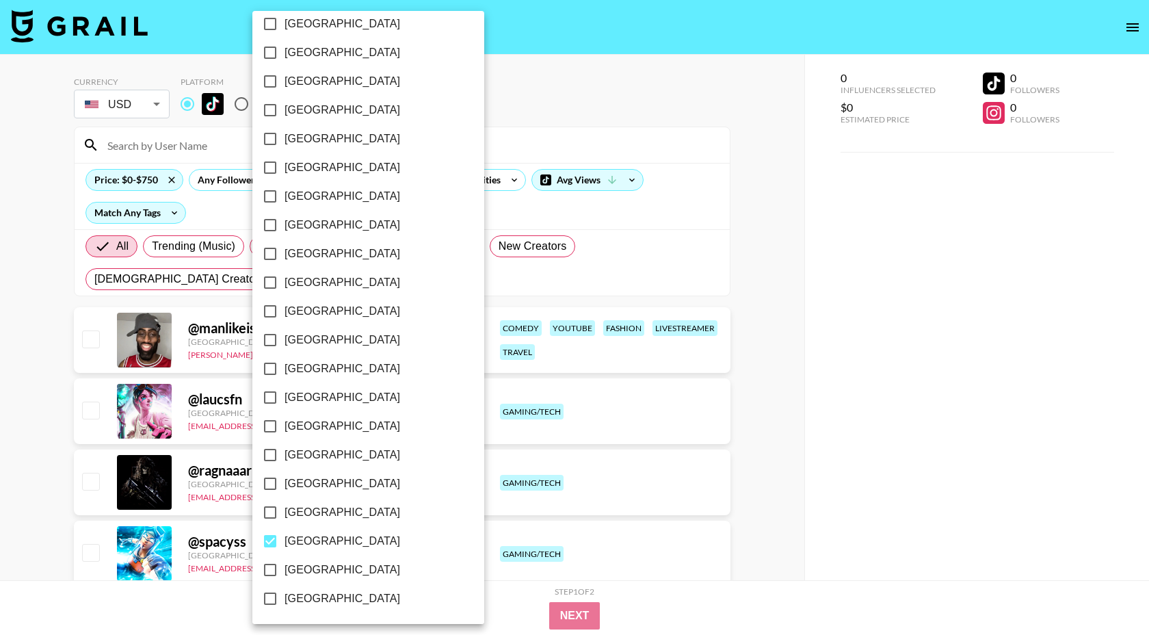
click at [460, 117] on div at bounding box center [574, 317] width 1149 height 635
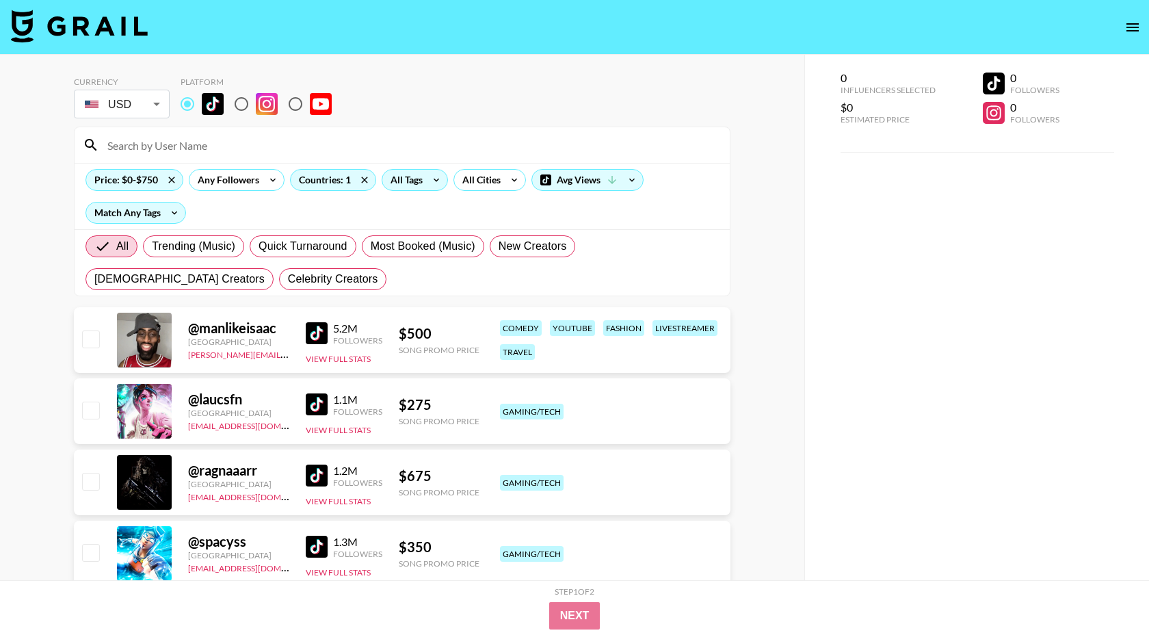
click at [418, 183] on div "All Tags" at bounding box center [403, 180] width 43 height 21
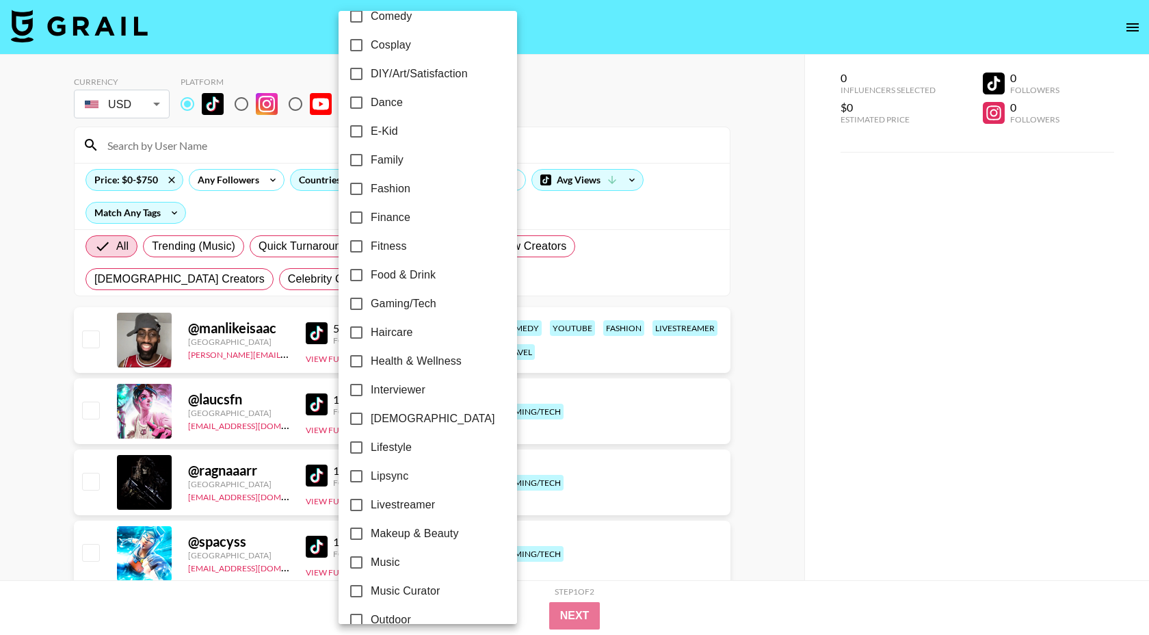
scroll to position [462, 0]
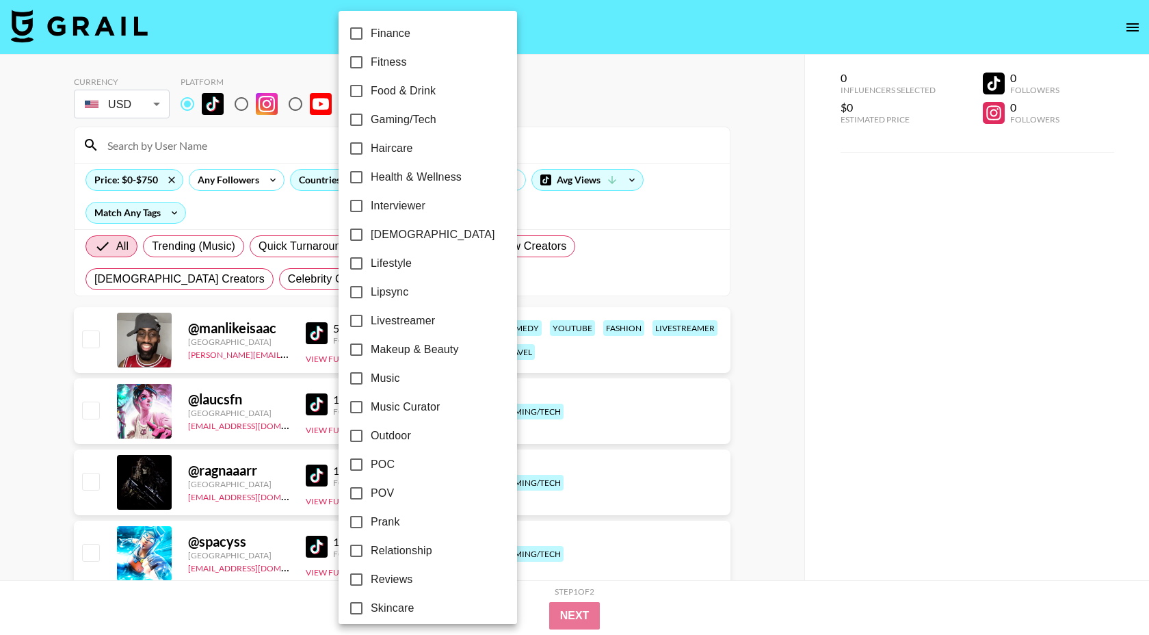
drag, startPoint x: 384, startPoint y: 494, endPoint x: 578, endPoint y: 104, distance: 435.5
click at [384, 494] on span "POV" at bounding box center [382, 493] width 23 height 16
click at [371, 494] on input "POV" at bounding box center [356, 493] width 29 height 29
checkbox input "true"
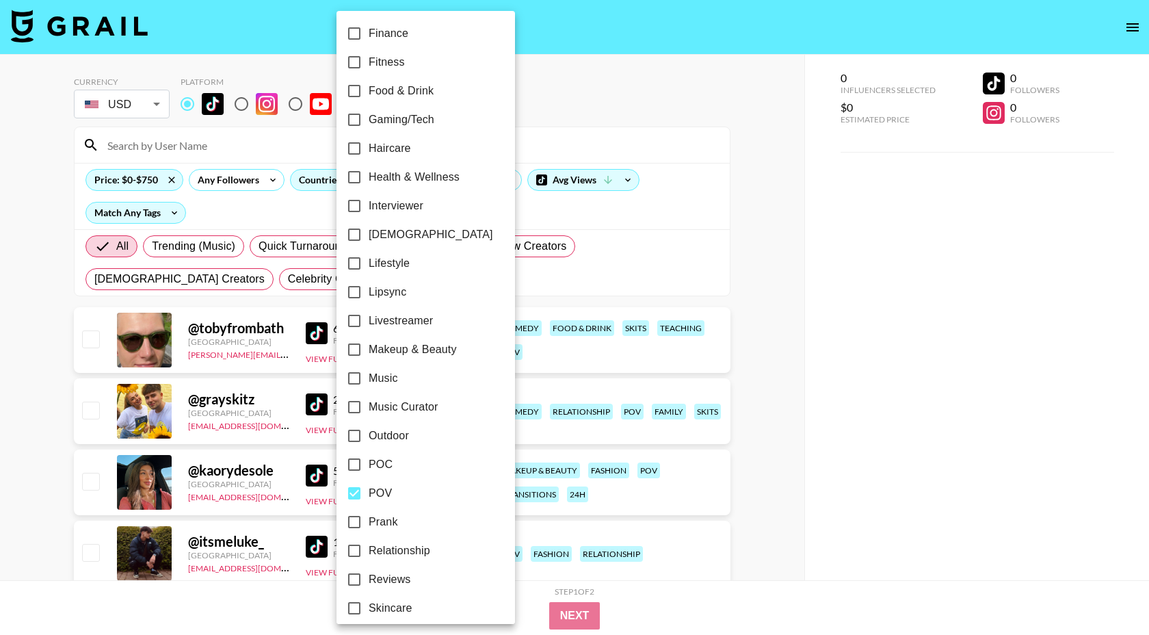
click at [581, 103] on div at bounding box center [574, 317] width 1149 height 635
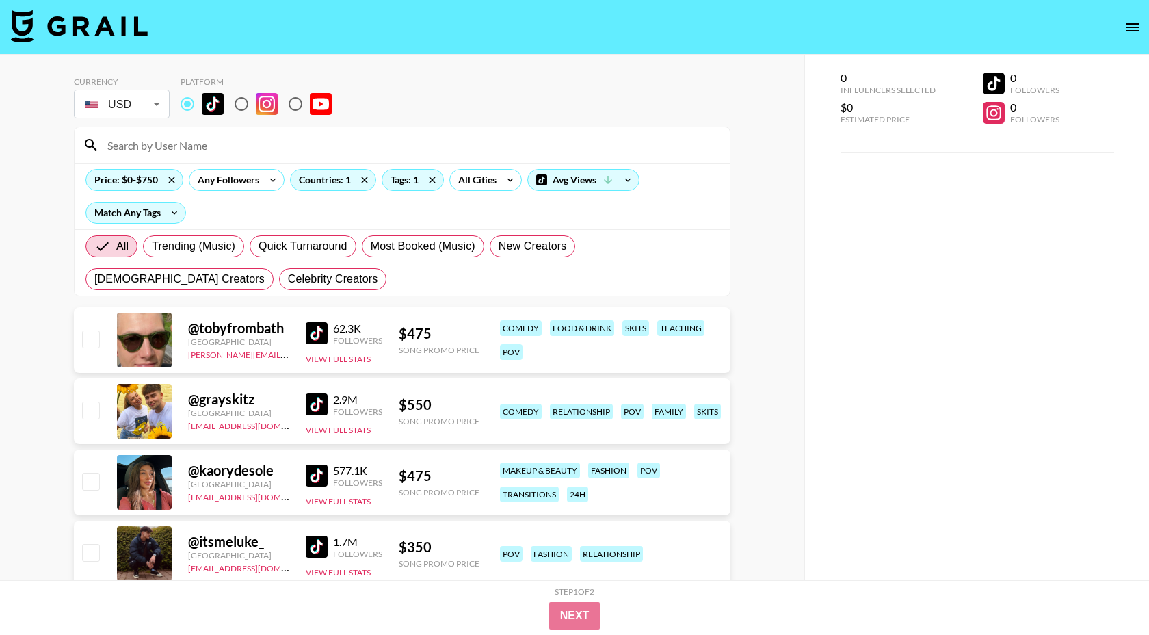
scroll to position [185, 0]
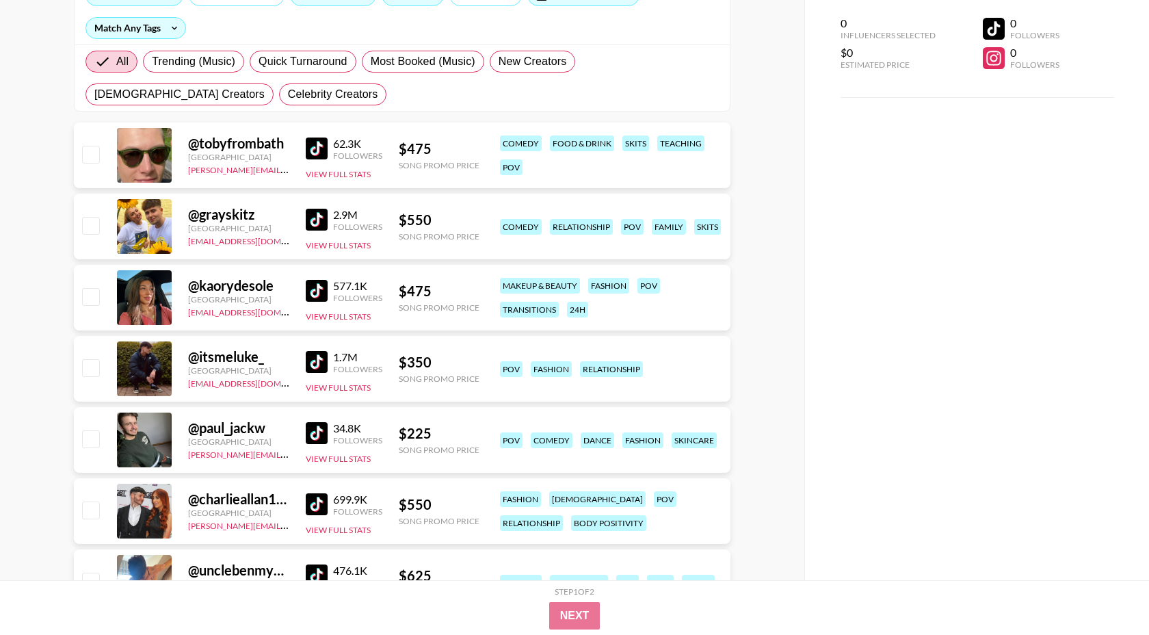
click at [324, 358] on img at bounding box center [317, 362] width 22 height 22
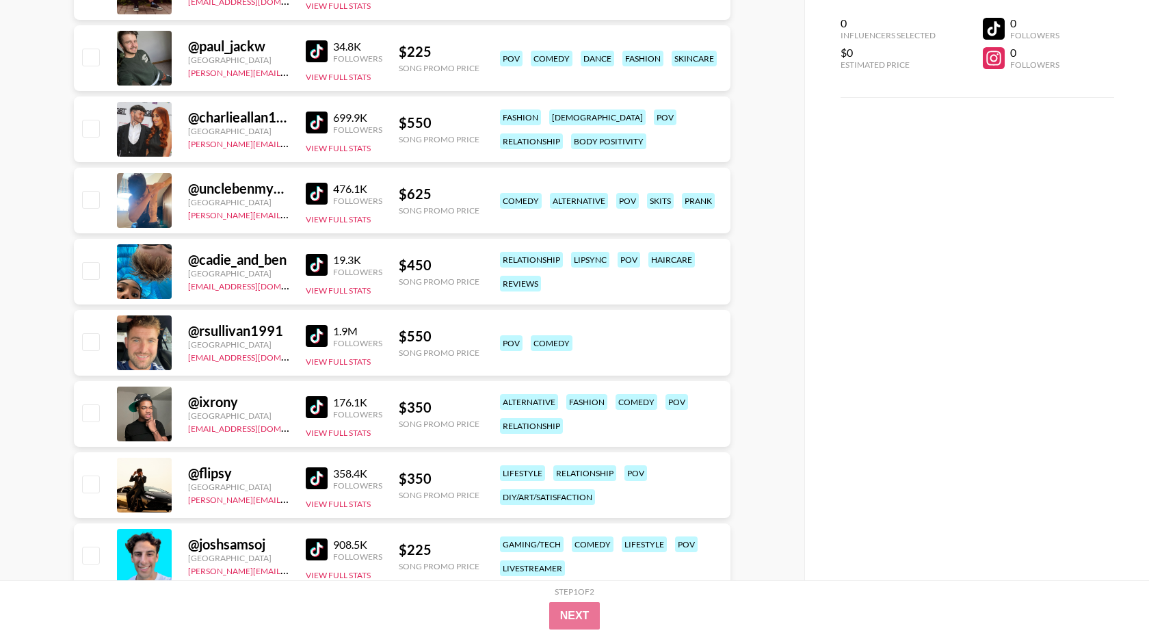
scroll to position [583, 0]
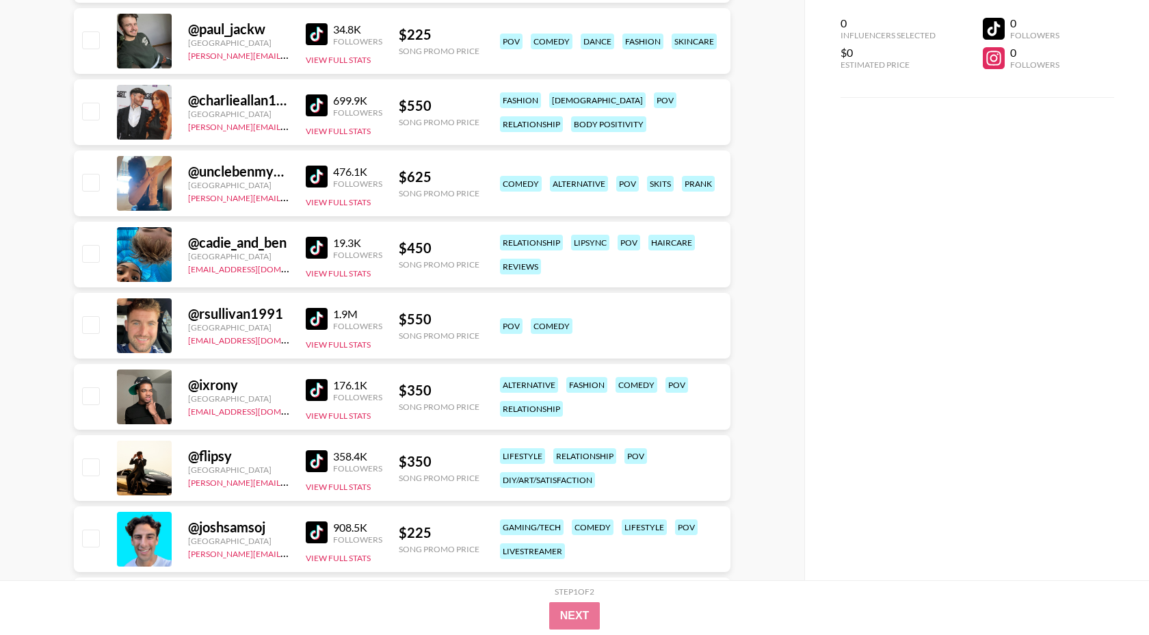
click at [319, 393] on img at bounding box center [317, 390] width 22 height 22
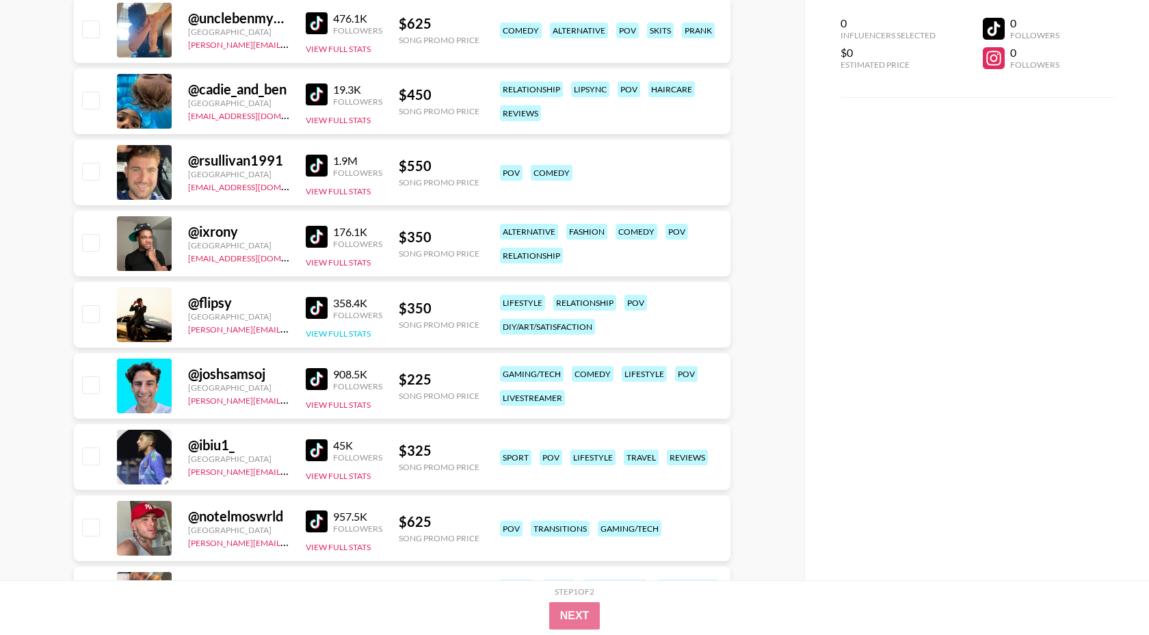
scroll to position [883, 0]
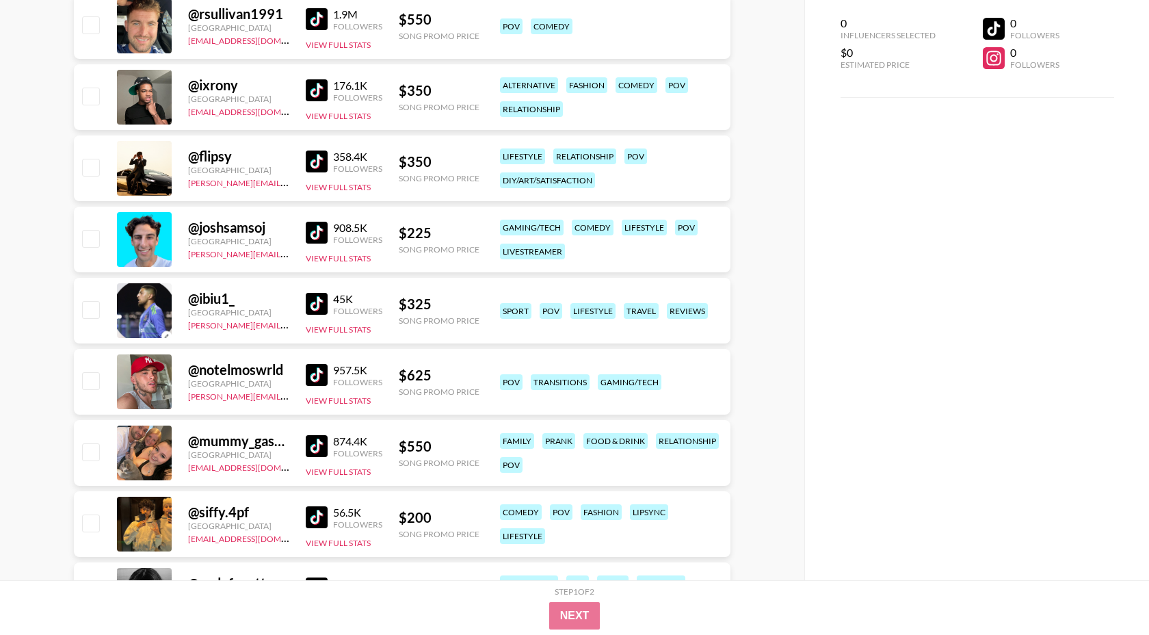
click at [321, 375] on img at bounding box center [317, 375] width 22 height 22
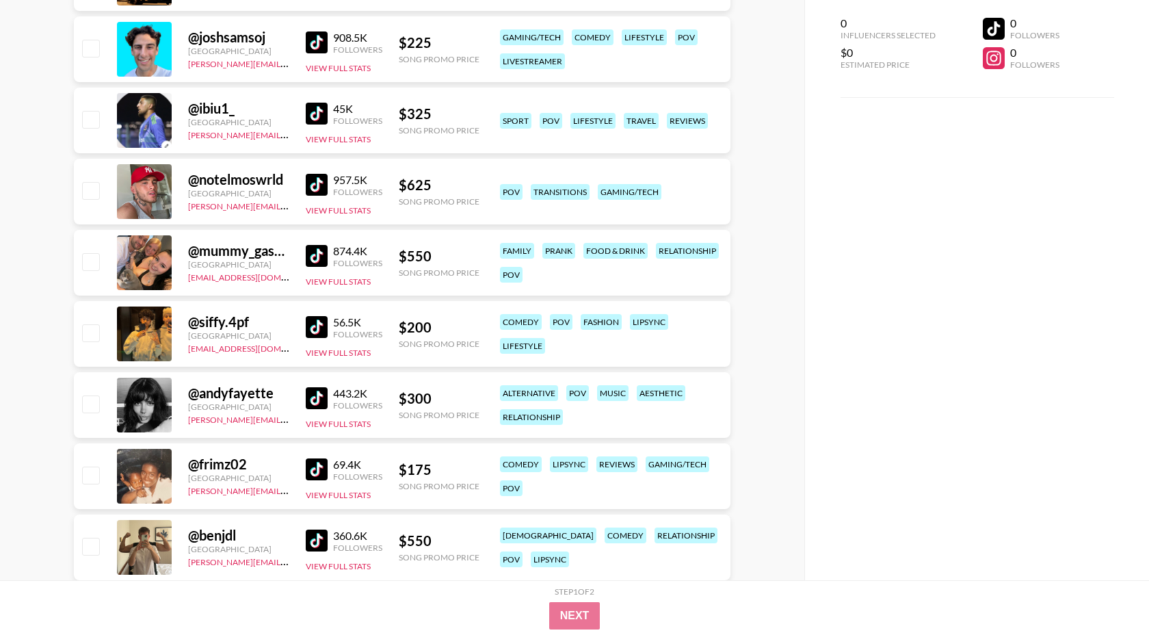
scroll to position [1139, 0]
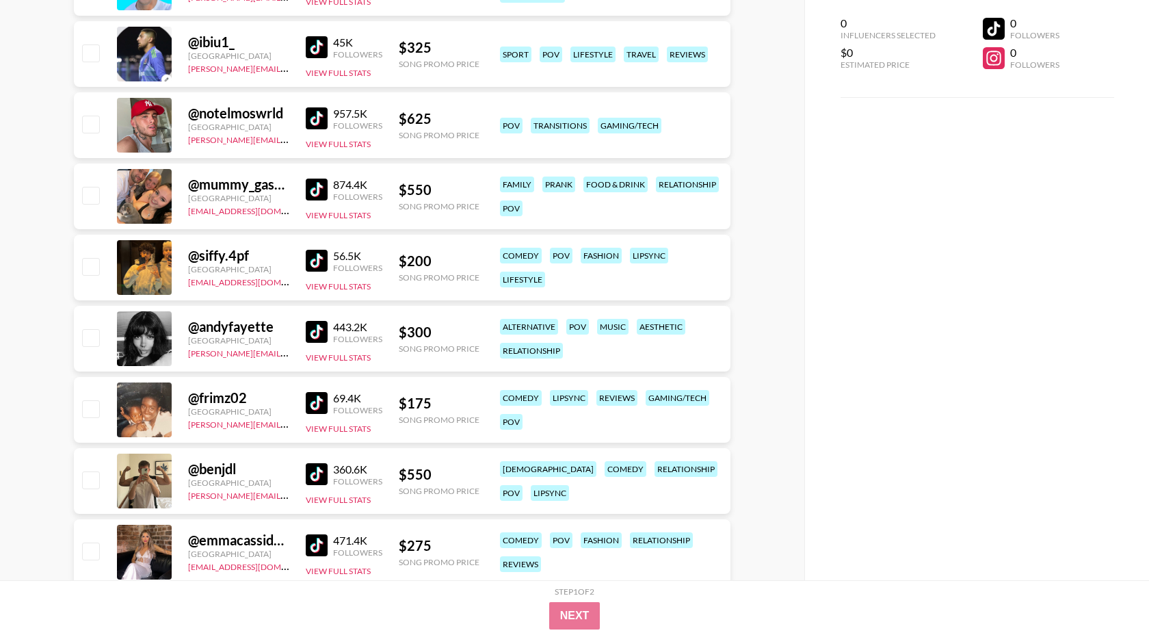
click at [319, 329] on img at bounding box center [317, 332] width 22 height 22
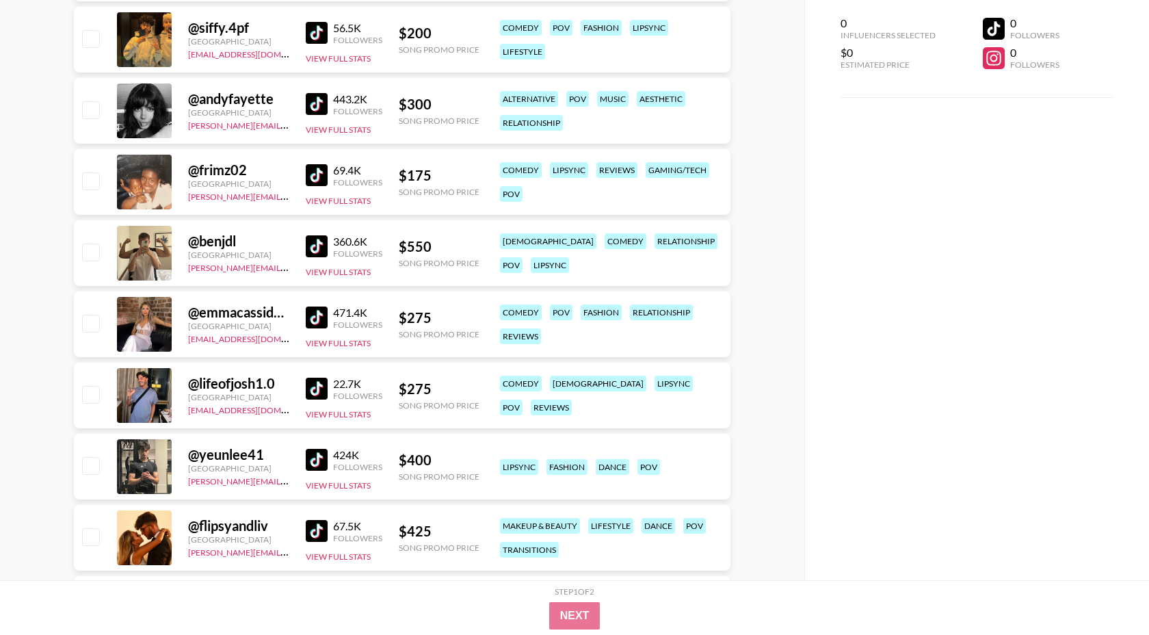
scroll to position [1368, 0]
click at [310, 312] on img at bounding box center [317, 317] width 22 height 22
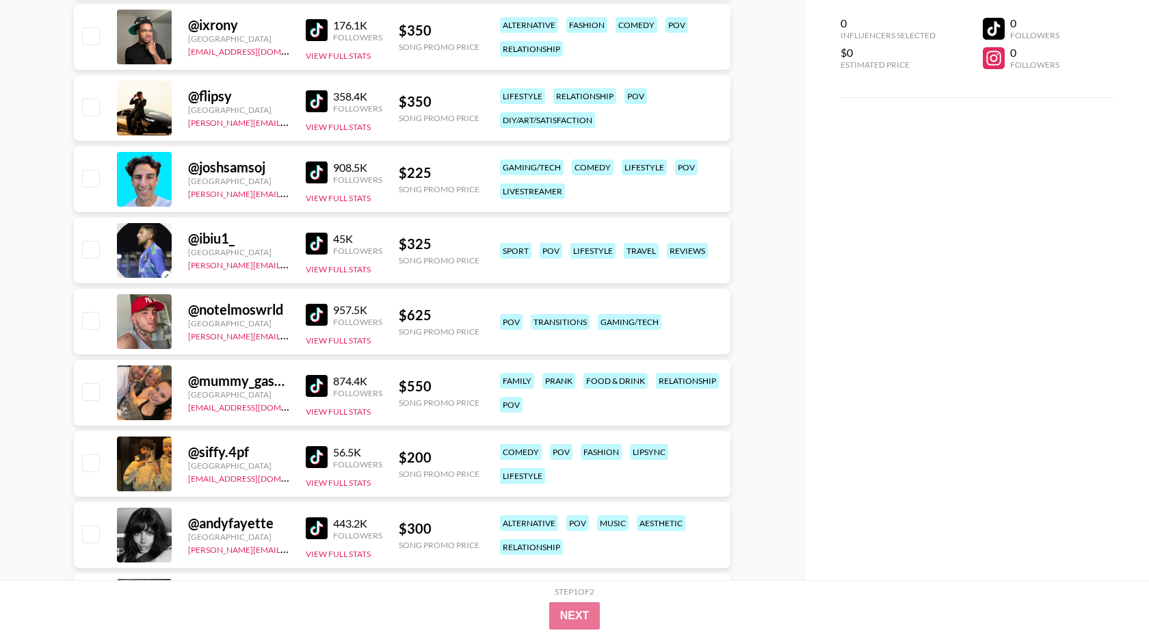
scroll to position [940, 0]
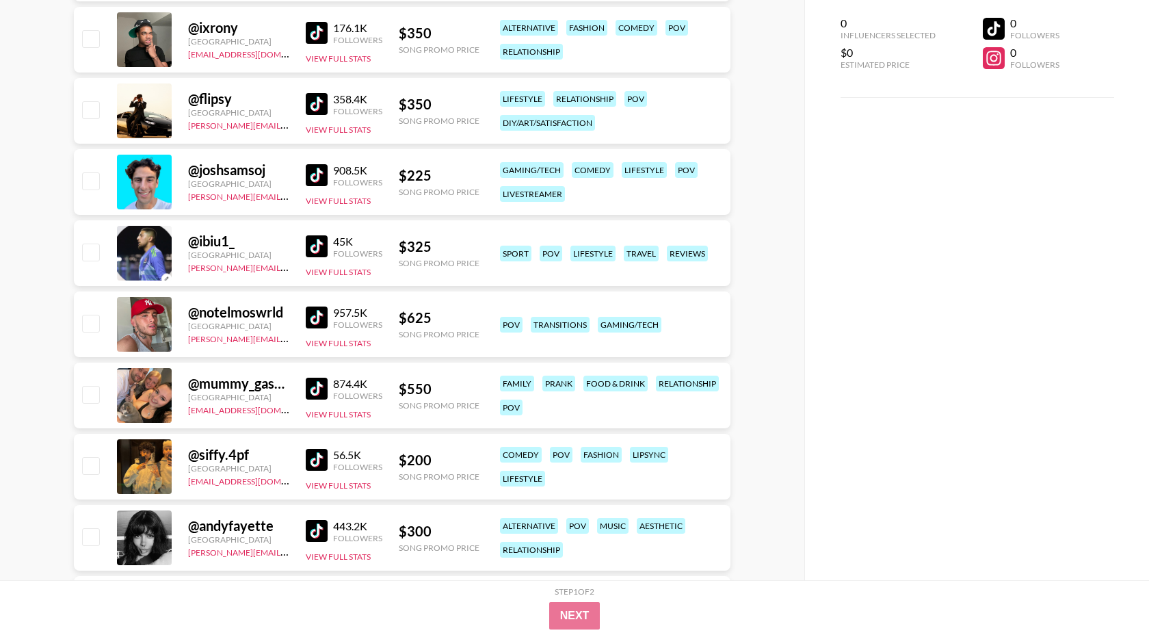
click at [321, 94] on img at bounding box center [317, 104] width 22 height 22
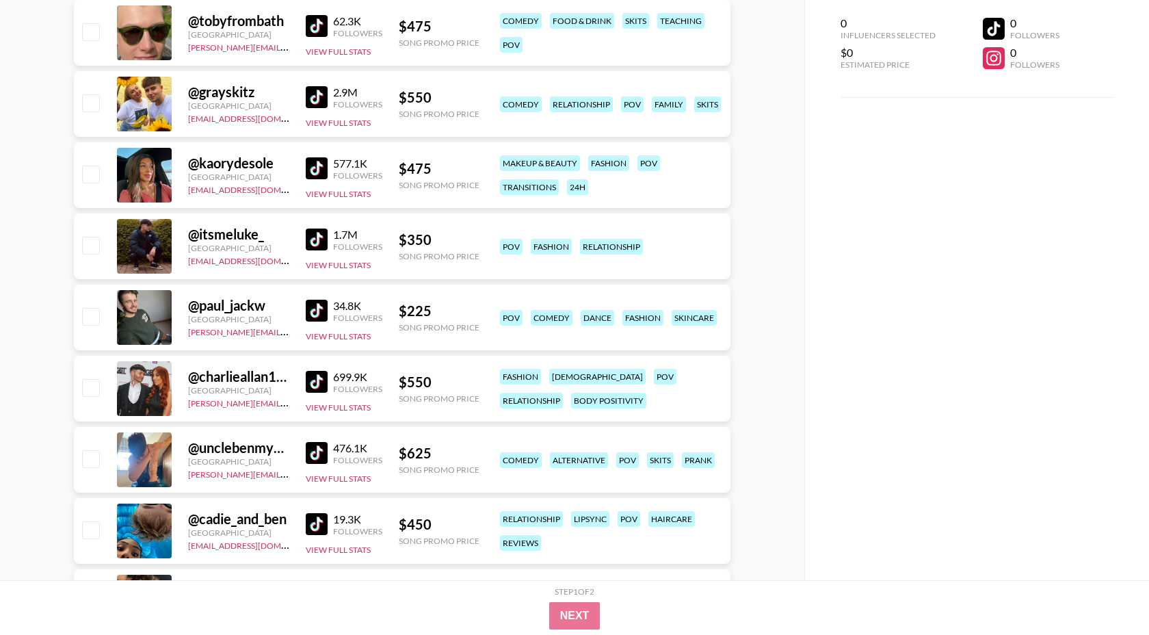
scroll to position [0, 0]
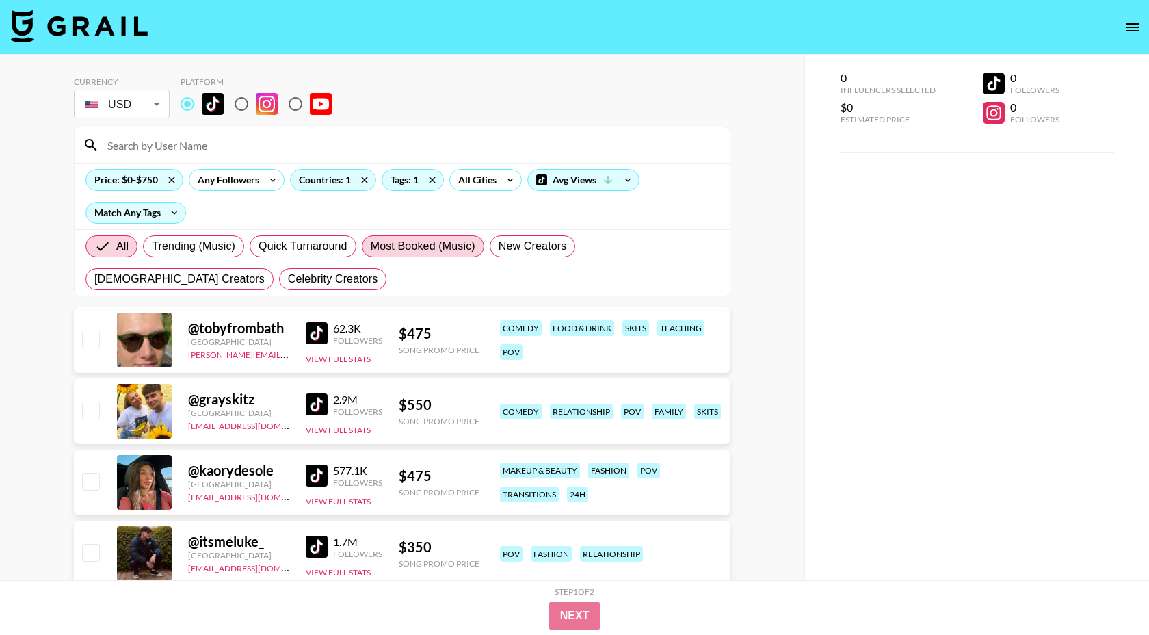
click at [399, 247] on span "Most Booked (Music)" at bounding box center [423, 246] width 105 height 16
click at [371, 246] on input "Most Booked (Music)" at bounding box center [371, 246] width 0 height 0
radio input "true"
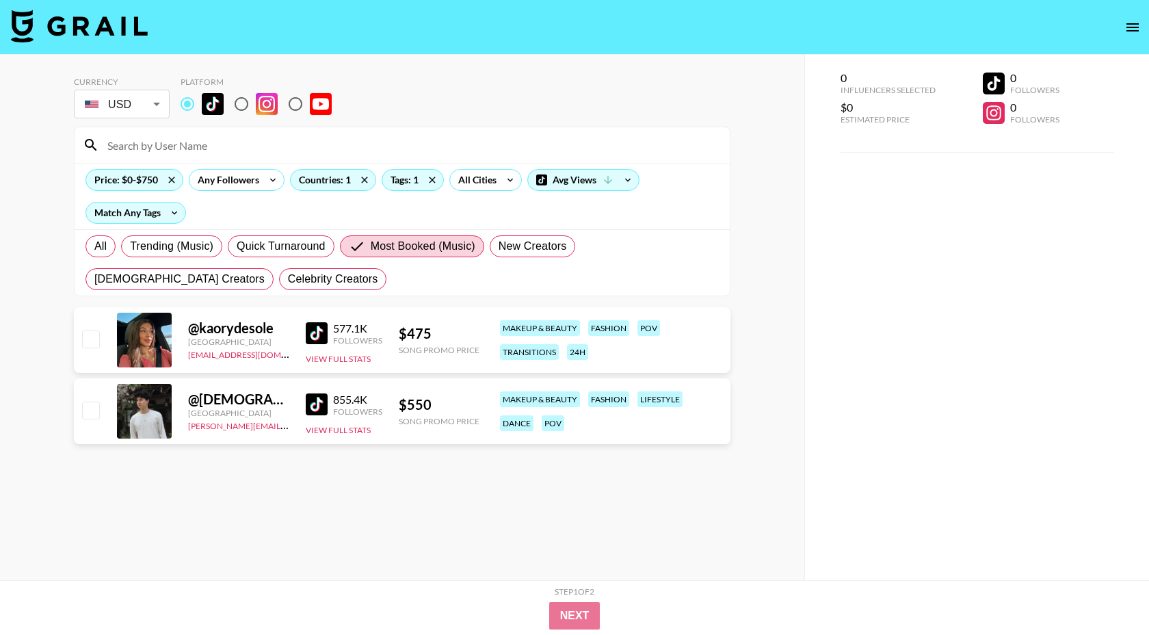
click at [315, 403] on img at bounding box center [317, 404] width 22 height 22
